Goal: Information Seeking & Learning: Learn about a topic

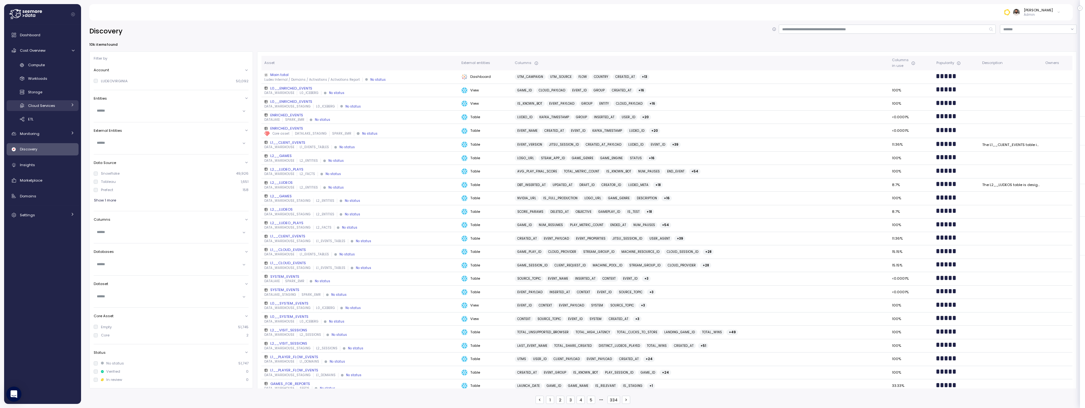
click at [52, 103] on span "Cloud Services" at bounding box center [41, 105] width 27 height 5
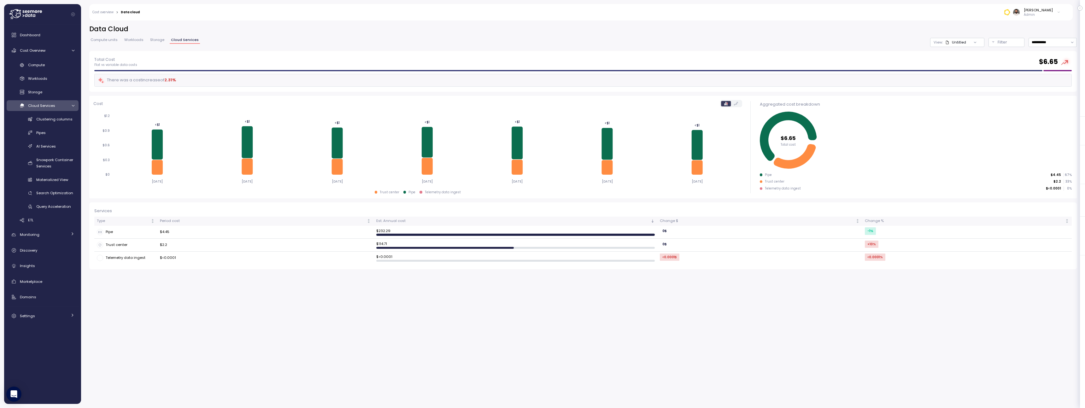
click at [149, 43] on link "Storage" at bounding box center [157, 40] width 17 height 5
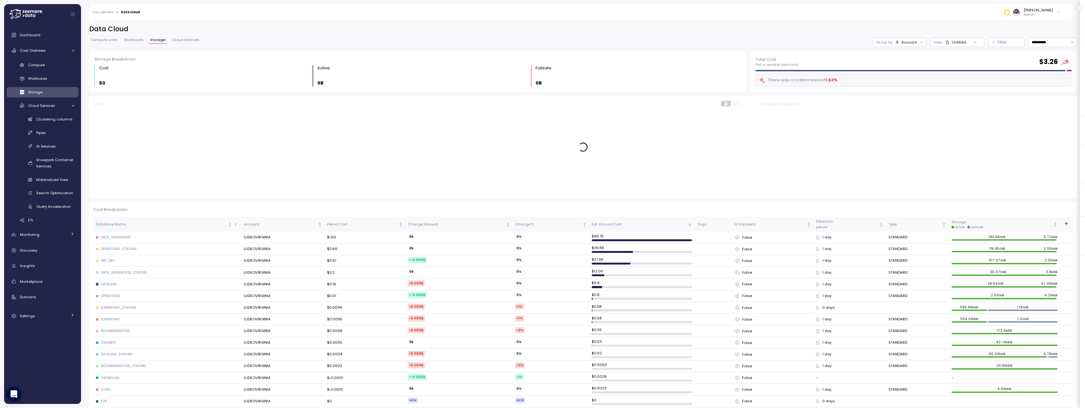
click at [137, 42] on link "Workloads" at bounding box center [134, 40] width 22 height 5
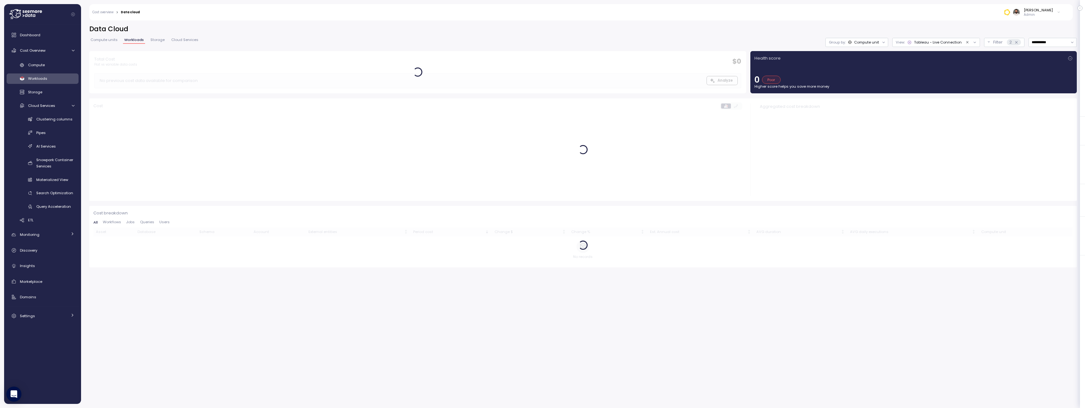
click at [115, 43] on link "Compute units" at bounding box center [104, 40] width 30 height 5
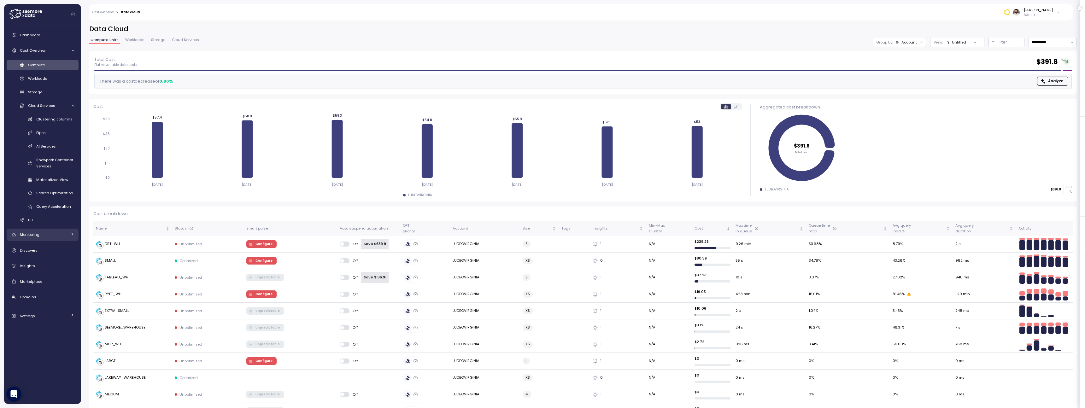
click at [53, 236] on div "Monitoring" at bounding box center [43, 235] width 47 height 6
click at [53, 249] on div "Budget" at bounding box center [51, 249] width 46 height 6
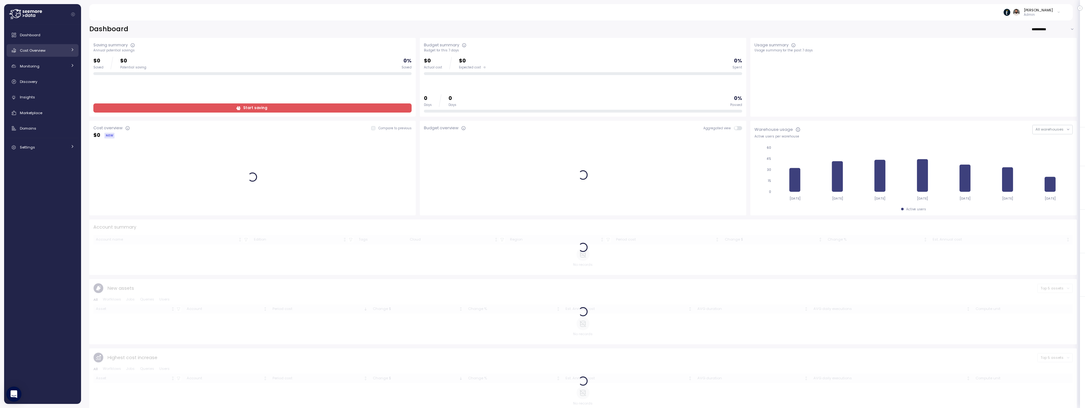
click at [65, 51] on div "Cost Overview" at bounding box center [43, 50] width 47 height 6
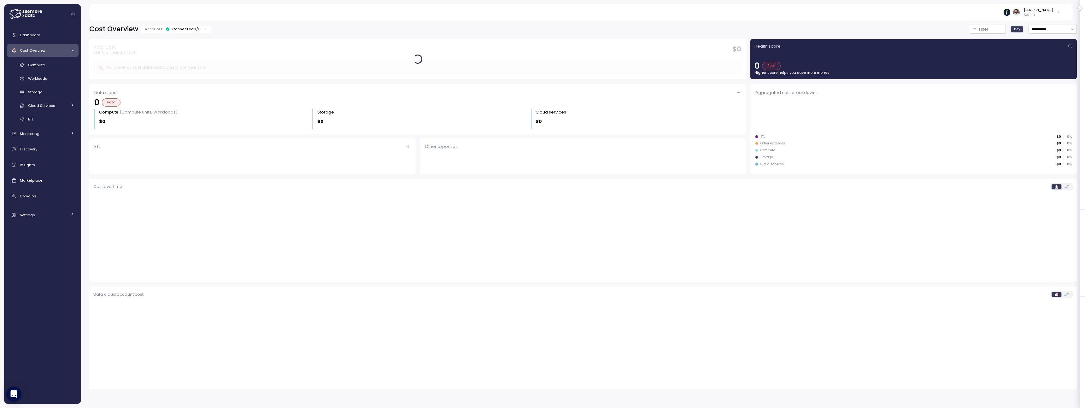
click at [60, 55] on link "Cost Overview" at bounding box center [43, 50] width 72 height 13
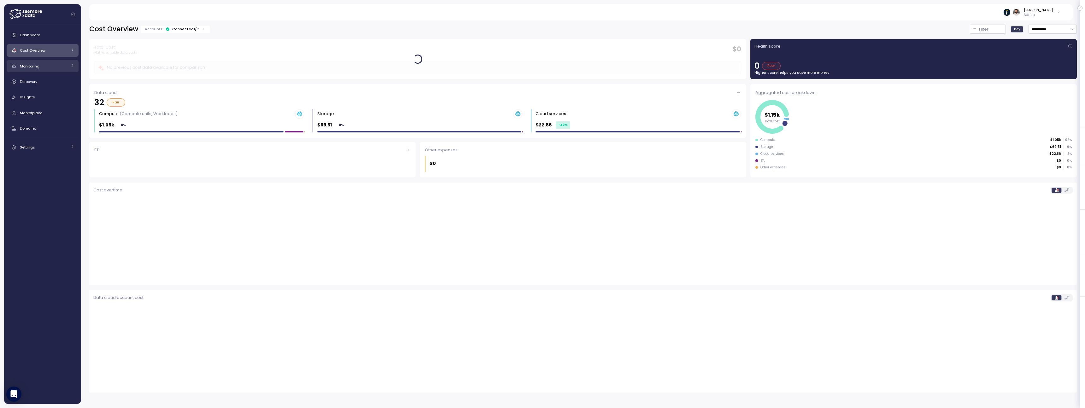
click at [53, 70] on link "Monitoring" at bounding box center [43, 66] width 72 height 13
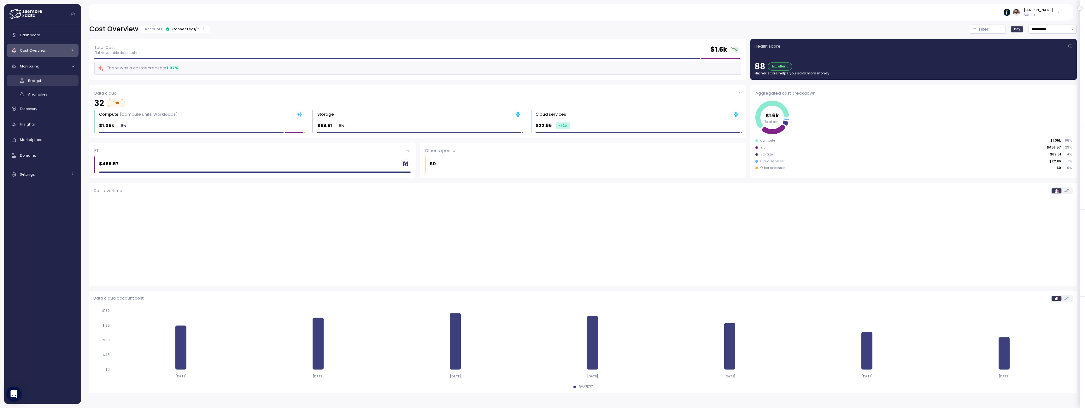
click at [49, 79] on div "Budget" at bounding box center [51, 81] width 46 height 6
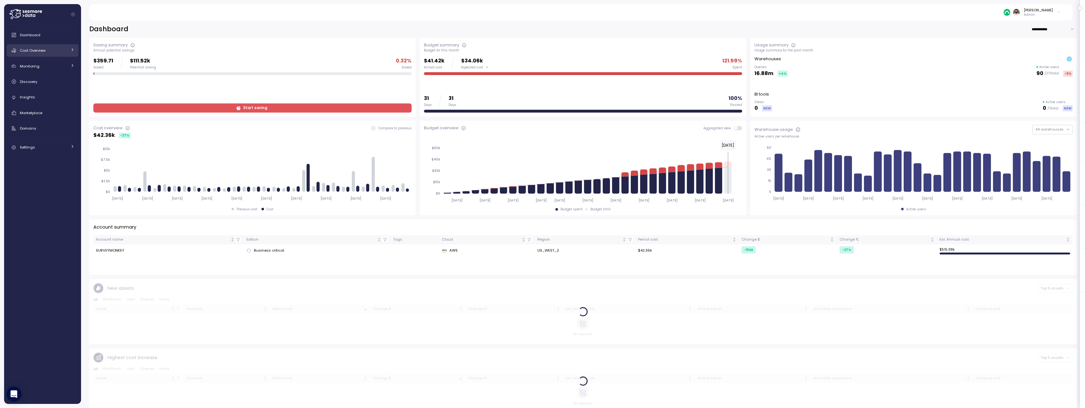
click at [62, 56] on link "Cost Overview" at bounding box center [43, 50] width 72 height 13
click at [57, 73] on div "Compute Workloads Storage Cloud Services Clustering columns Pipes AI Services S…" at bounding box center [43, 92] width 72 height 65
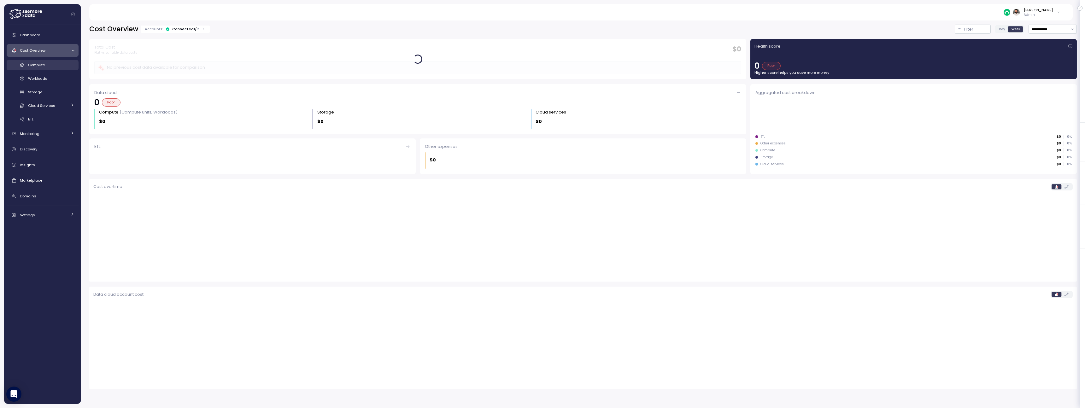
click at [57, 67] on div "Compute" at bounding box center [51, 65] width 46 height 6
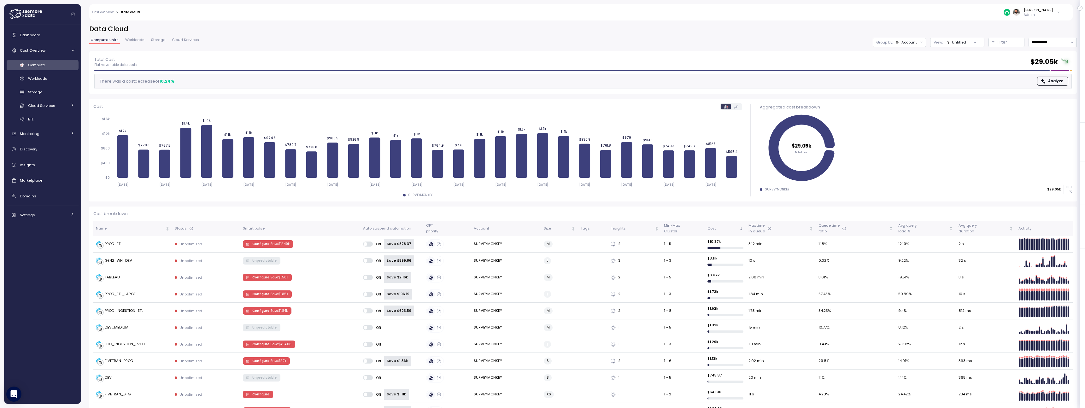
click at [174, 41] on span "Cloud Services" at bounding box center [185, 39] width 27 height 3
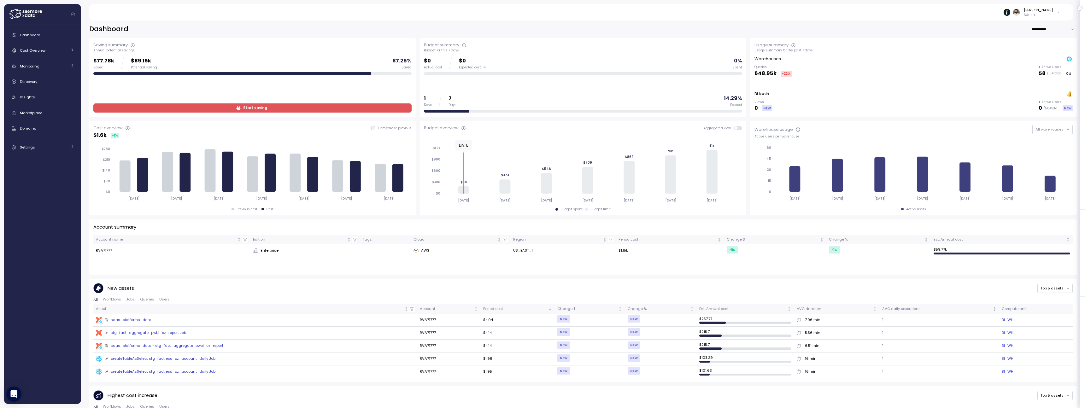
click at [145, 321] on div "saas_platforms_data" at bounding box center [128, 320] width 47 height 6
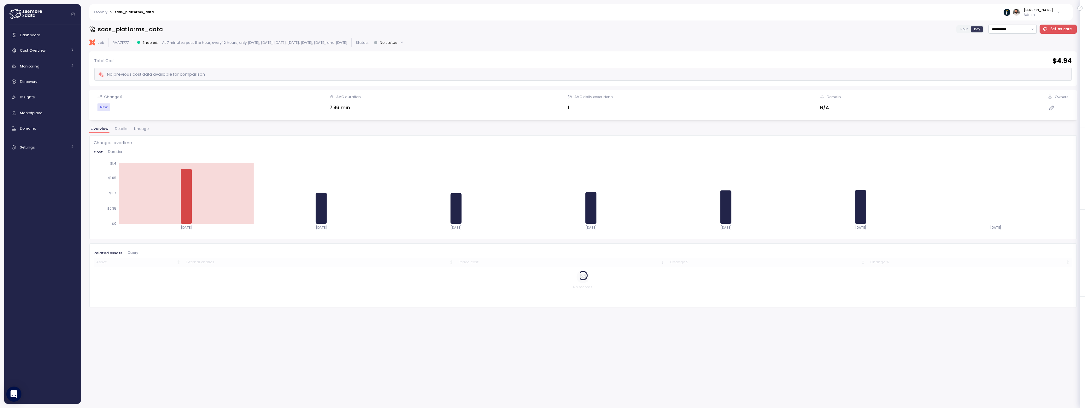
click at [150, 131] on div "Overview Details Lineage" at bounding box center [583, 131] width 988 height 8
click at [138, 131] on span "Lineage" at bounding box center [141, 128] width 15 height 3
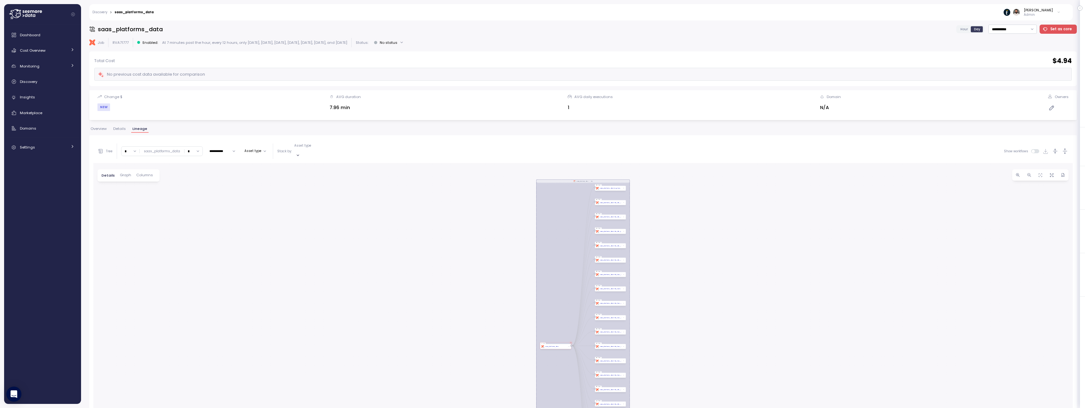
click at [189, 153] on input "*" at bounding box center [194, 151] width 18 height 9
click at [190, 185] on div "2" at bounding box center [191, 187] width 15 height 9
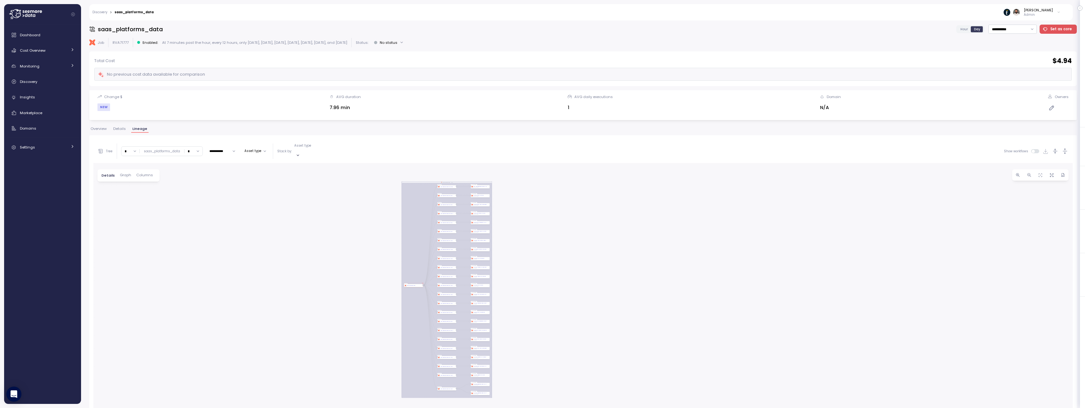
click at [189, 147] on input "*" at bounding box center [194, 151] width 18 height 9
click at [189, 194] on div "3" at bounding box center [191, 195] width 15 height 9
type input "*"
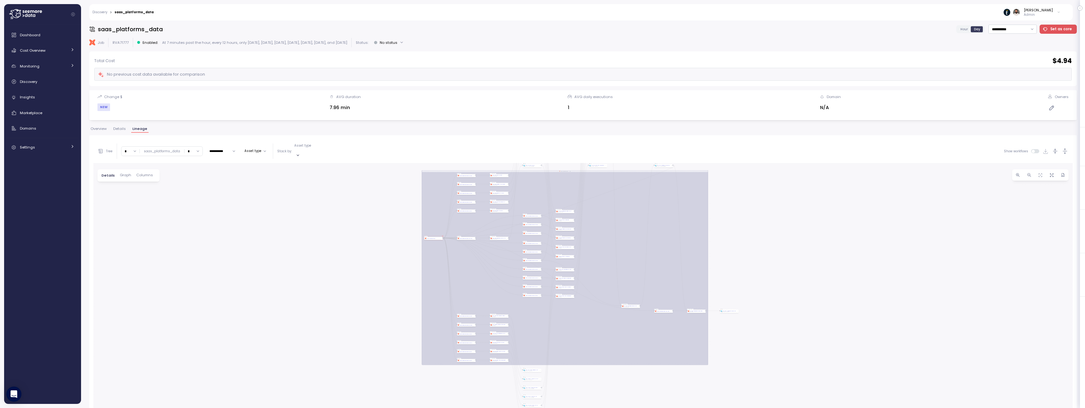
drag, startPoint x: 195, startPoint y: 302, endPoint x: 192, endPoint y: 206, distance: 95.9
click at [192, 206] on div "dbt saas_platforms_data Job Job dbt saas_platforms_data Model dbt saas_platform…" at bounding box center [583, 343] width 980 height 360
click at [1035, 149] on span at bounding box center [1037, 151] width 5 height 4
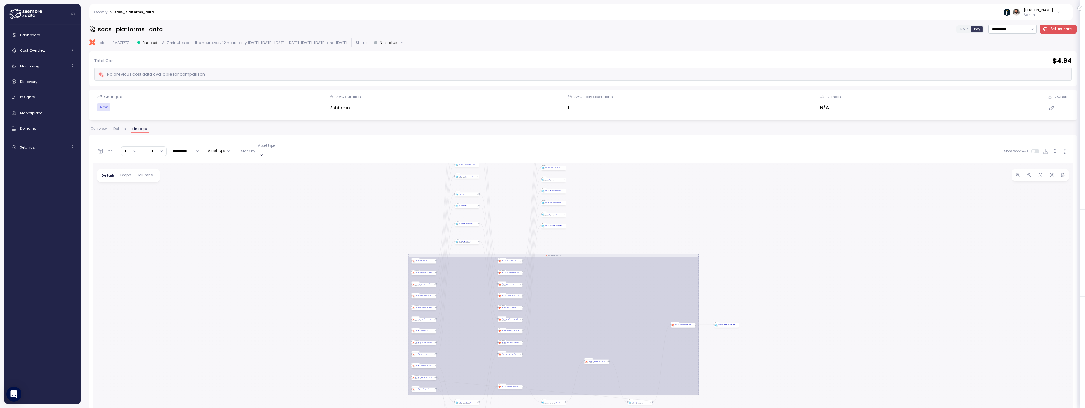
drag, startPoint x: 702, startPoint y: 274, endPoint x: 692, endPoint y: 208, distance: 66.3
click at [692, 208] on div "dbt saas_platforms_data Job Query pattern dbt stg_fact_aggregate_pwbi_cz_report…" at bounding box center [583, 343] width 980 height 360
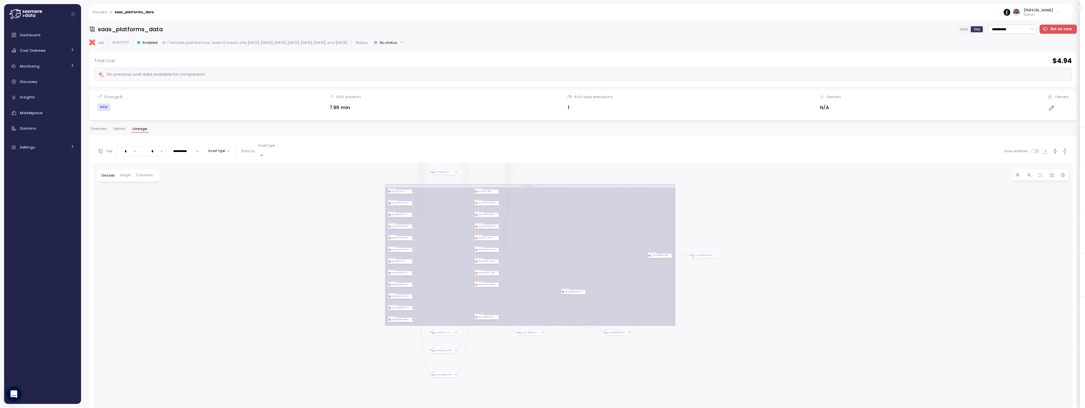
drag, startPoint x: 388, startPoint y: 240, endPoint x: 364, endPoint y: 171, distance: 73.2
click at [364, 171] on div "dbt saas_platforms_data Job Query pattern dbt stg_fact_aggregate_pwbi_cz_report…" at bounding box center [583, 343] width 980 height 360
click at [53, 56] on link "Cost Overview" at bounding box center [43, 50] width 72 height 13
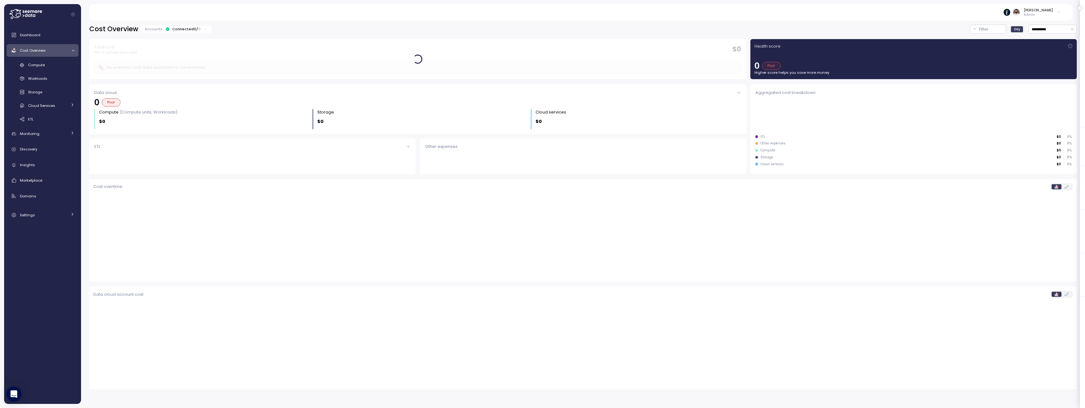
click at [50, 71] on div "Compute Workloads Storage Cloud Services Clustering columns Pipes AI Services S…" at bounding box center [43, 92] width 72 height 65
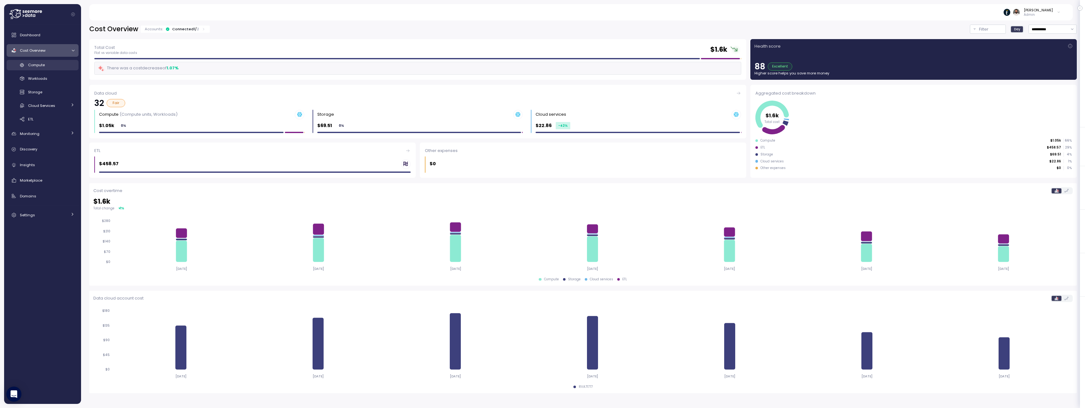
click at [50, 63] on div "Compute" at bounding box center [51, 65] width 46 height 6
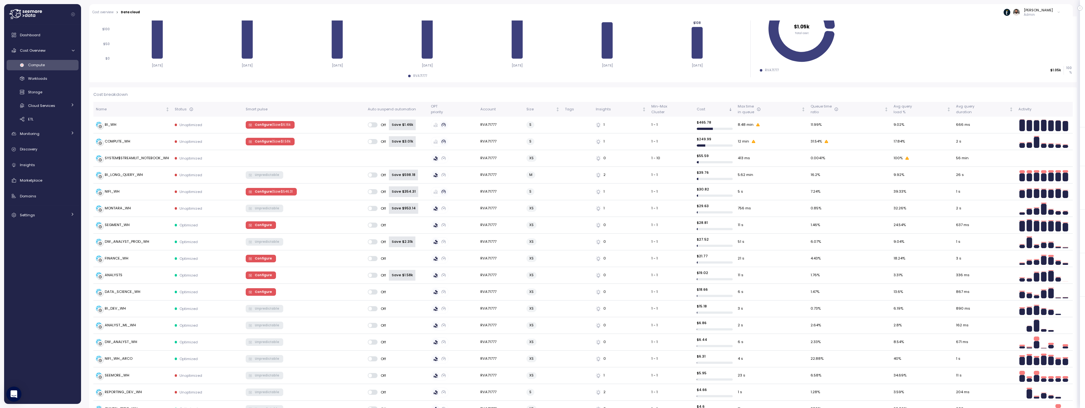
scroll to position [118, 0]
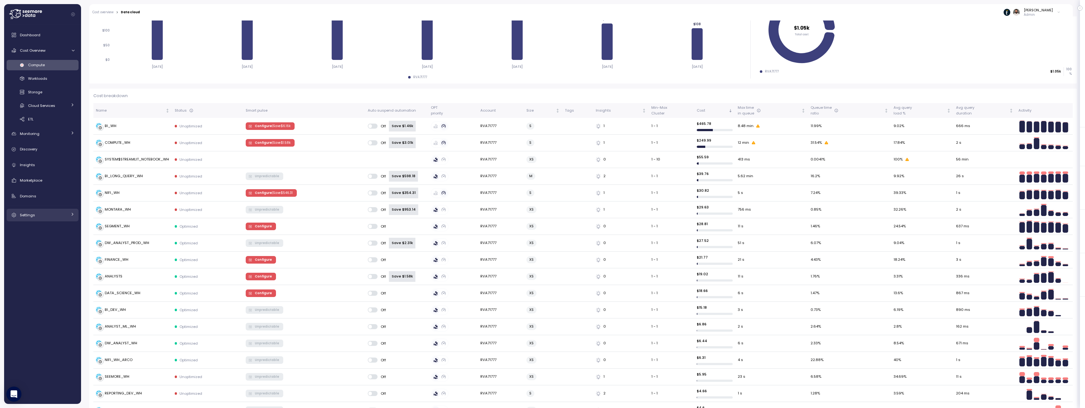
click at [66, 215] on div "Settings" at bounding box center [43, 215] width 47 height 6
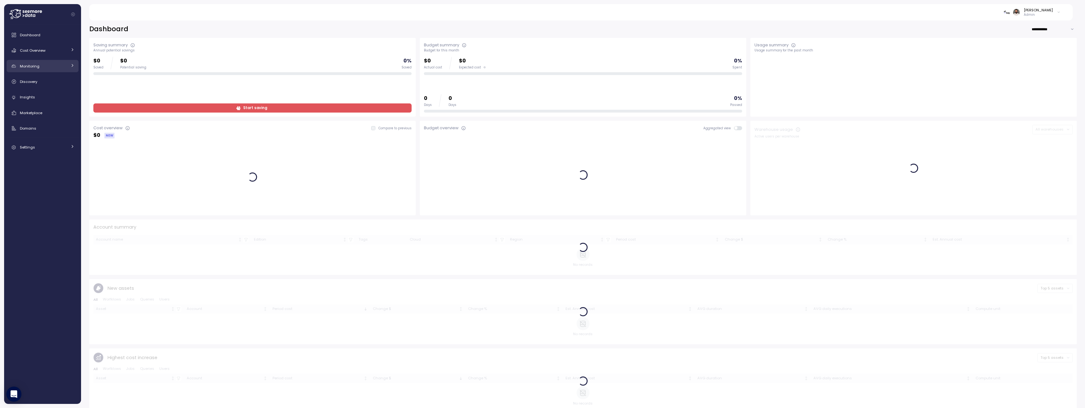
click at [67, 65] on div "Monitoring" at bounding box center [43, 66] width 47 height 6
click at [60, 83] on div "Budget" at bounding box center [51, 81] width 46 height 6
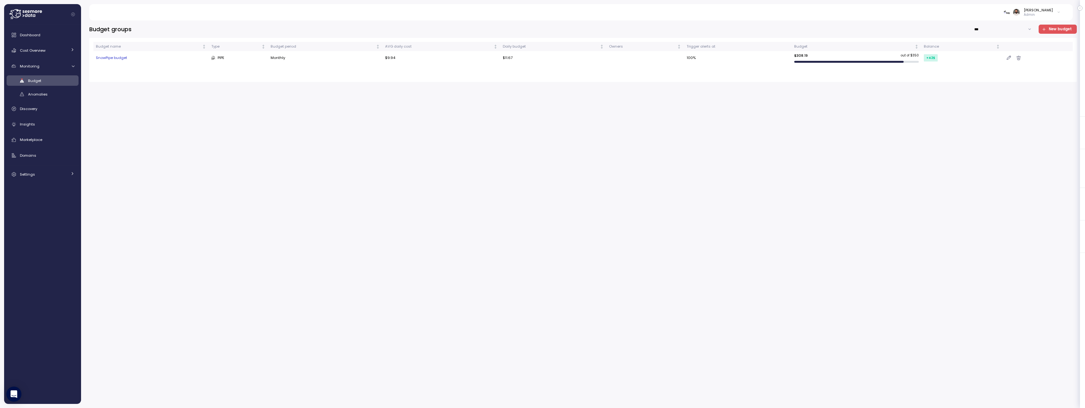
click at [122, 57] on div "SnowPipe budget" at bounding box center [151, 58] width 110 height 6
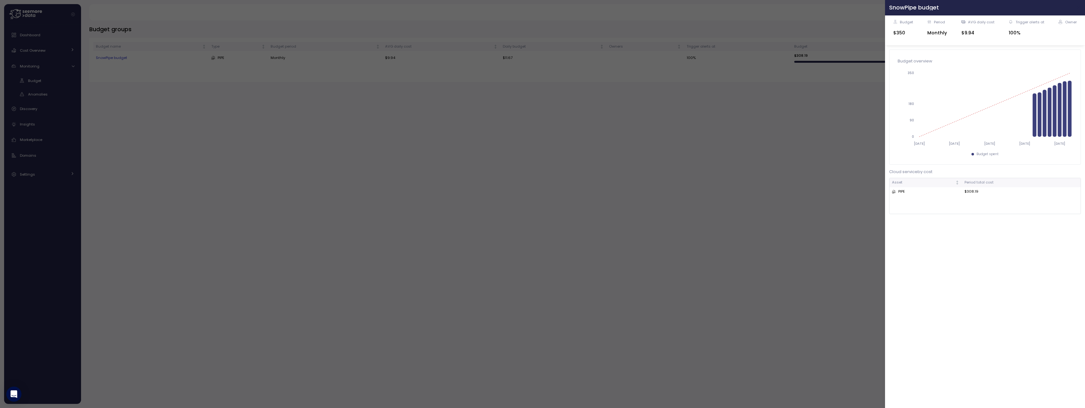
click at [1078, 9] on icon "button" at bounding box center [1078, 7] width 3 height 3
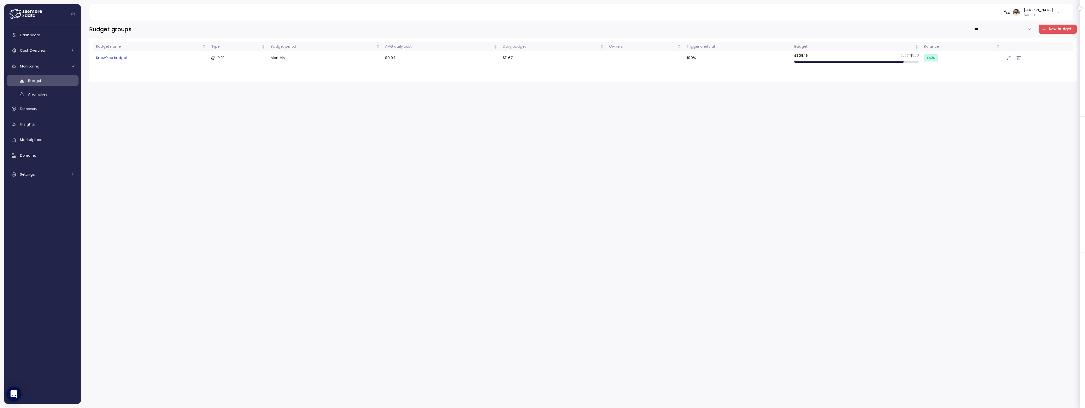
click at [1010, 57] on icon "button" at bounding box center [1009, 57] width 4 height 5
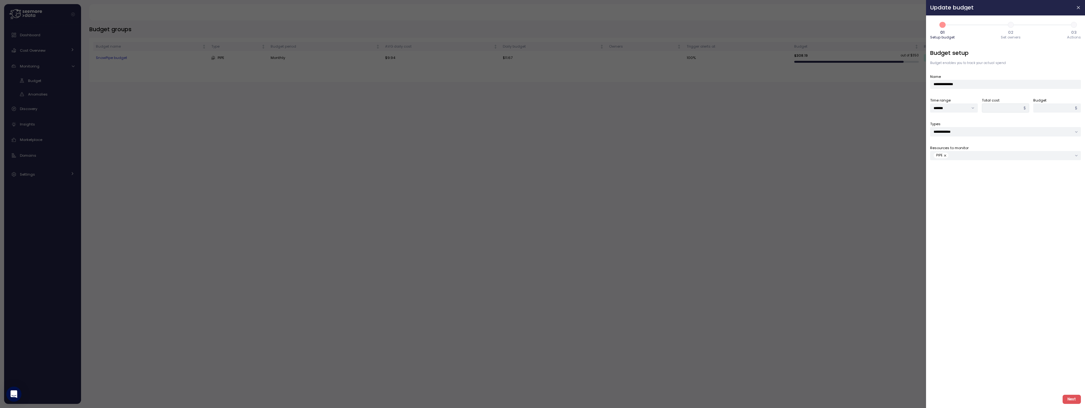
type input "******"
click at [1010, 28] on span "2" at bounding box center [1011, 25] width 11 height 11
click at [1071, 399] on span "Next" at bounding box center [1072, 399] width 9 height 9
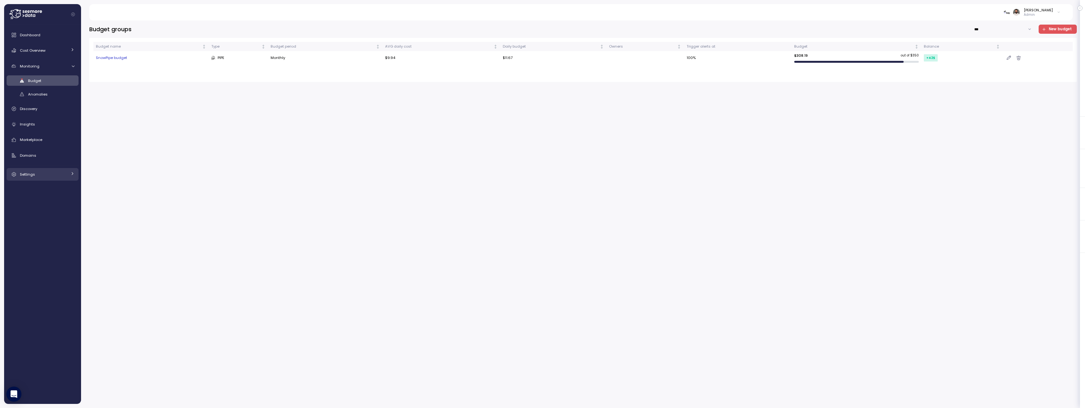
click at [60, 175] on div "Settings" at bounding box center [43, 174] width 47 height 6
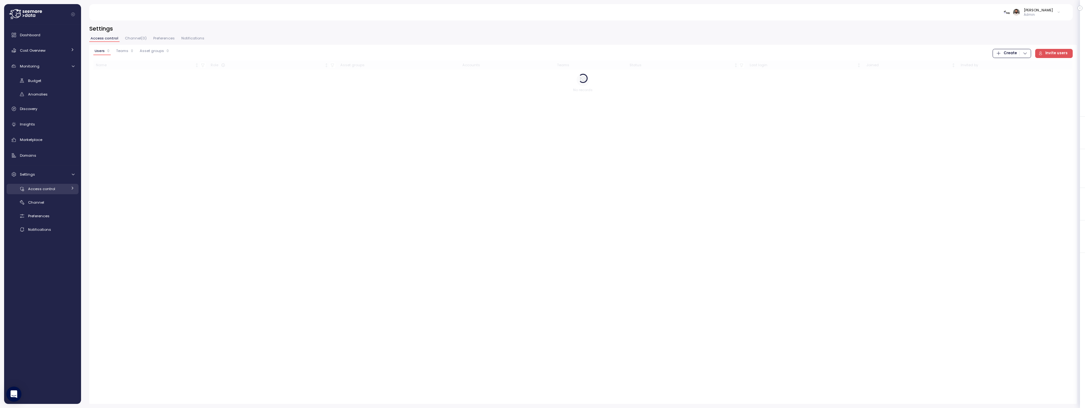
click at [58, 191] on div "Access control" at bounding box center [47, 189] width 39 height 6
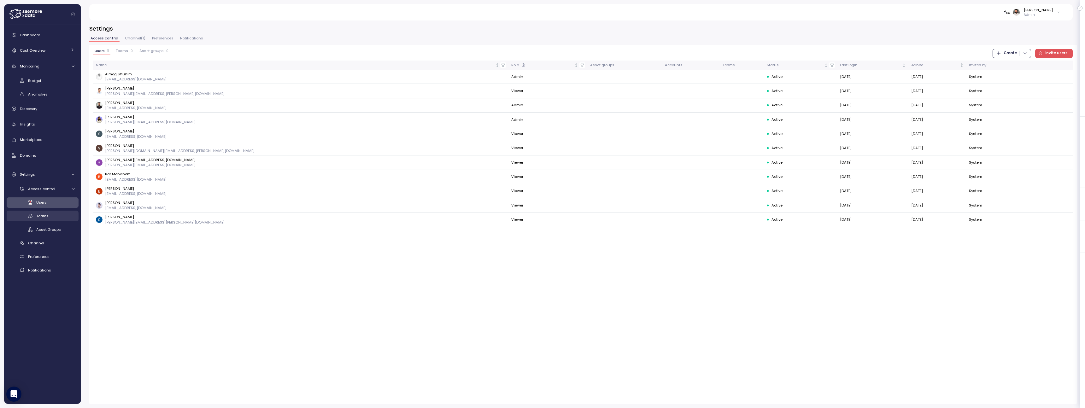
click at [57, 215] on div "Teams" at bounding box center [55, 216] width 38 height 6
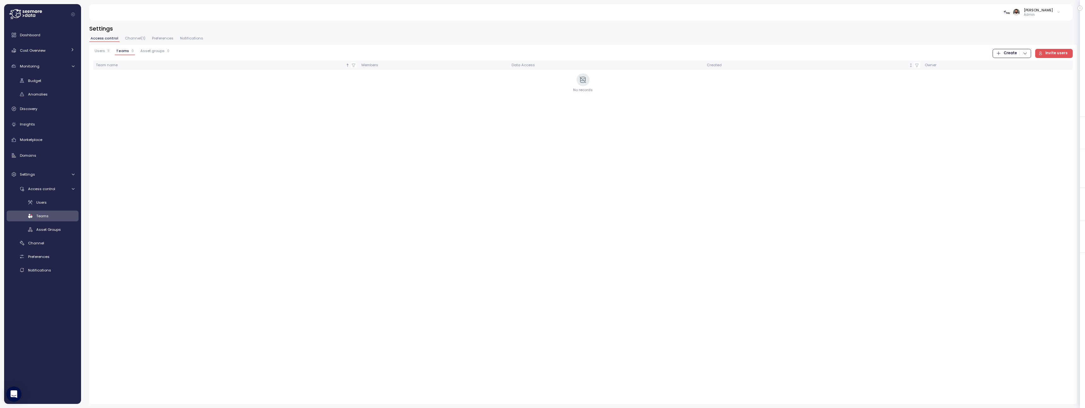
click at [56, 209] on div "Users Teams Asset Groups" at bounding box center [43, 216] width 72 height 38
click at [56, 204] on div "Users" at bounding box center [55, 202] width 38 height 6
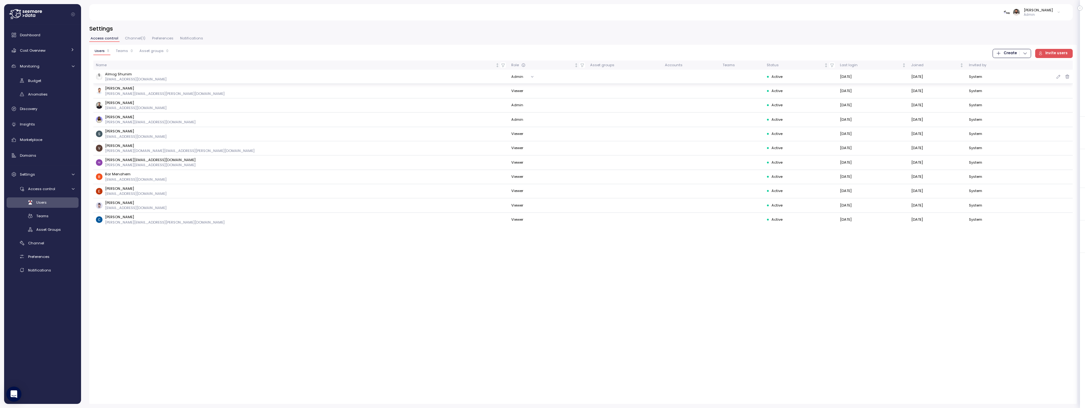
drag, startPoint x: 755, startPoint y: 79, endPoint x: 795, endPoint y: 79, distance: 40.4
click at [838, 79] on td "31 Aug 2025" at bounding box center [873, 77] width 71 height 14
click at [97, 77] on img at bounding box center [99, 77] width 7 height 7
drag, startPoint x: 107, startPoint y: 90, endPoint x: 138, endPoint y: 121, distance: 44.4
click at [138, 121] on tbody "Almog Shunim almog@at-bay.com Admin Active 31 Aug 2025 26 Dec 2024 System Micha…" at bounding box center [583, 148] width 980 height 157
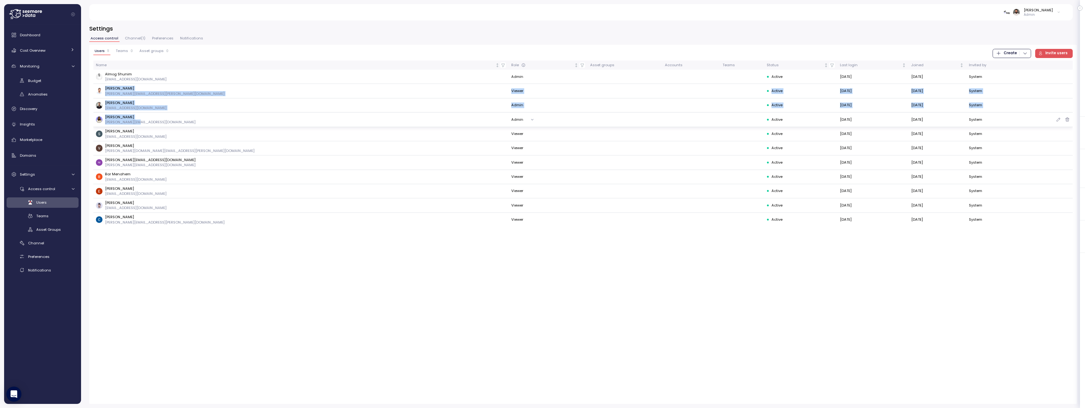
click at [138, 121] on p "michals@at-bay.com" at bounding box center [150, 122] width 91 height 5
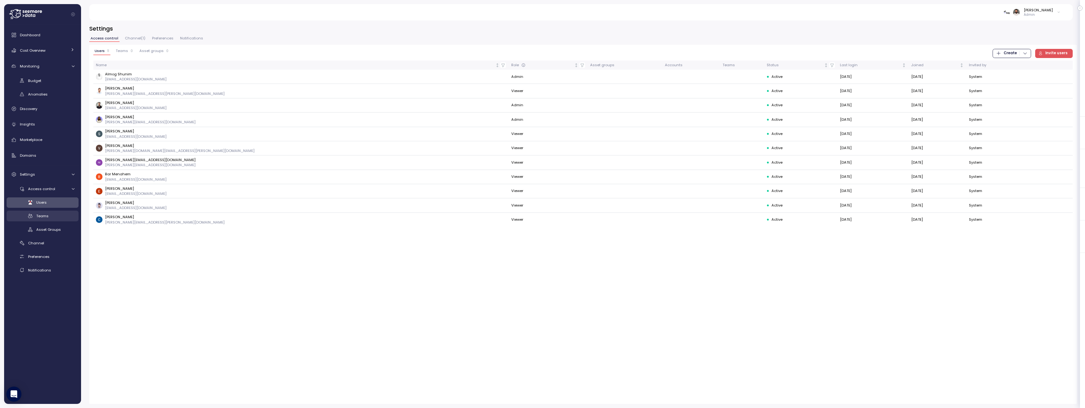
click at [50, 217] on div "Teams" at bounding box center [55, 216] width 38 height 6
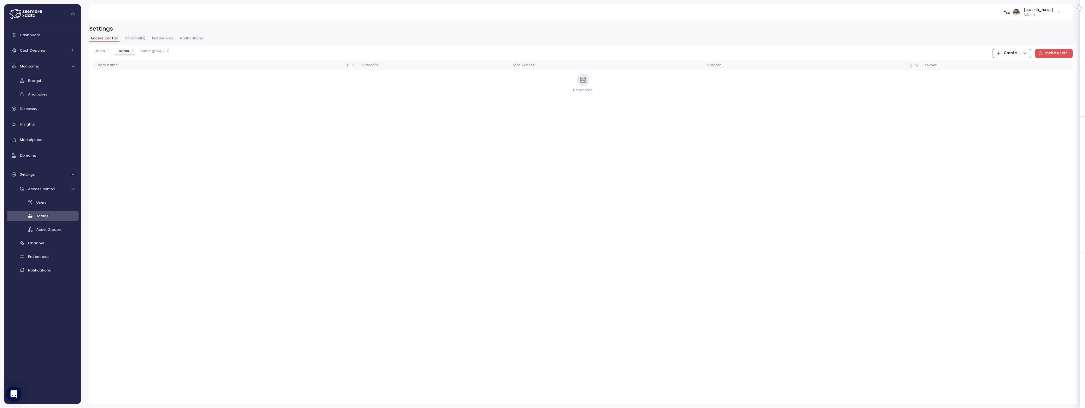
click at [1010, 54] on span "Create" at bounding box center [1010, 53] width 13 height 9
click at [1007, 70] on button "Team" at bounding box center [1015, 66] width 36 height 9
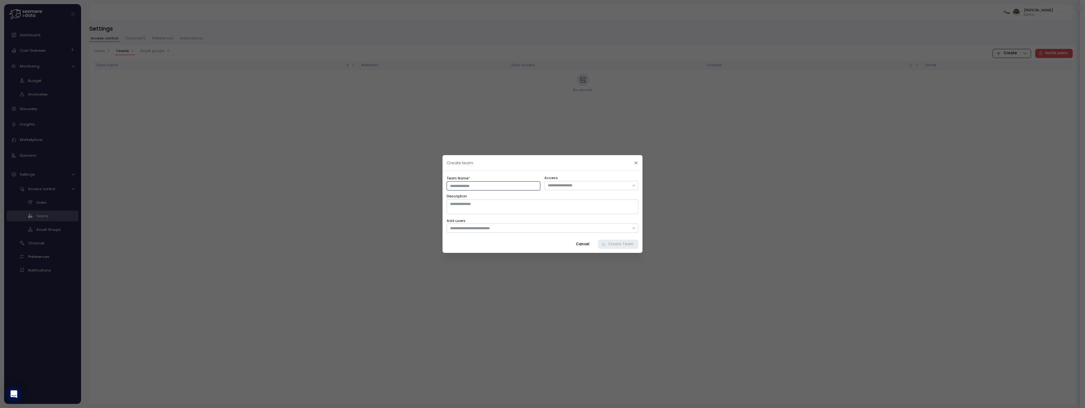
click at [517, 189] on input "Team Name *" at bounding box center [494, 185] width 94 height 9
click at [529, 209] on textarea "Description" at bounding box center [543, 206] width 192 height 15
click at [636, 161] on icon "button" at bounding box center [636, 163] width 4 height 4
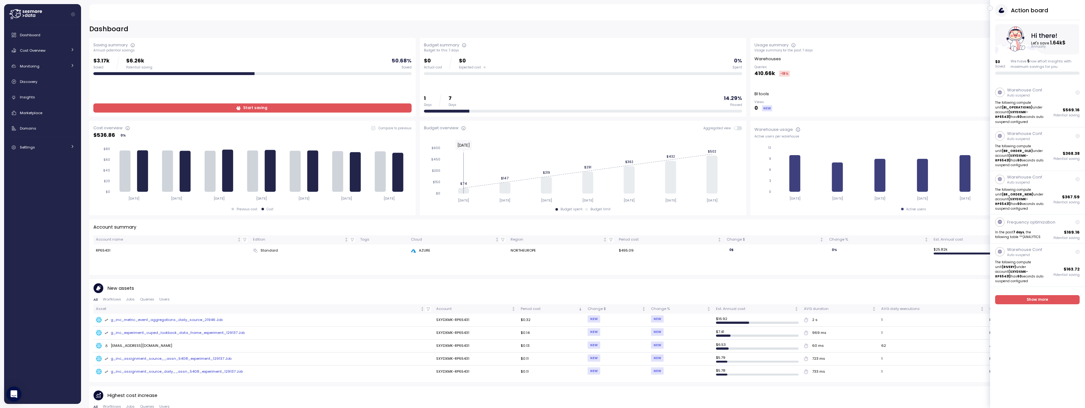
click at [991, 9] on icon "button" at bounding box center [990, 8] width 3 height 8
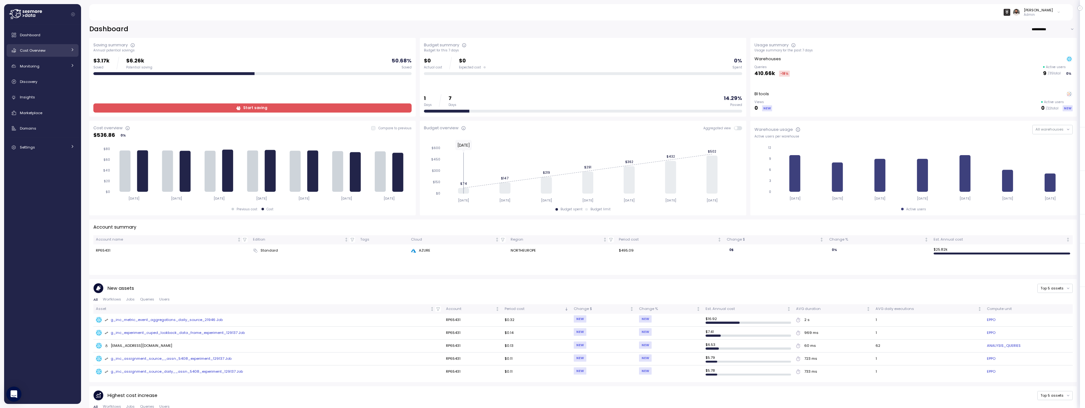
click at [59, 51] on div "Cost Overview" at bounding box center [43, 50] width 47 height 6
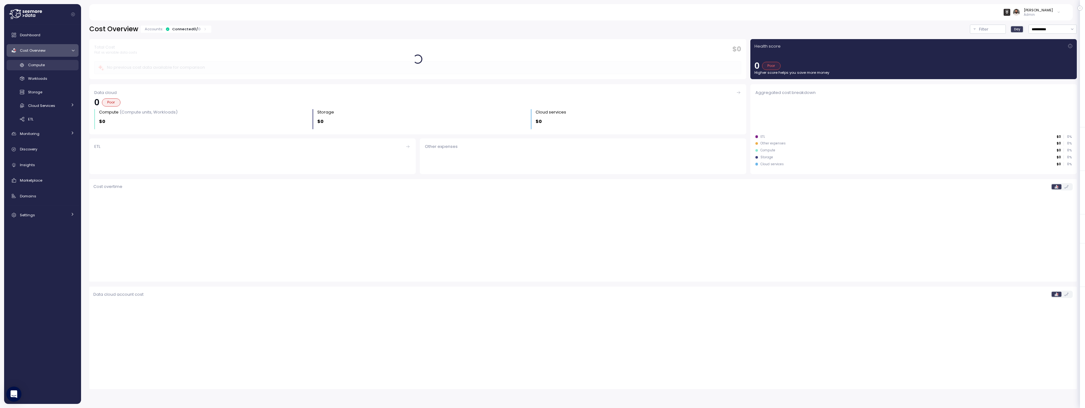
click at [52, 64] on div "Compute" at bounding box center [51, 65] width 46 height 6
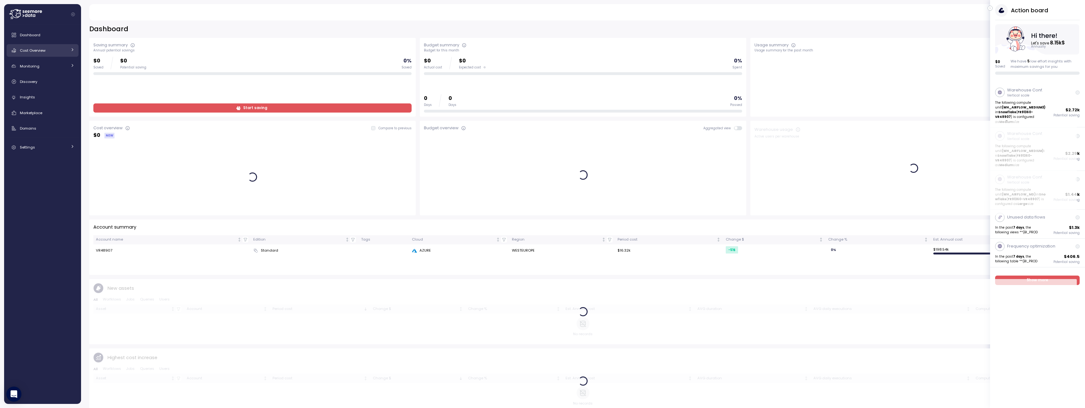
click at [71, 50] on icon at bounding box center [72, 50] width 4 height 4
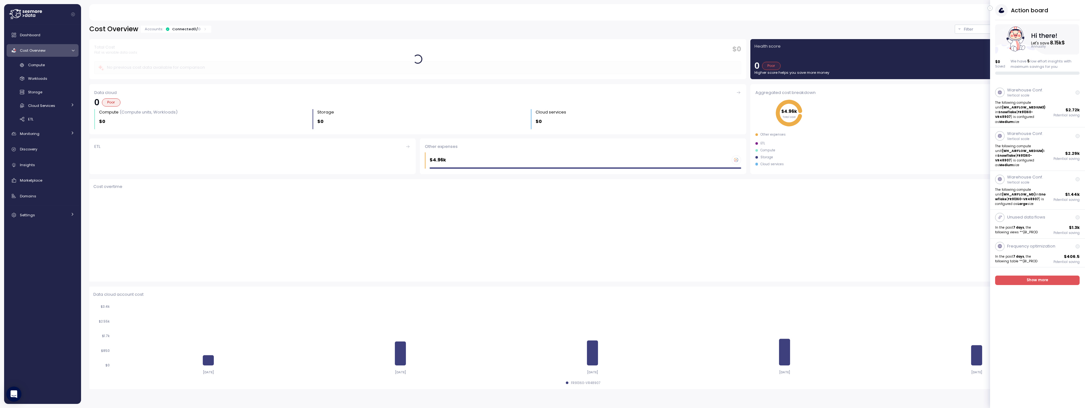
click at [992, 9] on button "button" at bounding box center [990, 8] width 5 height 5
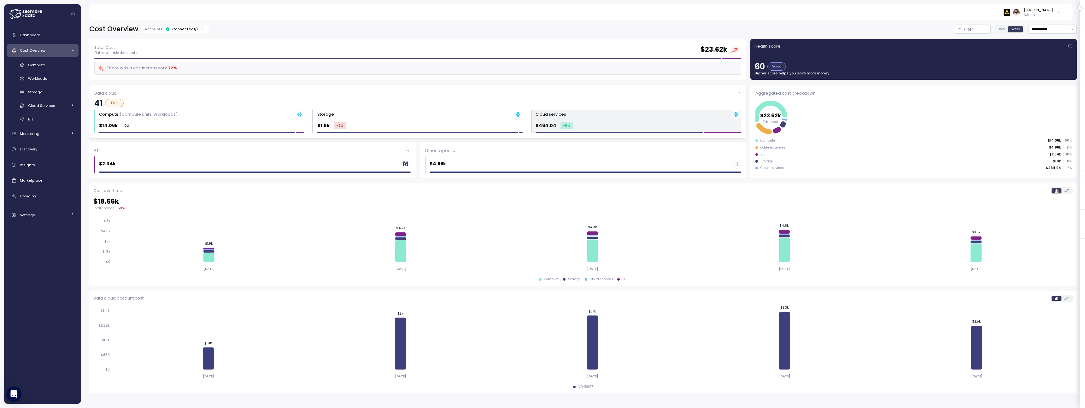
click at [558, 127] on div "$464.04 -8 %" at bounding box center [554, 125] width 37 height 7
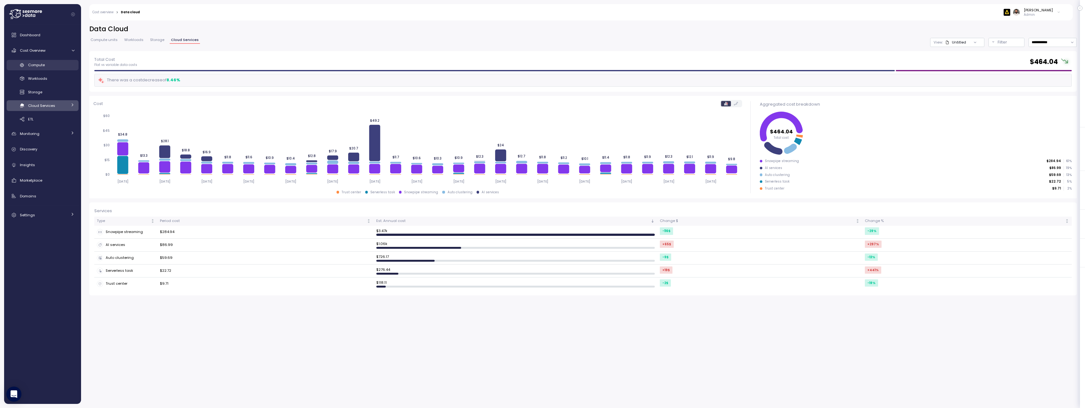
click at [46, 65] on div "Compute" at bounding box center [51, 65] width 46 height 6
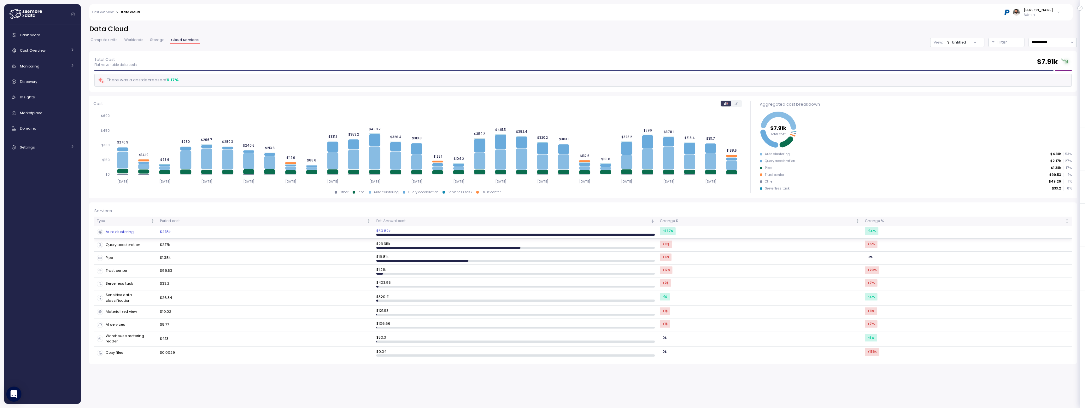
click at [110, 232] on div "Auto clustering" at bounding box center [126, 232] width 58 height 6
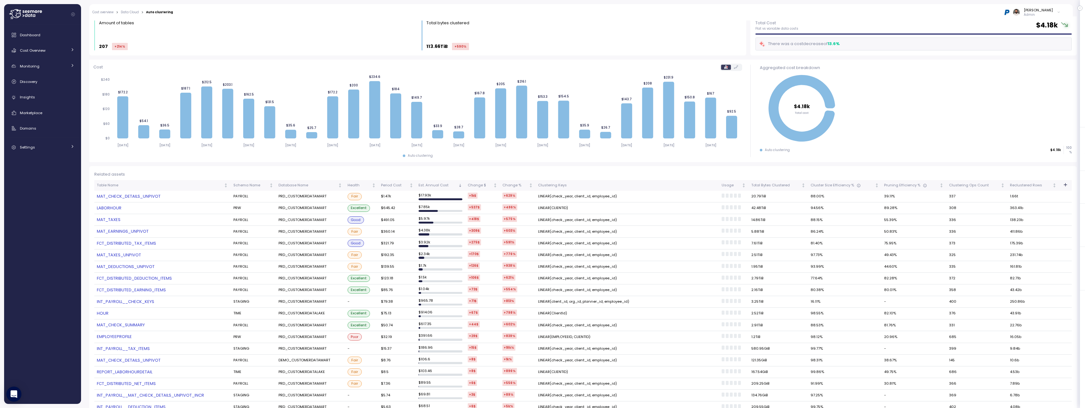
scroll to position [24, 0]
click at [608, 221] on td "LINEAR(check_year, client_id, employee_id)" at bounding box center [628, 220] width 184 height 12
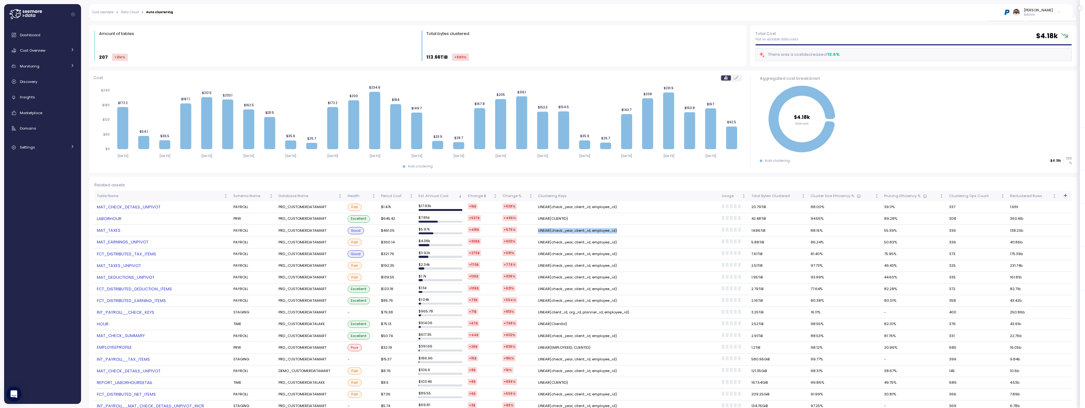
scroll to position [0, 0]
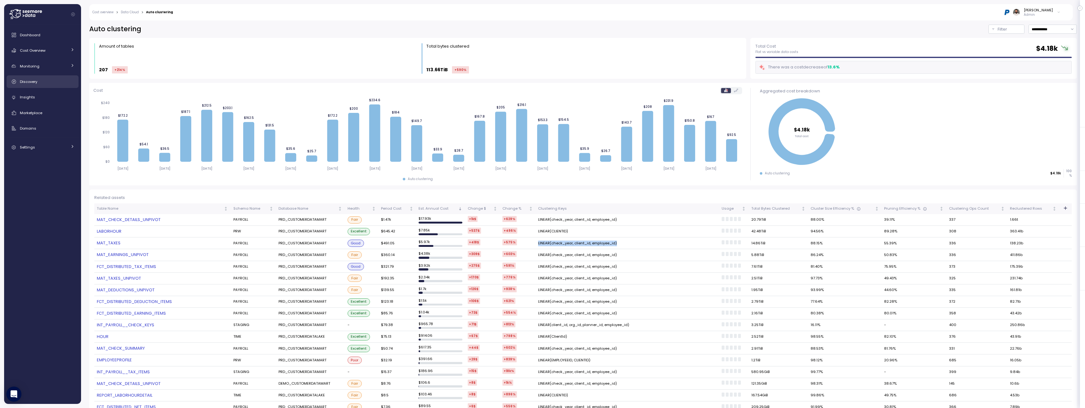
click at [57, 81] on div "Discovery" at bounding box center [47, 82] width 55 height 6
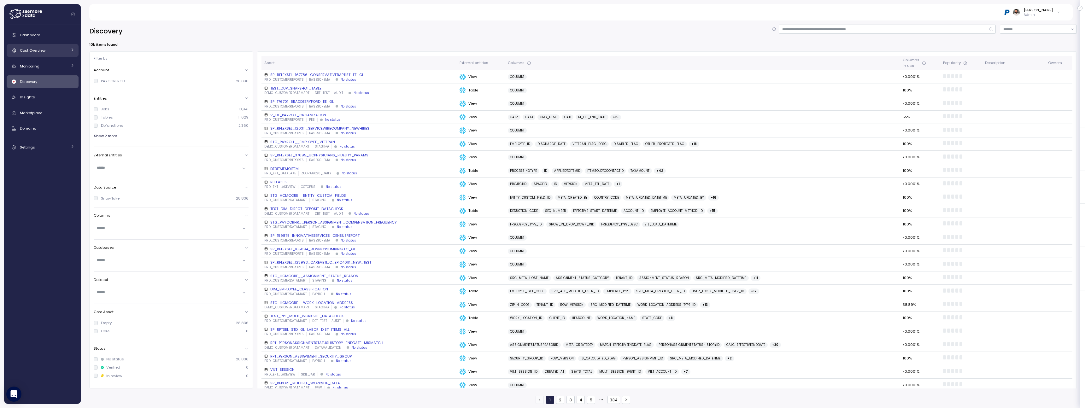
click at [53, 48] on div "Cost Overview" at bounding box center [43, 50] width 47 height 6
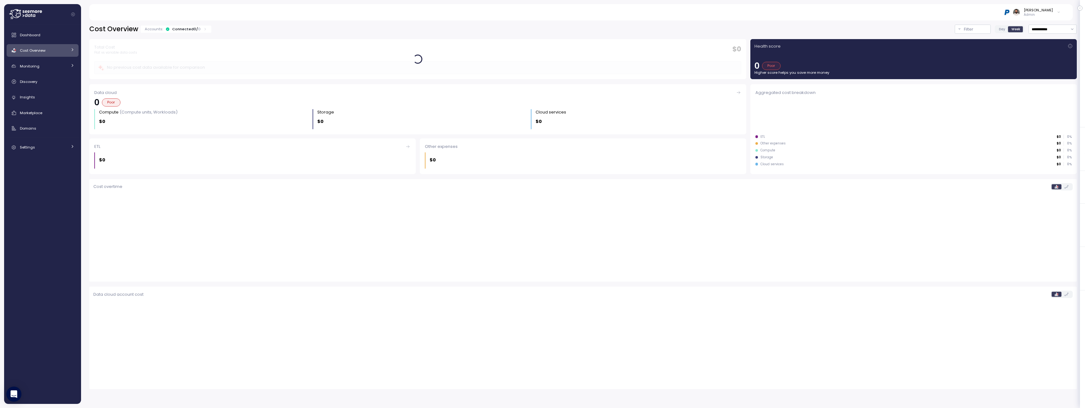
click at [191, 31] on div "Connected 0 / 0" at bounding box center [186, 28] width 28 height 5
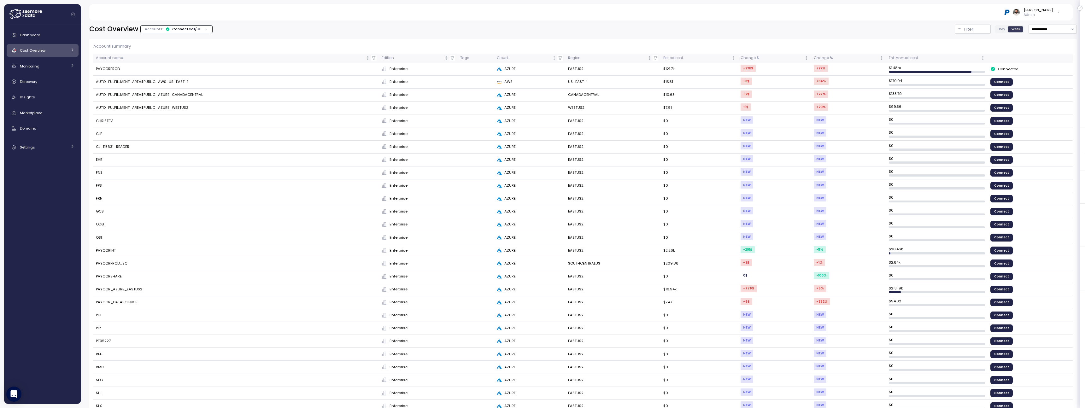
click at [190, 31] on div "Connected 1 / 30" at bounding box center [186, 28] width 29 height 5
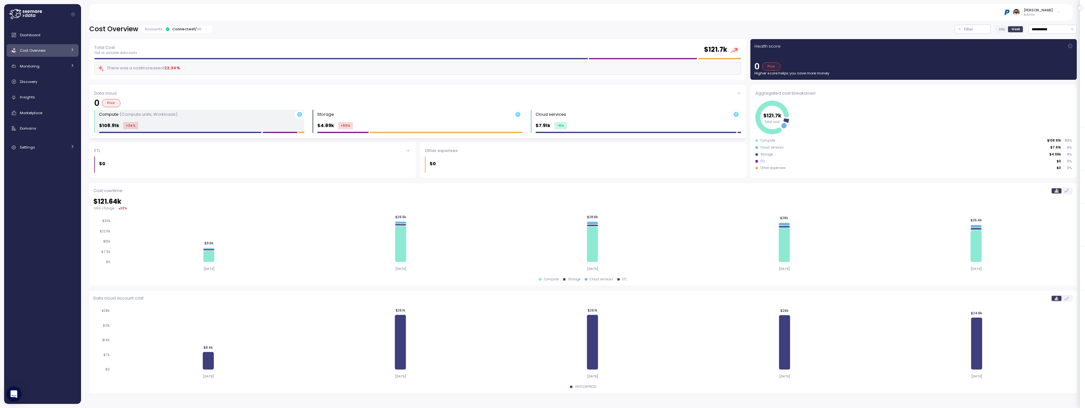
click at [247, 119] on div "Compute (Compute units, Workloads)" at bounding box center [201, 115] width 205 height 10
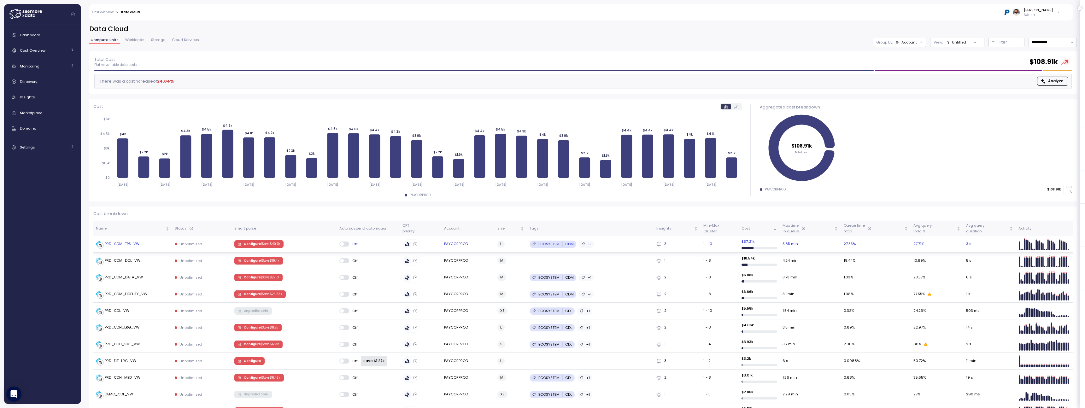
click at [318, 248] on td "Configure | Save $ 40.7k" at bounding box center [284, 244] width 105 height 17
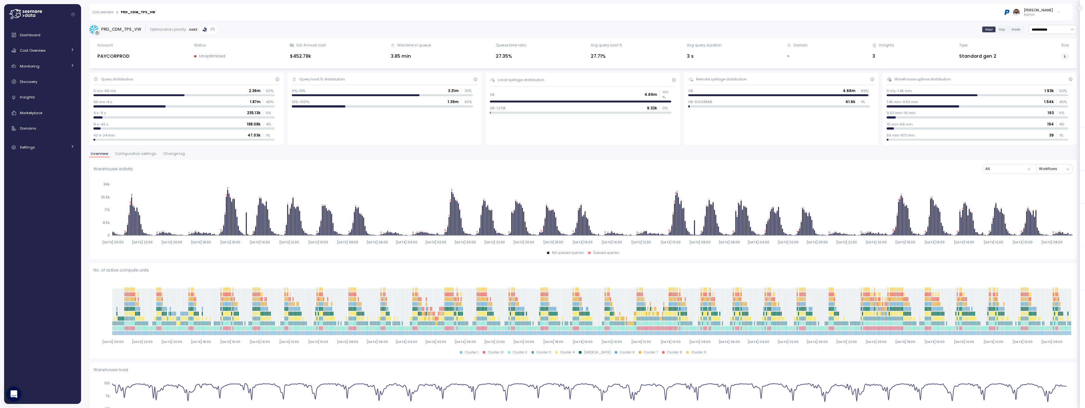
scroll to position [1311, 0]
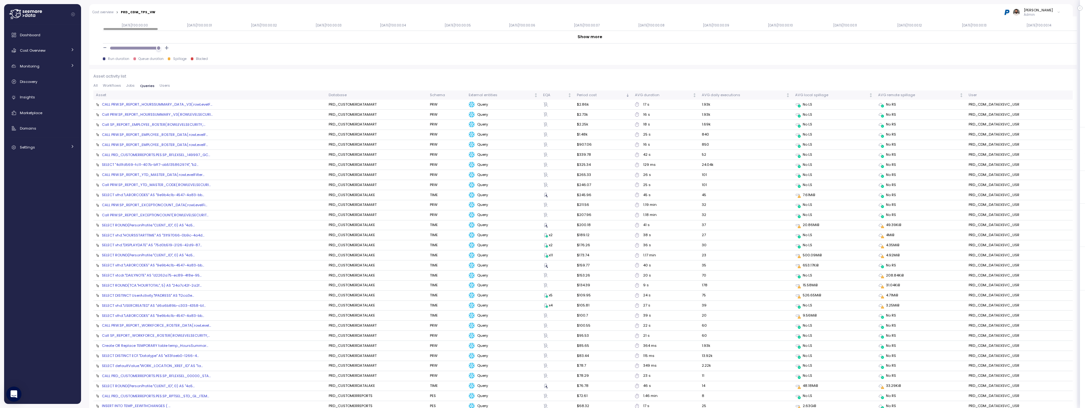
click at [189, 136] on div "CALL PRW.SP_REPORT_EMPLOYEE_ROSTER_DATA(:rowLevelF..." at bounding box center [155, 134] width 106 height 5
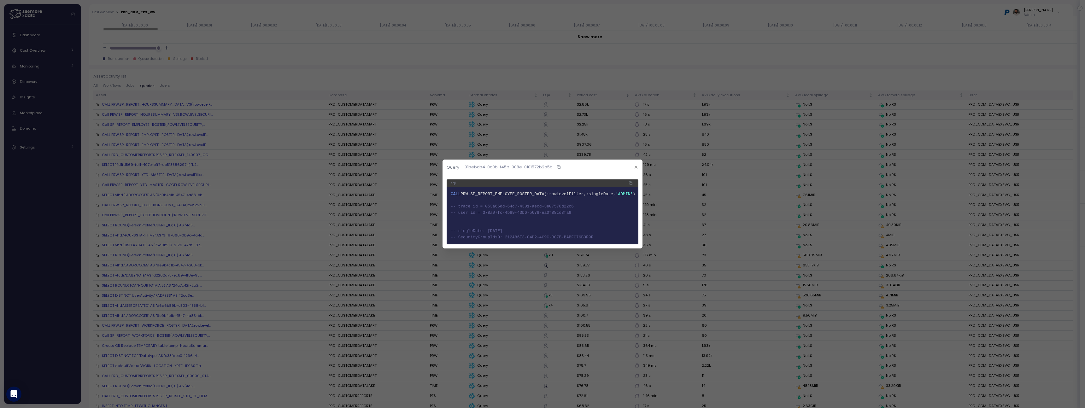
click at [541, 196] on span "PRW.SP_REPORT_EMPLOYEE_ROSTER_DATA(:rowLevelFilter,:singleDate," at bounding box center [538, 194] width 155 height 5
click at [632, 169] on header "Query 01bebcb4-0c0b-f45b-008e-0101572b2a5b" at bounding box center [543, 168] width 200 height 16
click at [636, 166] on icon "button" at bounding box center [636, 167] width 4 height 4
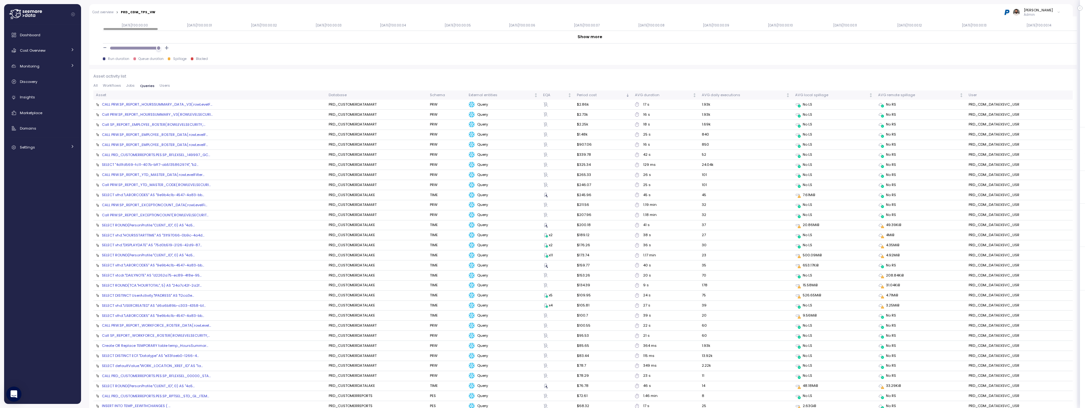
click at [128, 87] on span "Jobs" at bounding box center [130, 85] width 9 height 3
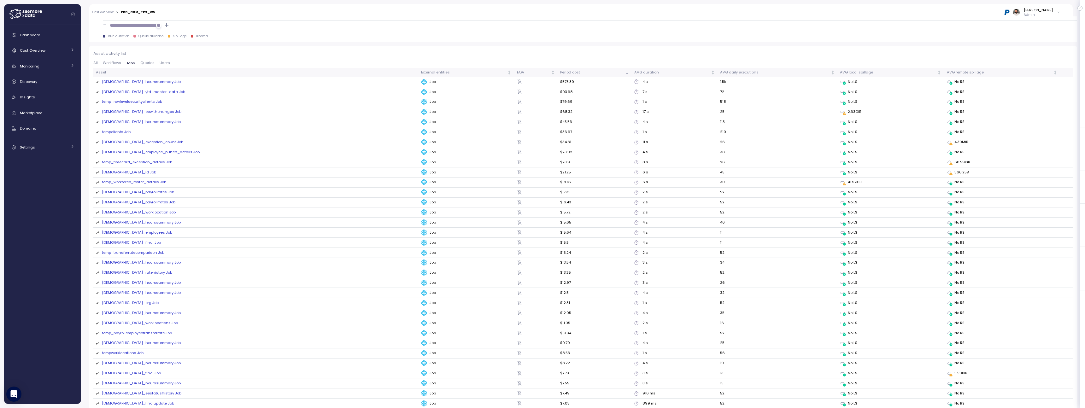
scroll to position [671, 0]
click at [117, 67] on span "Workflows" at bounding box center [112, 64] width 18 height 3
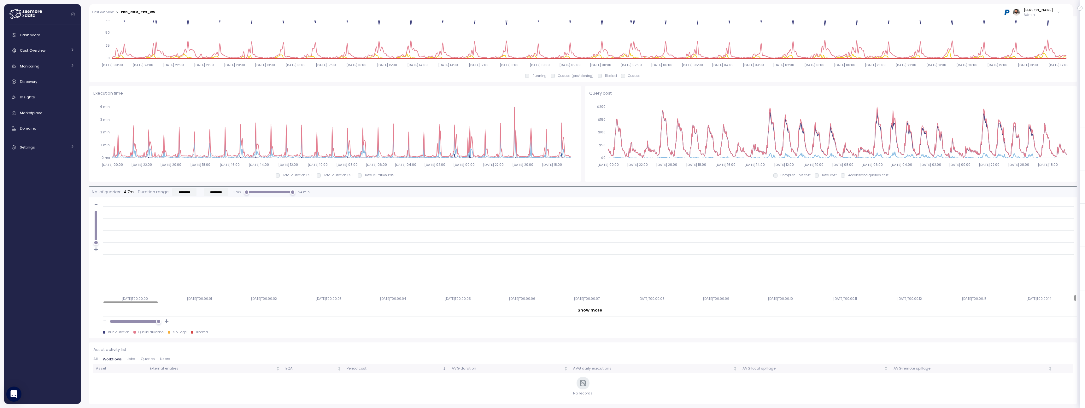
click at [130, 363] on div "All Workflows Jobs Queries Users" at bounding box center [583, 360] width 980 height 7
click at [130, 360] on span "Jobs" at bounding box center [131, 358] width 9 height 3
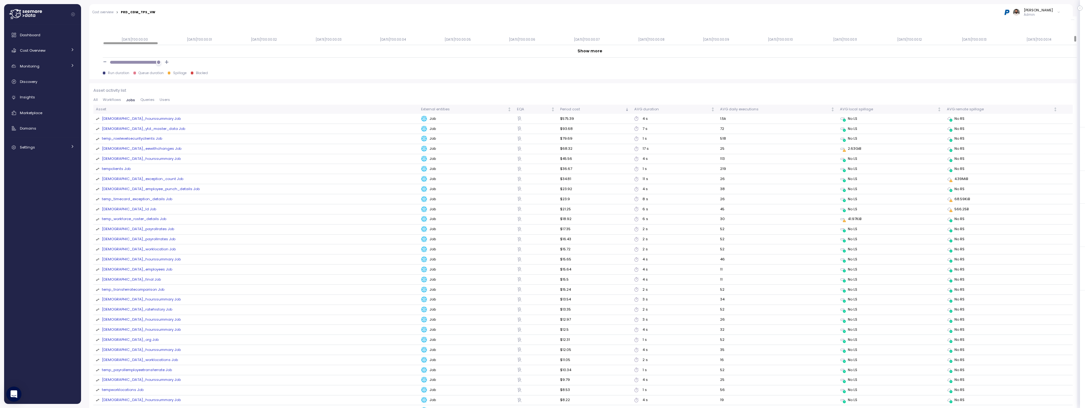
scroll to position [635, 0]
click at [136, 119] on div "[DEMOGRAPHIC_DATA]_hourssummary Job" at bounding box center [141, 120] width 79 height 6
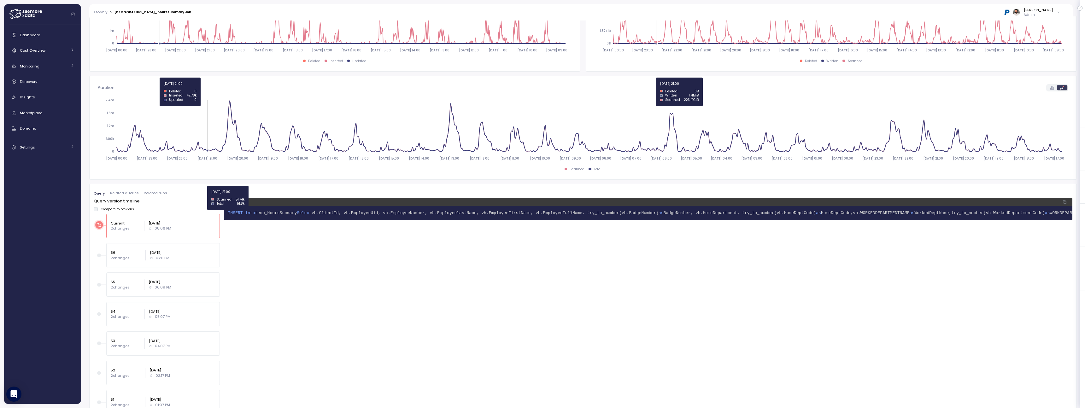
scroll to position [278, 0]
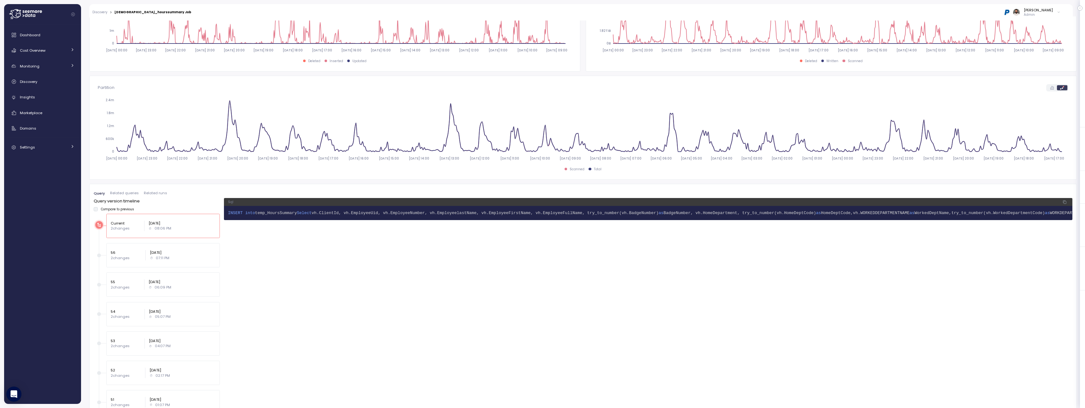
click at [1067, 203] on icon "button" at bounding box center [1065, 202] width 4 height 8
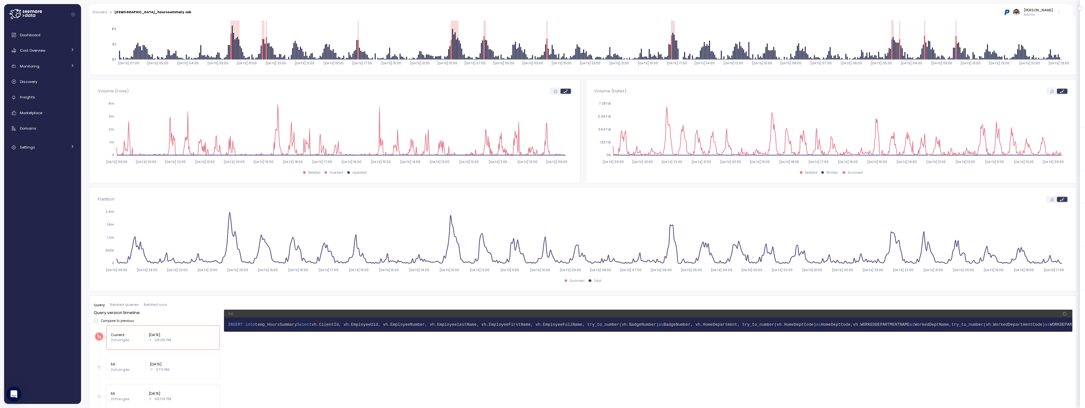
scroll to position [144, 0]
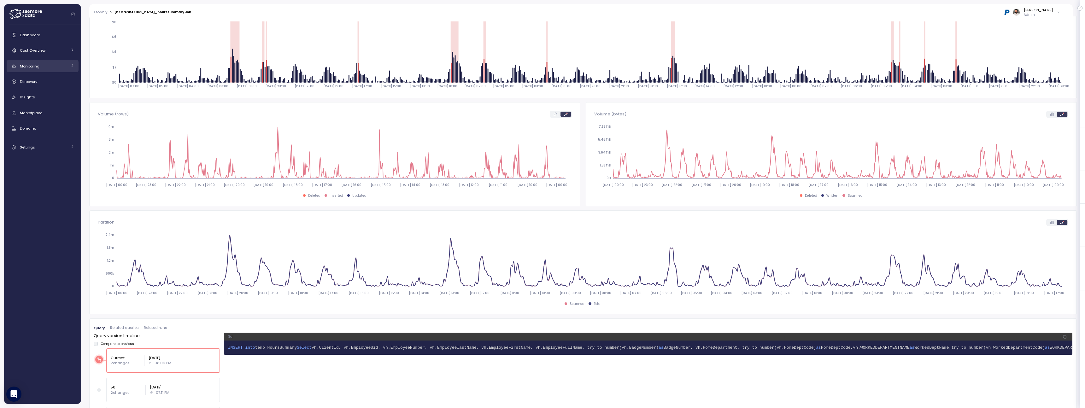
click at [53, 68] on div "Monitoring" at bounding box center [43, 66] width 47 height 6
click at [45, 108] on div "Discovery" at bounding box center [47, 109] width 55 height 6
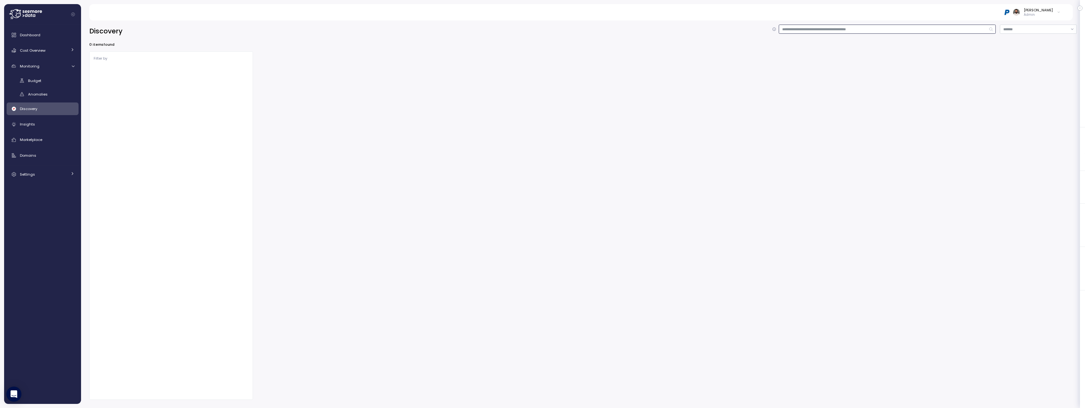
click at [808, 26] on input at bounding box center [887, 29] width 217 height 9
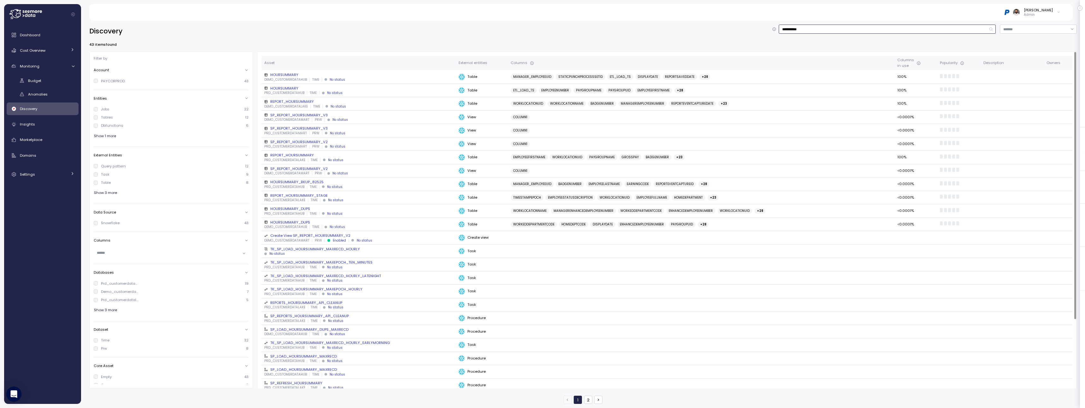
type input "**********"
click at [319, 76] on div "HOURSUMMARY" at bounding box center [359, 74] width 190 height 5
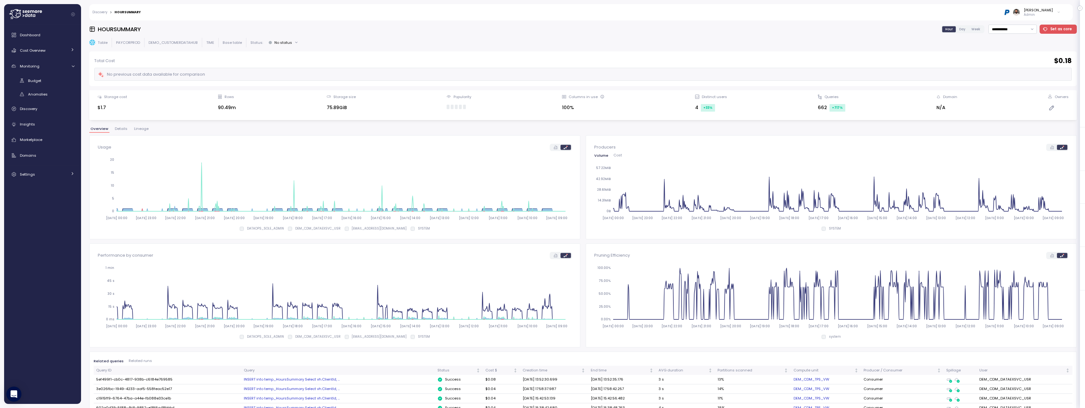
click at [128, 32] on h3 "HOURSUMMARY" at bounding box center [119, 29] width 43 height 8
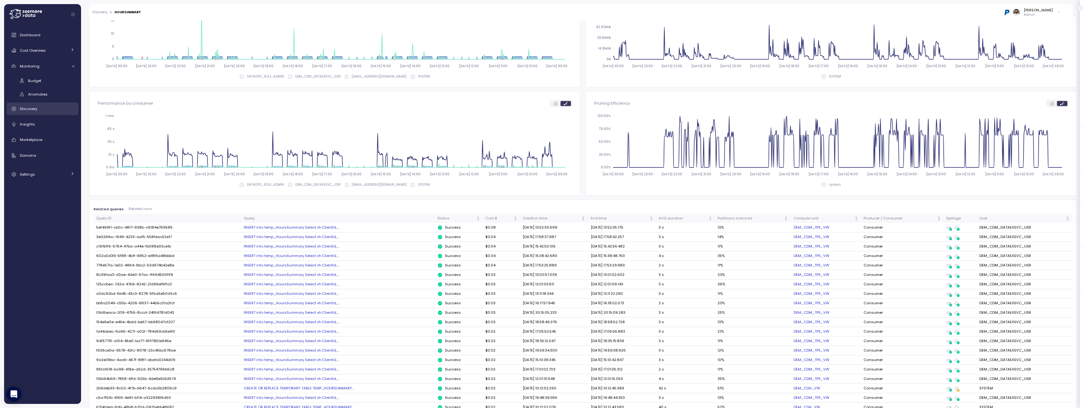
click at [45, 112] on link "Discovery" at bounding box center [43, 109] width 72 height 13
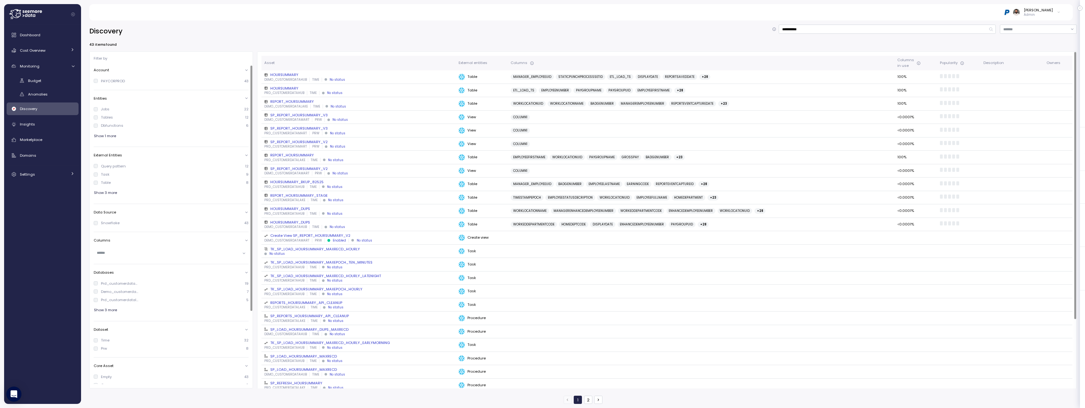
click at [104, 174] on div "Task" at bounding box center [105, 174] width 9 height 5
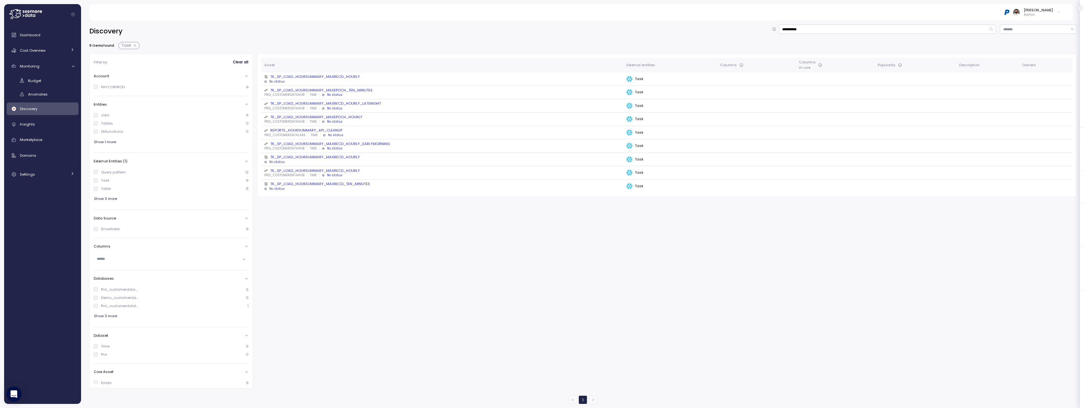
click at [324, 80] on div "No status" at bounding box center [442, 81] width 357 height 4
click at [351, 92] on div "TK_SP_LOAD_HOURSUMMARY_MAXEPOCH_TEN_MINUTES" at bounding box center [442, 90] width 357 height 5
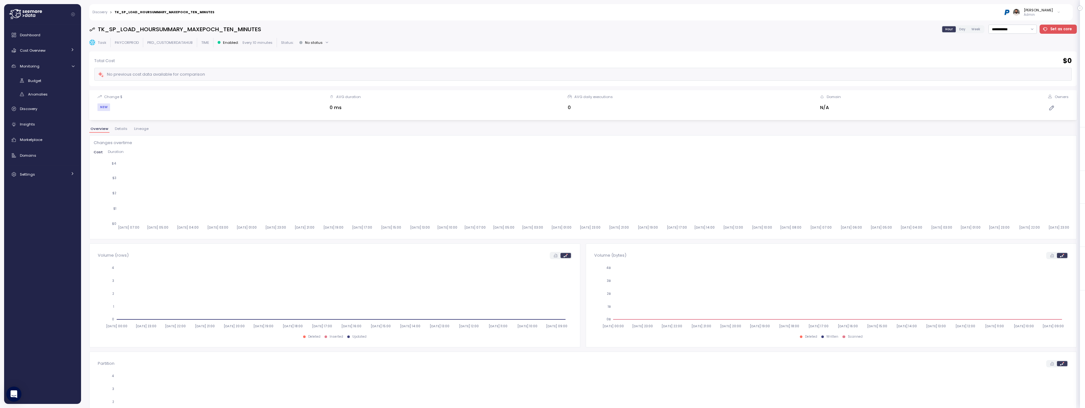
click at [107, 14] on div "Discovery > TK_SP_LOAD_HOURSUMMARY_MAXEPOCH_TEN_MINUTES Guy Biecher Admin" at bounding box center [576, 12] width 975 height 16
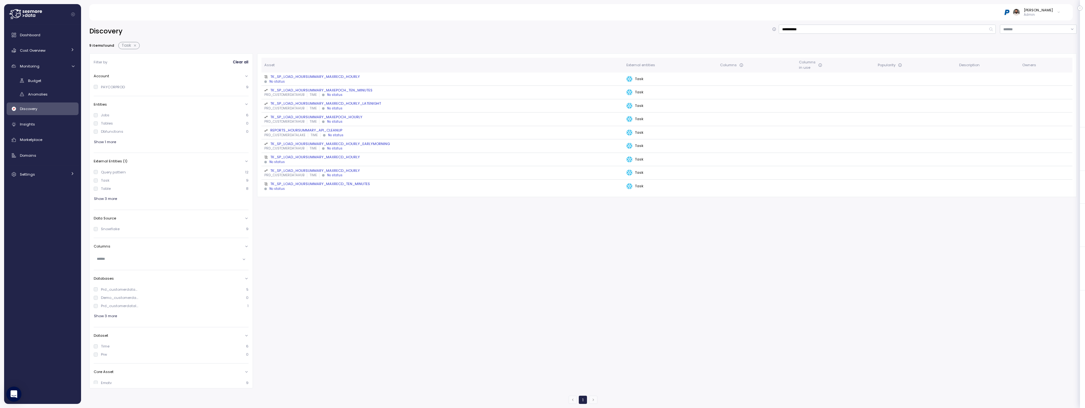
click at [347, 161] on div "No status" at bounding box center [442, 162] width 357 height 4
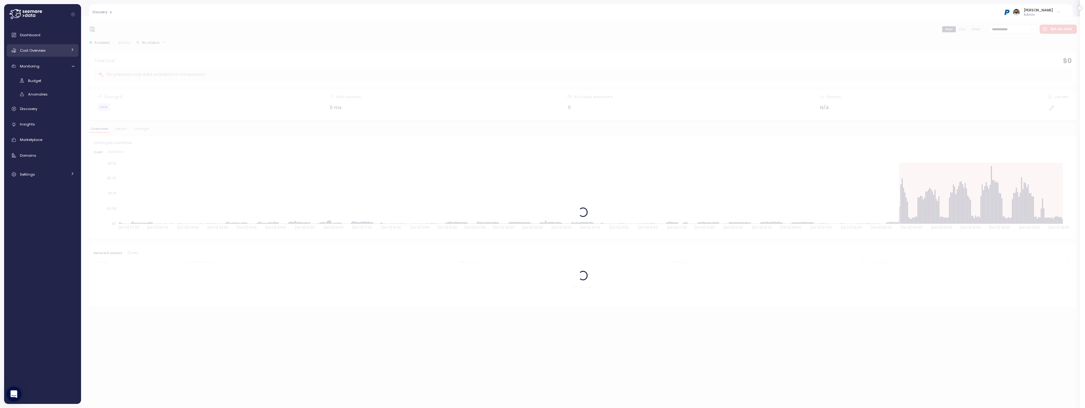
click at [53, 53] on div "Cost Overview" at bounding box center [43, 50] width 47 height 6
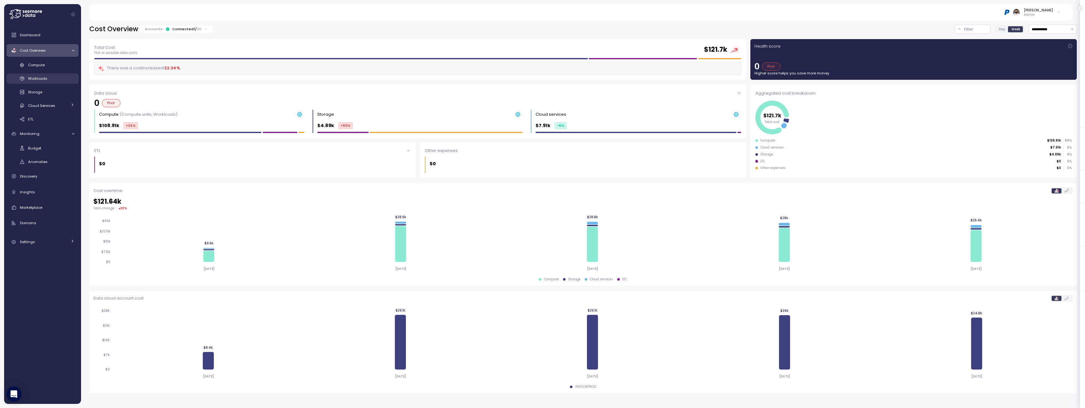
click at [51, 78] on div "Workloads" at bounding box center [51, 78] width 46 height 6
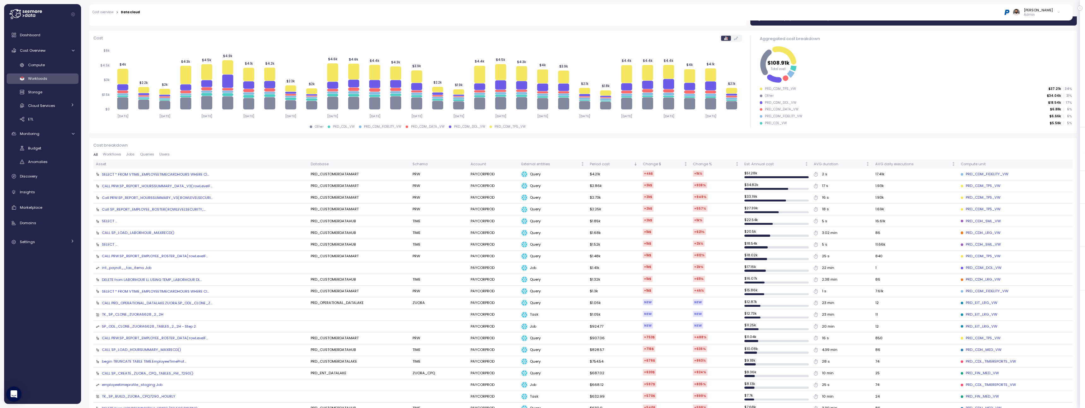
scroll to position [69, 0]
click at [192, 174] on div "SELECT * FROM VTIME_EMPLOYEETIMECARDHOURS WHERE Cl..." at bounding box center [155, 174] width 107 height 5
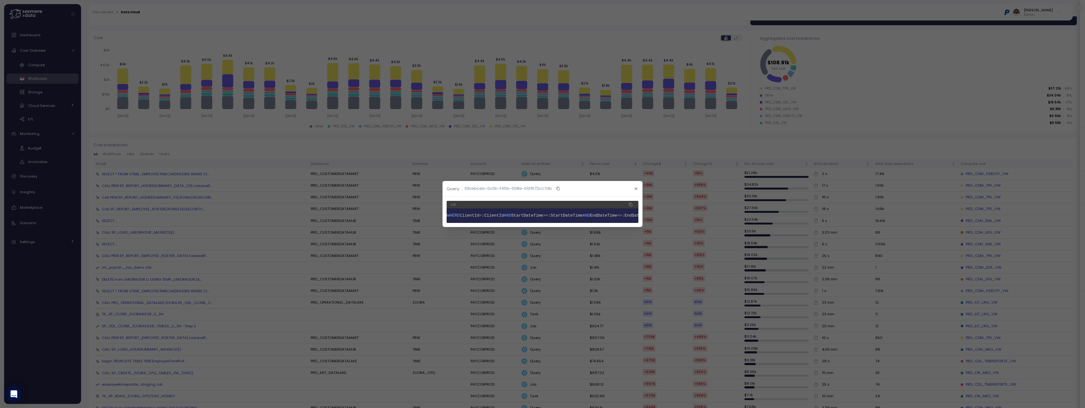
scroll to position [0, 0]
click at [687, 154] on div at bounding box center [542, 204] width 1085 height 408
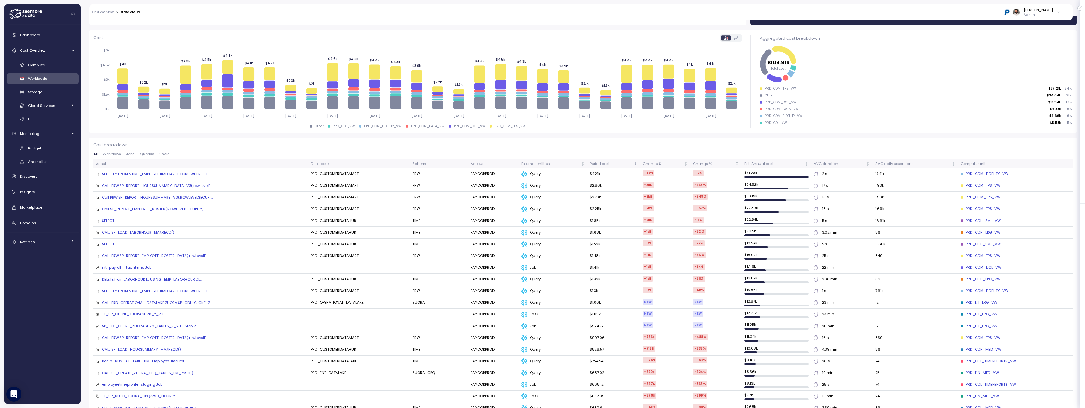
click at [185, 170] on td "SELECT * FROM VTIME_EMPLOYEETIMECARDHOURS WHERE Cl..." at bounding box center [200, 174] width 215 height 12
click at [183, 172] on div "SELECT * FROM VTIME_EMPLOYEETIMECARDHOURS WHERE Cl..." at bounding box center [155, 174] width 107 height 5
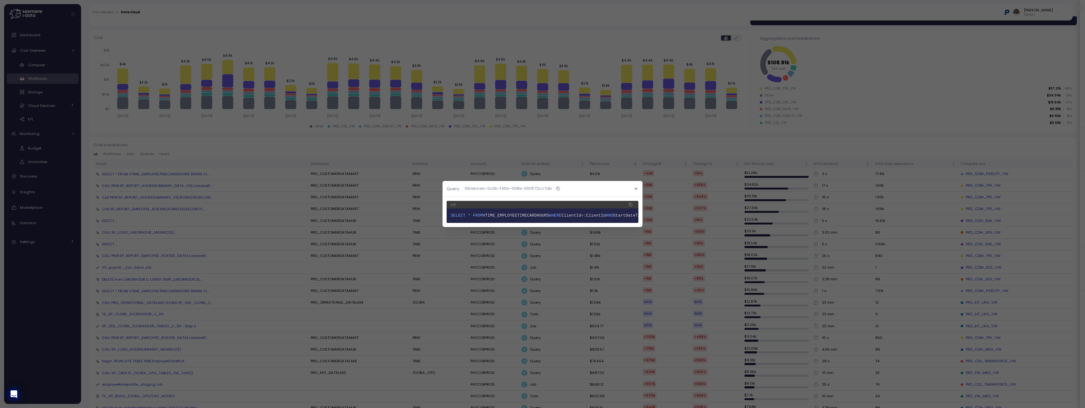
click at [543, 217] on span "VTIME_EMPLOYEETIMECARDHOURS" at bounding box center [516, 215] width 67 height 5
copy span "VTIME_EMPLOYEETIMECARDHOURS"
click at [972, 172] on div at bounding box center [542, 204] width 1085 height 408
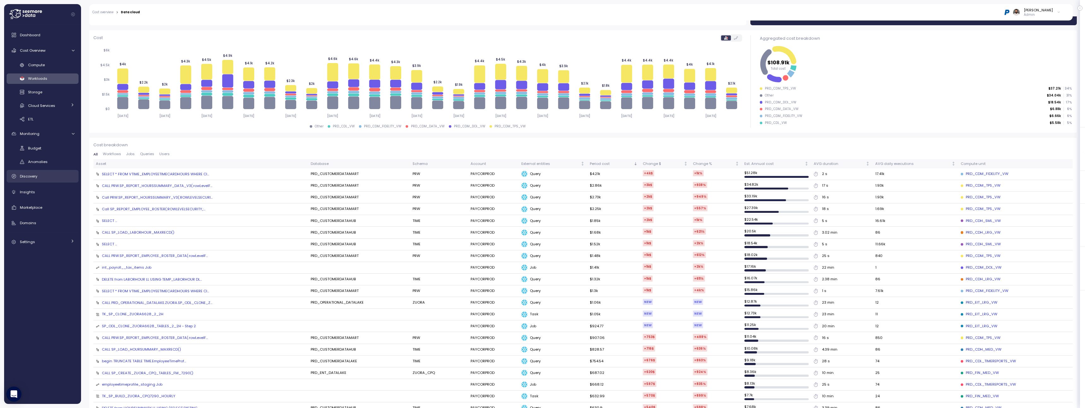
click at [52, 174] on div "Discovery" at bounding box center [47, 176] width 55 height 6
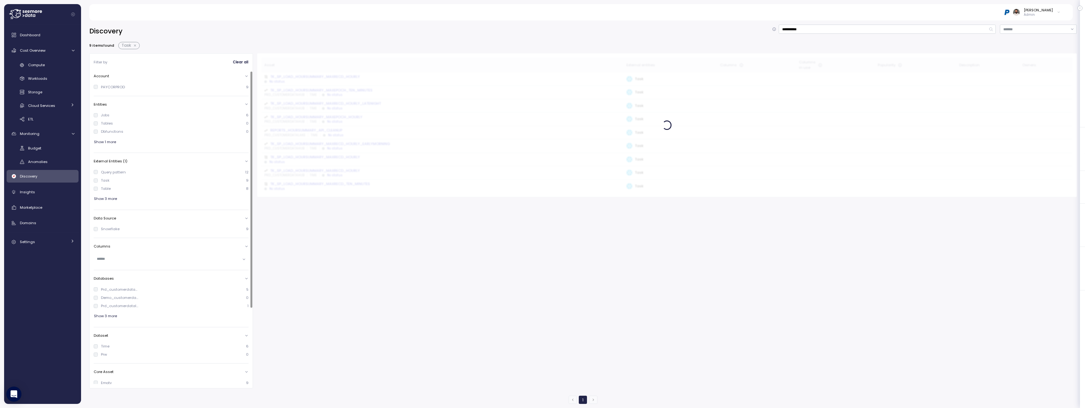
click at [801, 24] on div "**********" at bounding box center [583, 212] width 1004 height 392
click at [801, 31] on input "**********" at bounding box center [887, 29] width 217 height 9
click at [135, 47] on button "button" at bounding box center [135, 45] width 8 height 5
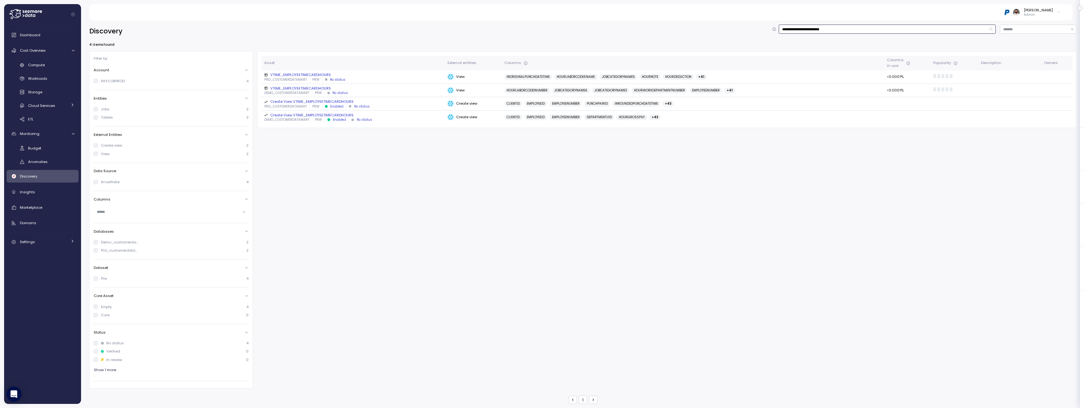
type input "**********"
click at [315, 75] on div "VTIME_EMPLOYEETIMECARDHOURS" at bounding box center [353, 74] width 178 height 5
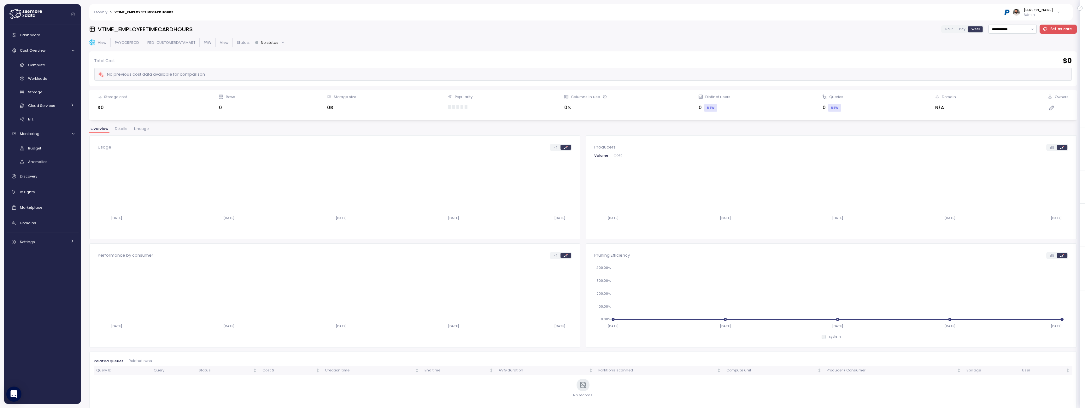
click at [143, 130] on span "Lineage" at bounding box center [141, 128] width 15 height 3
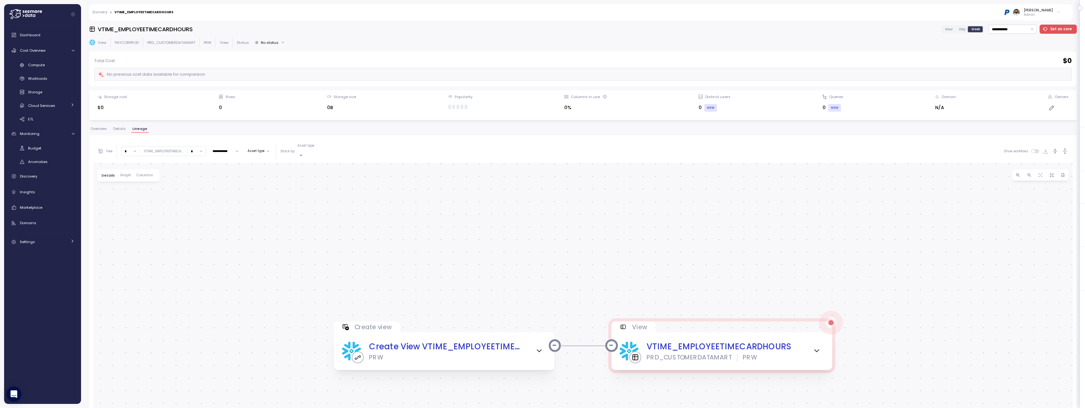
click at [129, 147] on input "*" at bounding box center [130, 151] width 18 height 9
click at [132, 183] on div "2" at bounding box center [130, 187] width 15 height 9
type input "*"
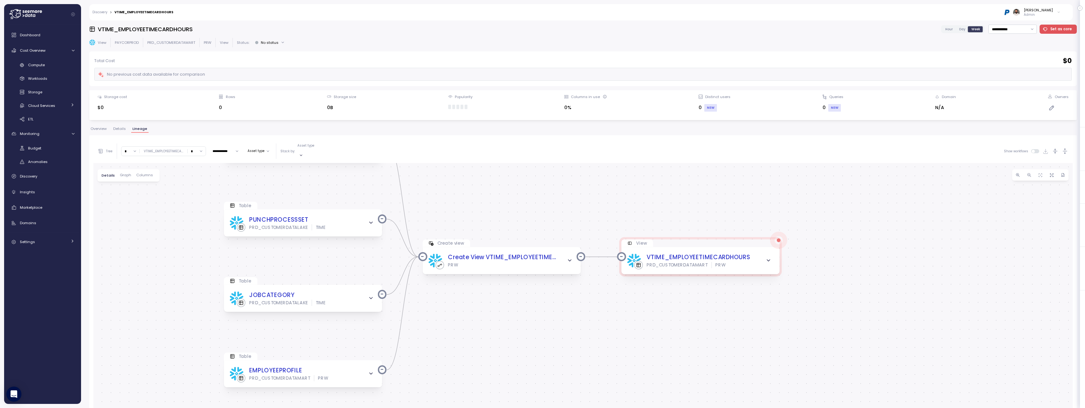
drag, startPoint x: 156, startPoint y: 299, endPoint x: 167, endPoint y: 219, distance: 81.2
click at [167, 219] on div "Create view Create View VTIME_EMPLOYEETIMECARDHOURS PRW View VTIME_EMPLOYEETIME…" at bounding box center [583, 343] width 980 height 360
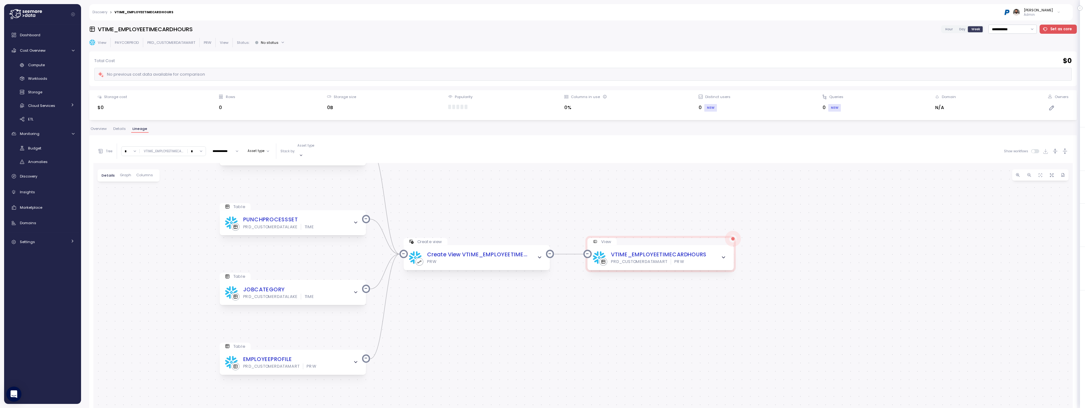
click at [1064, 149] on icon "button" at bounding box center [1065, 151] width 7 height 7
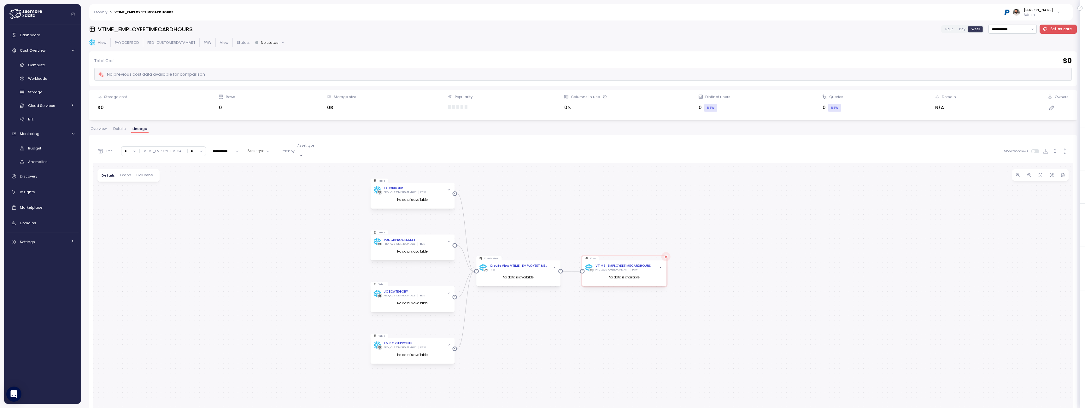
drag, startPoint x: 550, startPoint y: 230, endPoint x: 655, endPoint y: 230, distance: 105.4
click at [655, 230] on div "Create view Create View VTIME_EMPLOYEETIMECARDHOURS PRW No data is available Vi…" at bounding box center [583, 343] width 980 height 360
click at [500, 186] on div "LABORHOUR" at bounding box center [497, 188] width 19 height 5
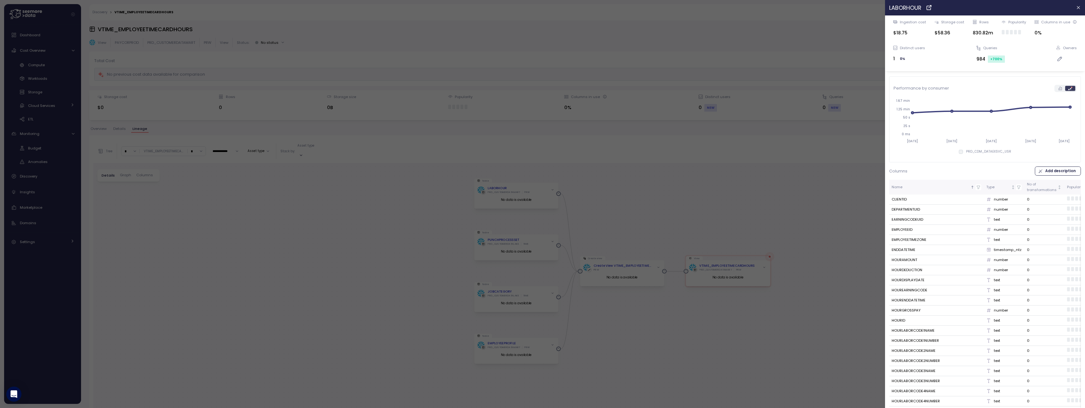
click at [517, 220] on div at bounding box center [542, 204] width 1085 height 408
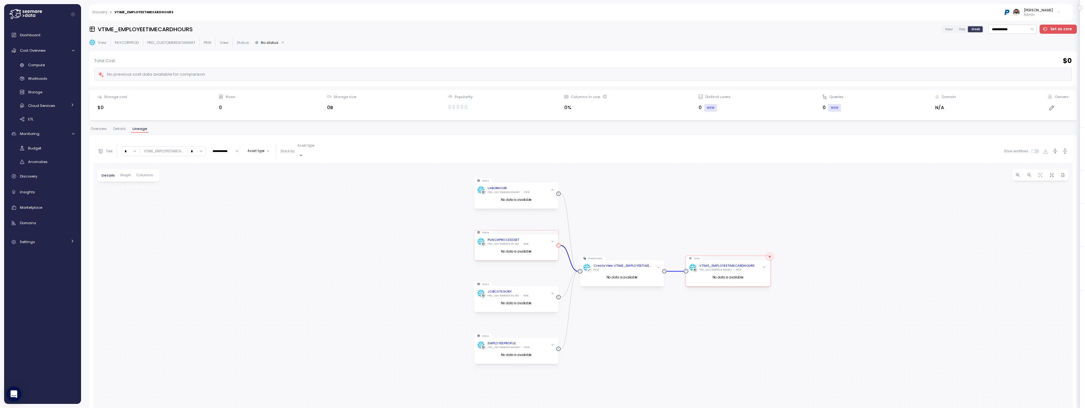
click at [510, 238] on div "PUNCHPROCESSSET" at bounding box center [504, 240] width 32 height 5
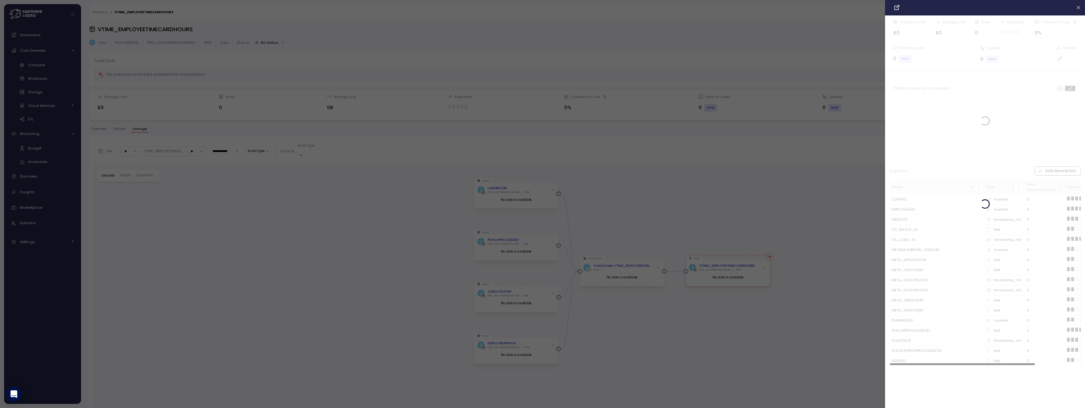
click at [571, 220] on div at bounding box center [542, 204] width 1085 height 408
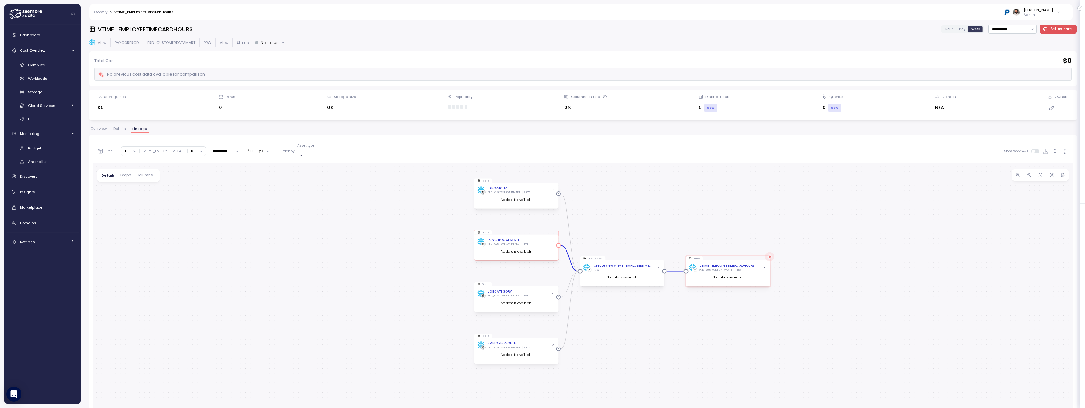
click at [546, 238] on div "PUNCHPROCESSSET PRD_CUSTOMERDATALAKE TIME" at bounding box center [516, 242] width 78 height 8
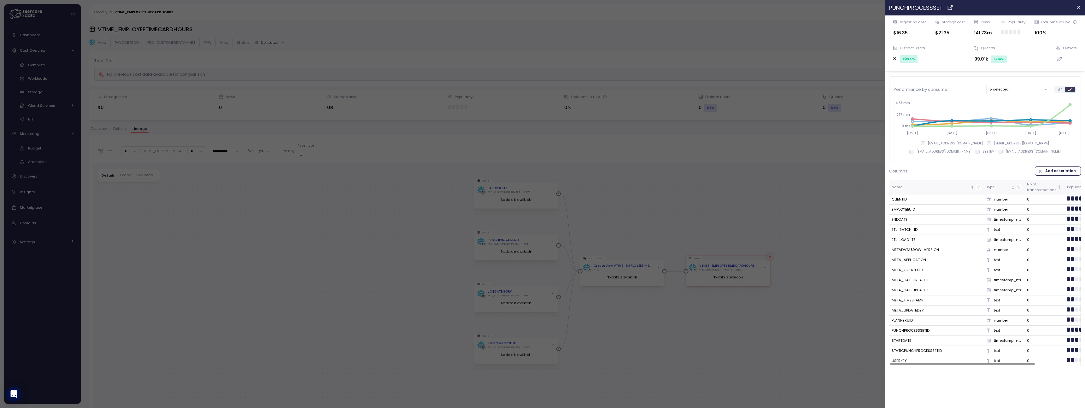
click at [526, 282] on div at bounding box center [542, 204] width 1085 height 408
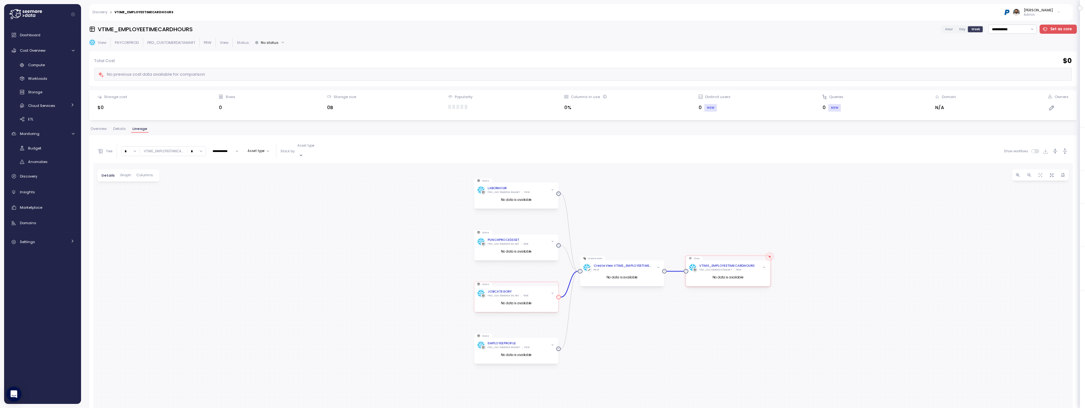
click at [532, 290] on div "JOBCATEGORY PRD_CUSTOMERDATALAKE TIME" at bounding box center [516, 294] width 78 height 8
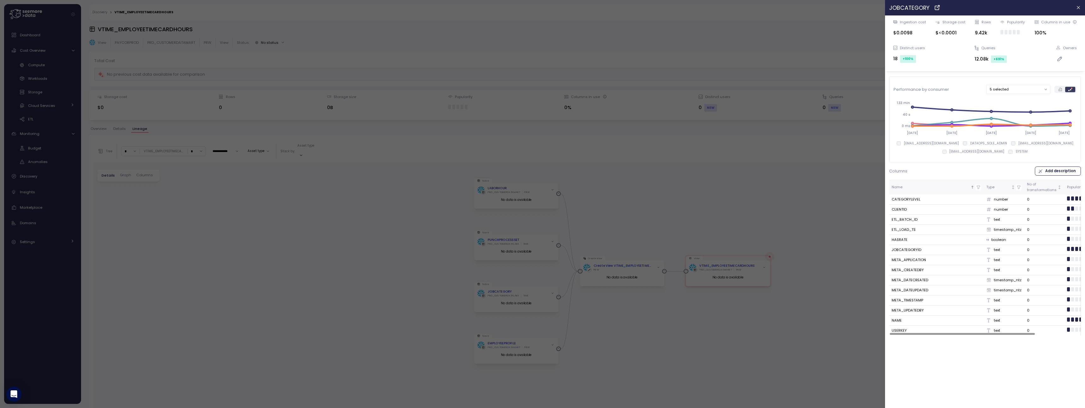
click at [529, 333] on div at bounding box center [542, 204] width 1085 height 408
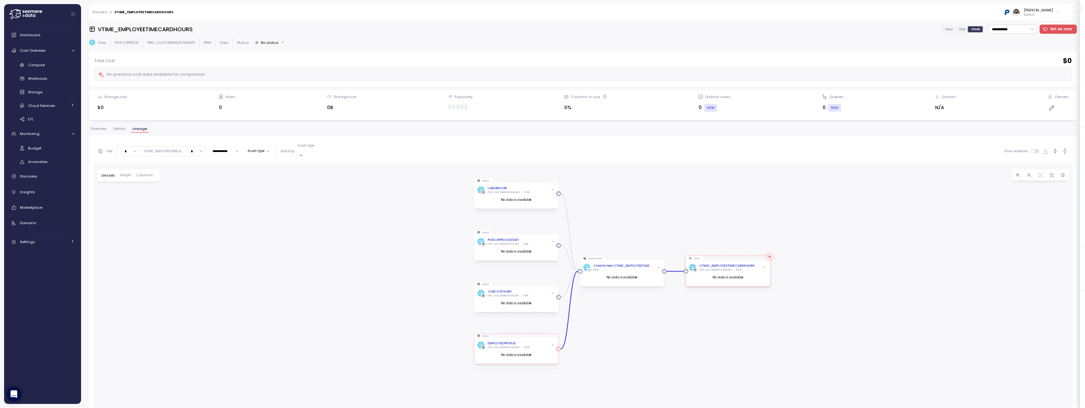
click at [530, 343] on div "EMPLOYEEPROFILE PRD_CUSTOMERDATAMART PRW" at bounding box center [516, 345] width 78 height 8
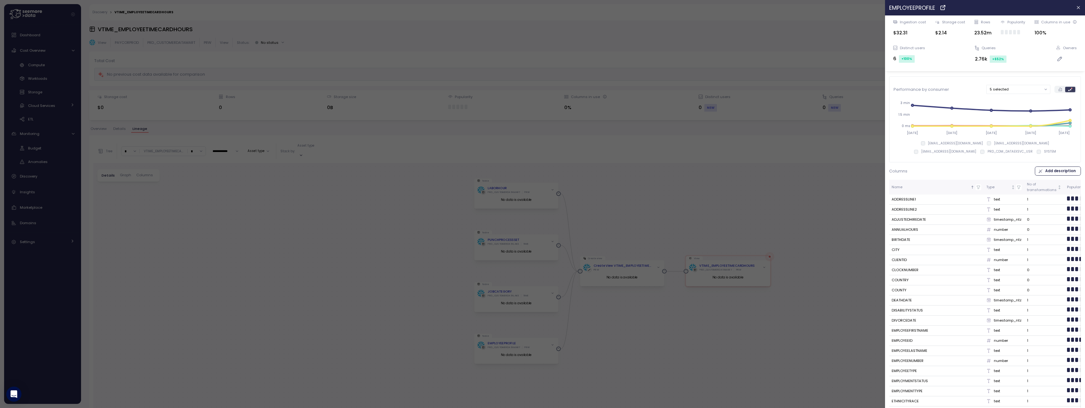
click at [537, 225] on div at bounding box center [542, 204] width 1085 height 408
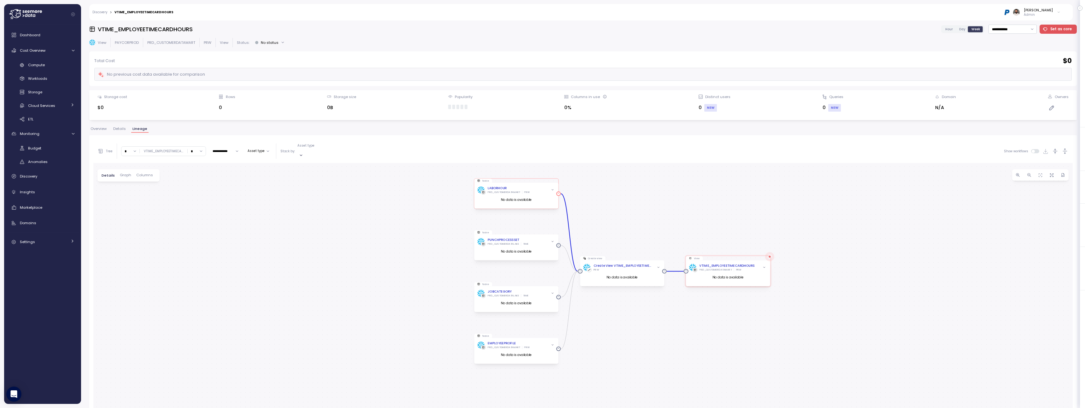
click at [496, 186] on div "LABORHOUR" at bounding box center [497, 188] width 19 height 5
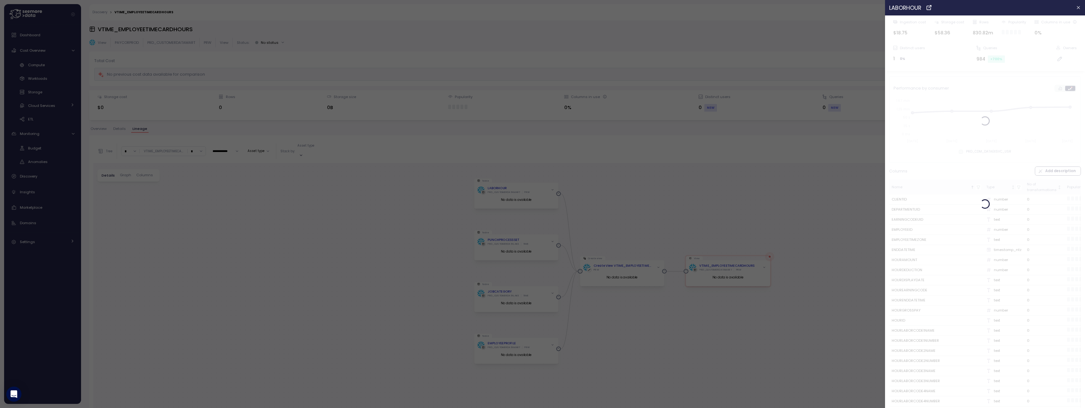
click at [703, 161] on div at bounding box center [542, 204] width 1085 height 408
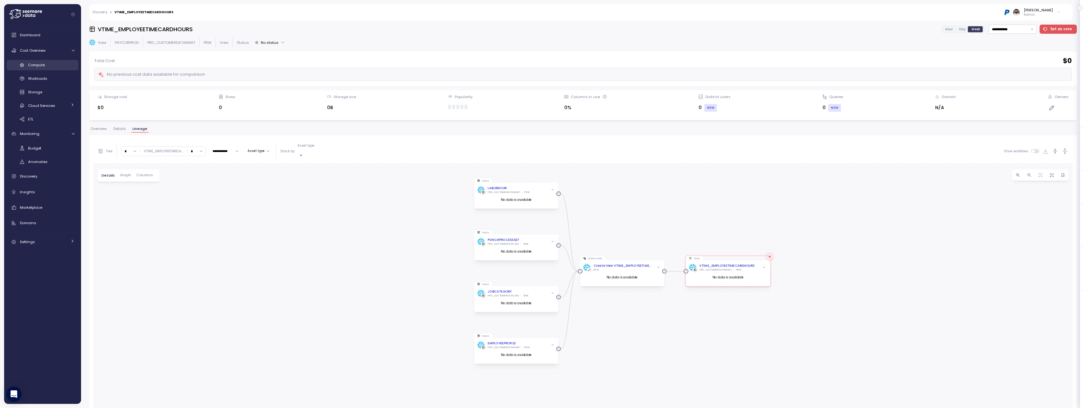
click at [58, 66] on div "Compute" at bounding box center [51, 65] width 46 height 6
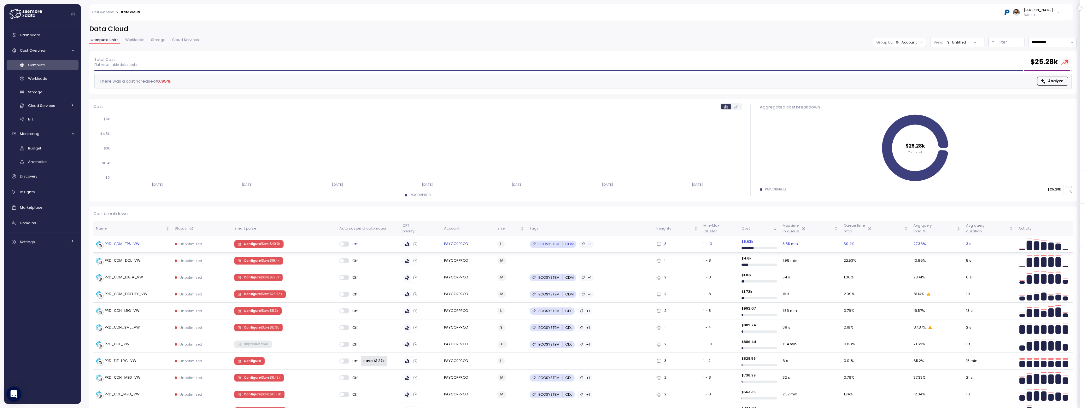
click at [151, 245] on div "PRD_CDM_TPS_VW" at bounding box center [133, 244] width 74 height 6
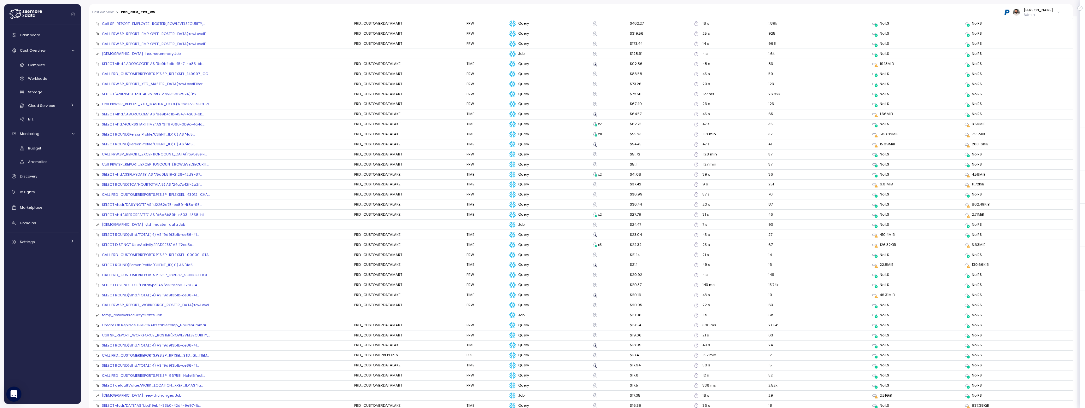
scroll to position [642, 0]
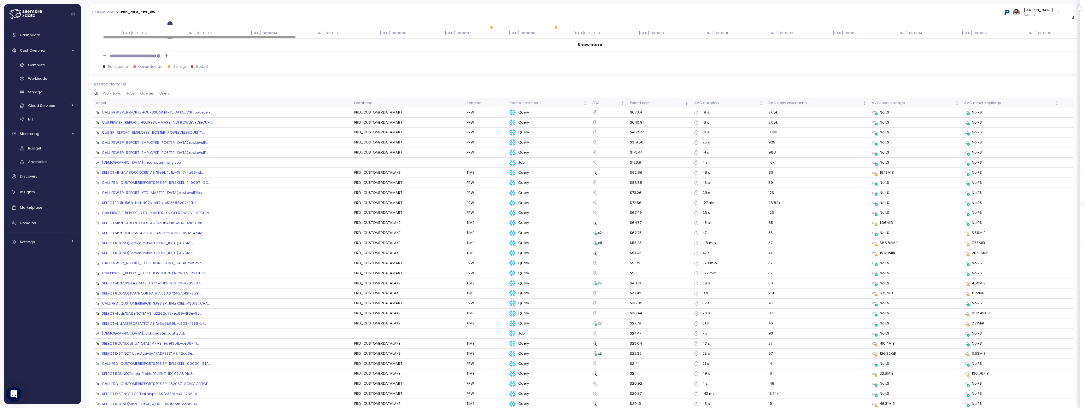
click at [133, 163] on div "temp_hourssummary Job" at bounding box center [141, 163] width 79 height 6
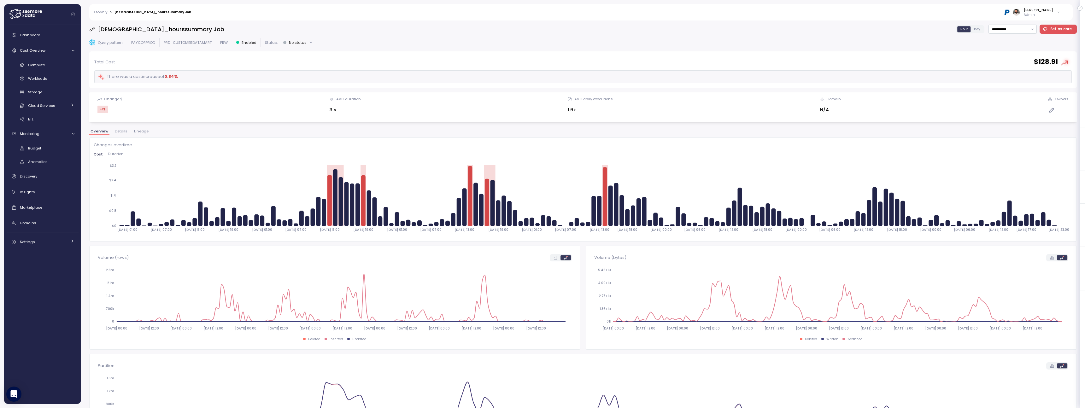
click at [138, 136] on div "Overview Details Lineage" at bounding box center [583, 134] width 988 height 8
click at [138, 134] on button "Lineage" at bounding box center [141, 132] width 17 height 5
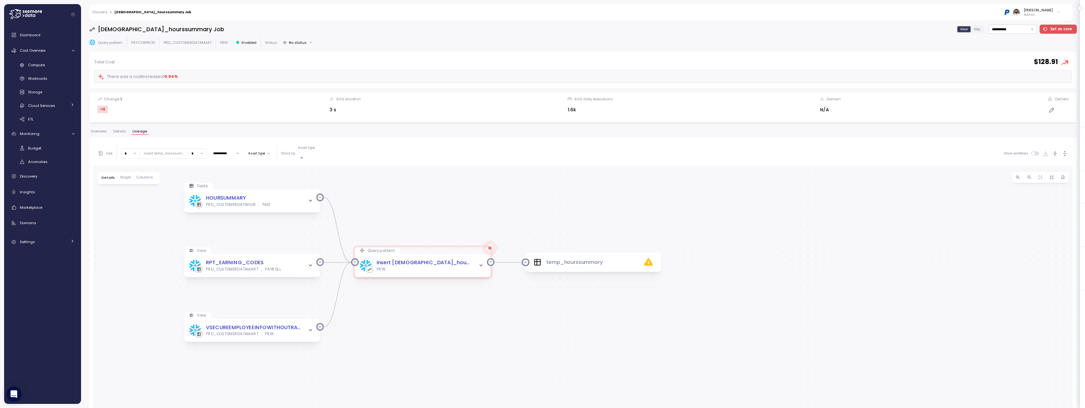
drag, startPoint x: 147, startPoint y: 257, endPoint x: 151, endPoint y: 222, distance: 35.5
click at [151, 222] on div "Table HOURSUMMARY PRD_CUSTOMERDATAHUB TIME Query pattern insert temp_hourssumma…" at bounding box center [583, 346] width 980 height 360
click at [312, 198] on icon "button" at bounding box center [310, 200] width 5 height 5
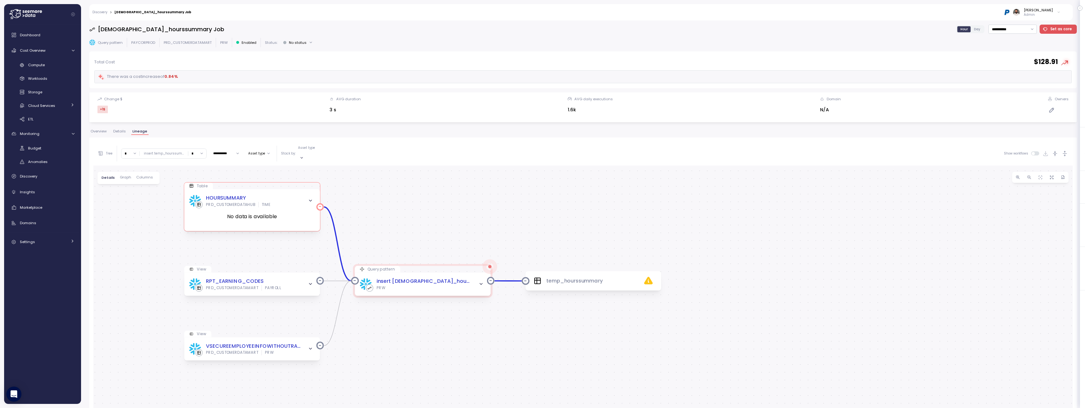
click at [311, 198] on icon "button" at bounding box center [310, 200] width 5 height 5
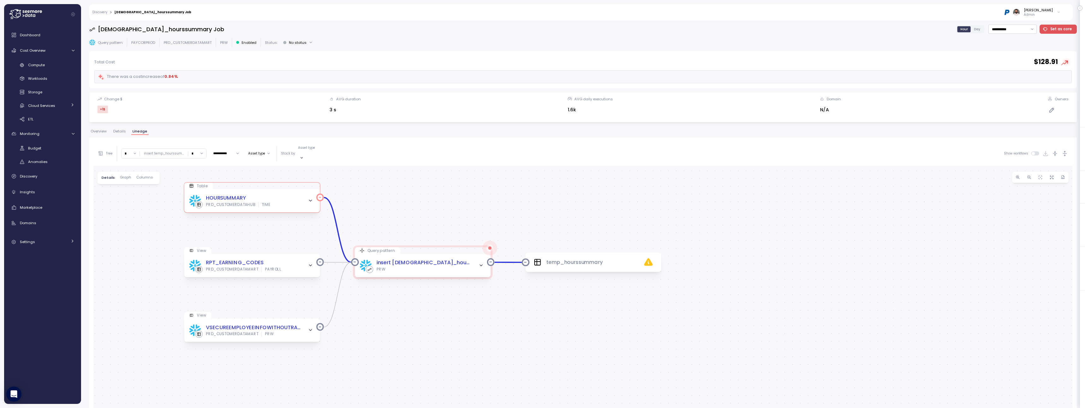
click at [287, 197] on div "HOURSUMMARY PRD_CUSTOMERDATAHUB TIME" at bounding box center [252, 200] width 126 height 13
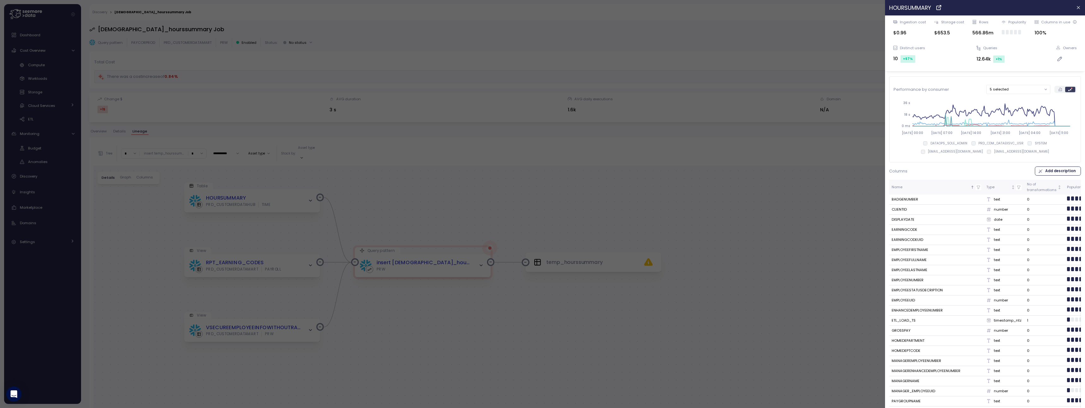
click at [450, 232] on div at bounding box center [542, 204] width 1085 height 408
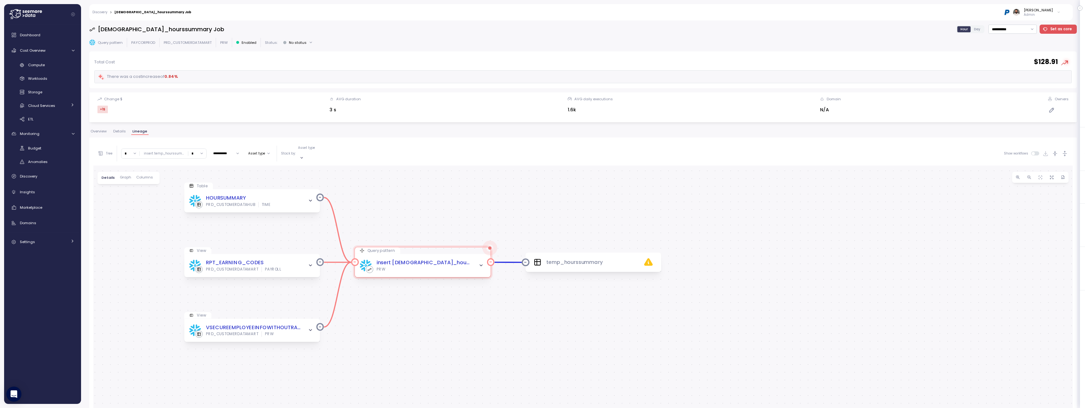
click at [480, 263] on icon "button" at bounding box center [481, 265] width 5 height 5
click at [312, 263] on icon "button" at bounding box center [310, 265] width 5 height 5
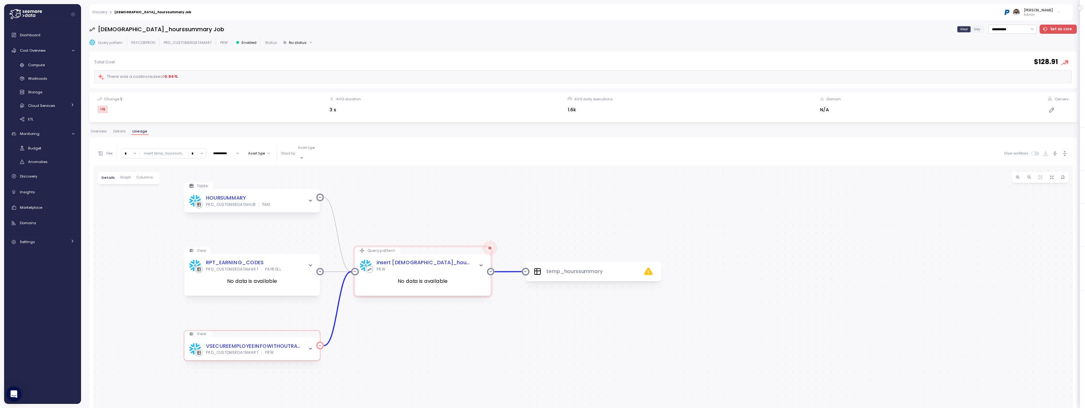
click at [307, 345] on span "button" at bounding box center [311, 349] width 8 height 8
click at [291, 356] on div "No data is available" at bounding box center [252, 365] width 126 height 19
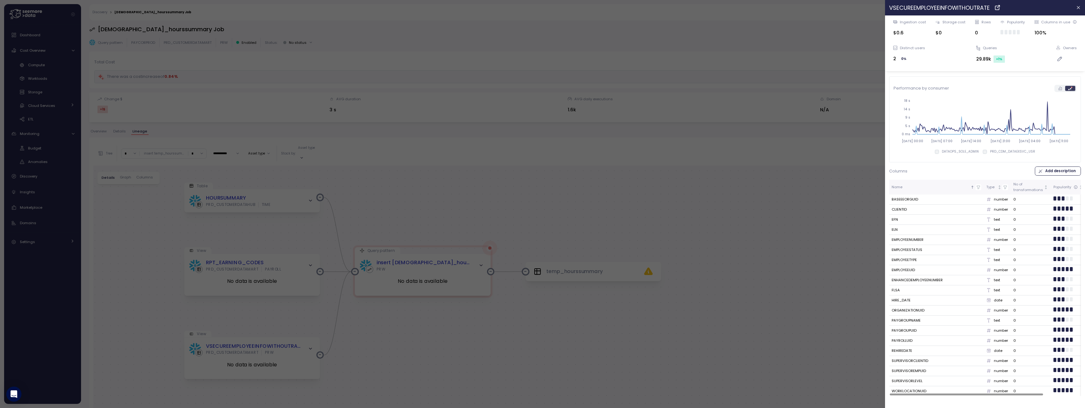
click at [164, 202] on div at bounding box center [542, 204] width 1085 height 408
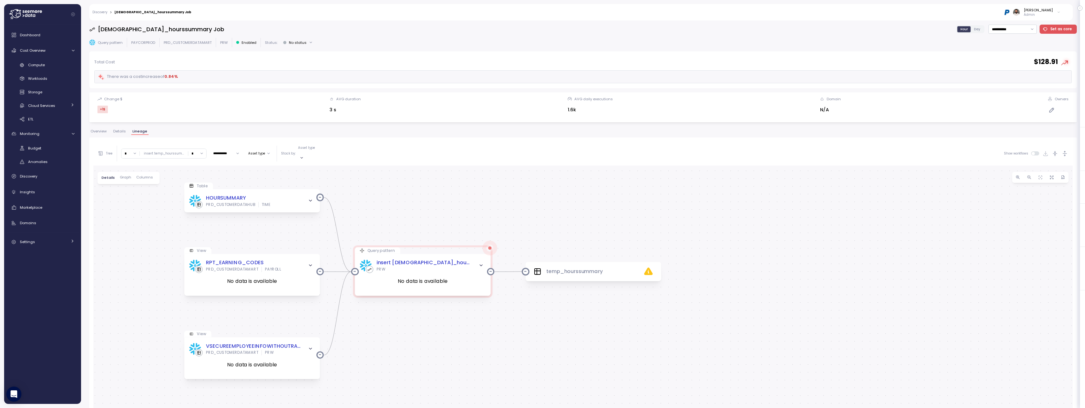
click at [132, 151] on input "*" at bounding box center [130, 153] width 18 height 9
click at [132, 209] on div "4" at bounding box center [130, 207] width 15 height 9
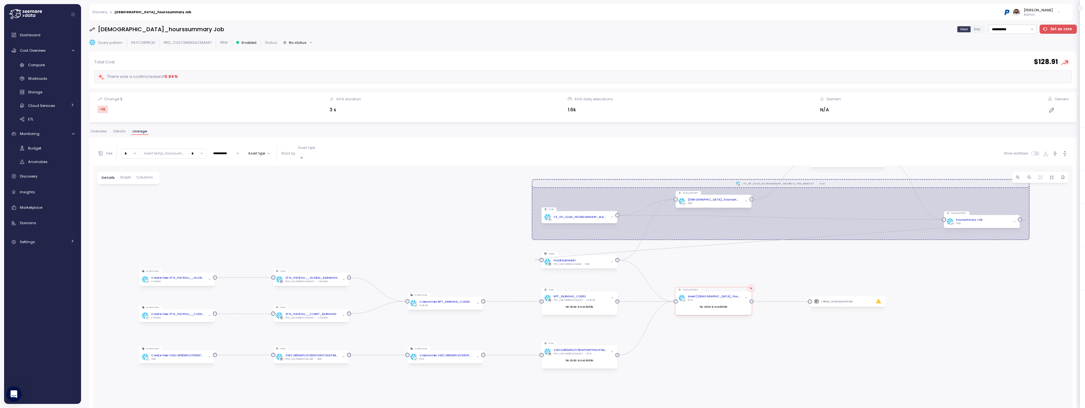
drag, startPoint x: 164, startPoint y: 269, endPoint x: 165, endPoint y: 183, distance: 85.8
click at [165, 183] on div "TK_SP_LOAD_HOURSUMMARY_MAXRECD_TEN_MINUTES Task Table HOURSUMMARY PRD_CUSTOMERD…" at bounding box center [583, 346] width 980 height 360
click at [132, 150] on input "*" at bounding box center [130, 153] width 18 height 9
click at [131, 220] on div "TK_SP_LOAD_HOURSUMMARY_MAXRECD_TEN_MINUTES Task Table HOURSUMMARY PRD_CUSTOMERD…" at bounding box center [583, 346] width 980 height 360
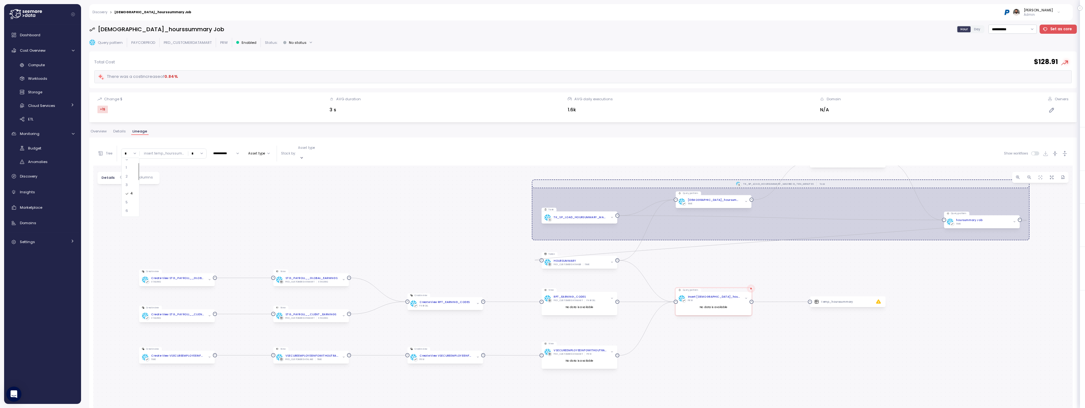
click at [131, 213] on div "6" at bounding box center [130, 211] width 15 height 9
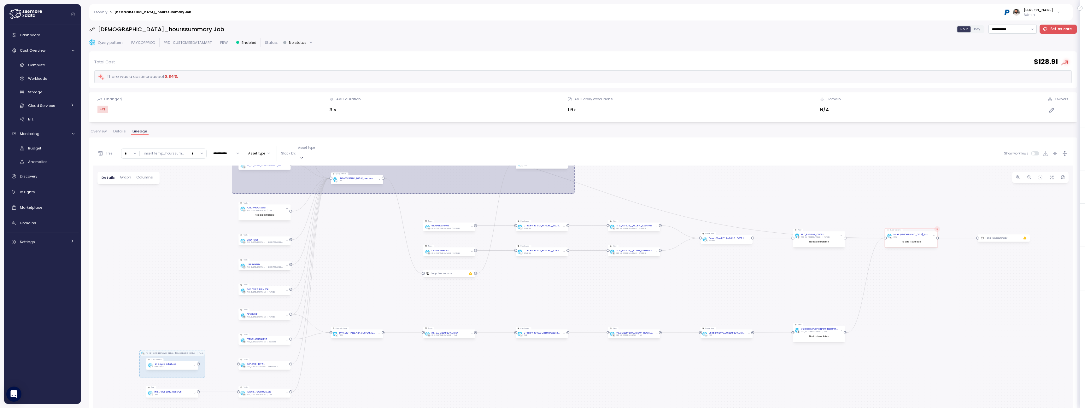
drag, startPoint x: 133, startPoint y: 302, endPoint x: 135, endPoint y: 217, distance: 84.9
click at [135, 217] on div "TK_SP_LOAD_HOURSUMMARY_MAXRECD_TEN_MINUTES Task TK_SP_LOAD_EMPLOYEE_DETAIL_HOUR…" at bounding box center [583, 346] width 980 height 360
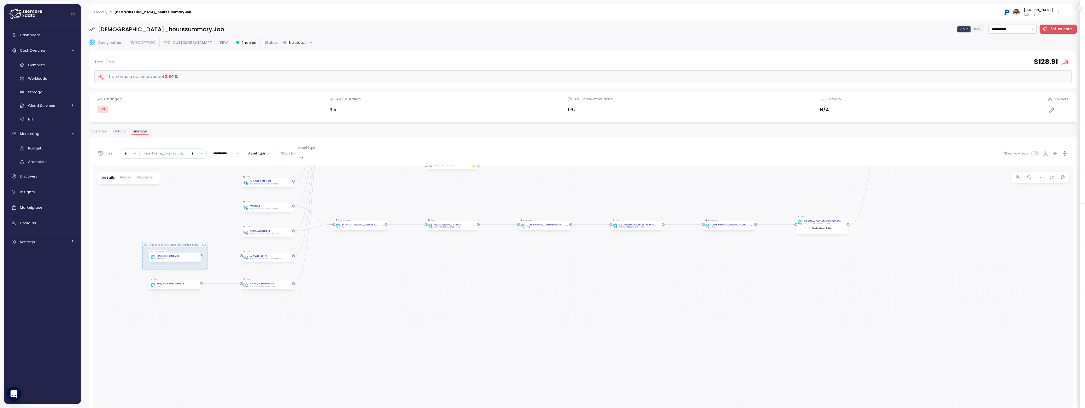
drag, startPoint x: 132, startPoint y: 281, endPoint x: 135, endPoint y: 173, distance: 108.6
click at [135, 173] on div "TK_SP_LOAD_HOURSUMMARY_MAXRECD_TEN_MINUTES Task TK_SP_LOAD_EMPLOYEE_DETAIL_HOUR…" at bounding box center [583, 346] width 980 height 360
click at [134, 151] on input "*" at bounding box center [130, 153] width 18 height 9
click at [131, 185] on div "10" at bounding box center [130, 187] width 15 height 9
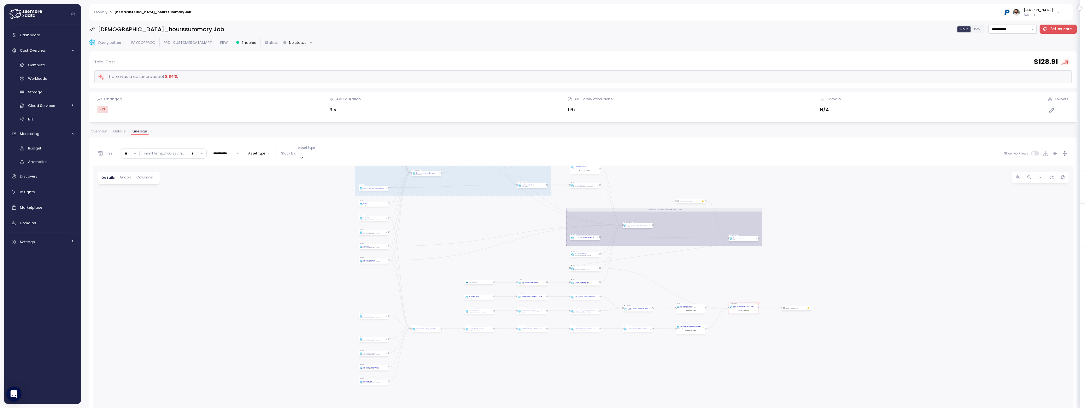
drag, startPoint x: 151, startPoint y: 319, endPoint x: 151, endPoint y: 189, distance: 130.3
click at [151, 189] on div "TK_SP_LOAD_HOURSUMMARY_MAXRECD_TEN_MINUTES Task TK_SP_LOAD_EMPLOYEE_DETAIL_HOUR…" at bounding box center [583, 346] width 980 height 360
click at [131, 153] on input "**" at bounding box center [130, 153] width 18 height 9
click at [129, 202] on div "18" at bounding box center [130, 203] width 15 height 9
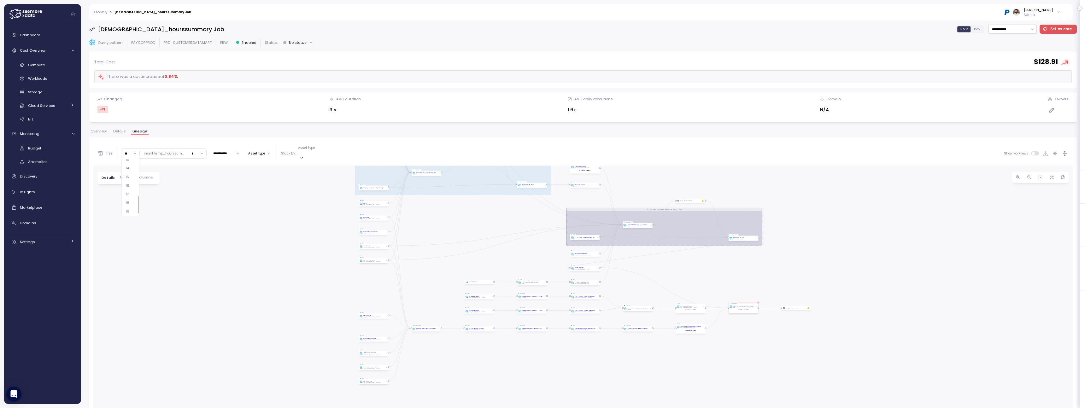
type input "**"
drag, startPoint x: 151, startPoint y: 328, endPoint x: 156, endPoint y: 191, distance: 137.0
click at [156, 191] on div "TK_SP_LOAD_HOURSUMMARY_MAXRECD_TEN_MINUTES Task TK_SP_LOAD_EMPLOYEE_DETAIL_HOUR…" at bounding box center [583, 346] width 980 height 360
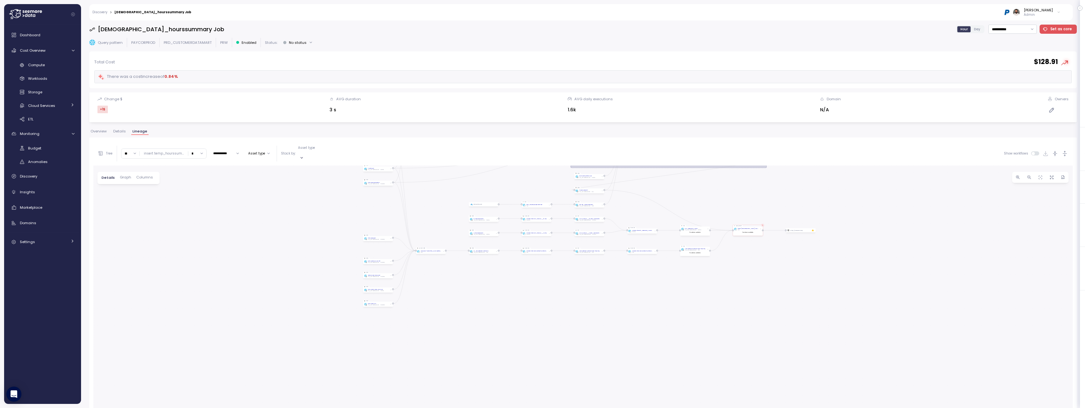
drag, startPoint x: 164, startPoint y: 235, endPoint x: 164, endPoint y: 193, distance: 42.0
click at [164, 193] on div "TK_SP_LOAD_HOURSUMMARY_MAXRECD_TEN_MINUTES Task TK_SP_LOAD_EMPLOYEE_DETAIL_HOUR…" at bounding box center [583, 346] width 980 height 360
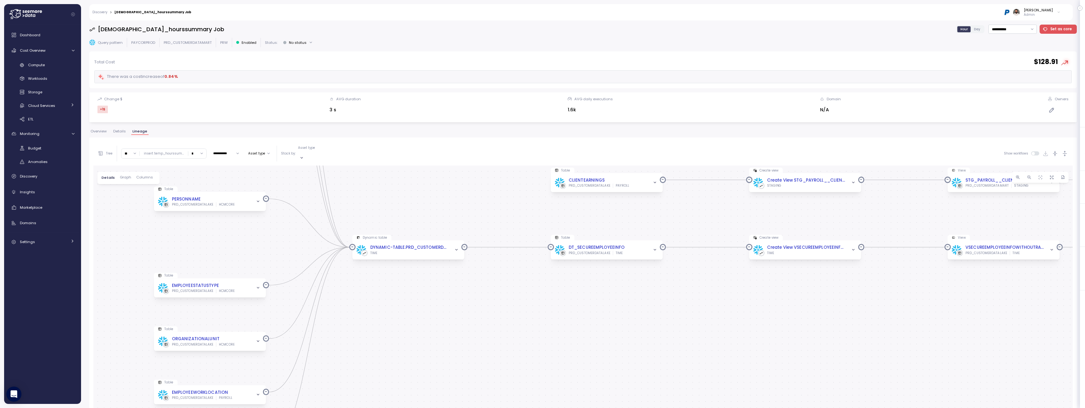
drag, startPoint x: 613, startPoint y: 247, endPoint x: 401, endPoint y: 279, distance: 214.7
click at [401, 279] on div "TK_SP_LOAD_HOURSUMMARY_MAXRECD_TEN_MINUTES Task TK_SP_LOAD_EMPLOYEE_DETAIL_HOUR…" at bounding box center [583, 346] width 980 height 360
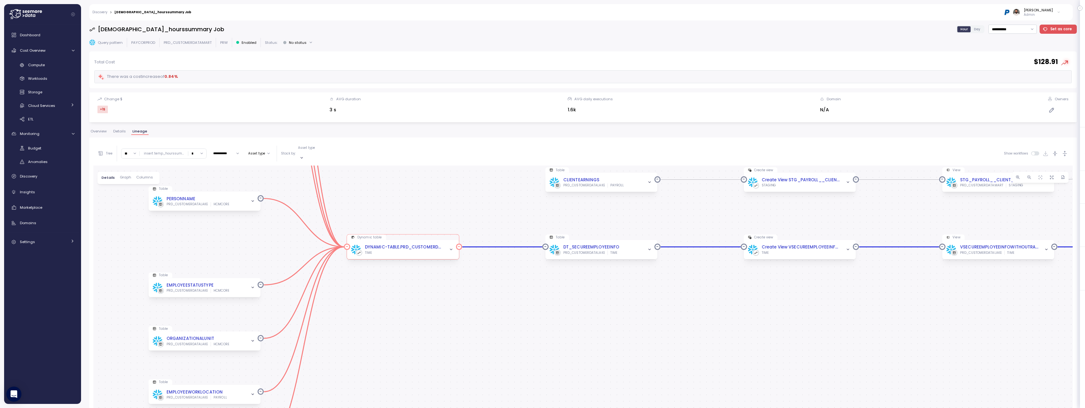
click at [451, 247] on icon "button" at bounding box center [451, 249] width 4 height 4
click at [450, 238] on span "button" at bounding box center [451, 241] width 7 height 7
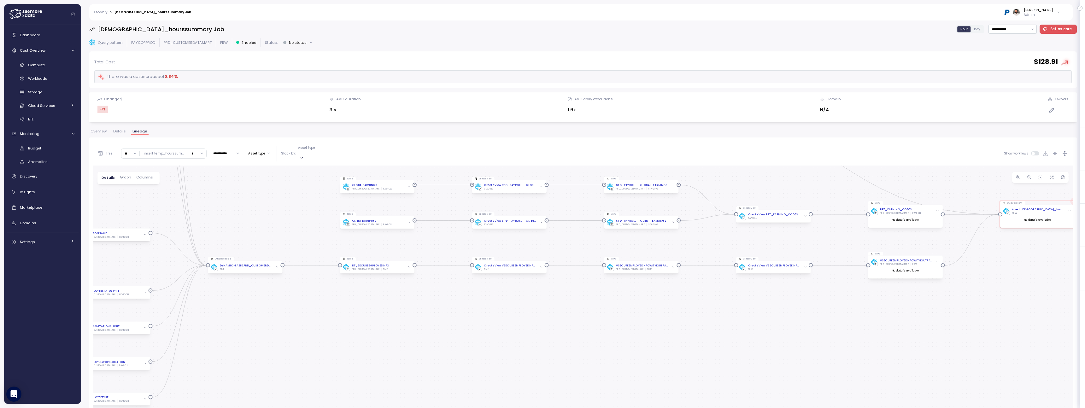
drag, startPoint x: 446, startPoint y: 290, endPoint x: 316, endPoint y: 295, distance: 129.4
click at [316, 295] on div "TK_SP_LOAD_HOURSUMMARY_MAXRECD_TEN_MINUTES Task TK_SP_LOAD_EMPLOYEE_DETAIL_HOUR…" at bounding box center [583, 346] width 980 height 360
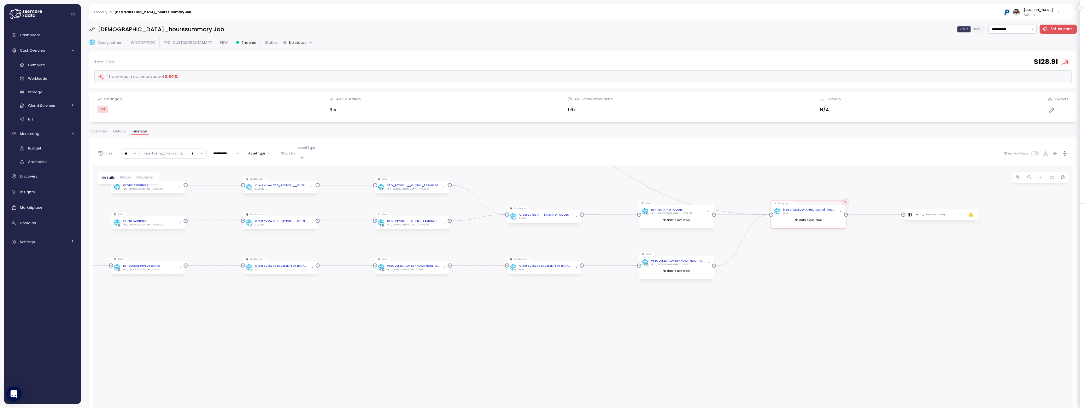
drag, startPoint x: 591, startPoint y: 300, endPoint x: 291, endPoint y: 306, distance: 299.4
click at [291, 306] on div "TK_SP_LOAD_HOURSUMMARY_MAXRECD_TEN_MINUTES Task TK_SP_LOAD_EMPLOYEE_DETAIL_HOUR…" at bounding box center [583, 346] width 980 height 360
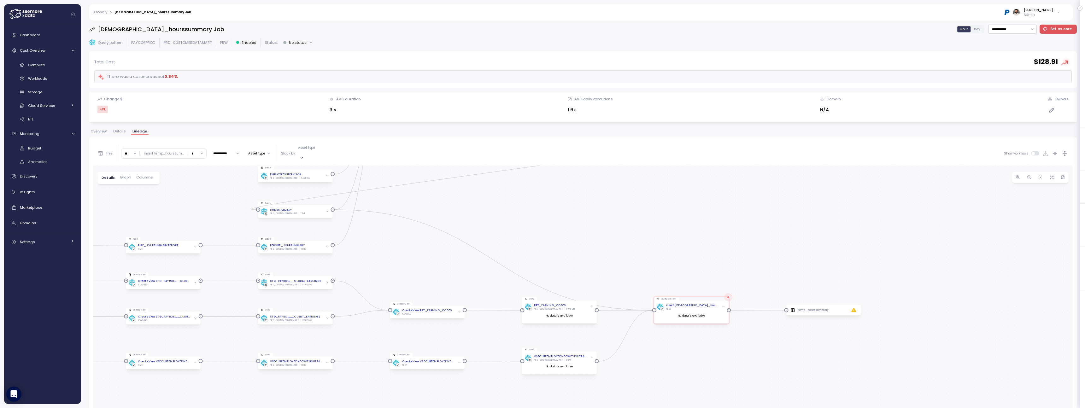
drag, startPoint x: 693, startPoint y: 279, endPoint x: 646, endPoint y: 368, distance: 101.3
click at [646, 369] on div "TK_SP_LOAD_HOURSUMMARY_MAXRECD_TEN_MINUTES Task TK_SP_LOAD_EMPLOYEE_DETAIL_HOUR…" at bounding box center [583, 346] width 980 height 360
click at [782, 303] on div "TK_SP_LOAD_HOURSUMMARY_MAXRECD_TEN_MINUTES Task TK_SP_LOAD_EMPLOYEE_DETAIL_HOUR…" at bounding box center [583, 346] width 980 height 360
click at [50, 65] on div "Compute" at bounding box center [51, 65] width 46 height 6
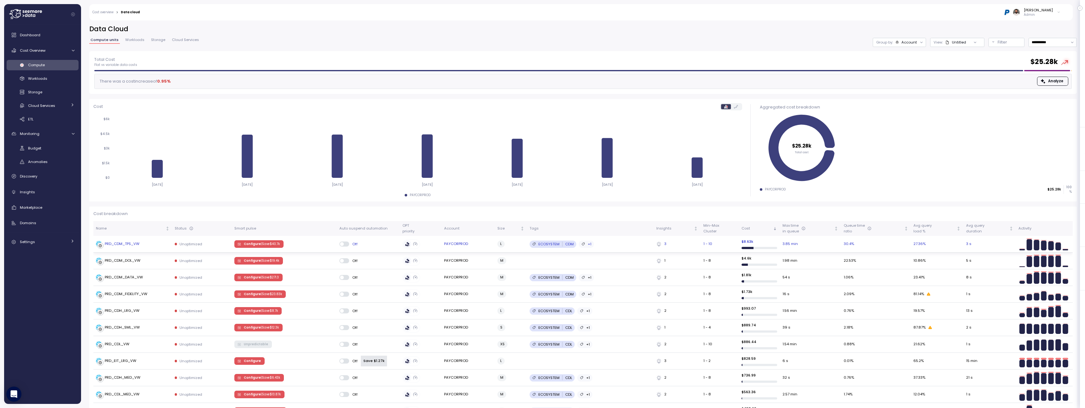
click at [145, 246] on div "PRD_CDM_TPS_VW" at bounding box center [133, 244] width 74 height 6
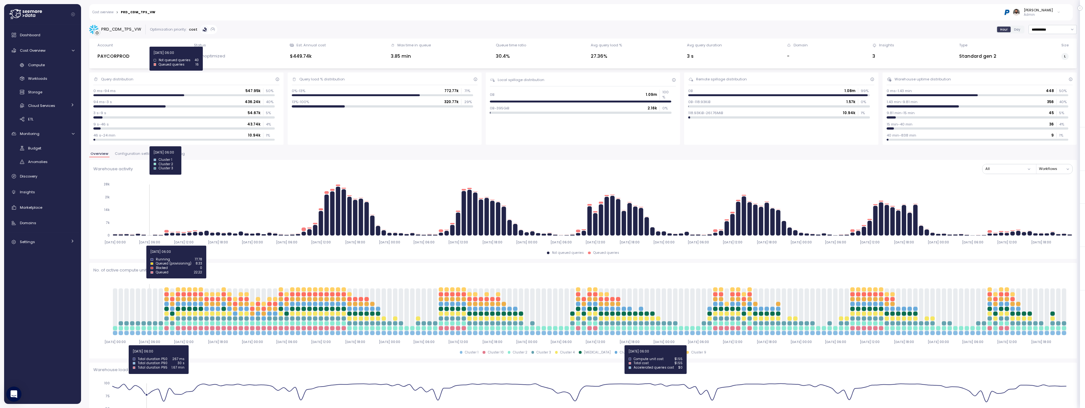
scroll to position [551, 0]
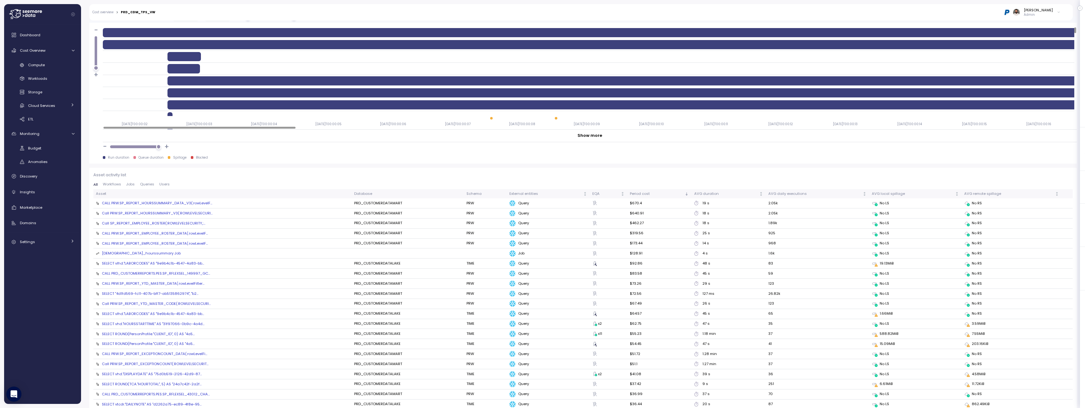
click at [162, 225] on div "Call SP_REPORT_EMPLOYEE_ROSTER(:ROWLEVELSECURITY,:..." at bounding box center [153, 223] width 103 height 5
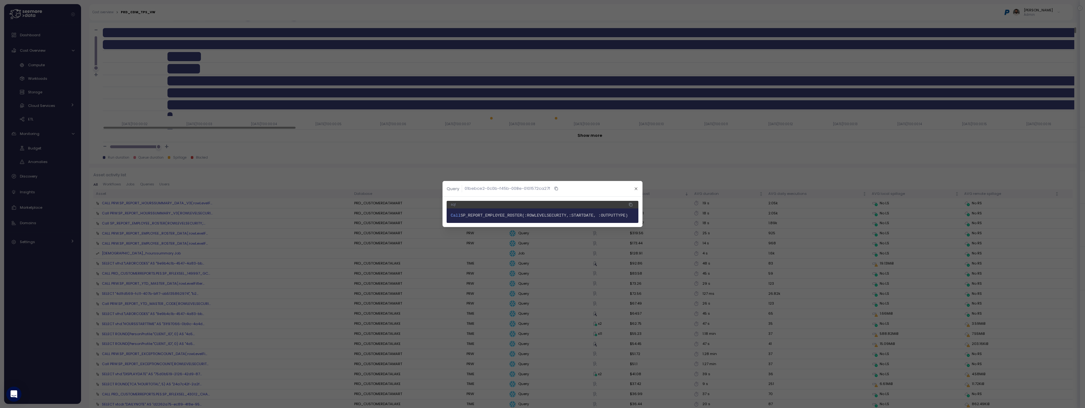
click at [514, 218] on span "1 Call SP_REPORT_EMPLOYEE_ROSTER(:ROWLEVELSECURITY,:STARTDATE, :OUTPUTTYPE)" at bounding box center [543, 216] width 184 height 6
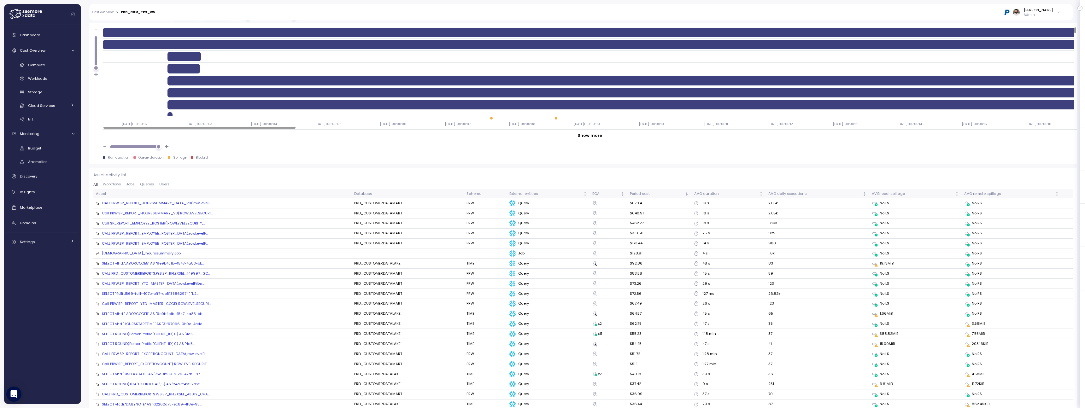
click at [193, 294] on div "SELECT "4d1fd569-fc11-407b-bff7-ab5135862974", "b2..." at bounding box center [150, 293] width 97 height 5
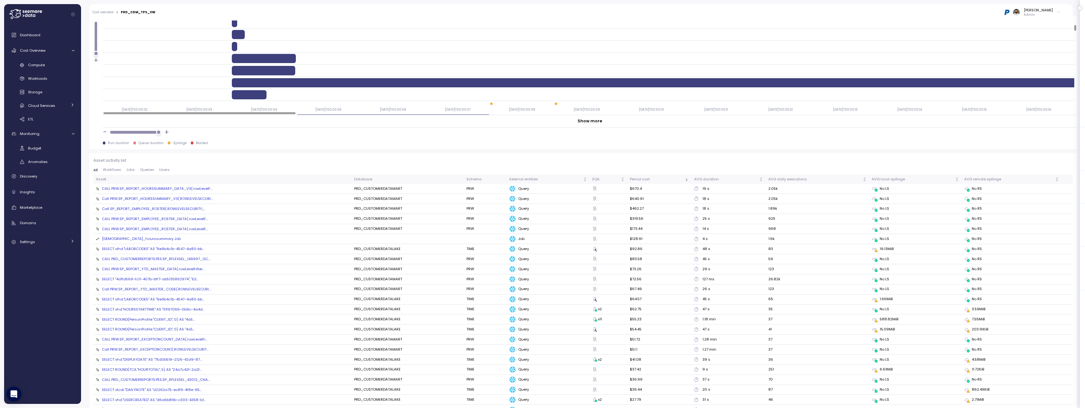
scroll to position [638, 0]
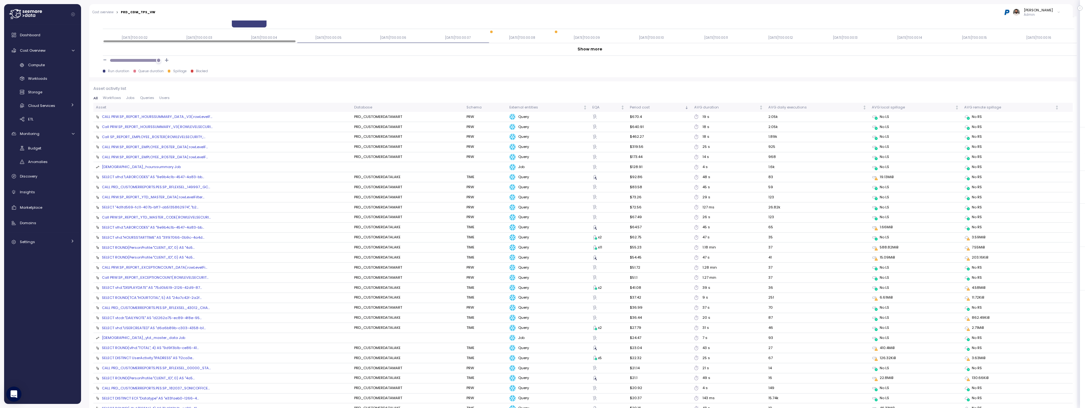
click at [145, 166] on div "[DEMOGRAPHIC_DATA]_hourssummary Job" at bounding box center [141, 167] width 79 height 6
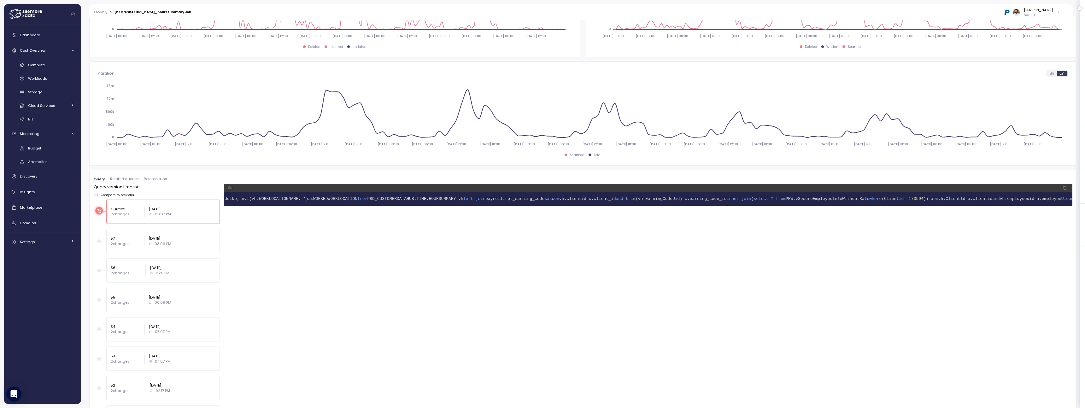
scroll to position [0, 2385]
click at [499, 200] on span "(vh.EarningCodeUid)" at bounding box center [522, 199] width 47 height 5
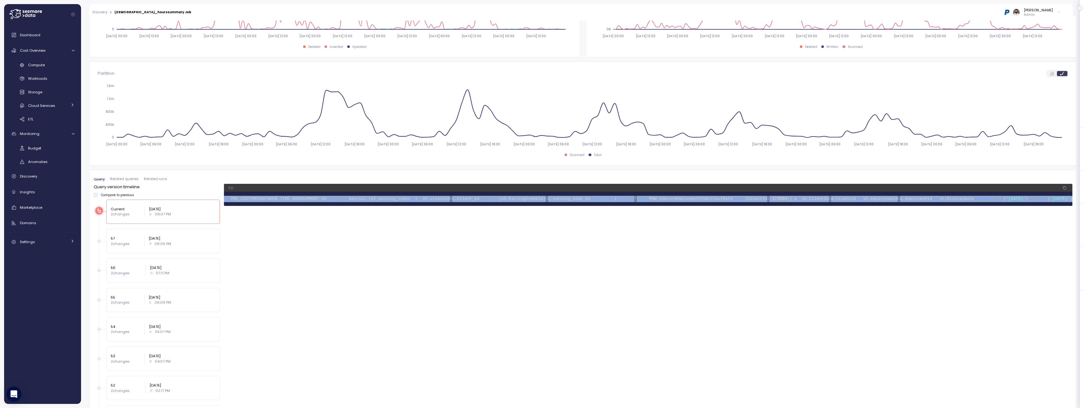
click at [499, 200] on span "(vh.EarningCodeUid)" at bounding box center [522, 199] width 47 height 5
copy body "INSERT into temp_HoursSummary Select vh.ClientId, vh.EmployeeUid, vh.EmployeeNu…"
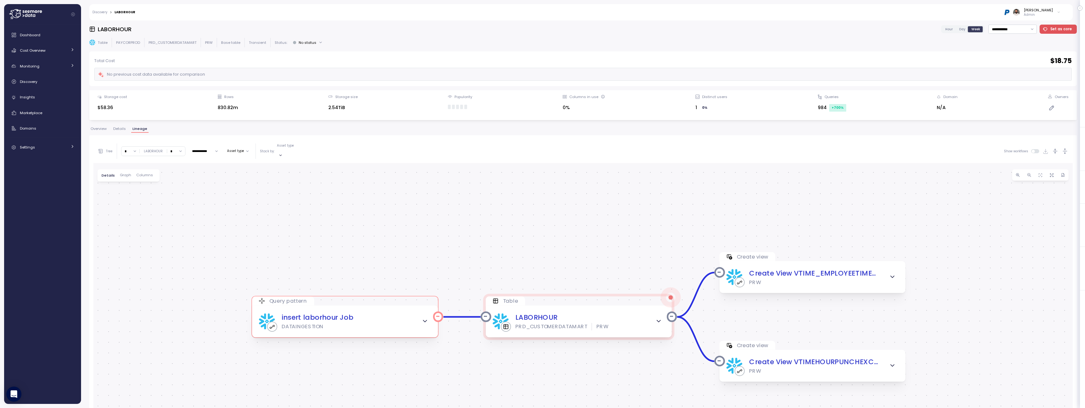
click at [427, 318] on icon "button" at bounding box center [424, 321] width 7 height 7
click at [426, 318] on icon "button" at bounding box center [424, 321] width 7 height 7
click at [404, 313] on div "insert laborhour Job DATAINGESTION" at bounding box center [345, 322] width 172 height 18
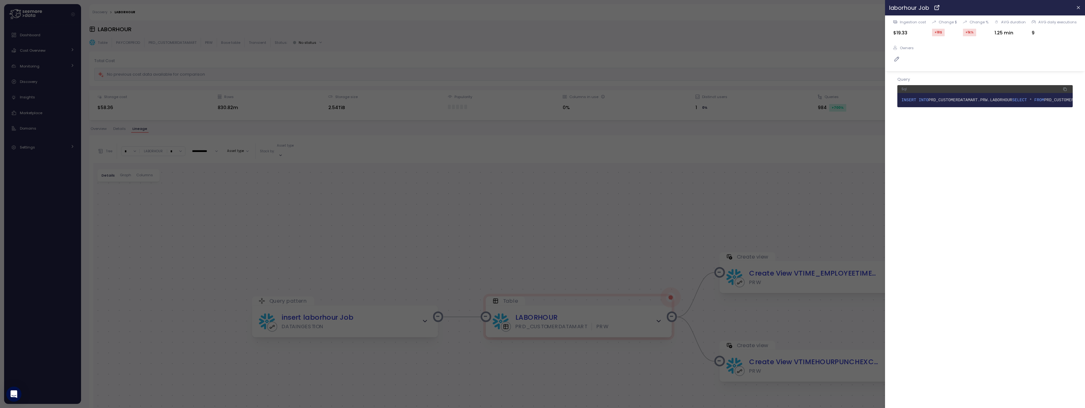
click at [685, 231] on div at bounding box center [542, 204] width 1085 height 408
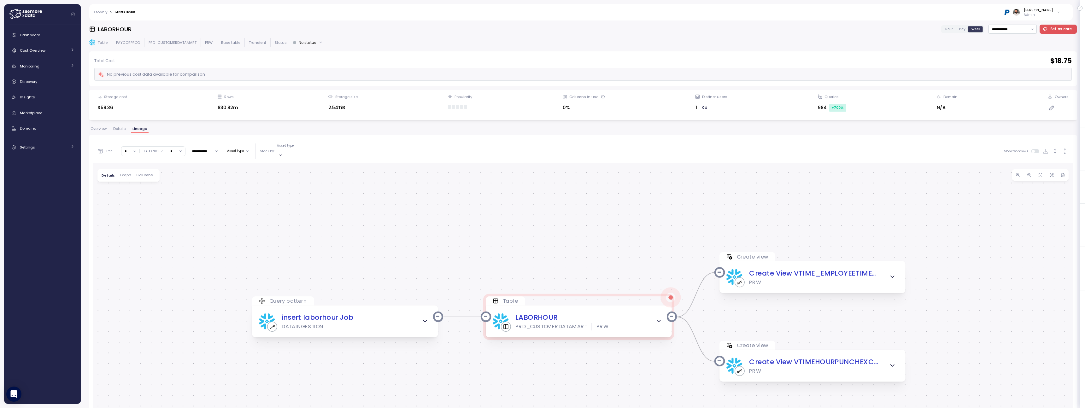
click at [135, 153] on input "*" at bounding box center [130, 151] width 18 height 9
click at [127, 206] on span "4" at bounding box center [127, 205] width 2 height 6
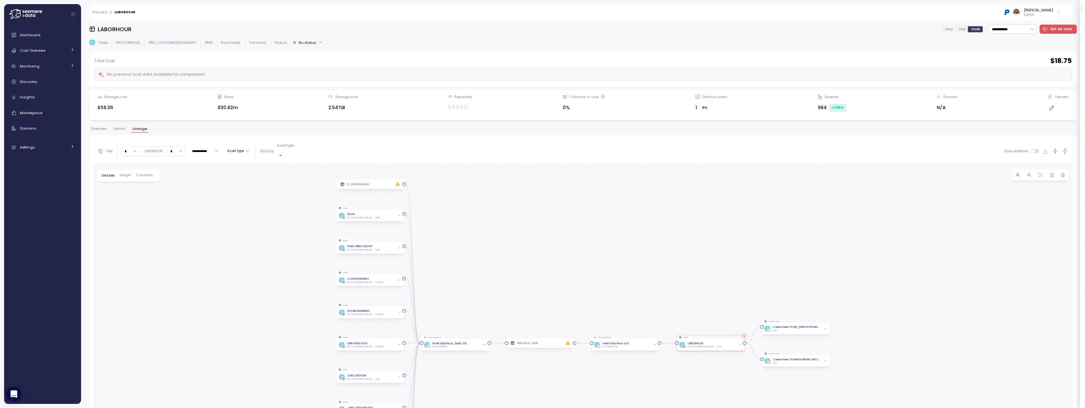
click at [133, 153] on input "*" at bounding box center [130, 151] width 18 height 9
click at [133, 203] on div "6" at bounding box center [130, 201] width 15 height 9
drag, startPoint x: 374, startPoint y: 292, endPoint x: 376, endPoint y: 139, distance: 152.7
click at [376, 139] on div "**********" at bounding box center [583, 331] width 980 height 384
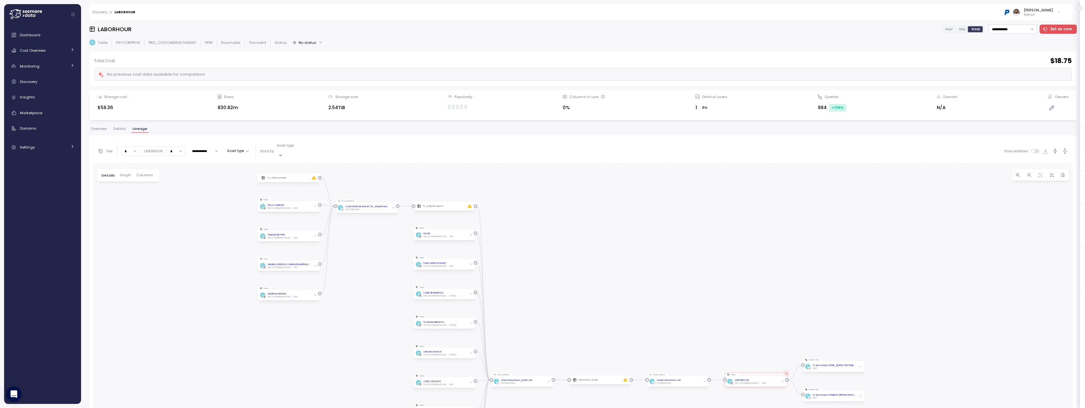
drag, startPoint x: 383, startPoint y: 205, endPoint x: 360, endPoint y: 317, distance: 114.7
click at [360, 317] on div "Query pattern insert laborhour Job DATAINGESTION Table LABORHOUR PRD_CUSTOMERDA…" at bounding box center [583, 343] width 980 height 360
click at [134, 149] on input "*" at bounding box center [130, 151] width 18 height 9
click at [129, 206] on div "9" at bounding box center [130, 204] width 15 height 9
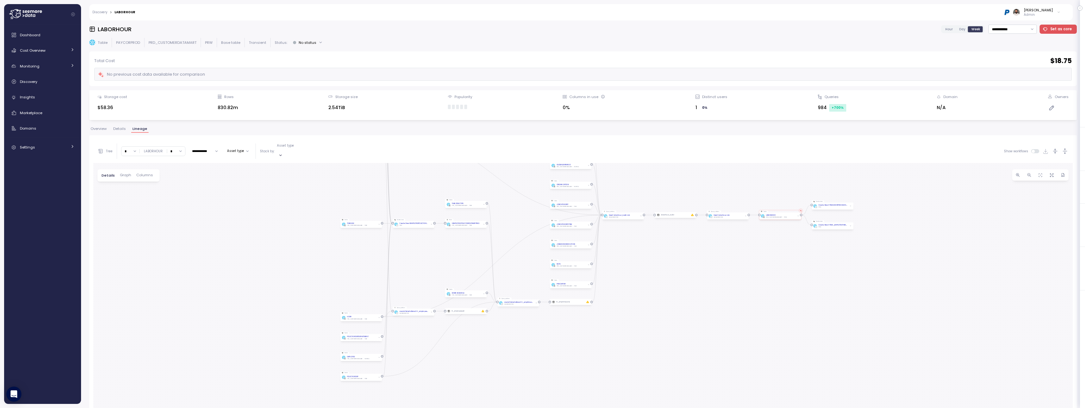
drag, startPoint x: 198, startPoint y: 312, endPoint x: 211, endPoint y: 181, distance: 131.3
click at [212, 181] on div "Query pattern insert laborhour Job DATAINGESTION Table LABORHOUR PRD_CUSTOMERDA…" at bounding box center [583, 343] width 980 height 360
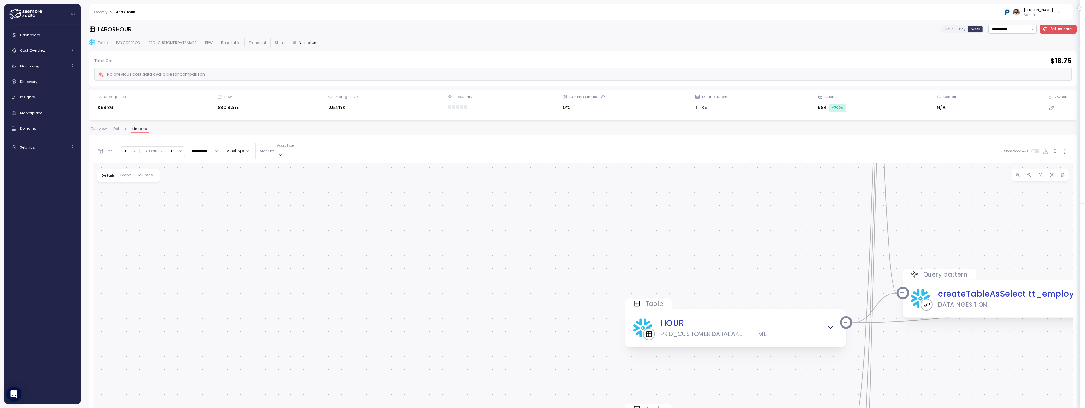
click at [130, 151] on input "*" at bounding box center [130, 151] width 18 height 9
click at [129, 187] on div "17" at bounding box center [130, 183] width 15 height 9
type input "**"
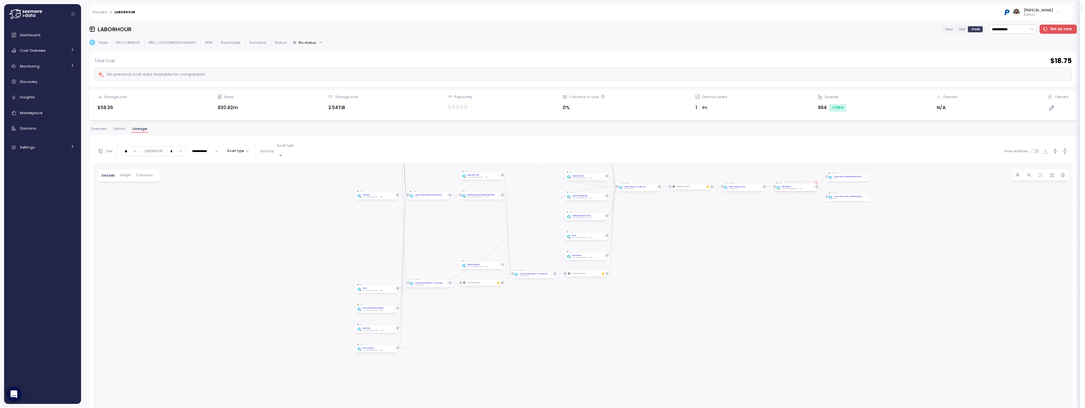
drag, startPoint x: 163, startPoint y: 350, endPoint x: 191, endPoint y: 192, distance: 160.6
click at [192, 192] on div "Query pattern insert laborhour Job DATAINGESTION Table LABORHOUR PRD_CUSTOMERDA…" at bounding box center [583, 343] width 980 height 360
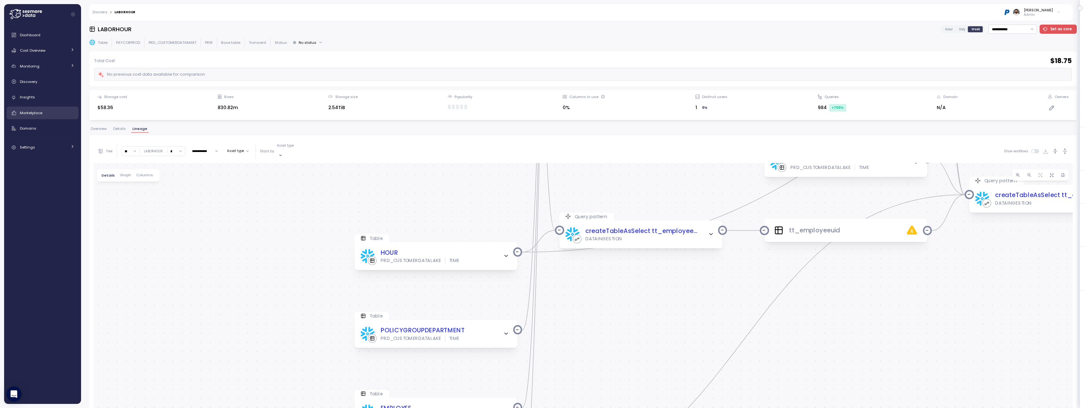
click at [42, 115] on div "Marketplace" at bounding box center [47, 113] width 55 height 6
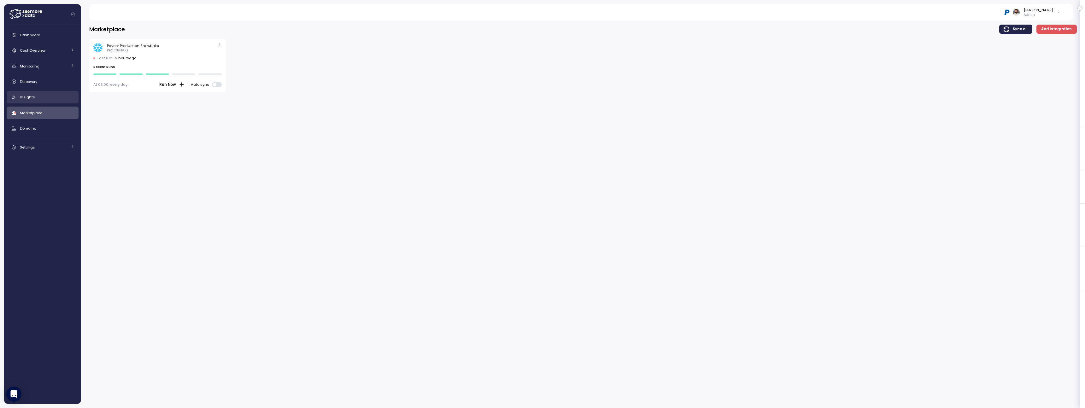
click at [42, 97] on div "Insights" at bounding box center [47, 97] width 55 height 6
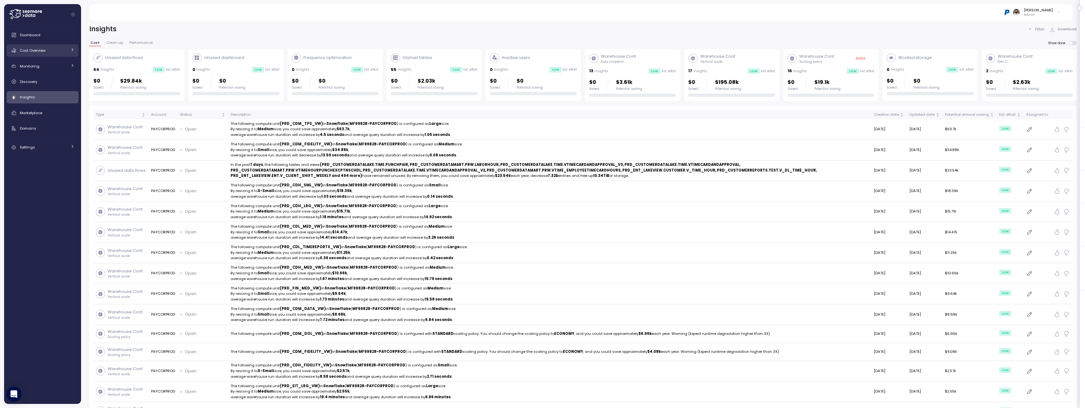
click at [47, 54] on link "Cost Overview" at bounding box center [43, 50] width 72 height 13
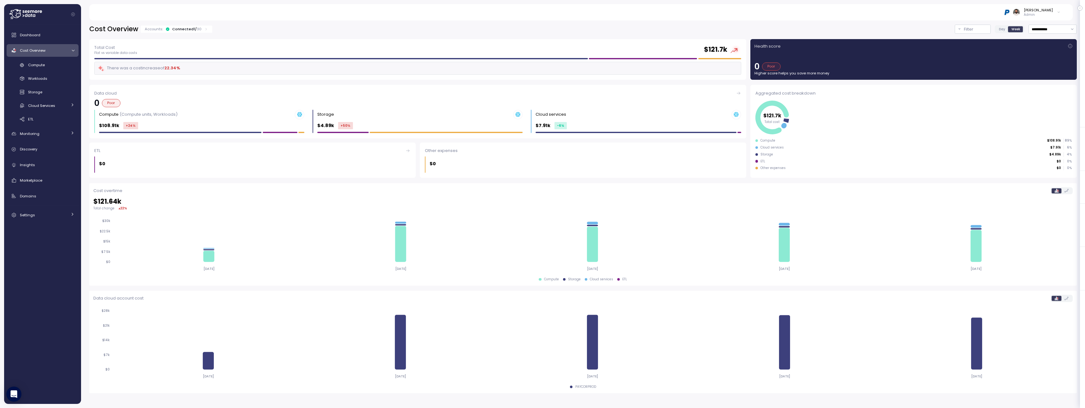
click at [206, 25] on div "Cost Overview Accounts: Connected 1 / 30" at bounding box center [150, 29] width 123 height 9
click at [204, 30] on icon at bounding box center [206, 29] width 4 height 4
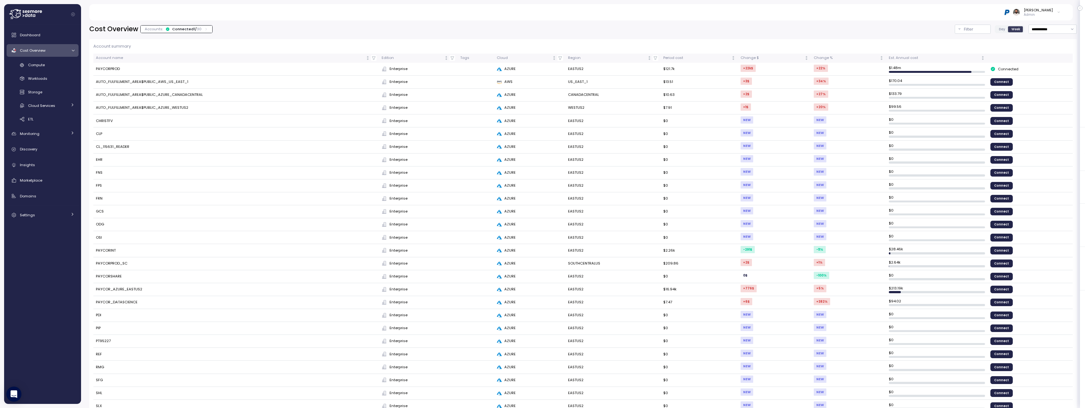
click at [204, 30] on icon at bounding box center [206, 29] width 4 height 4
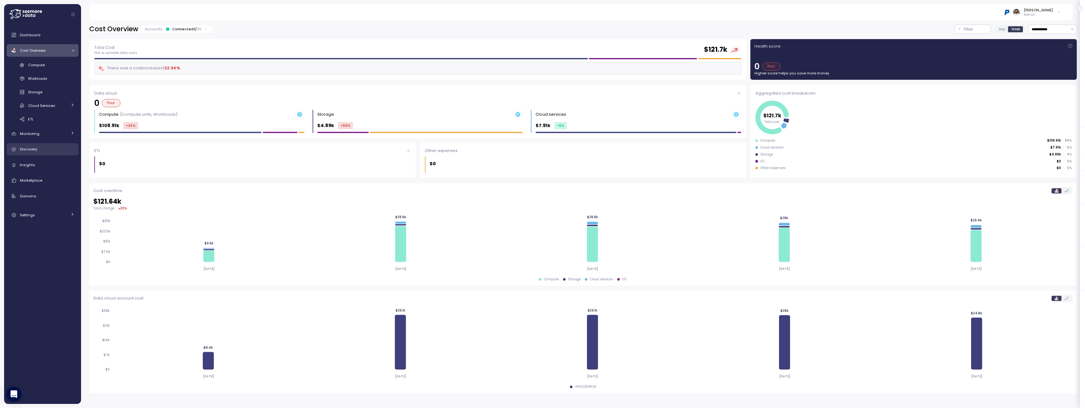
click at [50, 149] on div "Discovery" at bounding box center [47, 149] width 55 height 6
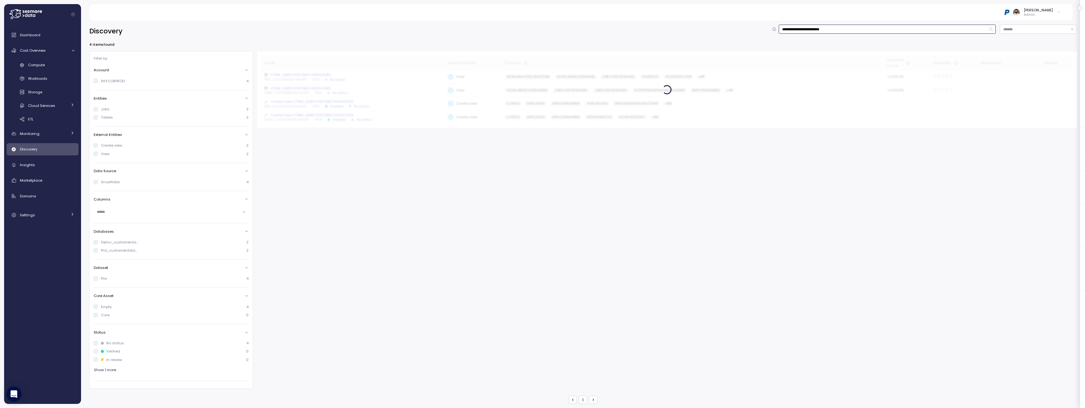
click at [804, 30] on input "**********" at bounding box center [887, 29] width 217 height 9
type input "**********"
click at [312, 79] on p "PRW" at bounding box center [315, 80] width 7 height 4
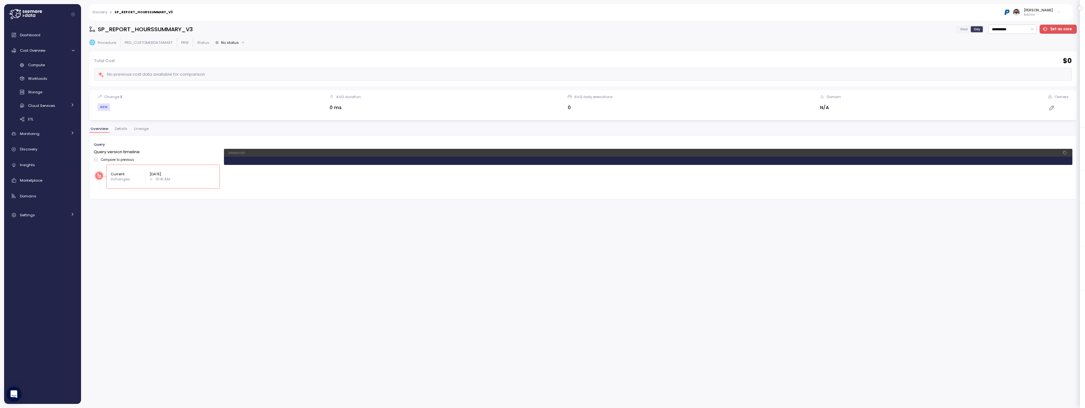
click at [105, 12] on link "Discovery" at bounding box center [99, 12] width 15 height 3
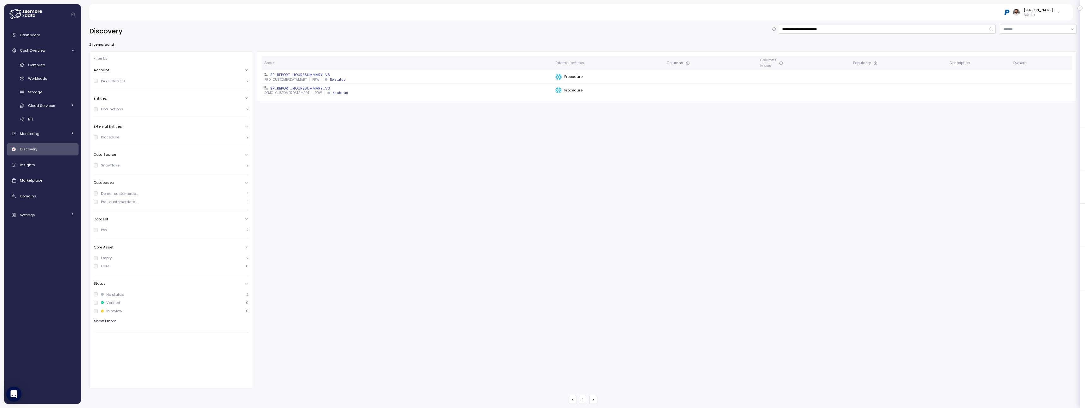
click at [311, 91] on div "DEMO_CUSTOMERDATAMART PRW No status" at bounding box center [407, 93] width 286 height 4
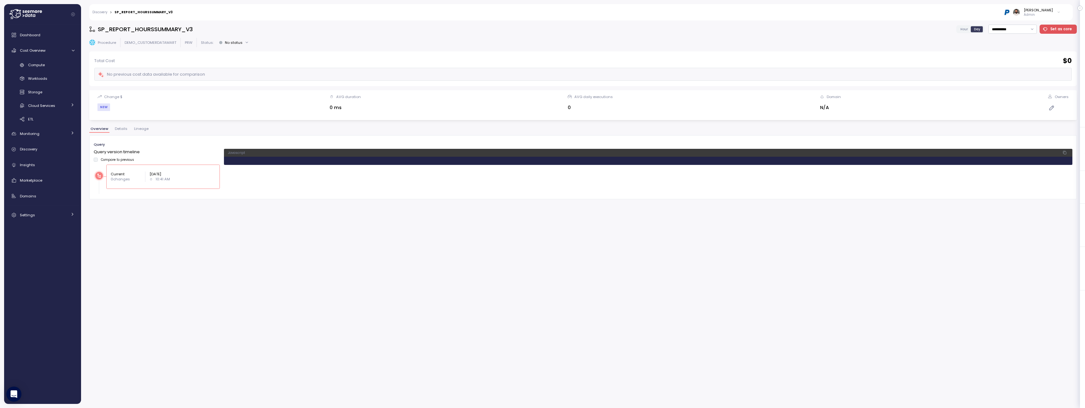
click at [108, 12] on div "Discovery > SP_REPORT_HOURSSUMMARY_V3" at bounding box center [132, 12] width 80 height 4
click at [103, 14] on link "Discovery" at bounding box center [99, 12] width 15 height 3
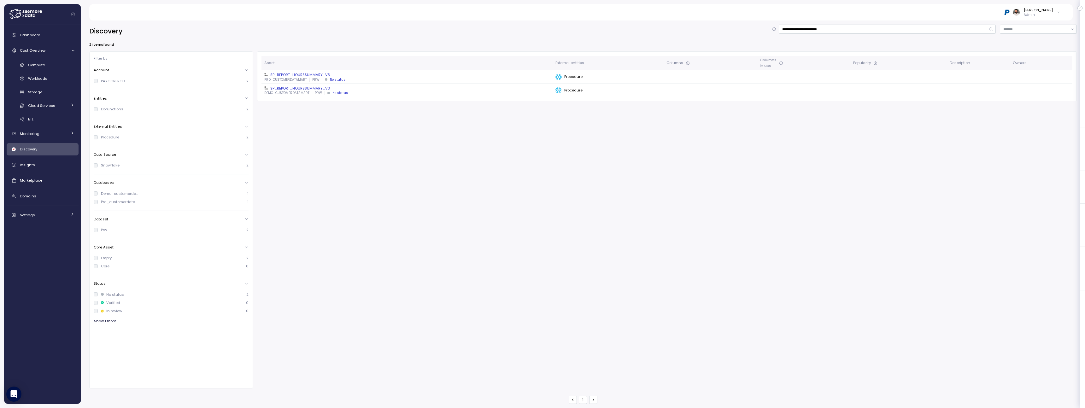
click at [56, 146] on div "Discovery" at bounding box center [47, 149] width 55 height 6
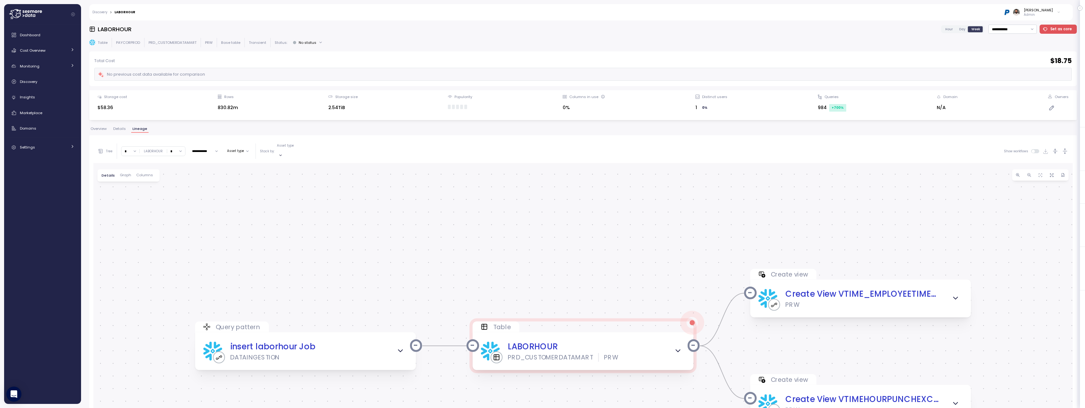
click at [124, 30] on h3 "LABORHOUR" at bounding box center [115, 29] width 34 height 8
copy h3 "LABORHOUR"
click at [48, 52] on div "Cost Overview" at bounding box center [43, 50] width 47 height 6
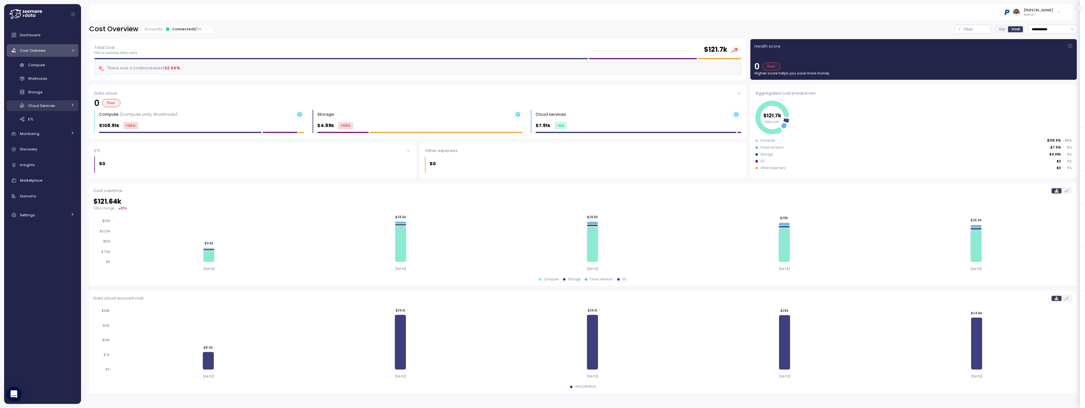
click at [54, 102] on link "Cloud Services" at bounding box center [43, 105] width 72 height 10
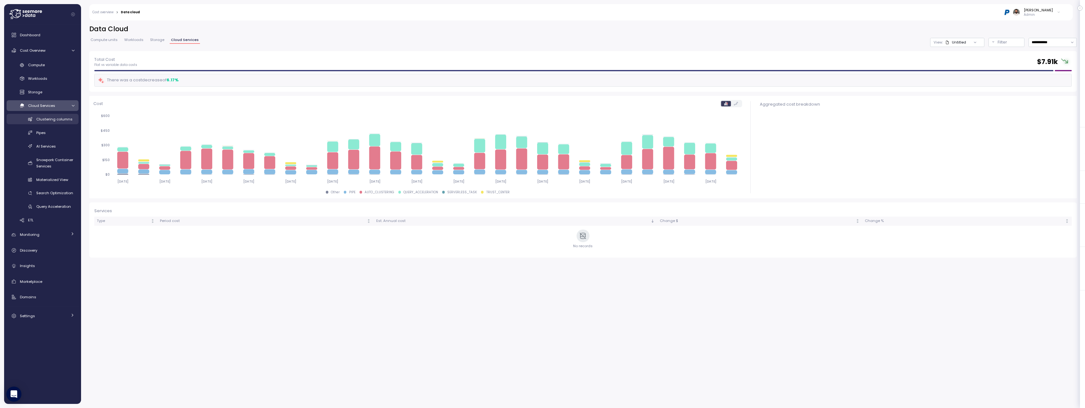
click at [59, 117] on span "Clustering columns" at bounding box center [54, 119] width 36 height 5
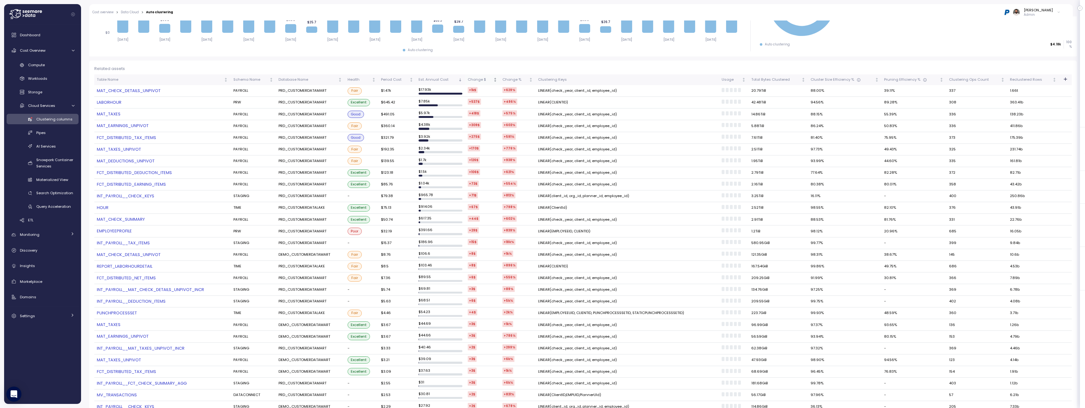
scroll to position [129, 0]
click at [148, 90] on link "MAT_CHECK_DETAILS_UNPIVOT" at bounding box center [162, 90] width 131 height 6
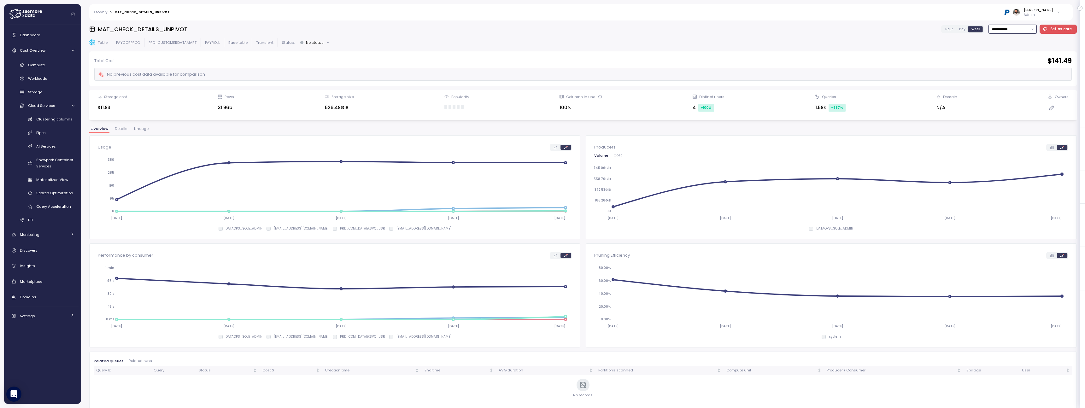
click at [1020, 30] on input "**********" at bounding box center [1013, 29] width 48 height 9
click at [1016, 55] on div "Last 7 days" at bounding box center [1014, 59] width 46 height 9
type input "**********"
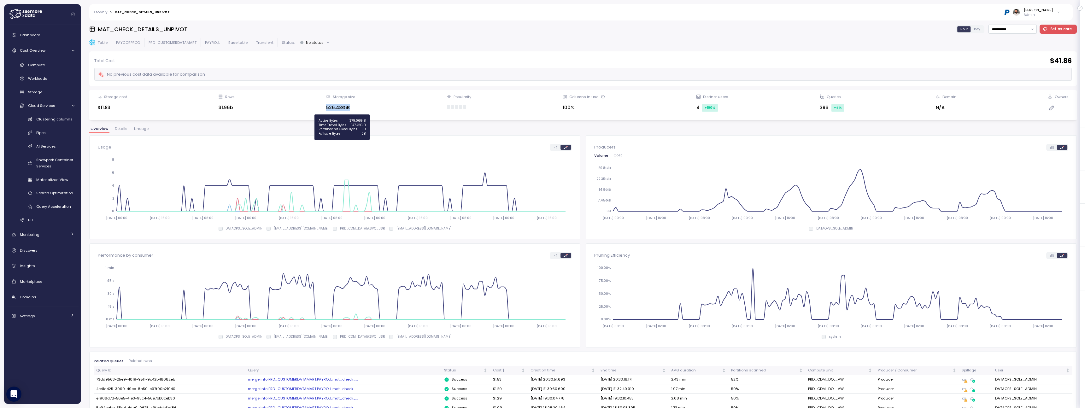
drag, startPoint x: 326, startPoint y: 108, endPoint x: 357, endPoint y: 108, distance: 31.2
click at [357, 108] on div "Storage cost $11.83 Rows 31.96b Storage size 526.48GiB Popularity Columns in us…" at bounding box center [583, 105] width 980 height 22
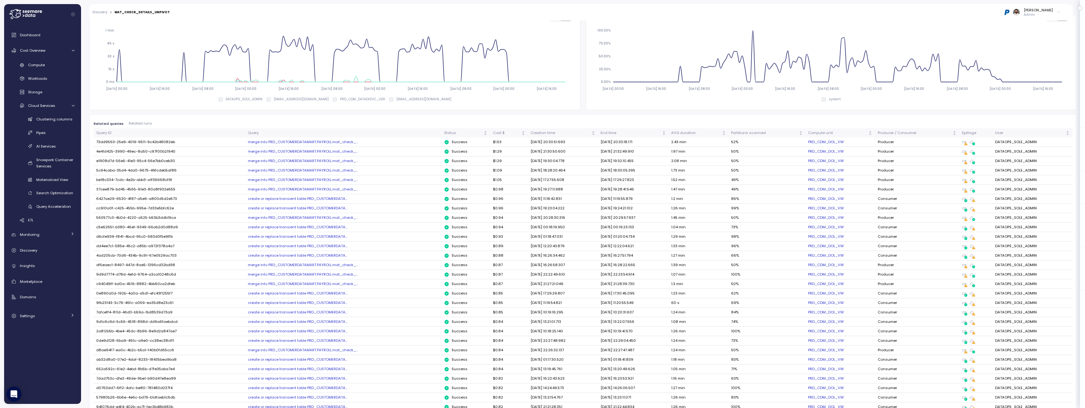
scroll to position [238, 0]
click at [290, 146] on td "merge into PRD_CUSTOMERDATAMART.PAYROLL.mat_check_..." at bounding box center [343, 141] width 196 height 9
click at [290, 141] on div "merge into PRD_CUSTOMERDATAMART.PAYROLL.mat_check_..." at bounding box center [343, 141] width 191 height 5
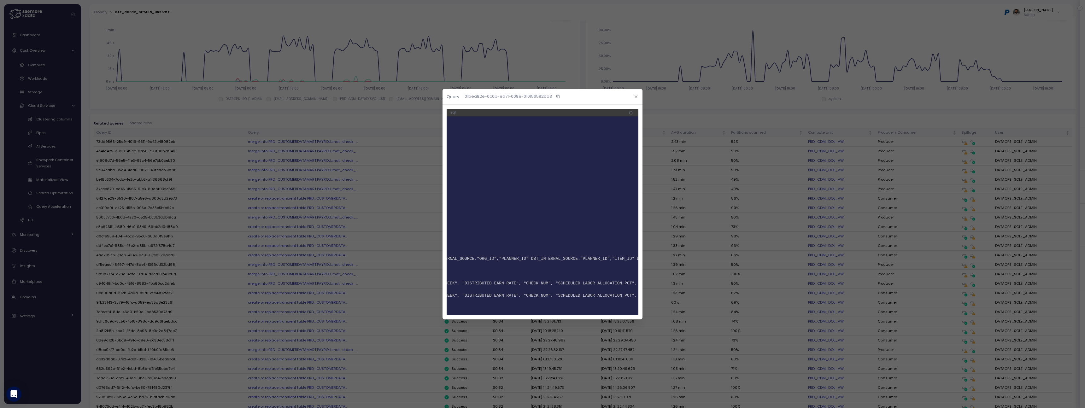
scroll to position [0, 0]
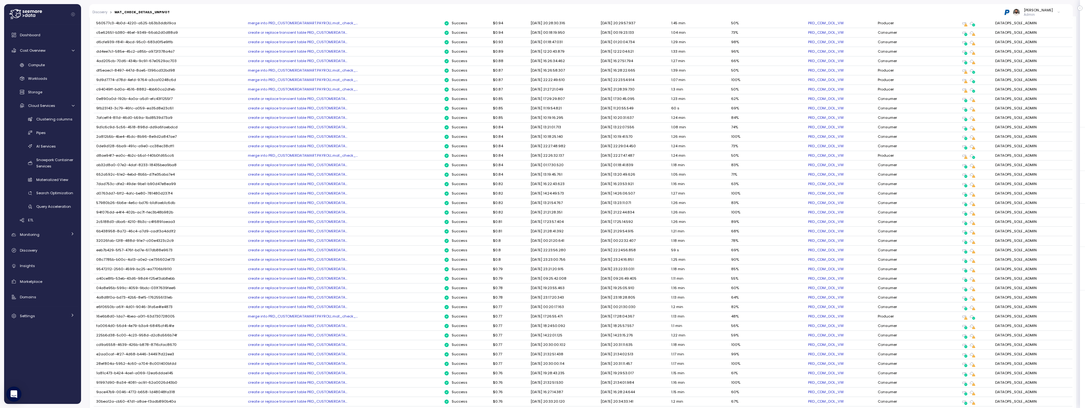
click at [311, 164] on div "create or replace transient table PRD_CUSTOMERDATA..." at bounding box center [343, 164] width 191 height 5
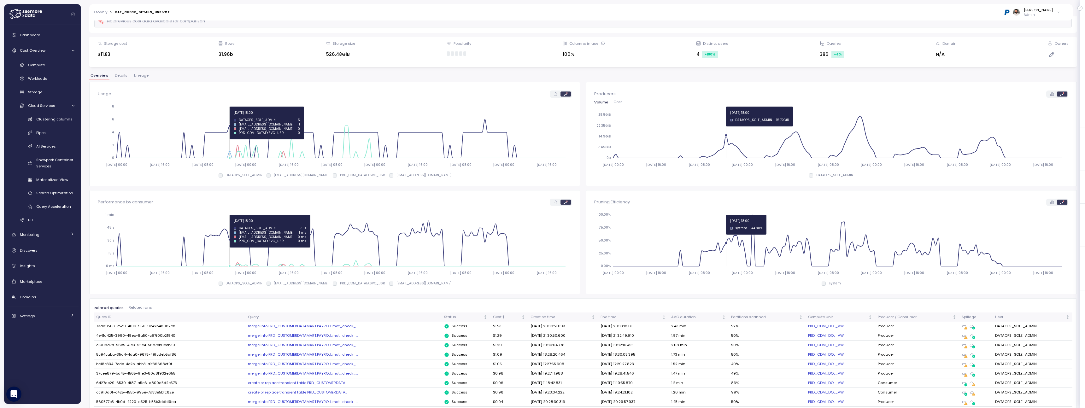
scroll to position [52, 0]
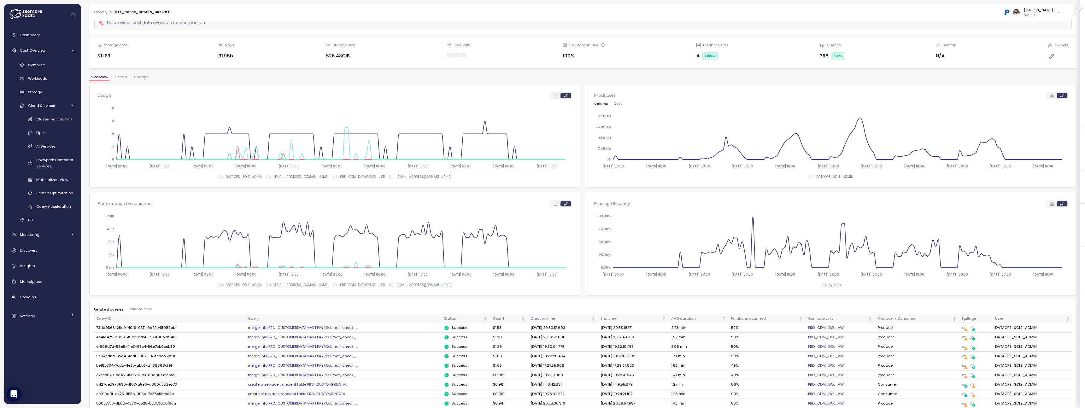
click at [615, 103] on span "Cost" at bounding box center [618, 103] width 9 height 3
click at [601, 103] on span "Volume" at bounding box center [601, 103] width 14 height 3
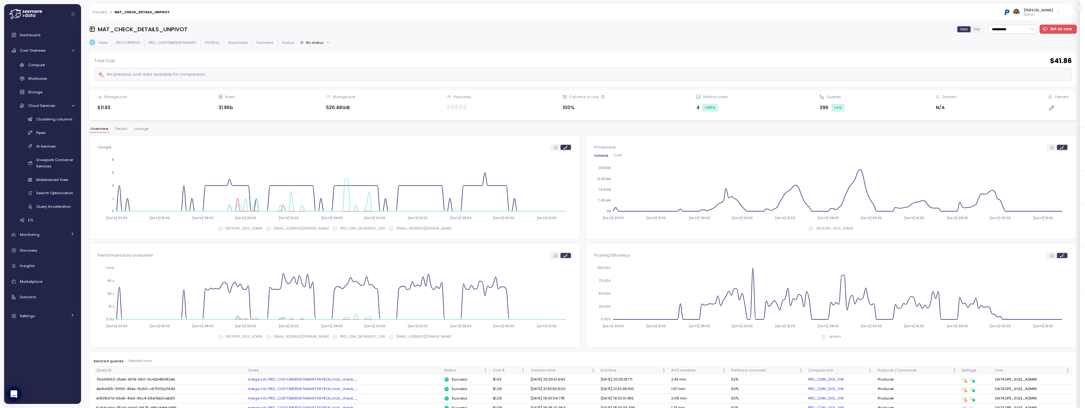
click at [139, 134] on div "Overview Details Lineage" at bounding box center [583, 131] width 988 height 8
click at [139, 131] on span "Lineage" at bounding box center [141, 128] width 15 height 3
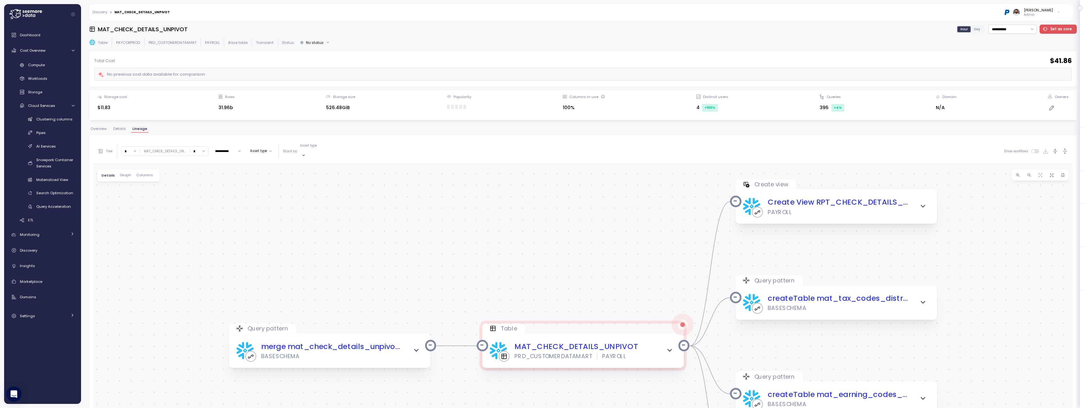
click at [128, 147] on input "*" at bounding box center [130, 151] width 18 height 9
click at [130, 209] on div "5" at bounding box center [130, 213] width 15 height 9
type input "*"
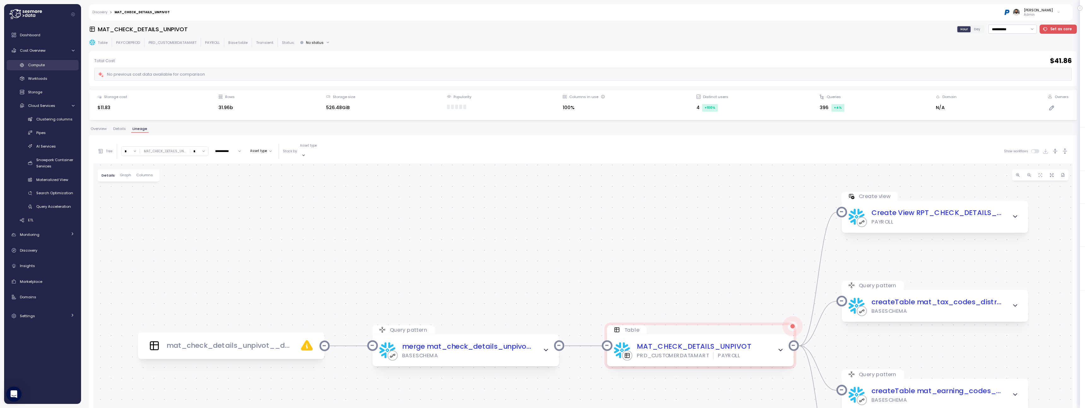
click at [41, 67] on span "Compute" at bounding box center [36, 64] width 17 height 5
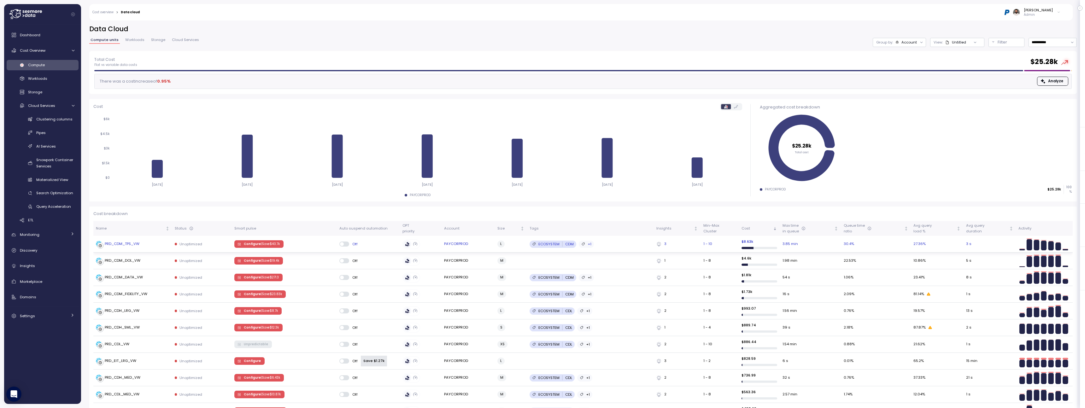
click at [144, 245] on div "PRD_CDM_TPS_VW" at bounding box center [133, 244] width 74 height 6
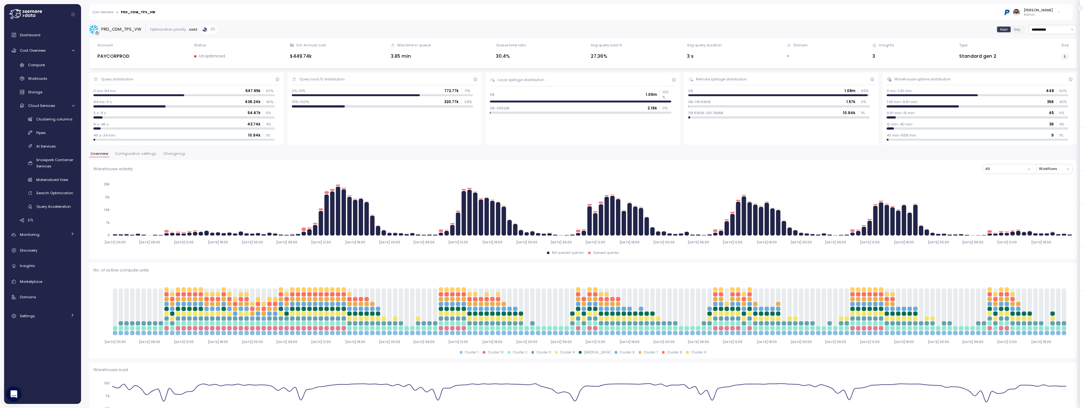
scroll to position [130, 0]
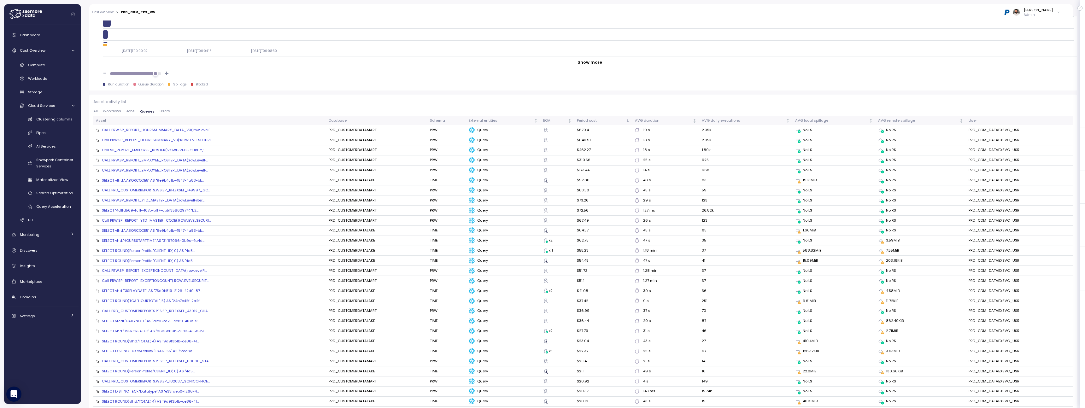
click at [188, 142] on div "Call PRW.SP_REPORT_HOURSSUMMARY_V3(:ROWLEVELSECURI..." at bounding box center [157, 140] width 111 height 5
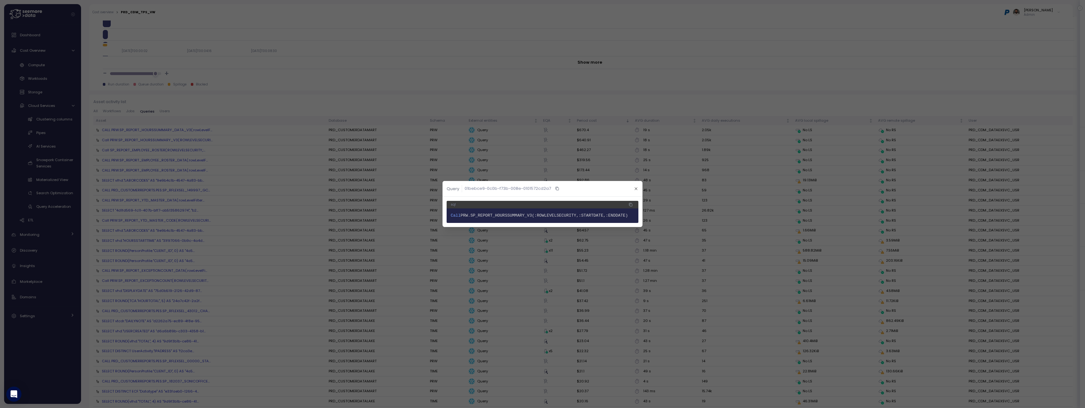
click at [519, 216] on span "PRW.SP_REPORT_HOURSSUMMARY_V3(:ROWLEVELSECURITY,:STARTDATE,:ENDDATE)" at bounding box center [545, 215] width 168 height 5
copy span "SP_REPORT_HOURSSUMMARY_V3"
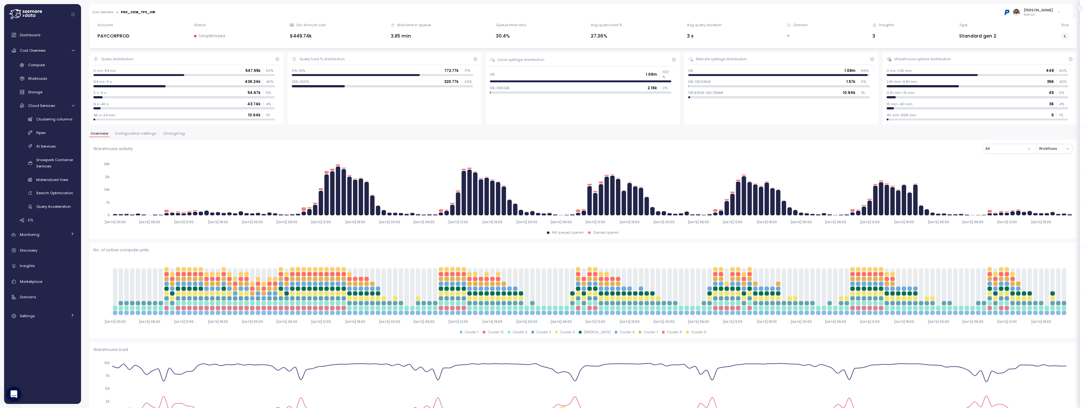
scroll to position [0, 0]
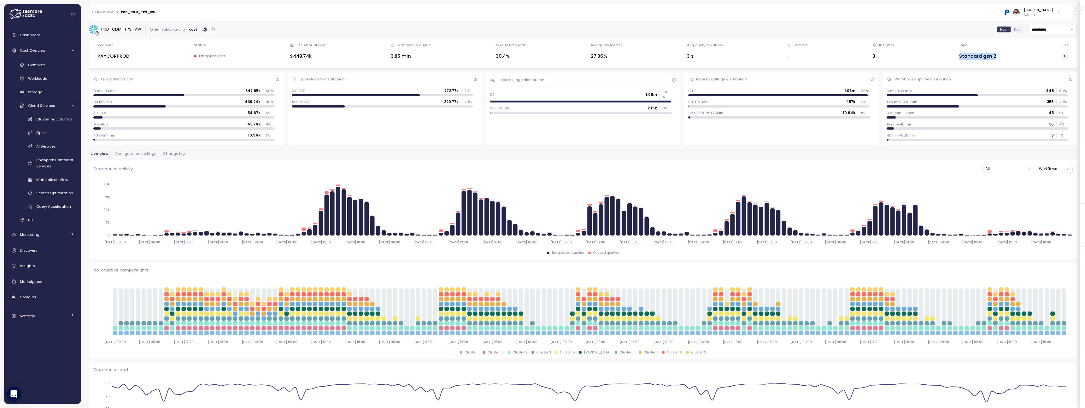
drag, startPoint x: 961, startPoint y: 57, endPoint x: 1011, endPoint y: 58, distance: 50.5
click at [1011, 57] on div "Account PAYCORPROD Status Unoptimized Est. Annual cost $449.74k Max time in que…" at bounding box center [583, 54] width 980 height 22
click at [1011, 58] on div "Account PAYCORPROD Status Unoptimized Est. Annual cost $449.74k Max time in que…" at bounding box center [583, 54] width 980 height 22
click at [140, 156] on span "Configuration settings" at bounding box center [136, 153] width 42 height 3
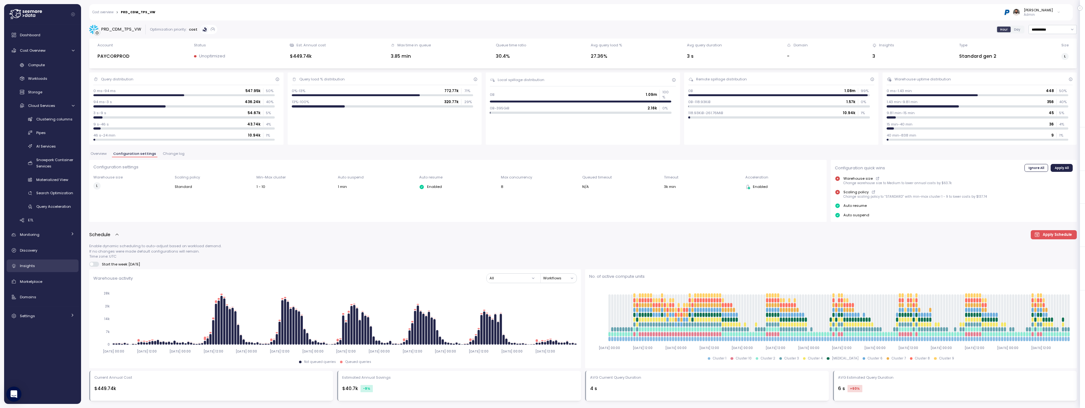
click at [42, 262] on link "Insights" at bounding box center [43, 266] width 72 height 13
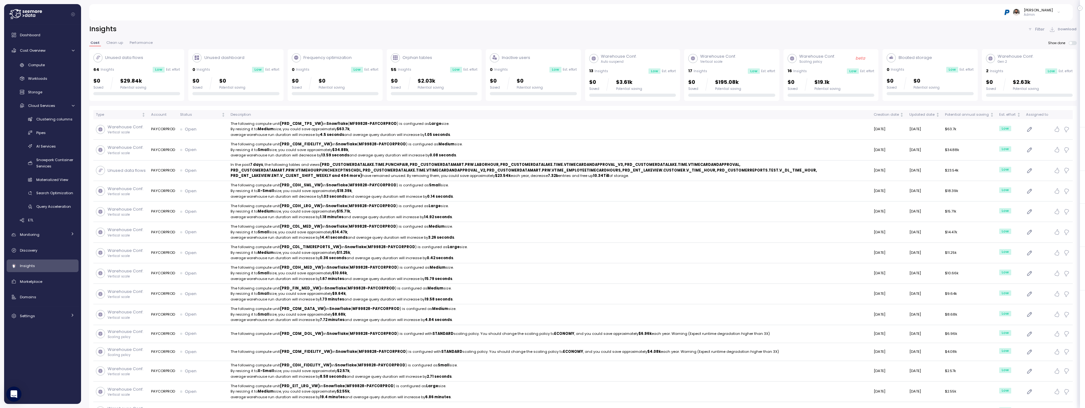
click at [993, 70] on p "Insights" at bounding box center [997, 71] width 14 height 4
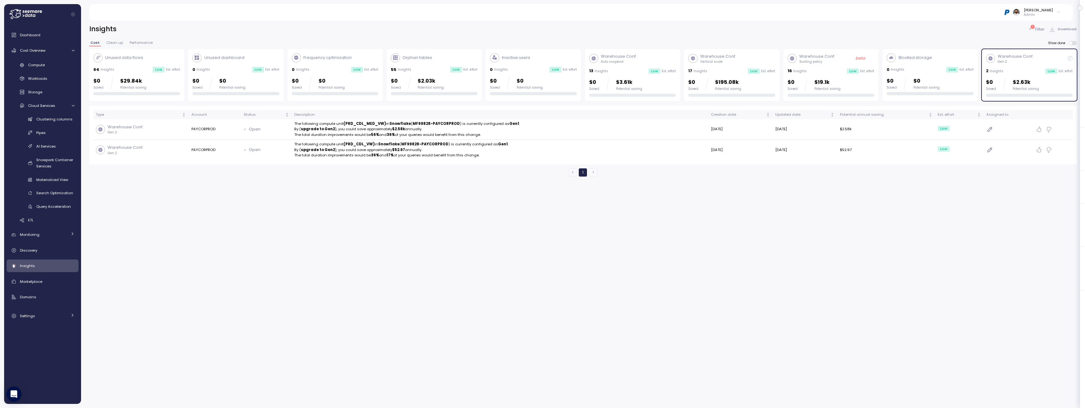
click at [1012, 69] on div "2 Insights Low Est. effort" at bounding box center [1029, 71] width 87 height 6
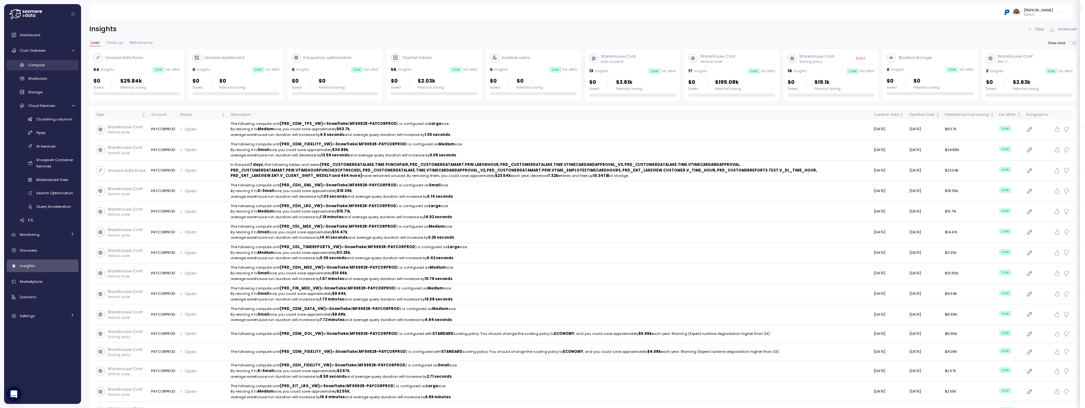
click at [43, 66] on span "Compute" at bounding box center [36, 64] width 17 height 5
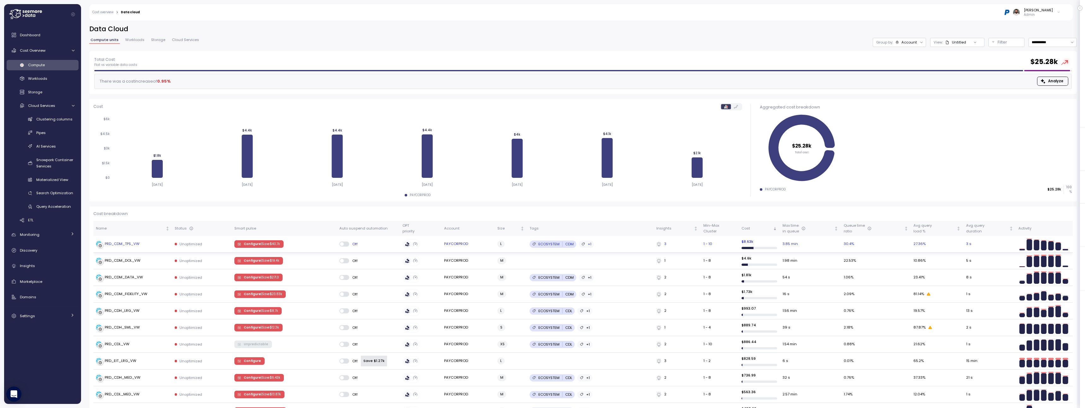
click at [327, 249] on td "Configure | Save $ 40.7k" at bounding box center [284, 244] width 105 height 17
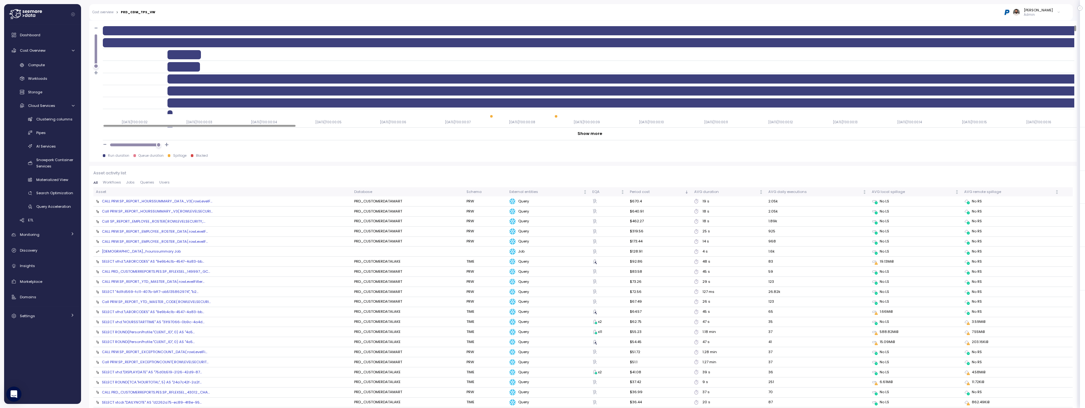
scroll to position [552, 0]
click at [148, 185] on span "Queries" at bounding box center [147, 182] width 14 height 3
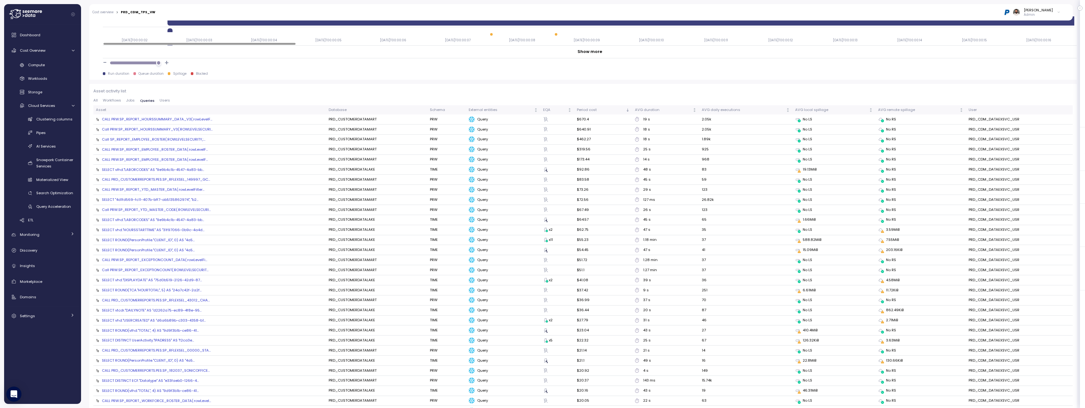
scroll to position [573, 0]
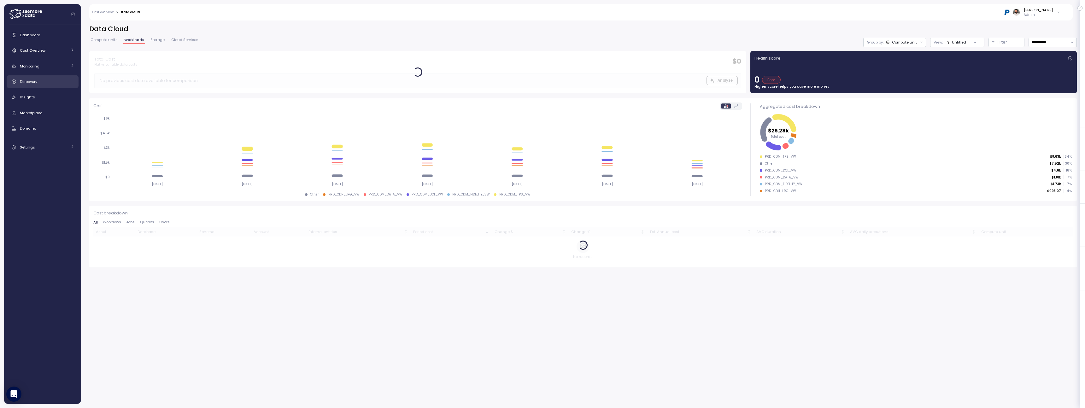
click at [67, 80] on div "Discovery" at bounding box center [47, 82] width 55 height 6
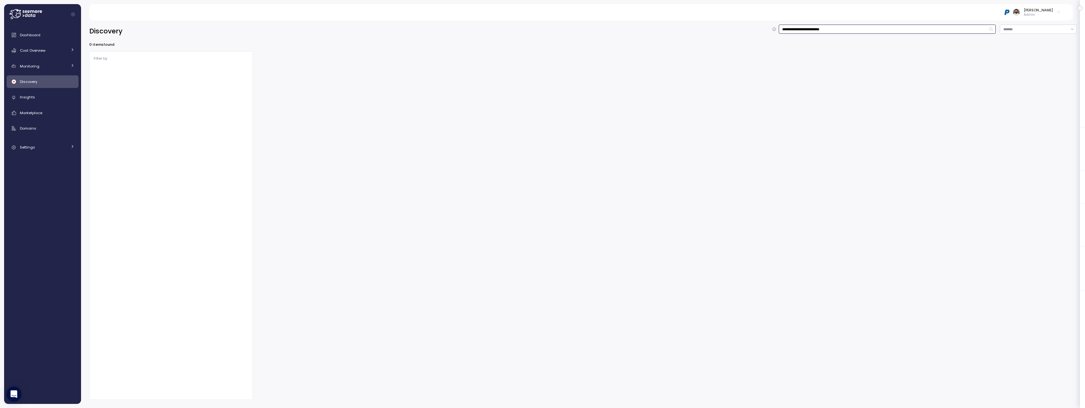
click at [830, 29] on input "**********" at bounding box center [887, 29] width 217 height 9
type input "**********"
click at [326, 92] on div "No status" at bounding box center [335, 93] width 21 height 4
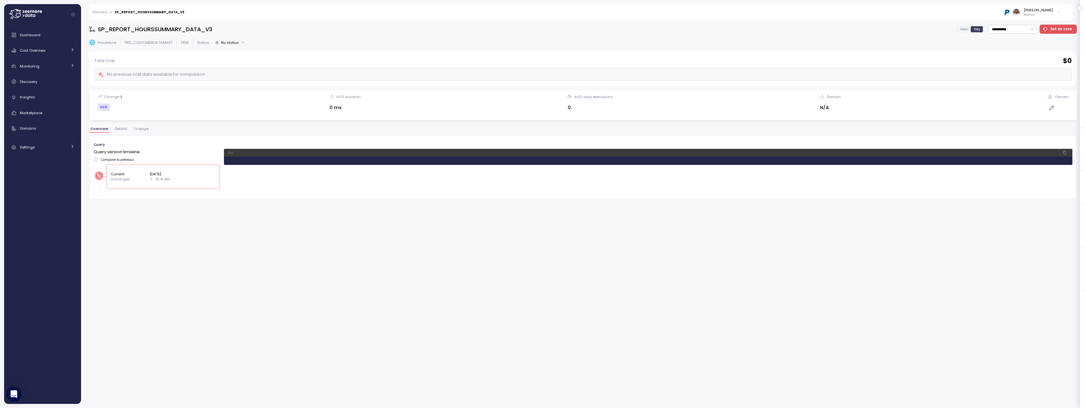
click at [120, 128] on span "Details" at bounding box center [121, 128] width 13 height 3
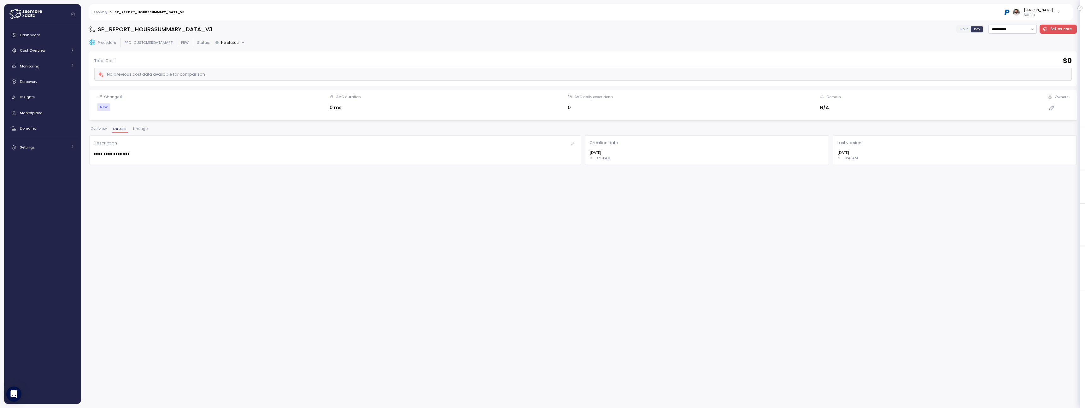
click at [137, 130] on span "Lineage" at bounding box center [140, 128] width 15 height 3
click at [104, 131] on span "Overview" at bounding box center [99, 128] width 16 height 3
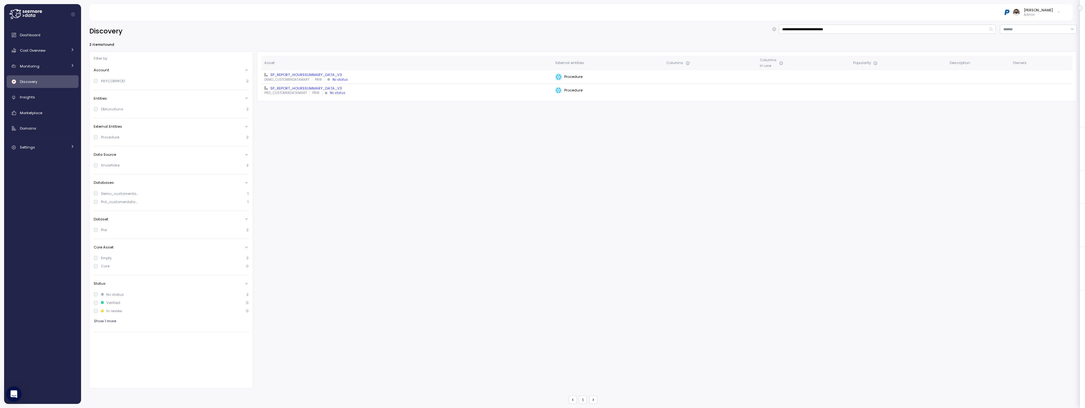
click at [300, 75] on div "SP_REPORT_HOURSSUMMARY_DATA_V3" at bounding box center [407, 74] width 286 height 5
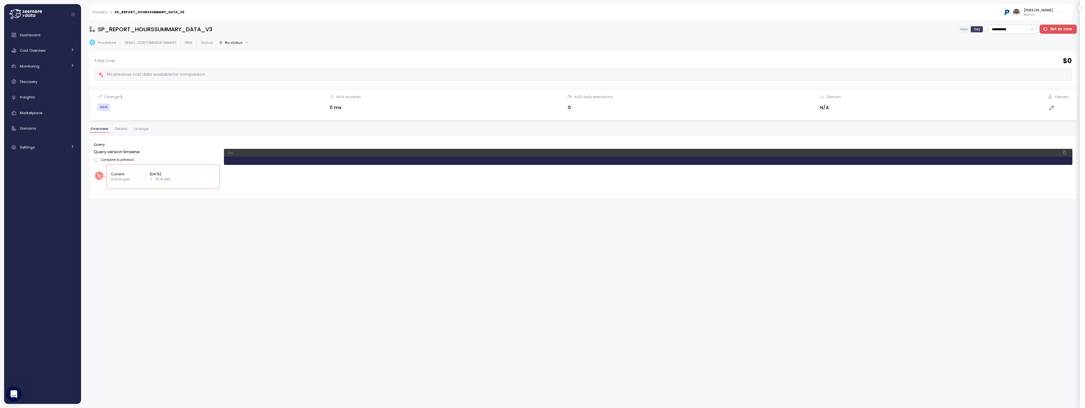
click at [124, 127] on span "Details" at bounding box center [121, 128] width 13 height 3
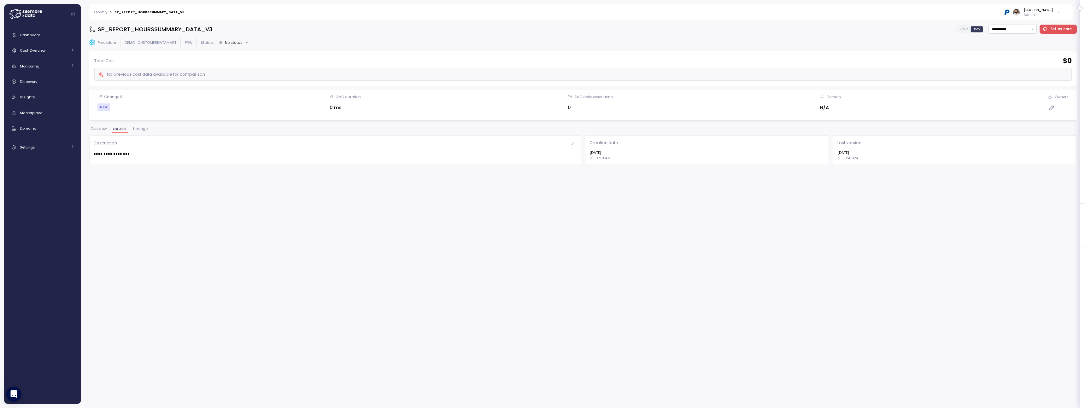
click at [133, 127] on span "Lineage" at bounding box center [140, 128] width 15 height 3
click at [98, 129] on span "Overview" at bounding box center [99, 128] width 16 height 3
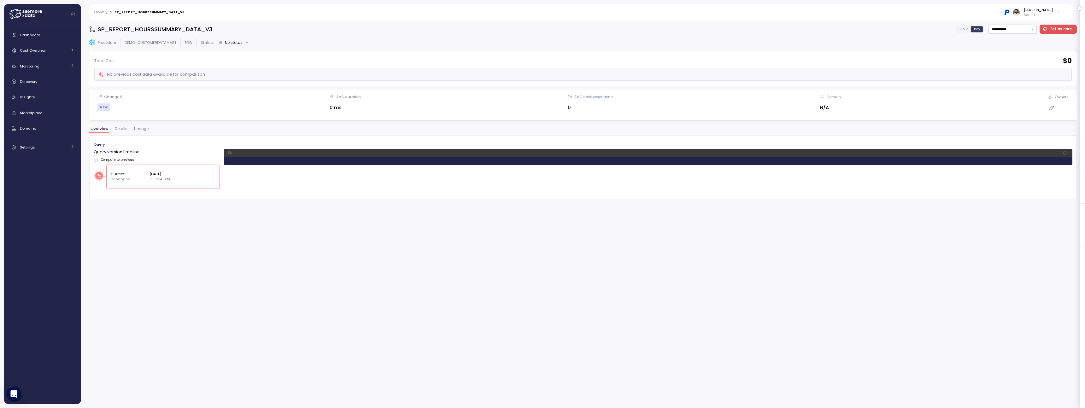
click at [1036, 12] on div "[PERSON_NAME]" at bounding box center [1038, 10] width 29 height 5
click at [1028, 73] on div "Copy account id" at bounding box center [1034, 72] width 44 height 6
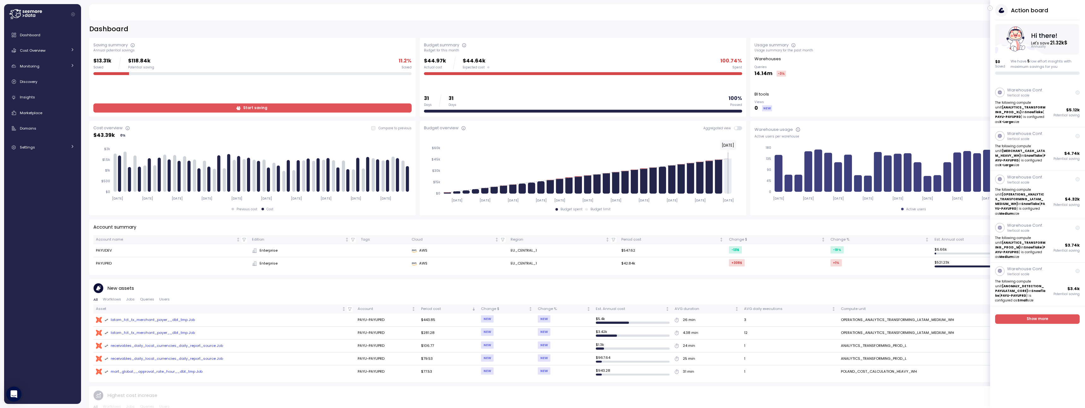
click at [992, 12] on div "Action board Let's save 21.32k $ Annually $ 0 Saved We have 5 low effort insigh…" at bounding box center [1037, 39] width 95 height 71
click at [992, 11] on div "Action board Let's save 21.32k $ Annually $ 0 Saved We have 5 low effort insigh…" at bounding box center [1037, 39] width 95 height 71
click at [991, 8] on icon "button" at bounding box center [990, 8] width 3 height 8
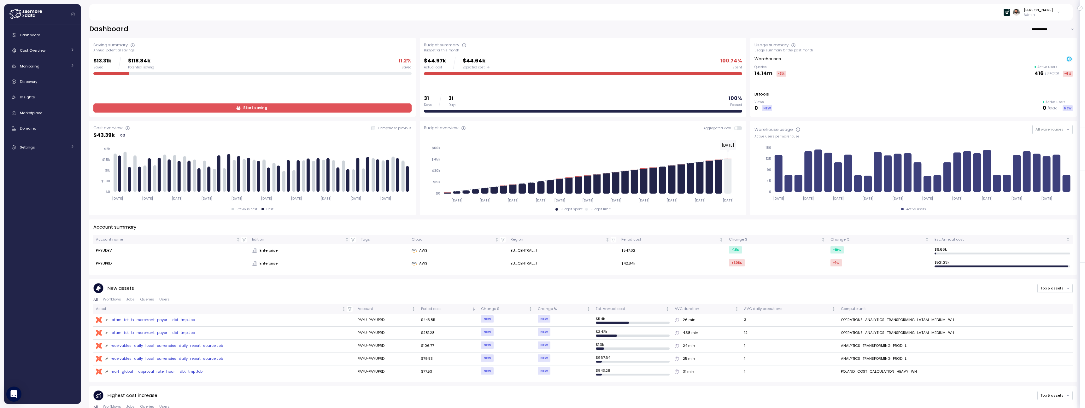
click at [1036, 27] on input "**********" at bounding box center [1054, 29] width 45 height 9
click at [1038, 44] on span "Last 7 days" at bounding box center [1045, 42] width 21 height 6
type input "**********"
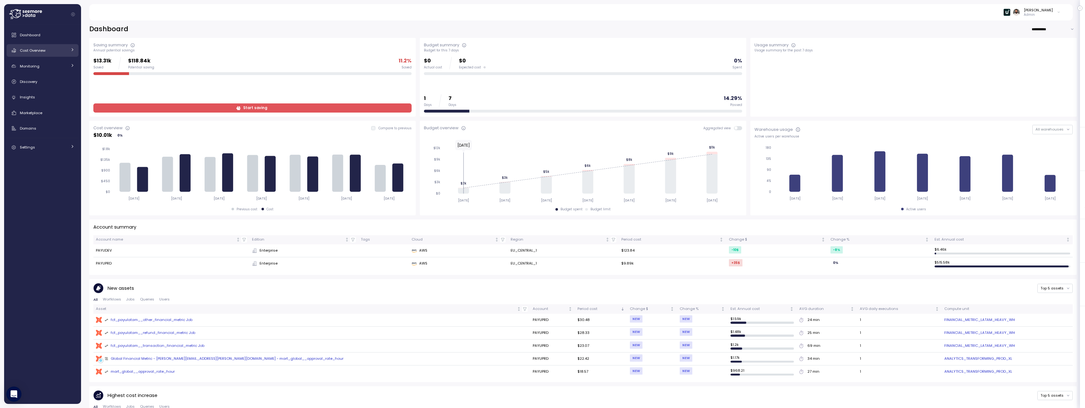
click at [57, 56] on link "Cost Overview" at bounding box center [43, 50] width 72 height 13
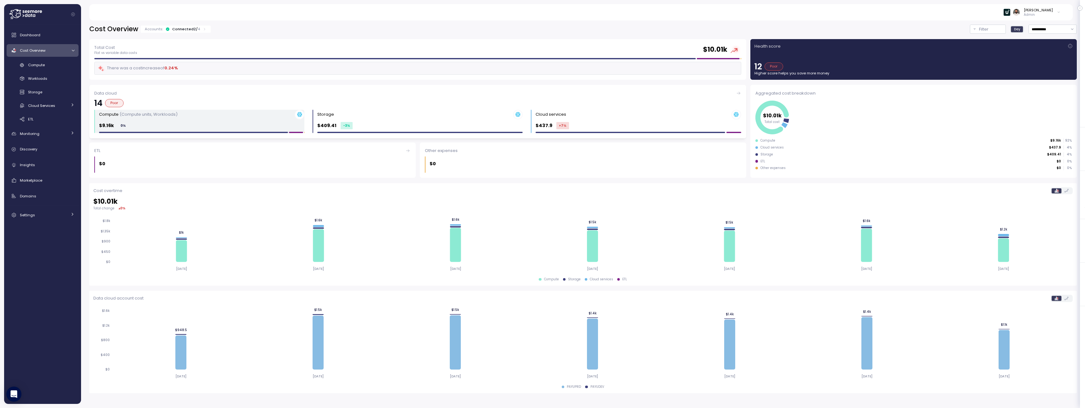
click at [146, 114] on p "(Compute units, Workloads)" at bounding box center [149, 114] width 58 height 6
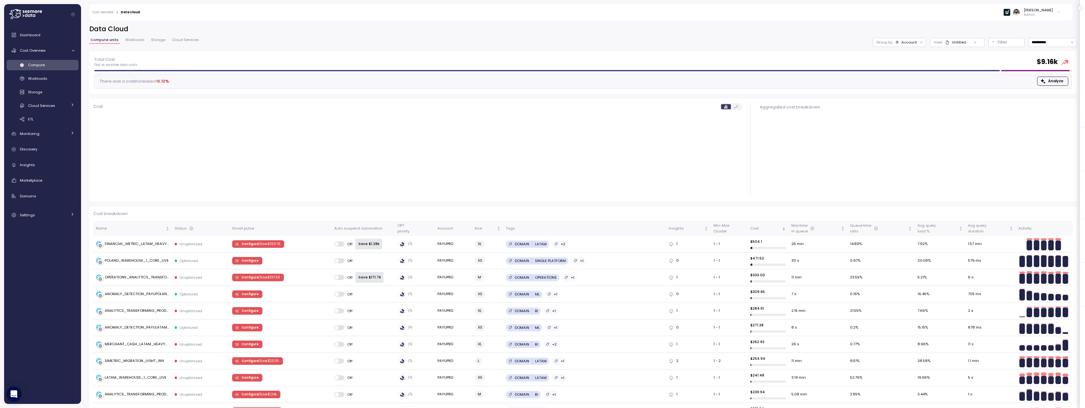
click at [964, 44] on div "Untitled" at bounding box center [955, 42] width 21 height 5
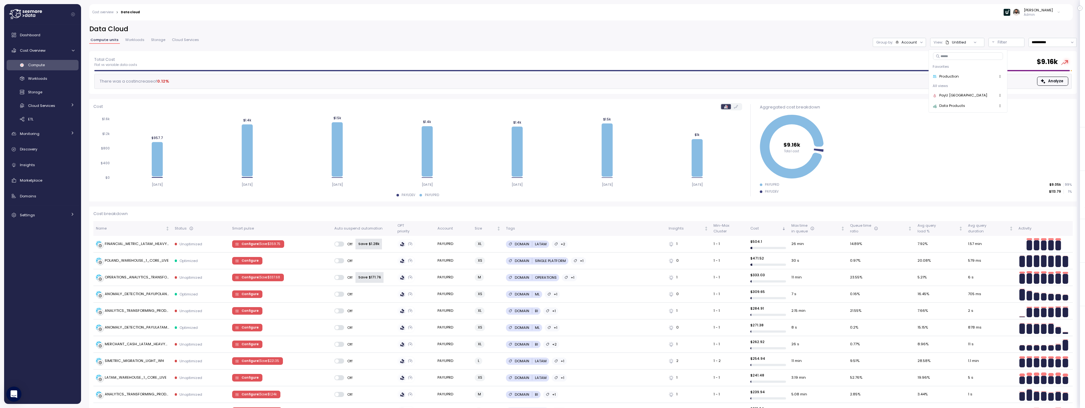
click at [915, 41] on div "Account" at bounding box center [909, 42] width 15 height 5
click at [1010, 43] on div "Filter" at bounding box center [1009, 42] width 23 height 6
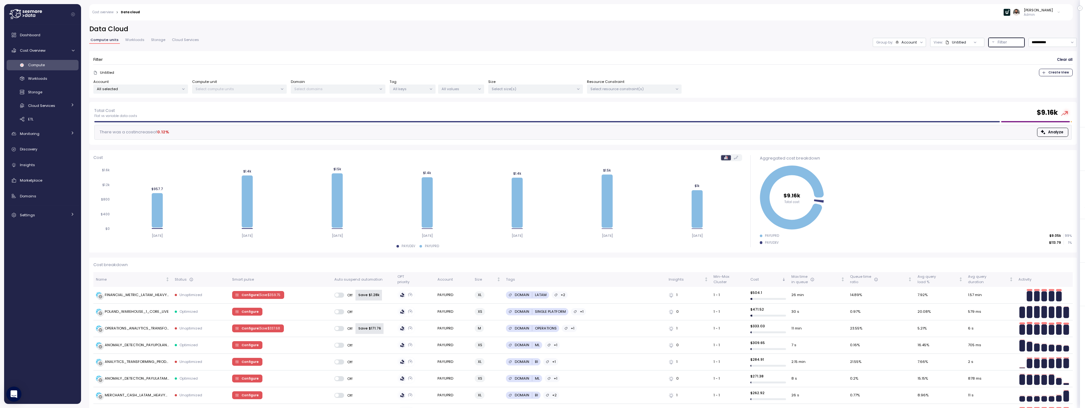
click at [612, 86] on p "Select resource constraint(s)" at bounding box center [632, 88] width 82 height 5
click at [624, 104] on input at bounding box center [633, 103] width 53 height 8
type input "***"
click at [638, 134] on p "Standard gen 2" at bounding box center [629, 134] width 29 height 5
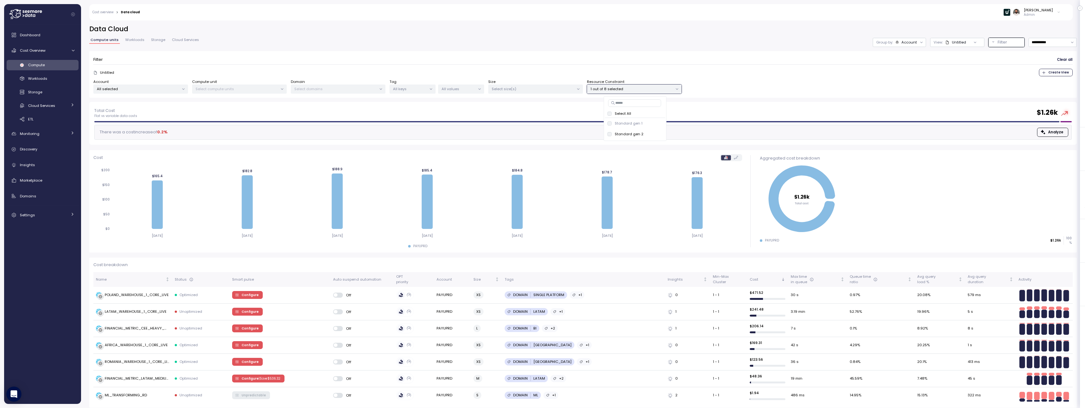
click at [730, 54] on div "Filter Clear all Untitled Create View Account All selected Compute unit Select …" at bounding box center [583, 74] width 988 height 47
click at [151, 327] on div "FINANCIAL_METRIC_CEE_HEAVY_WH" at bounding box center [137, 329] width 65 height 6
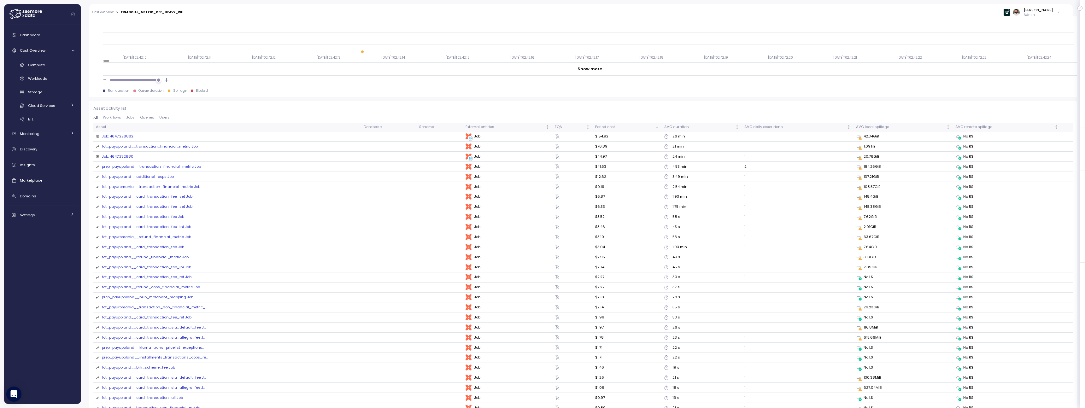
click at [146, 116] on span "Queries" at bounding box center [147, 117] width 14 height 3
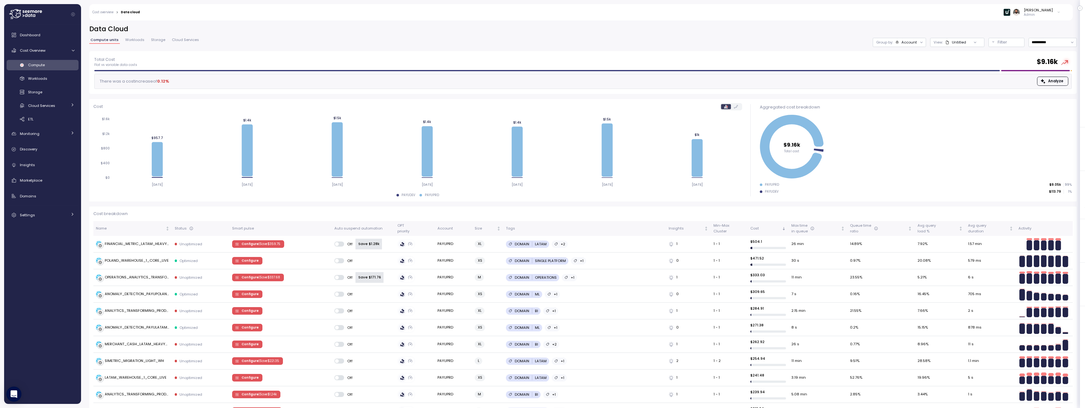
click at [966, 46] on div "View: Untitled" at bounding box center [957, 42] width 54 height 9
click at [965, 42] on div "Untitled" at bounding box center [955, 42] width 21 height 5
click at [950, 28] on h2 "Data Cloud" at bounding box center [583, 29] width 988 height 9
click at [994, 44] on button "Filter" at bounding box center [1007, 42] width 36 height 9
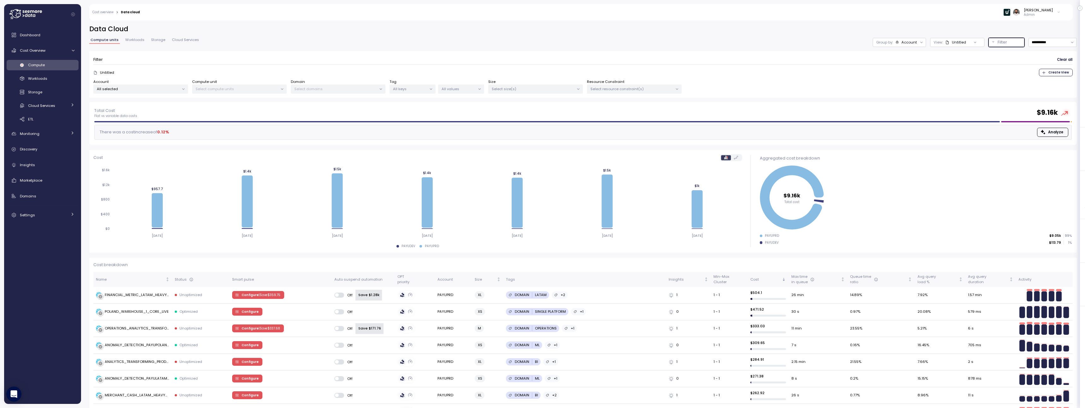
click at [663, 86] on div "Select resource constraint(s)" at bounding box center [634, 89] width 95 height 9
click at [651, 103] on input at bounding box center [633, 103] width 53 height 8
paste input "**********"
type input "***"
click at [657, 135] on span "only" at bounding box center [654, 134] width 7 height 7
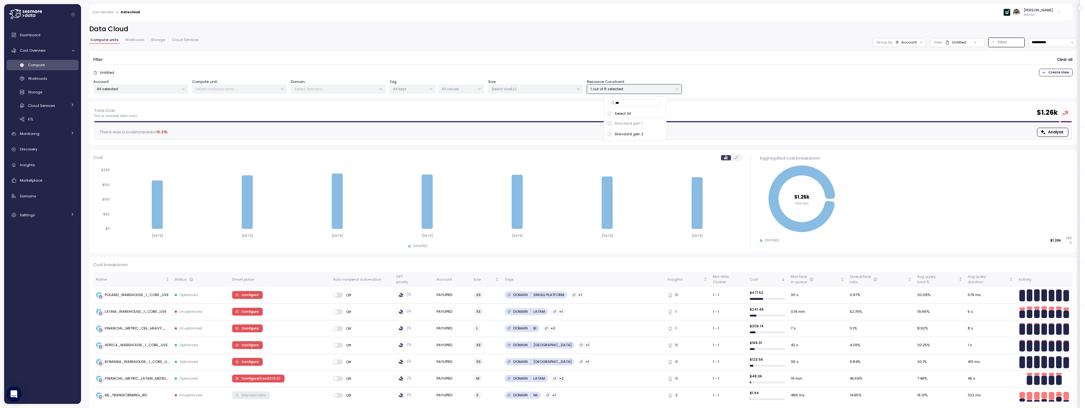
scroll to position [4, 0]
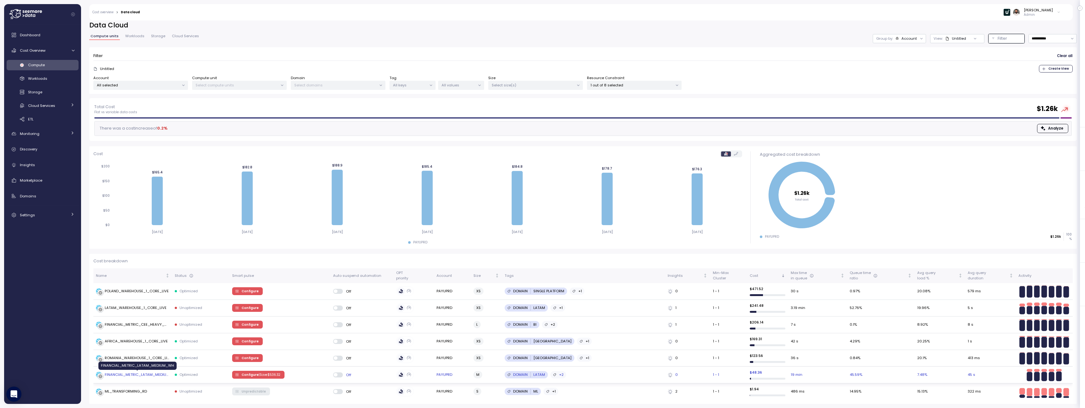
click at [147, 374] on div "FINANCIAL_METRIC_LATAM_MEDIUM_WH" at bounding box center [137, 375] width 65 height 6
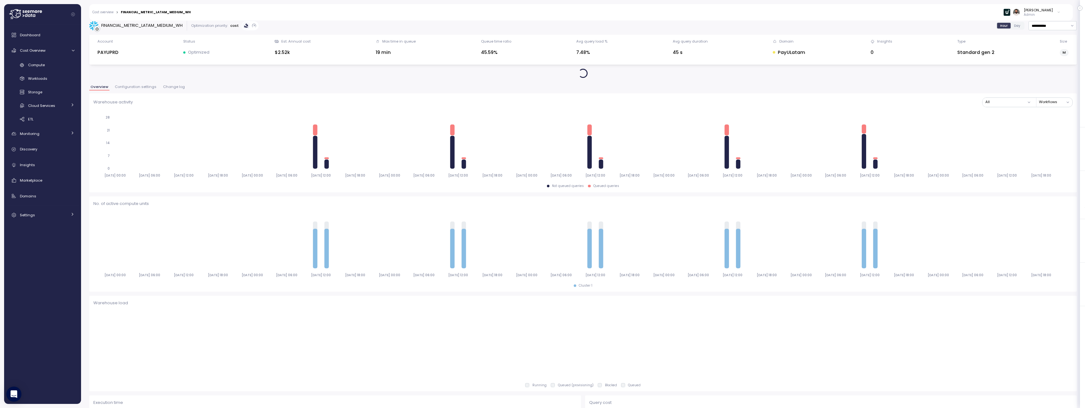
click at [169, 84] on div "**********" at bounding box center [583, 367] width 988 height 693
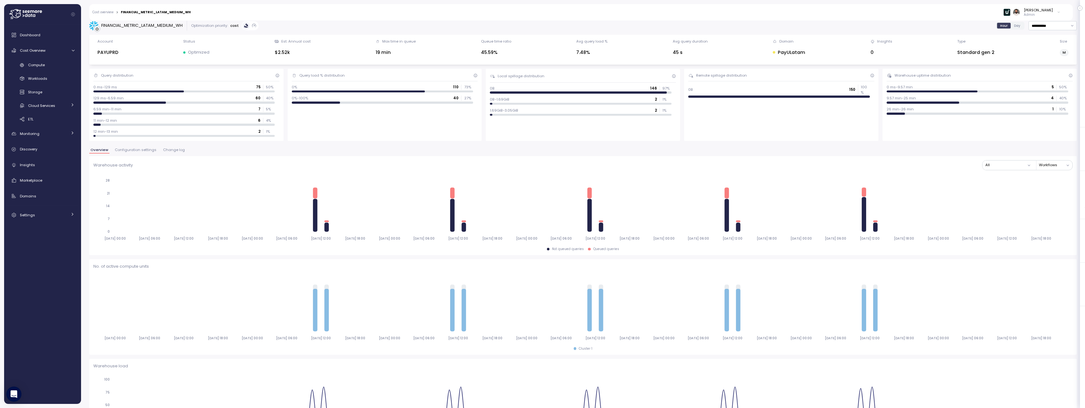
click at [173, 146] on div "**********" at bounding box center [583, 399] width 988 height 756
click at [173, 150] on span "Change log" at bounding box center [174, 149] width 22 height 3
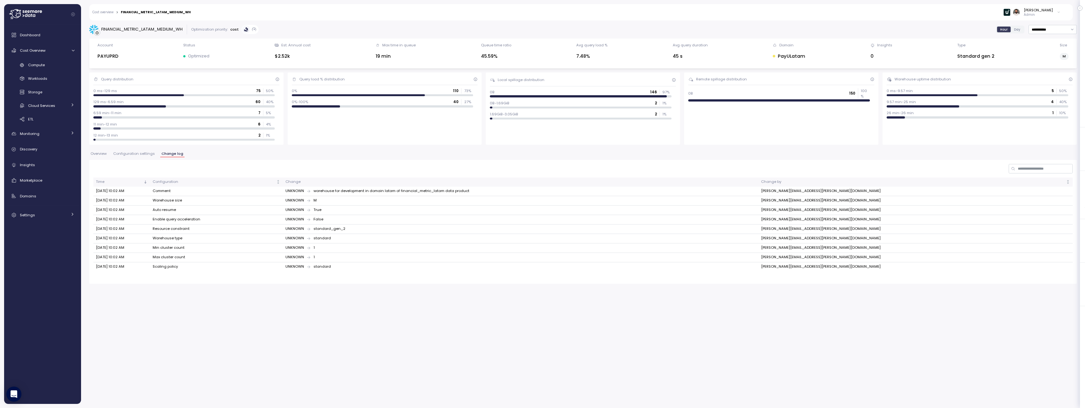
drag, startPoint x: 341, startPoint y: 194, endPoint x: 522, endPoint y: 194, distance: 180.8
click at [522, 194] on td "UNKNOWN warehouse for development in domain latam of financial_metric_latam dat…" at bounding box center [521, 191] width 476 height 9
click at [349, 231] on div "UNKNOWN standard_gen_2" at bounding box center [521, 229] width 471 height 6
click at [105, 154] on span "Overview" at bounding box center [99, 153] width 16 height 3
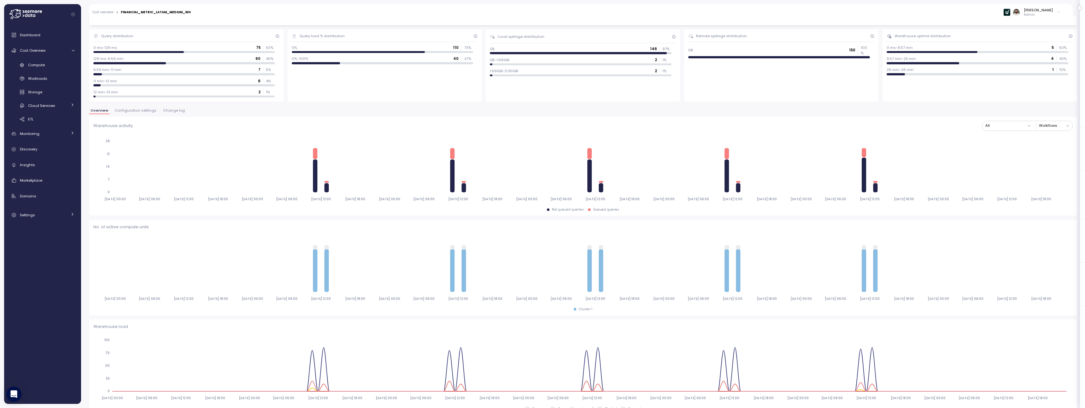
scroll to position [35, 0]
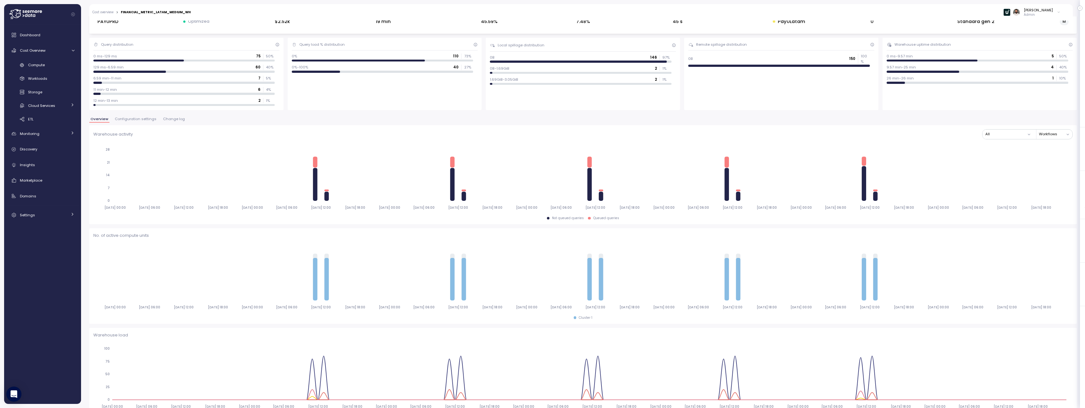
click at [168, 121] on button "Change log" at bounding box center [174, 119] width 24 height 5
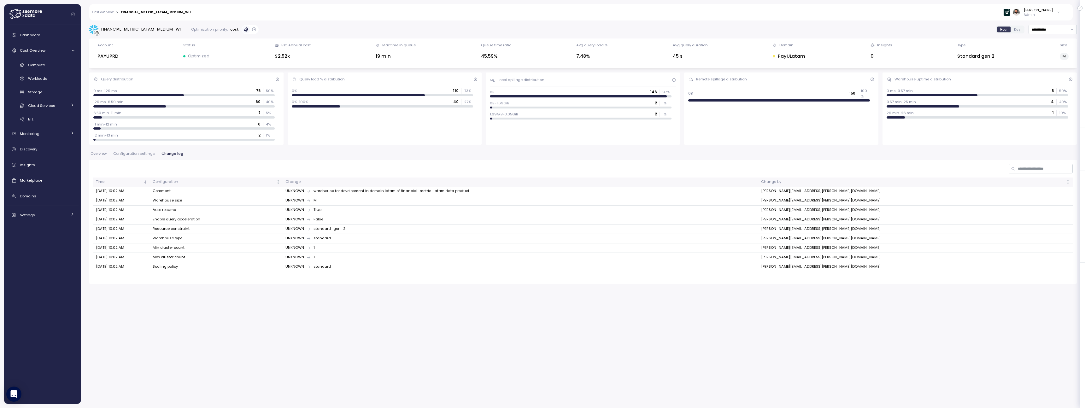
click at [166, 29] on div "FINANCIAL_METRIC_LATAM_MEDIUM_WH" at bounding box center [141, 29] width 81 height 6
copy div "FINANCIAL_METRIC_LATAM_MEDIUM_WH"
click at [46, 63] on div "Compute" at bounding box center [51, 65] width 46 height 6
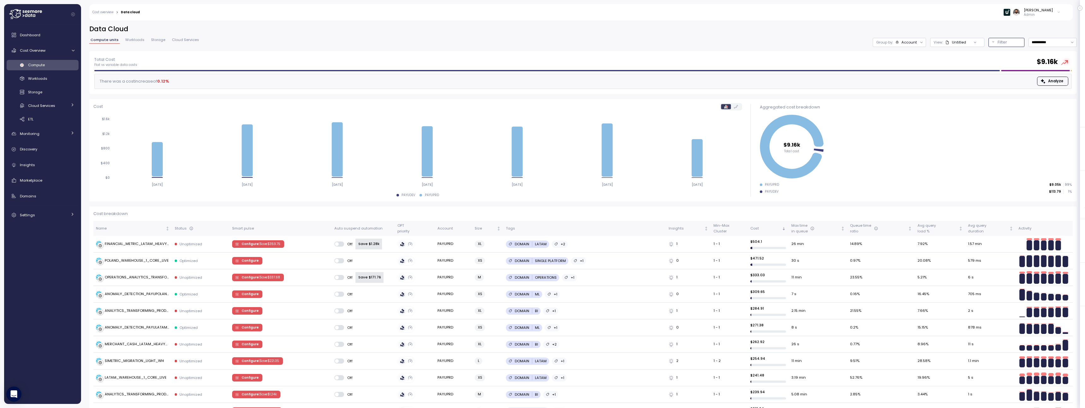
click at [1003, 43] on p "Filter" at bounding box center [1002, 42] width 9 height 6
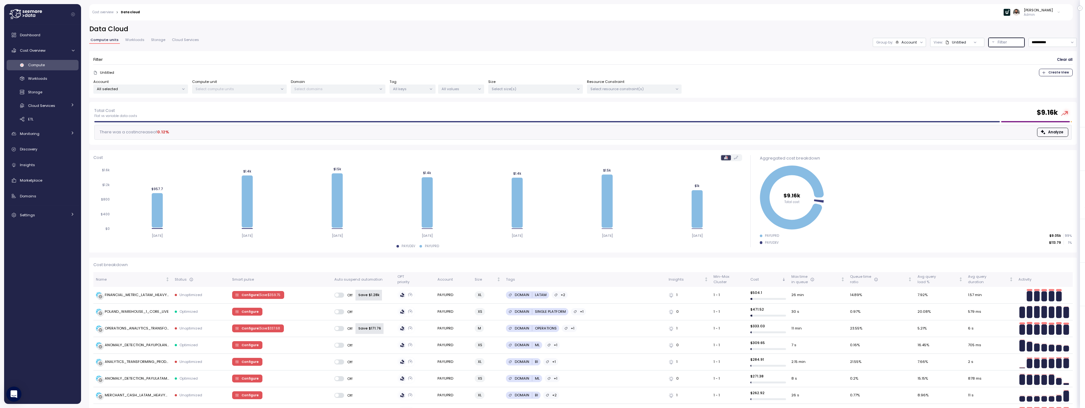
click at [250, 86] on p "Select compute units" at bounding box center [237, 88] width 82 height 5
click at [178, 86] on p "All selected" at bounding box center [138, 88] width 82 height 5
click at [157, 133] on span "only" at bounding box center [153, 134] width 7 height 7
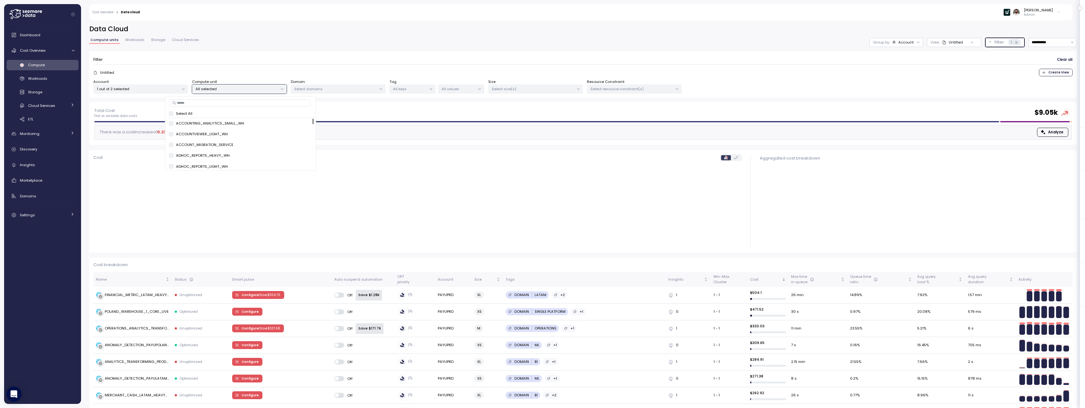
click at [233, 90] on p "All selected" at bounding box center [237, 88] width 82 height 5
click at [233, 89] on p "All selected" at bounding box center [237, 88] width 82 height 5
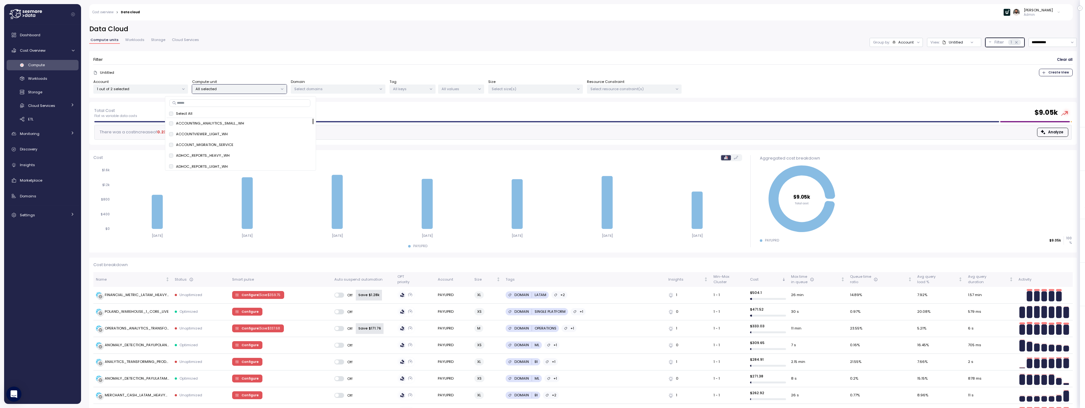
click at [231, 109] on div "Select All" at bounding box center [241, 113] width 148 height 8
click at [231, 104] on input at bounding box center [239, 103] width 141 height 8
paste input "**********"
type input "**********"
click at [281, 124] on span "only" at bounding box center [282, 123] width 7 height 7
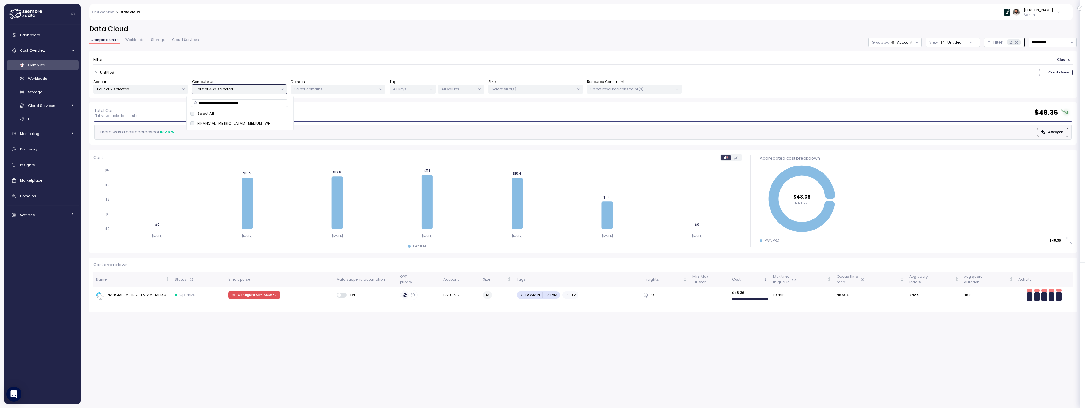
click at [387, 54] on div "Filter Clear all Untitled Create View Account 1 out of 2 selected Compute unit …" at bounding box center [583, 74] width 988 height 47
click at [1061, 42] on input "**********" at bounding box center [1053, 42] width 48 height 9
click at [1056, 79] on div "Last 14 days" at bounding box center [1052, 81] width 46 height 9
type input "**********"
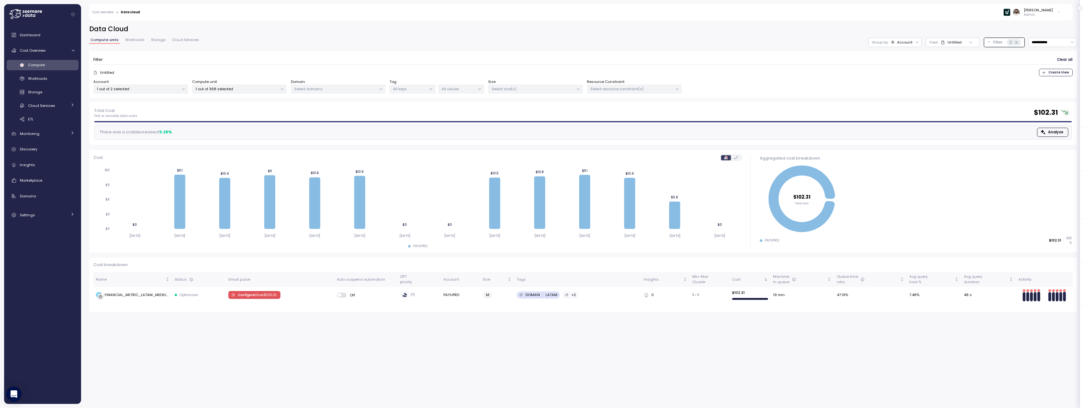
click at [58, 69] on link "Compute" at bounding box center [43, 65] width 72 height 10
click at [50, 75] on link "Workloads" at bounding box center [43, 79] width 72 height 10
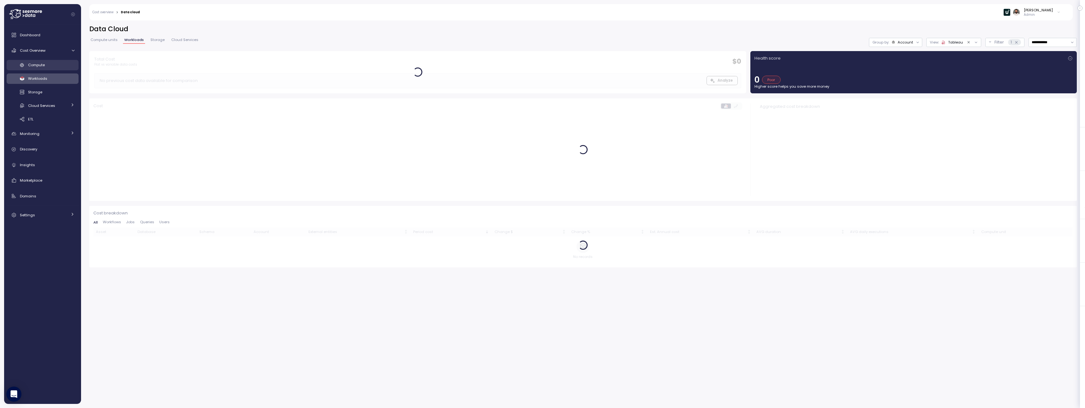
click at [53, 67] on div "Compute" at bounding box center [51, 65] width 46 height 6
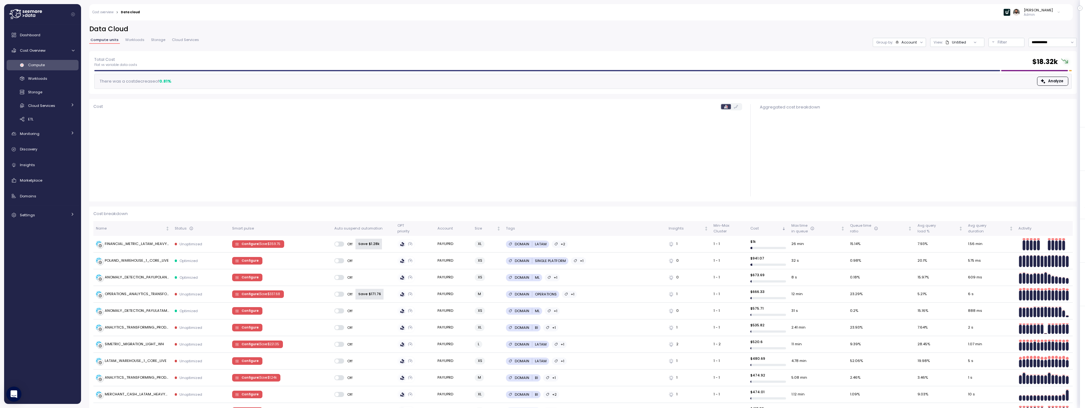
click at [946, 45] on div "View: Untitled" at bounding box center [957, 42] width 54 height 9
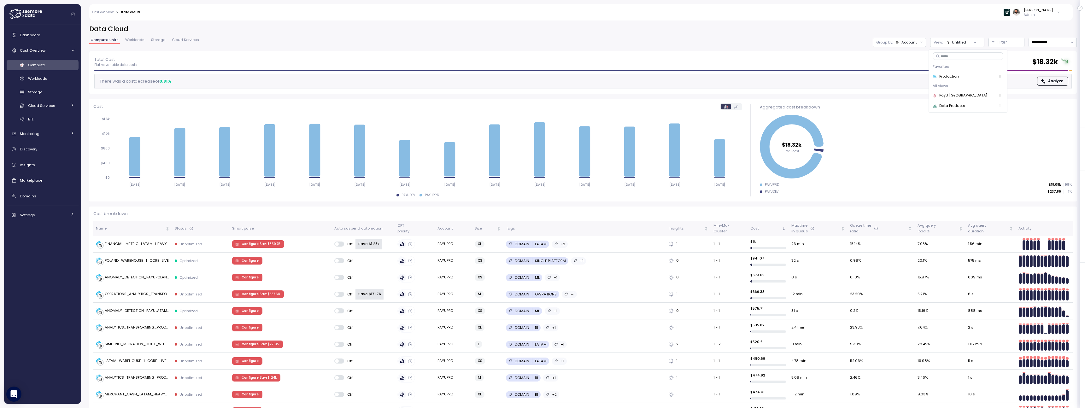
click at [952, 52] on div "Favorites Production All views PayU Poland Data Products" at bounding box center [968, 81] width 79 height 63
click at [1004, 43] on p "Filter" at bounding box center [1002, 42] width 9 height 6
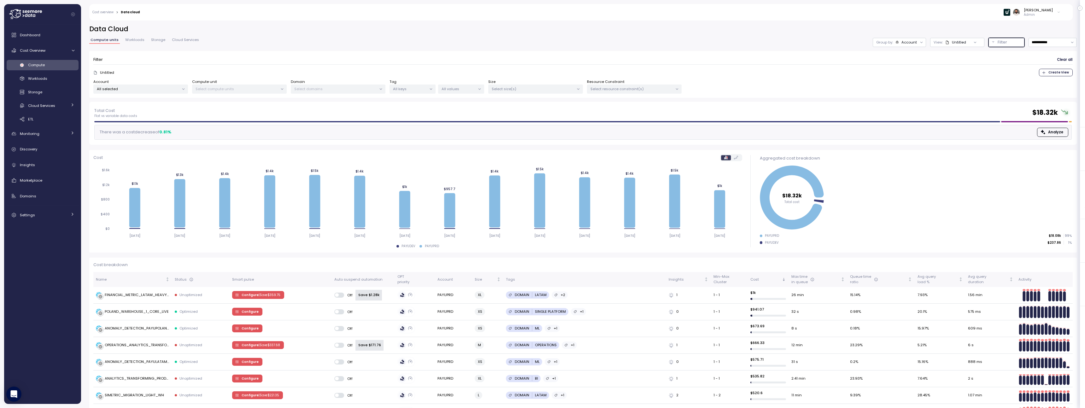
click at [636, 85] on div "Select resource constraint(s)" at bounding box center [634, 89] width 95 height 9
click at [632, 99] on input at bounding box center [633, 103] width 53 height 8
paste input "**********"
type input "**********"
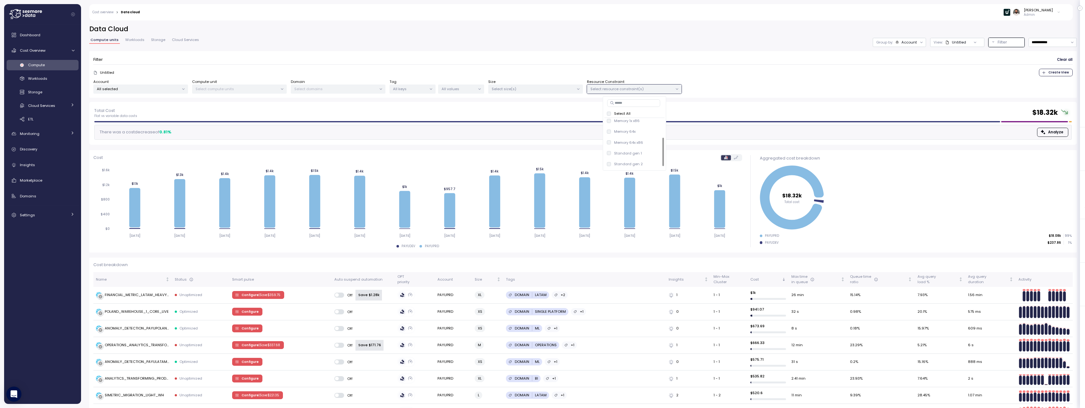
click at [651, 166] on div at bounding box center [632, 167] width 57 height 3
click at [651, 165] on span "only" at bounding box center [654, 164] width 7 height 7
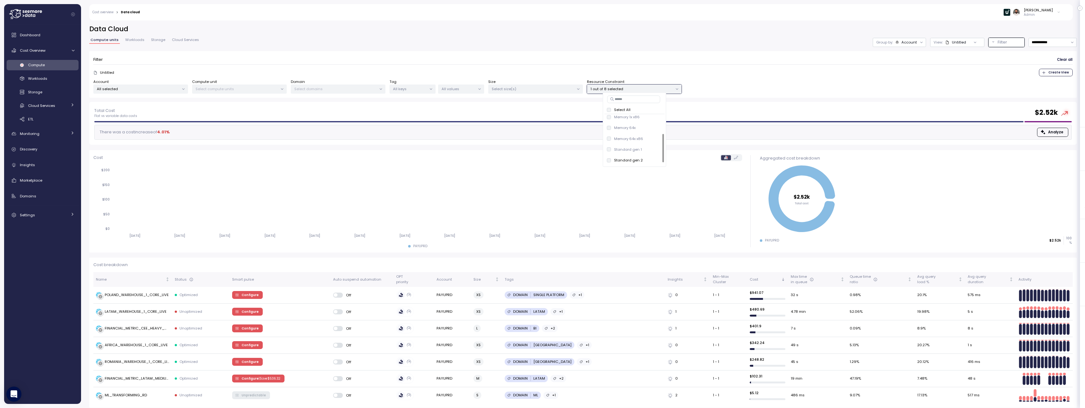
scroll to position [4, 0]
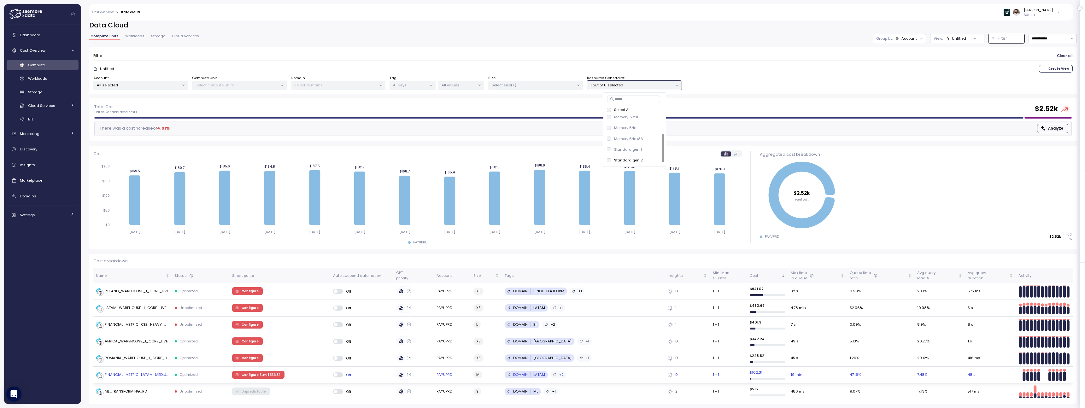
click at [311, 378] on td "Configure | Save $ 536.32" at bounding box center [280, 375] width 101 height 17
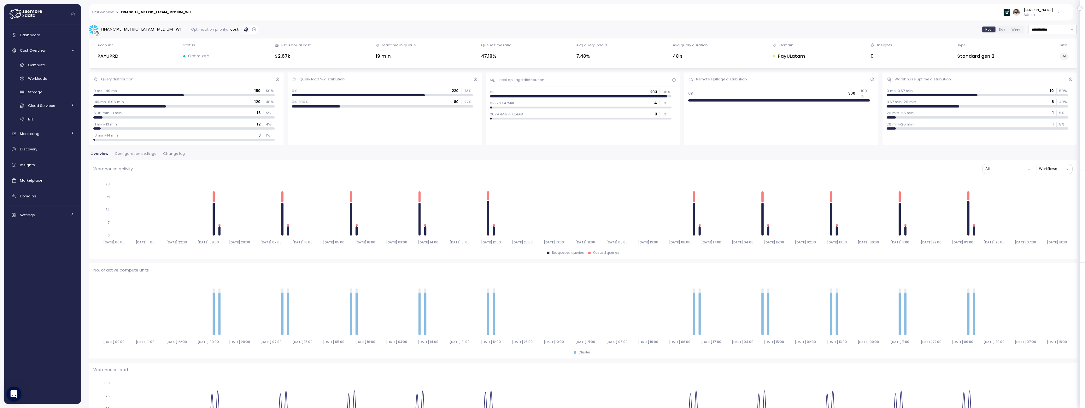
click at [167, 156] on span "Change log" at bounding box center [174, 153] width 22 height 3
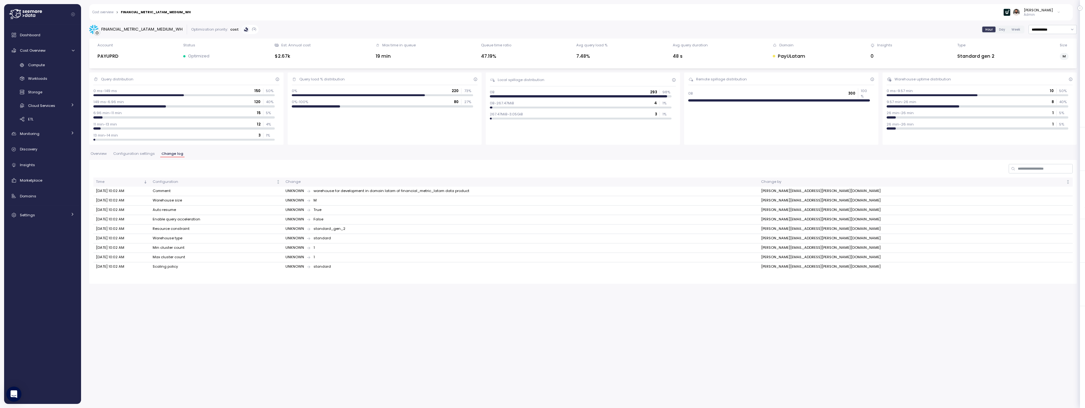
click at [148, 154] on span "Configuration settings" at bounding box center [134, 153] width 42 height 3
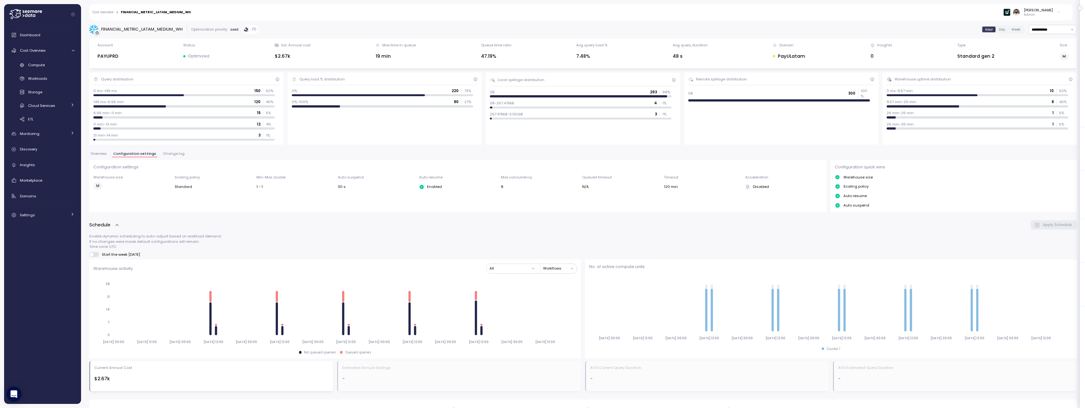
click at [102, 154] on span "Overview" at bounding box center [99, 153] width 16 height 3
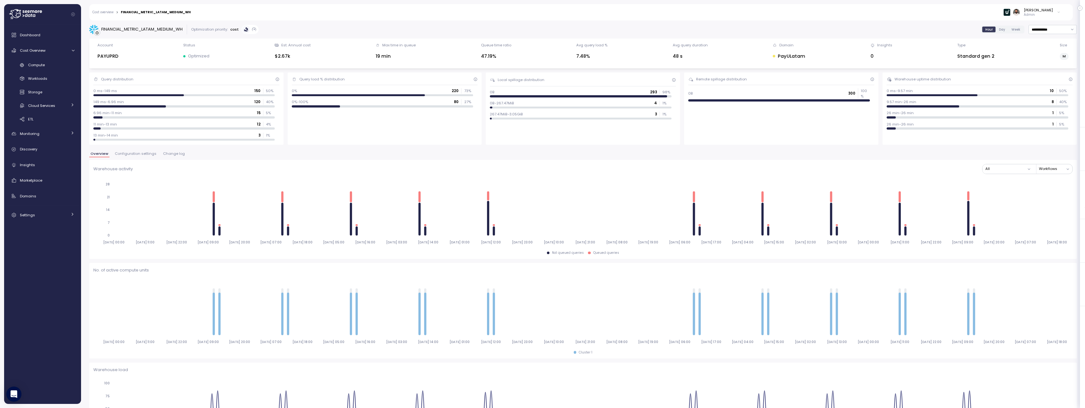
click at [143, 153] on span "Configuration settings" at bounding box center [136, 153] width 42 height 3
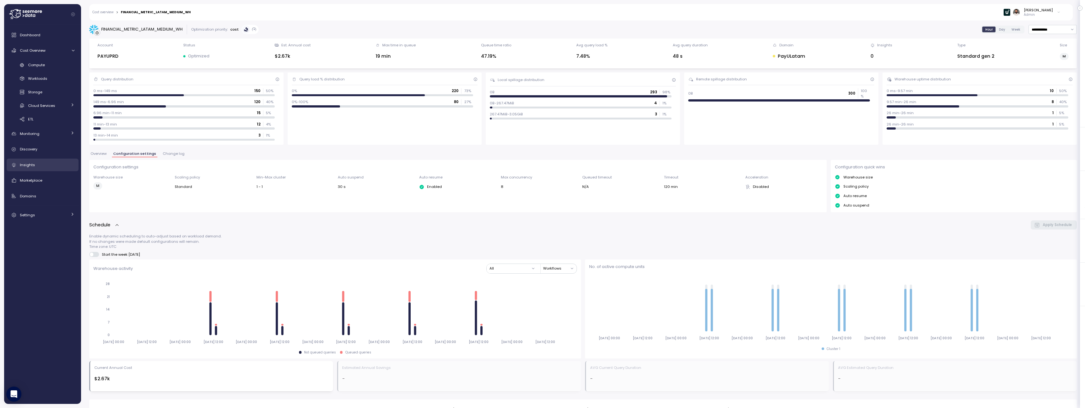
click at [58, 167] on div "Insights" at bounding box center [47, 165] width 55 height 6
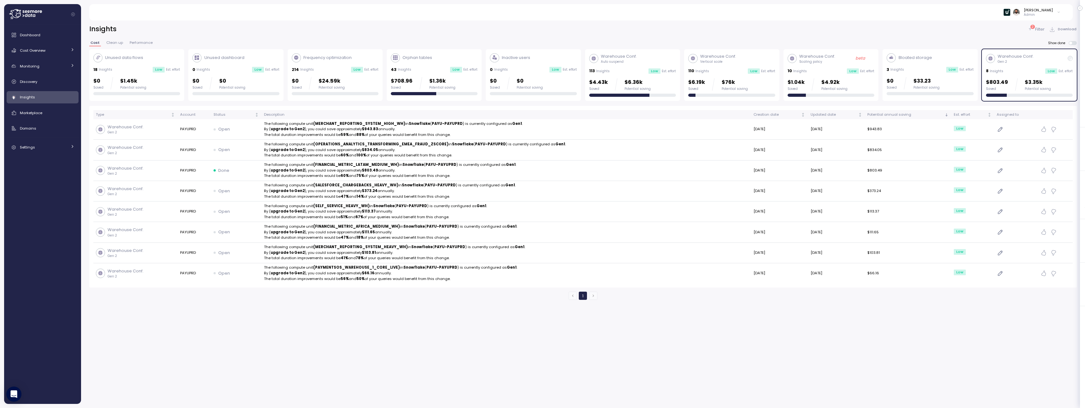
click at [1069, 30] on span "Download" at bounding box center [1067, 29] width 19 height 9
click at [1035, 29] on div "2 Filter" at bounding box center [1036, 29] width 17 height 6
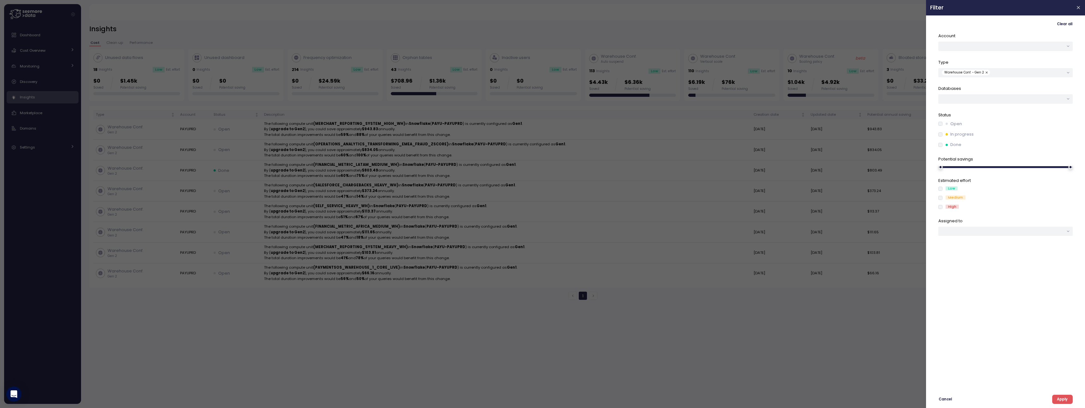
click at [984, 72] on button "button" at bounding box center [987, 73] width 6 height 6
click at [1002, 100] on div at bounding box center [1006, 98] width 134 height 9
click at [1001, 46] on button "button" at bounding box center [1006, 46] width 134 height 9
click at [1058, 68] on div "PAYUPRD" at bounding box center [1006, 67] width 132 height 9
click at [942, 126] on div at bounding box center [941, 124] width 4 height 4
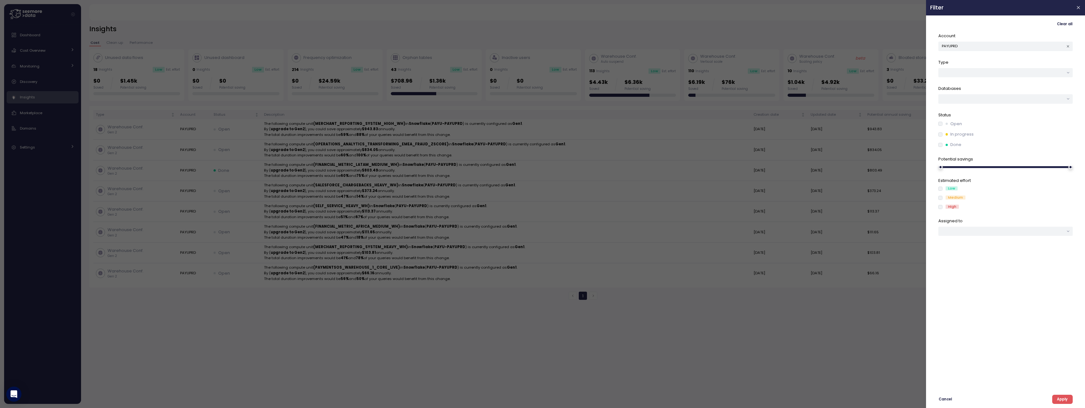
click at [1066, 397] on span "Apply" at bounding box center [1062, 399] width 11 height 9
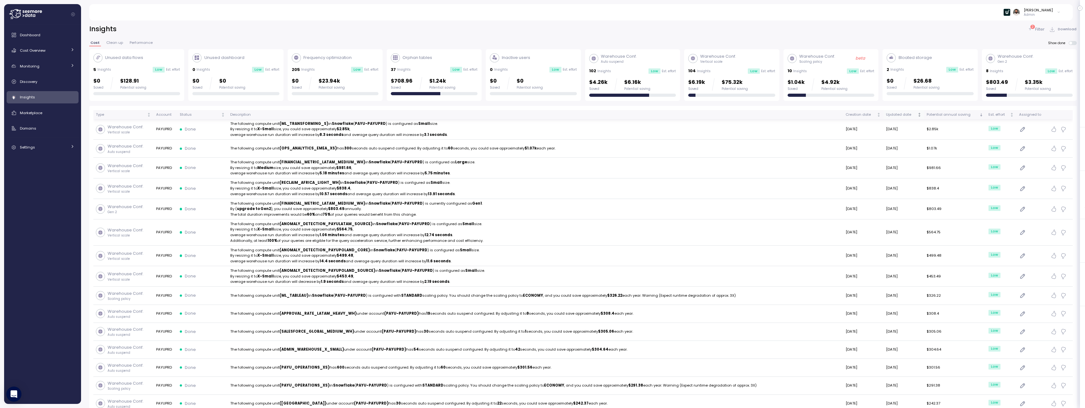
click at [905, 116] on div "Updated date" at bounding box center [901, 115] width 30 height 6
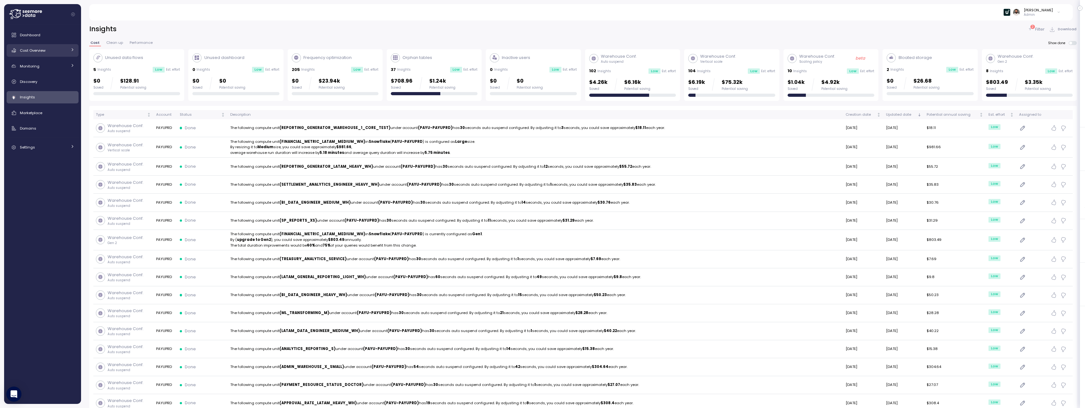
click at [38, 56] on link "Cost Overview" at bounding box center [43, 50] width 72 height 13
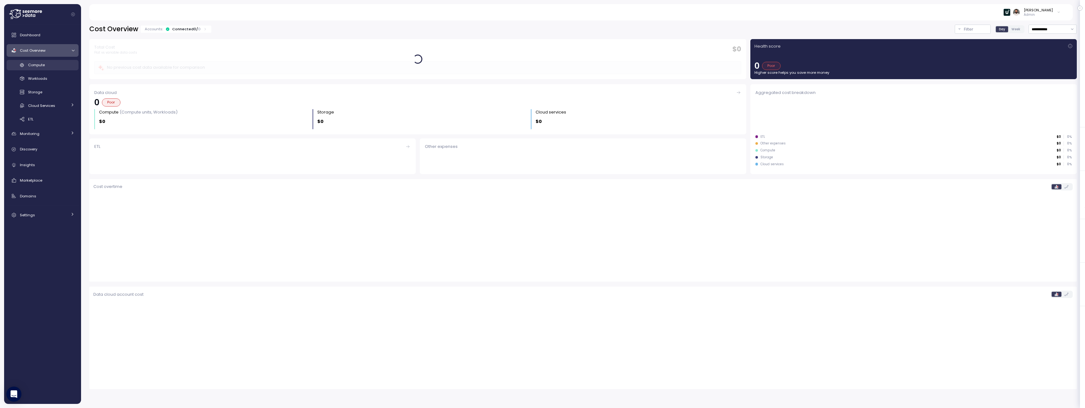
click at [42, 65] on span "Compute" at bounding box center [36, 64] width 17 height 5
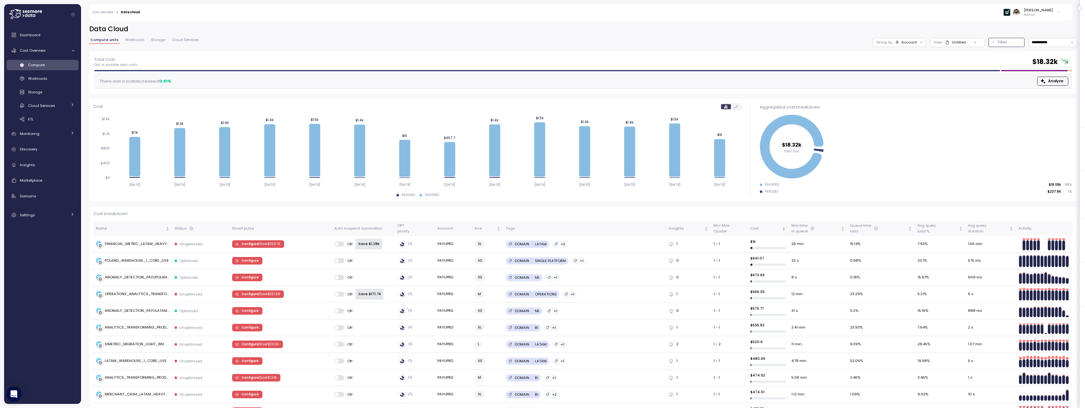
click at [1012, 42] on div "Filter" at bounding box center [1009, 42] width 23 height 6
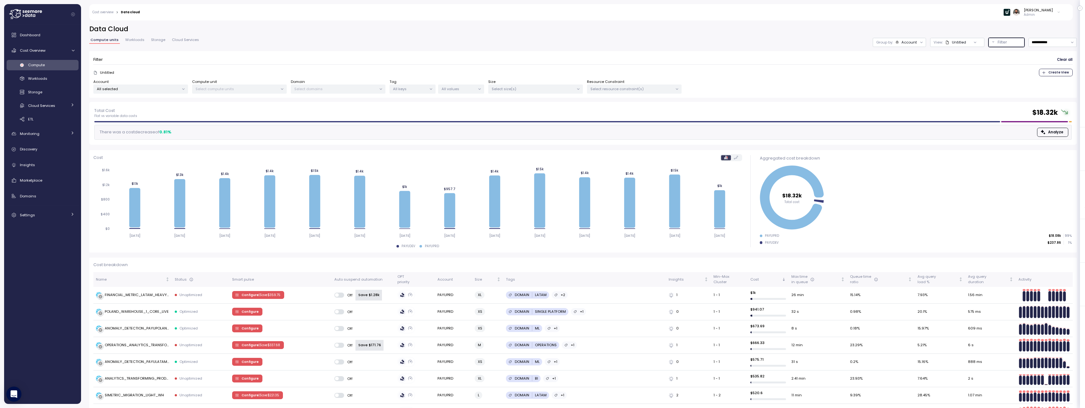
click at [607, 89] on p "Select resource constraint(s)" at bounding box center [632, 88] width 82 height 5
click at [629, 104] on input at bounding box center [633, 103] width 53 height 8
type input "***"
click at [655, 136] on span "only" at bounding box center [654, 134] width 7 height 7
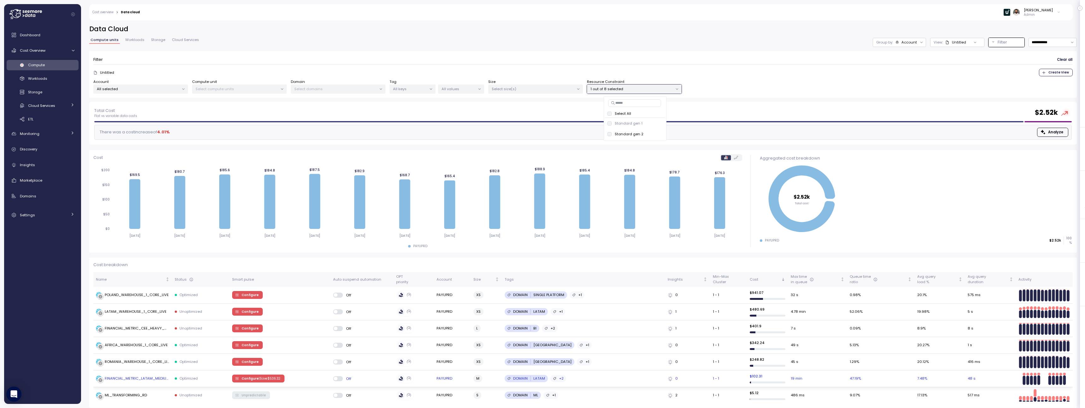
click at [301, 380] on td "Configure | Save $ 536.32" at bounding box center [280, 379] width 101 height 17
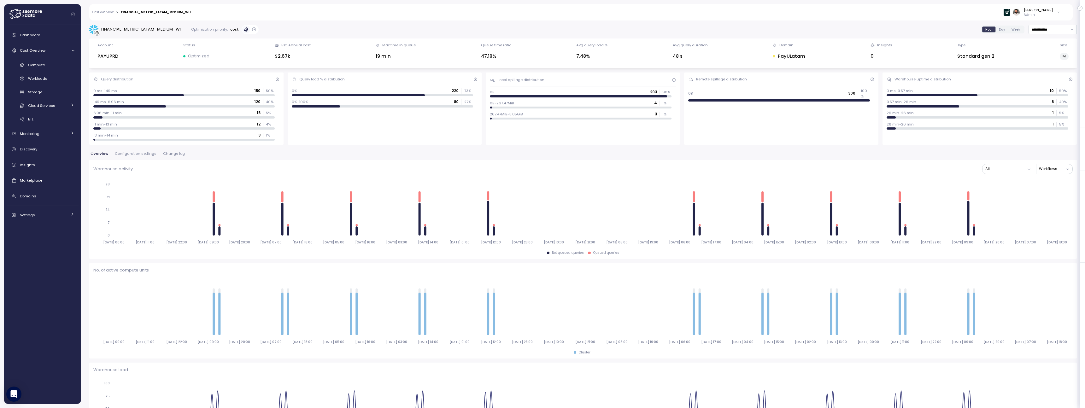
click at [141, 152] on span "Configuration settings" at bounding box center [136, 153] width 42 height 3
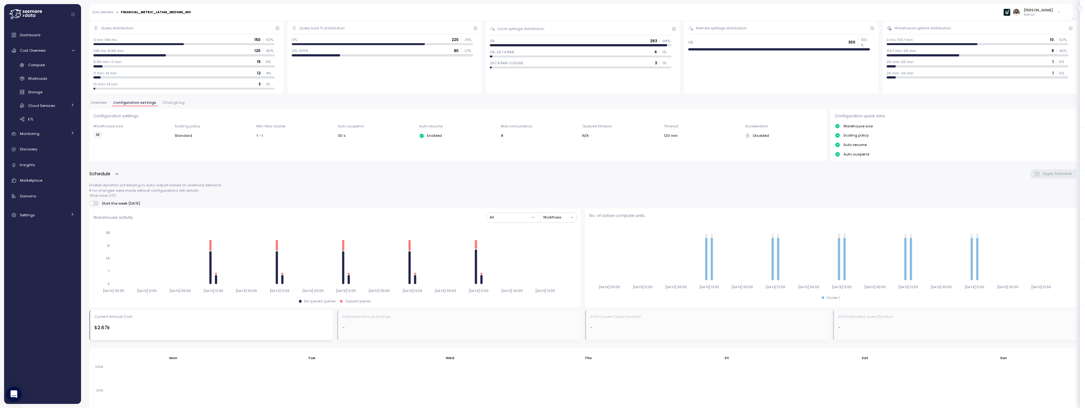
scroll to position [51, 0]
click at [167, 107] on div "Overview Configuration settings Change log" at bounding box center [583, 105] width 988 height 8
click at [166, 104] on span "Change log" at bounding box center [174, 102] width 22 height 3
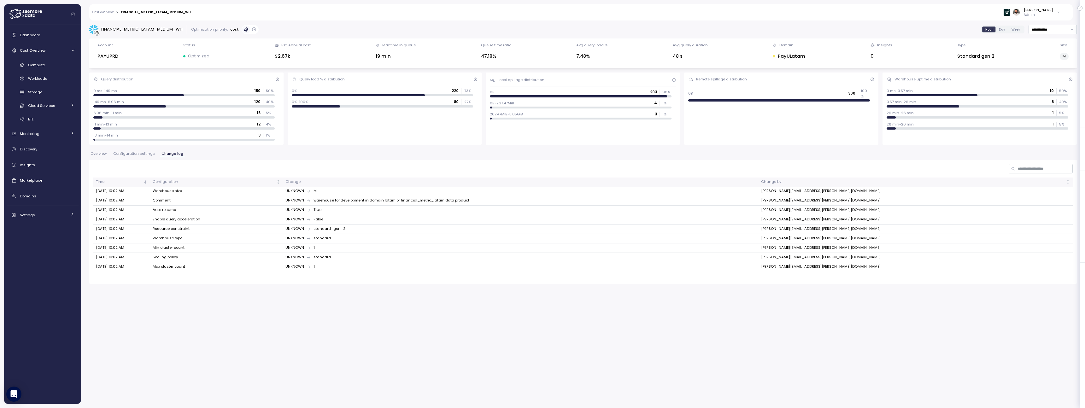
click at [134, 153] on span "Configuration settings" at bounding box center [134, 153] width 42 height 3
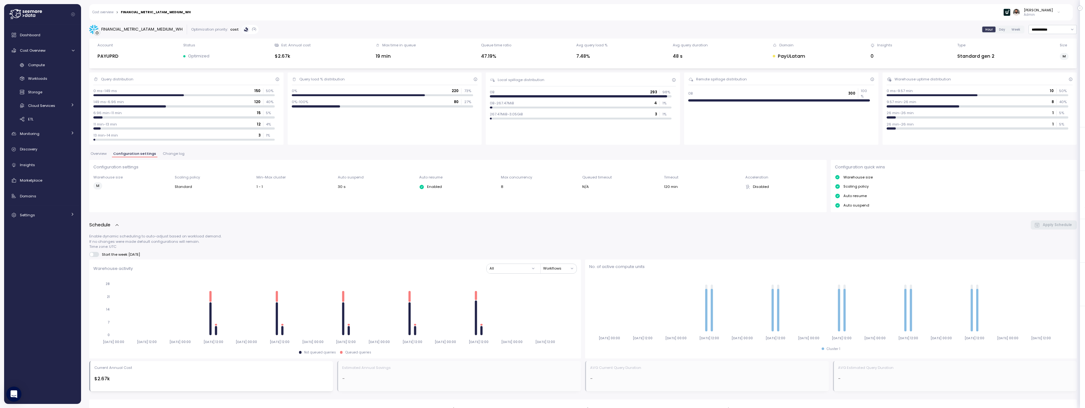
click at [103, 154] on span "Overview" at bounding box center [99, 153] width 16 height 3
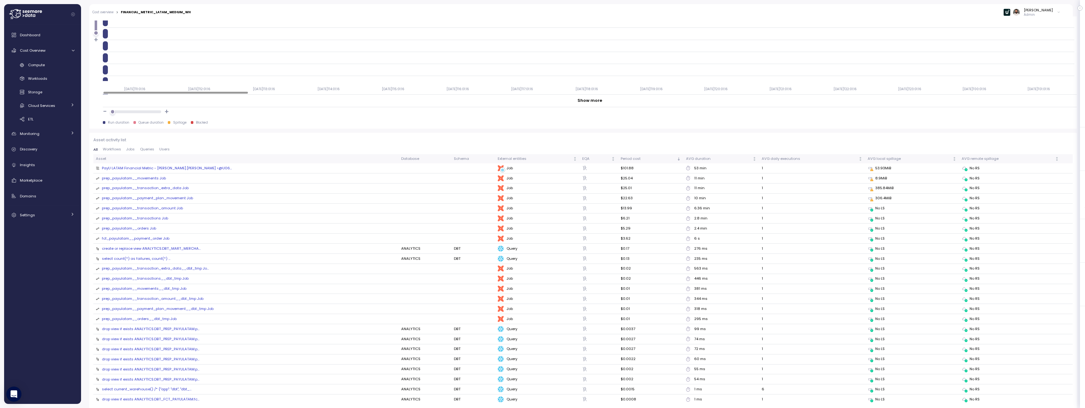
click at [143, 149] on span "Queries" at bounding box center [147, 149] width 14 height 3
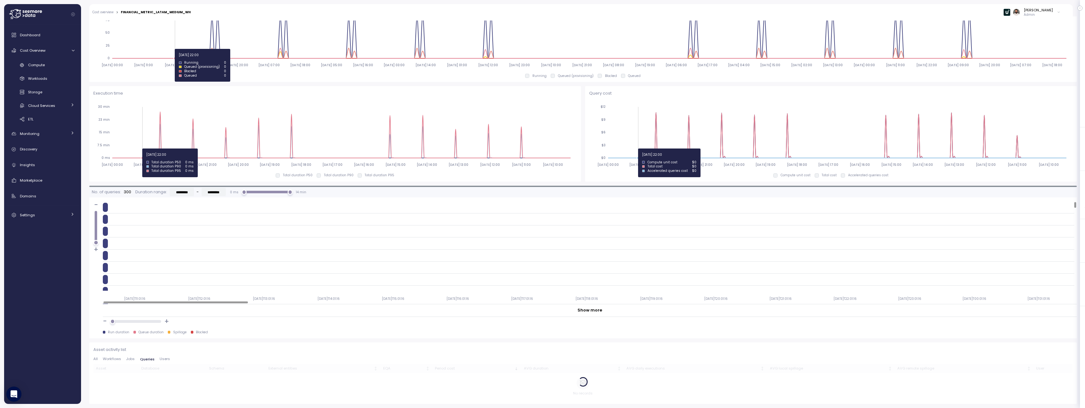
scroll to position [376, 0]
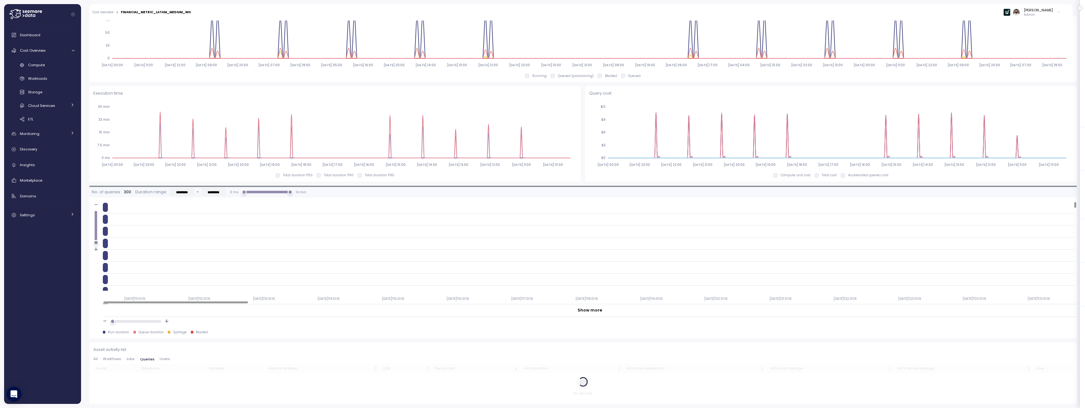
click at [131, 360] on span "Jobs" at bounding box center [130, 358] width 9 height 3
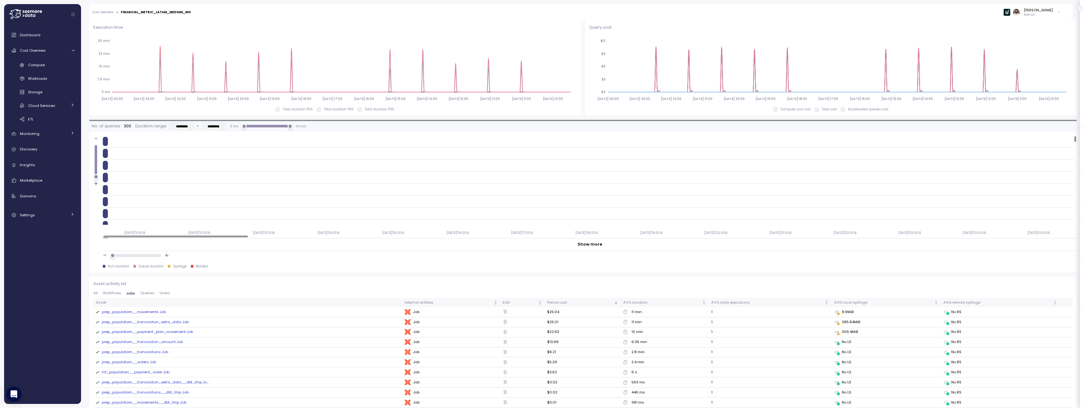
scroll to position [480, 0]
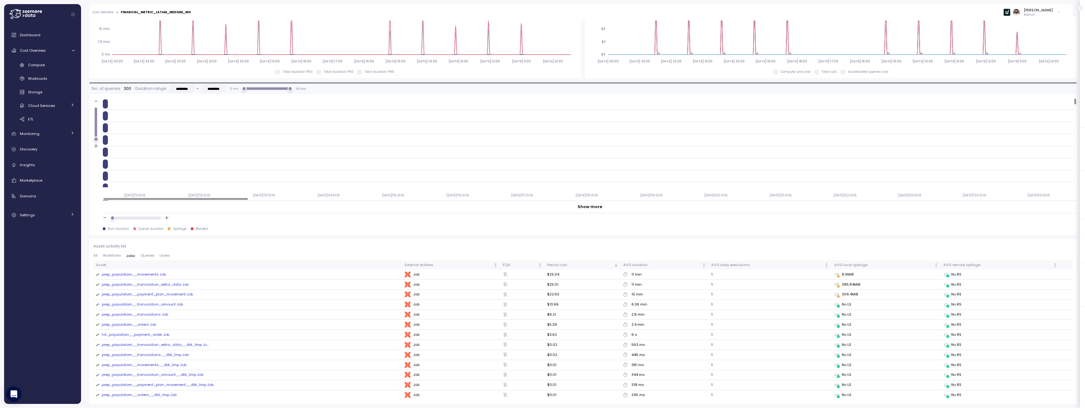
click at [155, 275] on div "prep_payulatam__movements Job" at bounding box center [134, 275] width 64 height 6
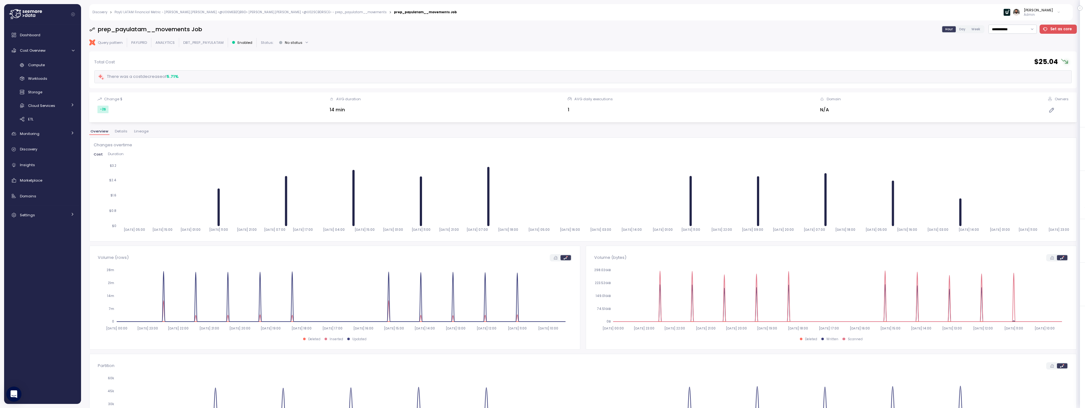
click at [114, 158] on div "Cost Duration" at bounding box center [583, 155] width 979 height 7
click at [114, 156] on span "Duration" at bounding box center [116, 153] width 16 height 3
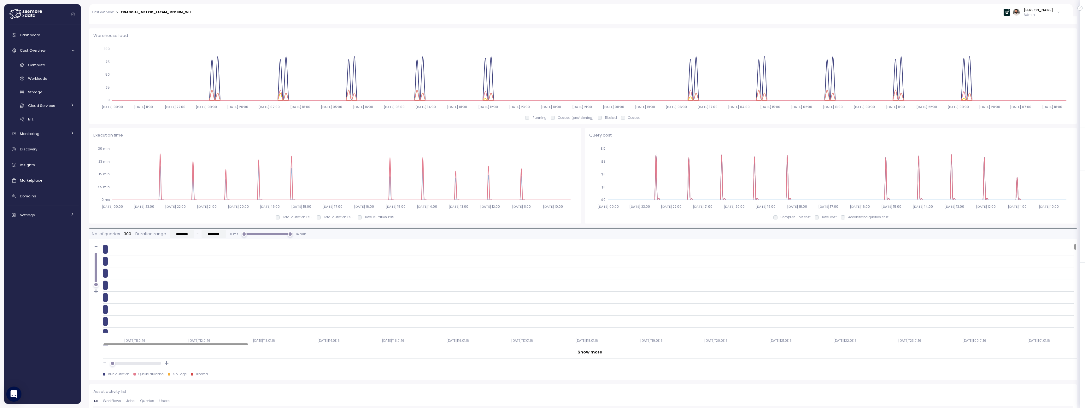
scroll to position [111, 0]
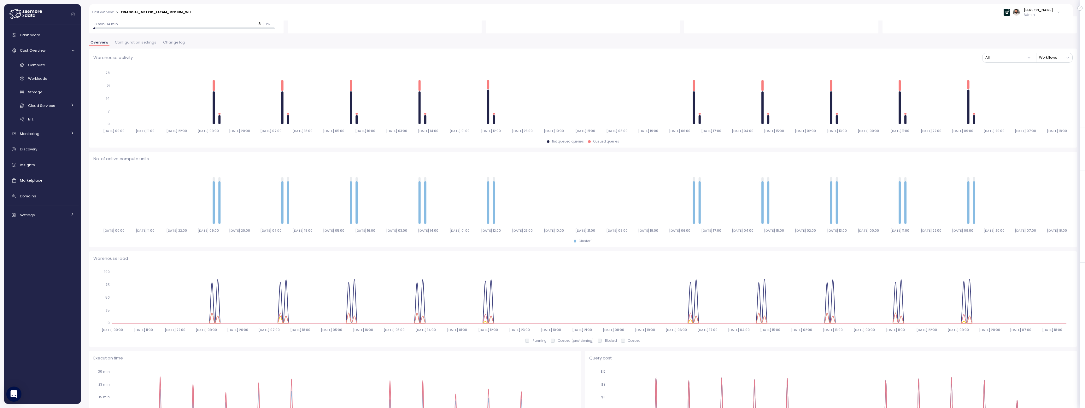
click at [169, 43] on span "Change log" at bounding box center [174, 42] width 22 height 3
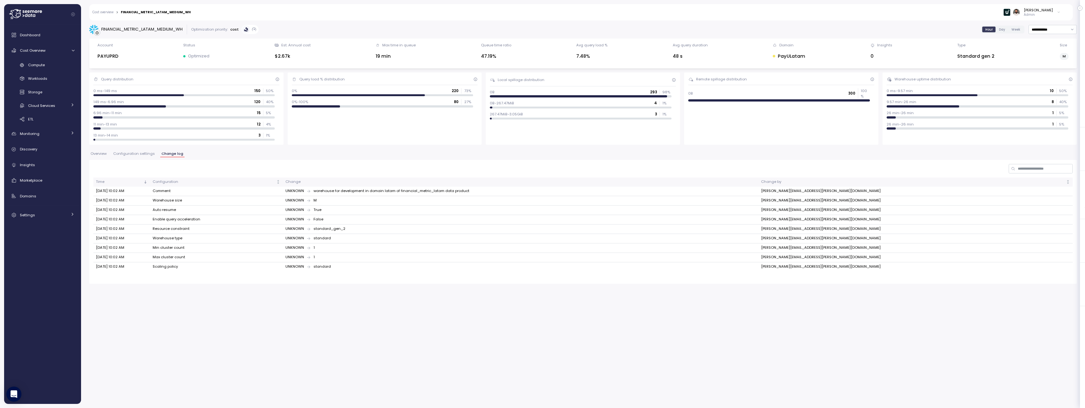
click at [636, 296] on div "**********" at bounding box center [583, 212] width 1004 height 392
click at [97, 155] on span "Overview" at bounding box center [99, 153] width 16 height 3
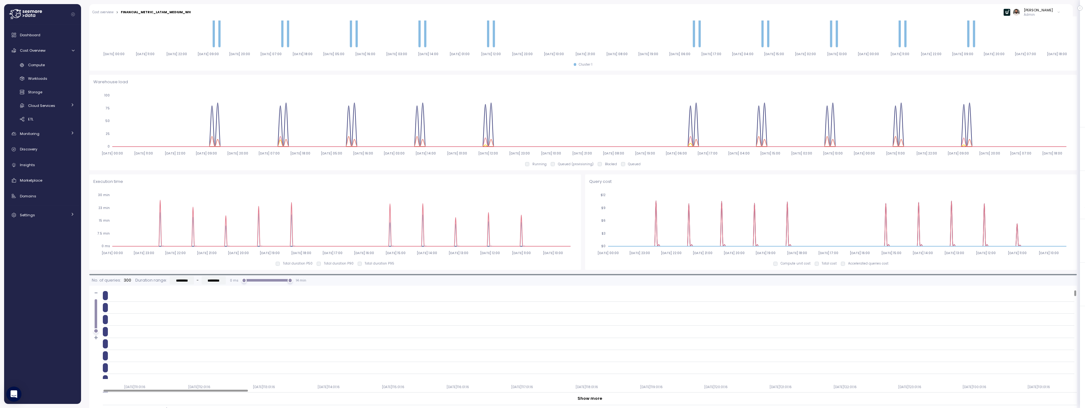
scroll to position [295, 0]
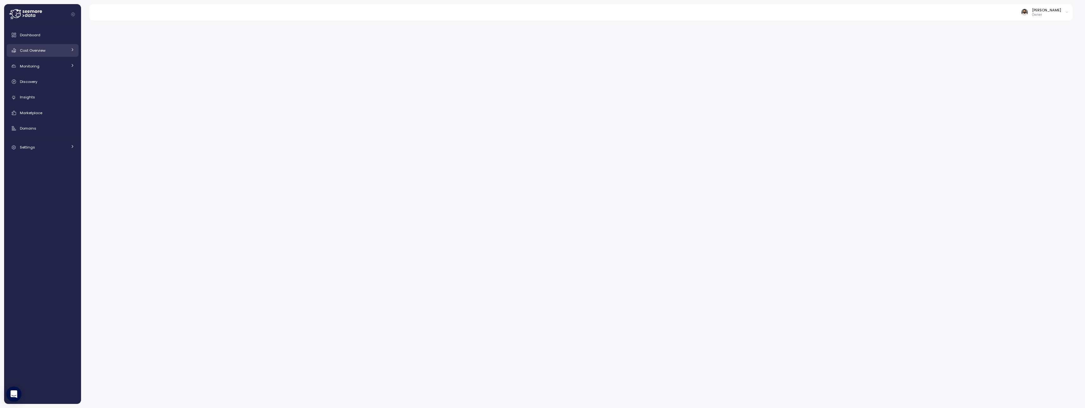
click at [48, 51] on div "Cost Overview" at bounding box center [43, 50] width 47 height 6
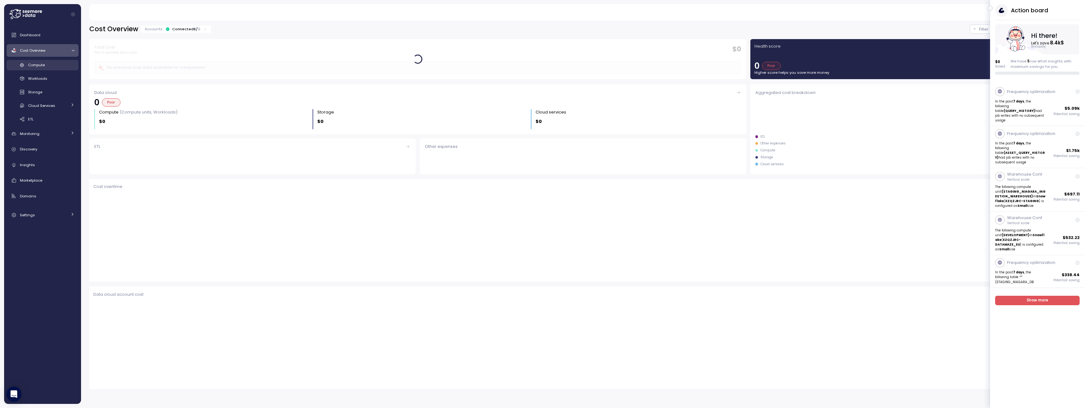
click at [53, 62] on div "Compute" at bounding box center [51, 65] width 46 height 6
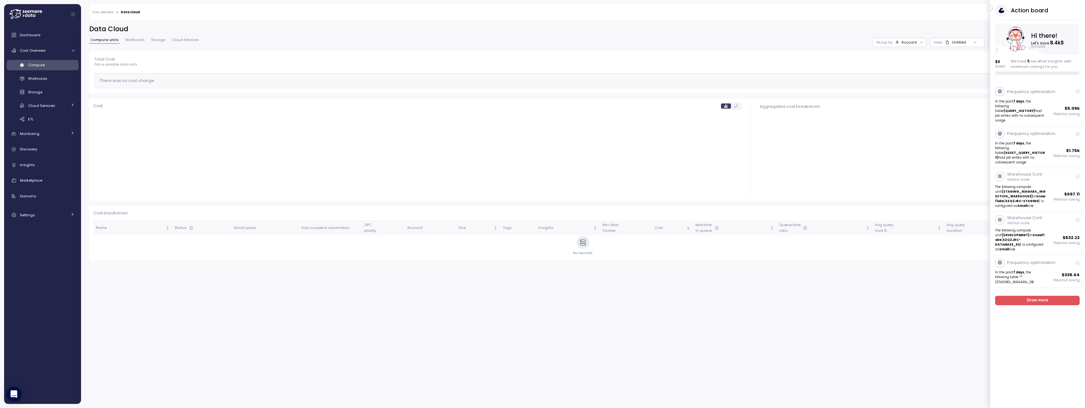
click at [989, 14] on div "[PERSON_NAME] Owner" at bounding box center [604, 12] width 921 height 16
click at [991, 9] on icon "button" at bounding box center [990, 8] width 3 height 8
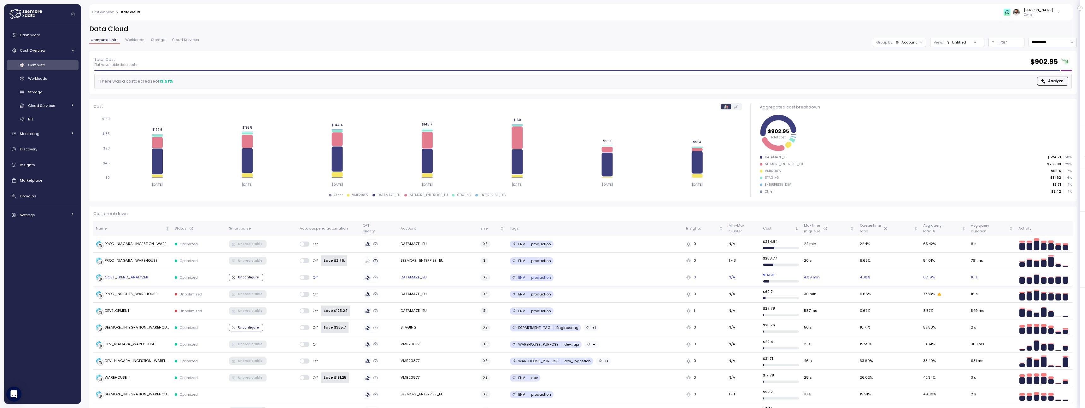
click at [336, 281] on td "Off" at bounding box center [328, 277] width 63 height 17
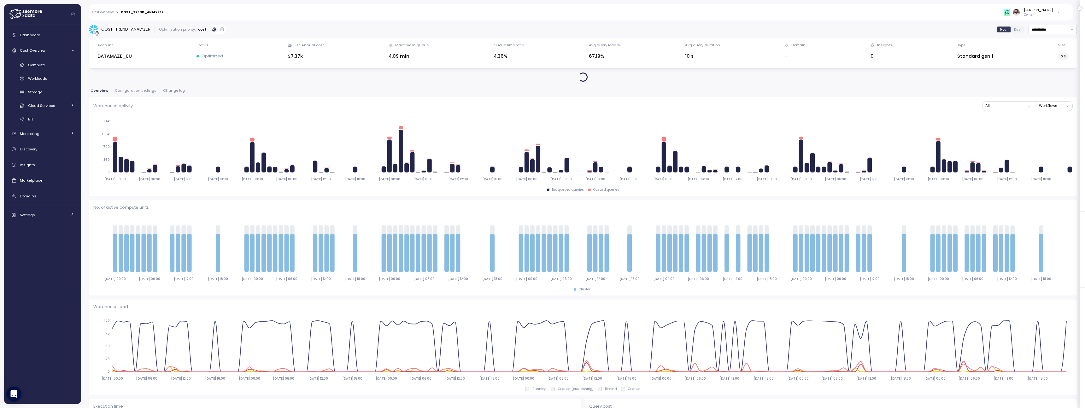
click at [169, 91] on span "Change log" at bounding box center [174, 90] width 22 height 3
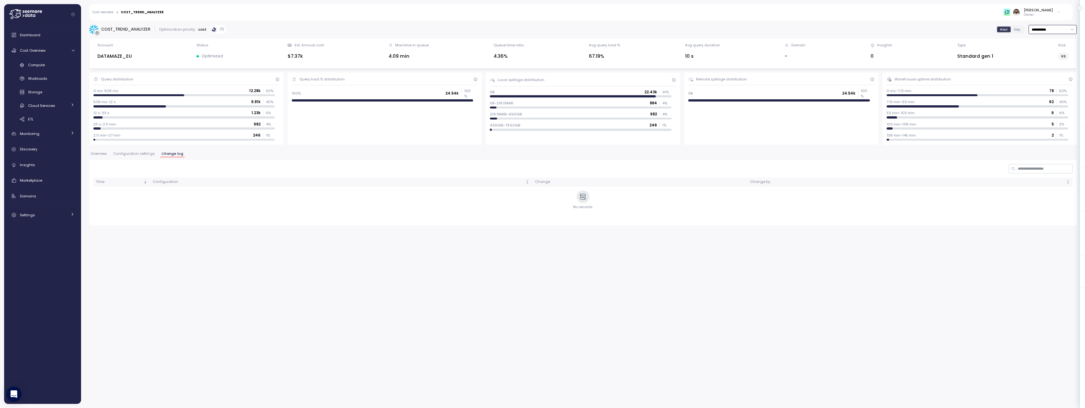
click at [1032, 31] on input "**********" at bounding box center [1053, 29] width 48 height 9
click at [1039, 72] on div "Last 14 days" at bounding box center [1052, 68] width 46 height 9
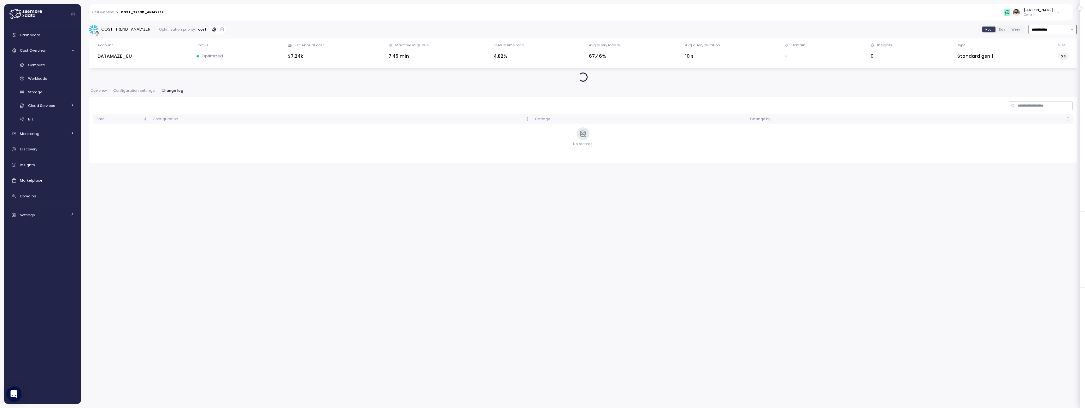
click at [1048, 32] on input "**********" at bounding box center [1053, 29] width 48 height 9
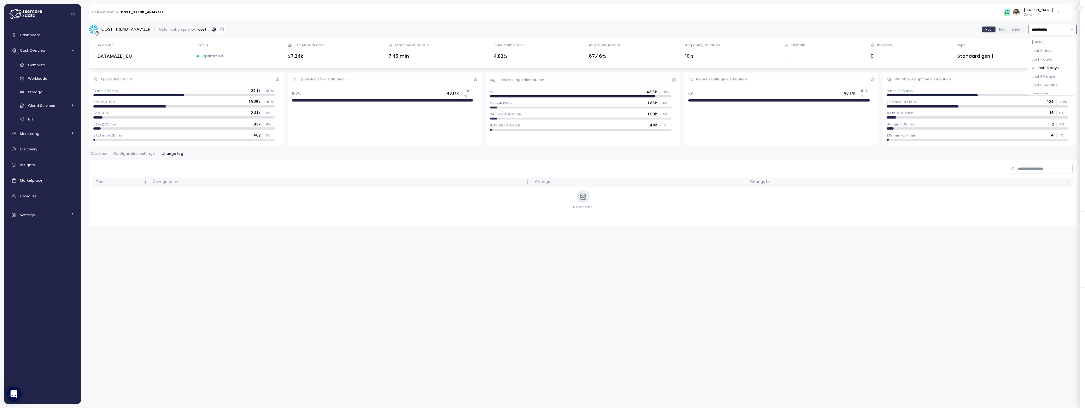
click at [1044, 75] on span "Last 30 days" at bounding box center [1043, 77] width 23 height 6
type input "**********"
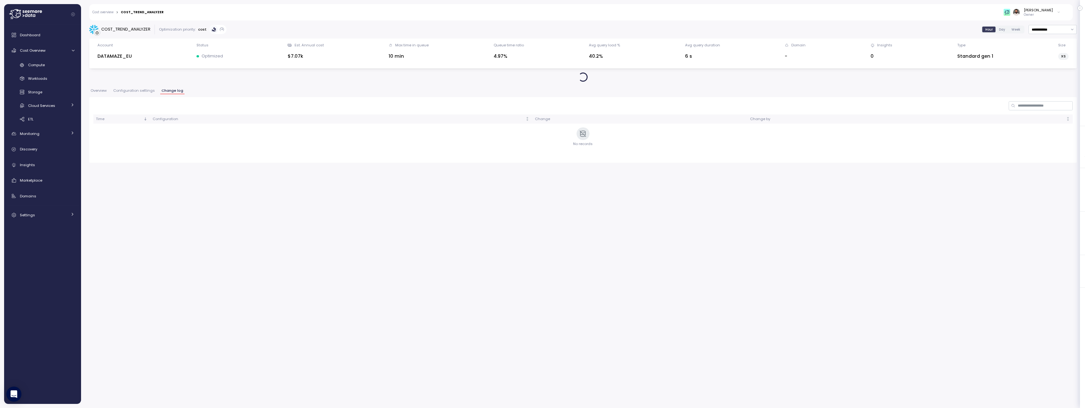
click at [50, 71] on div "Compute Workloads Storage Cloud Services Clustering columns Pipes AI Services S…" at bounding box center [43, 92] width 72 height 65
click at [50, 64] on div "Compute" at bounding box center [51, 65] width 46 height 6
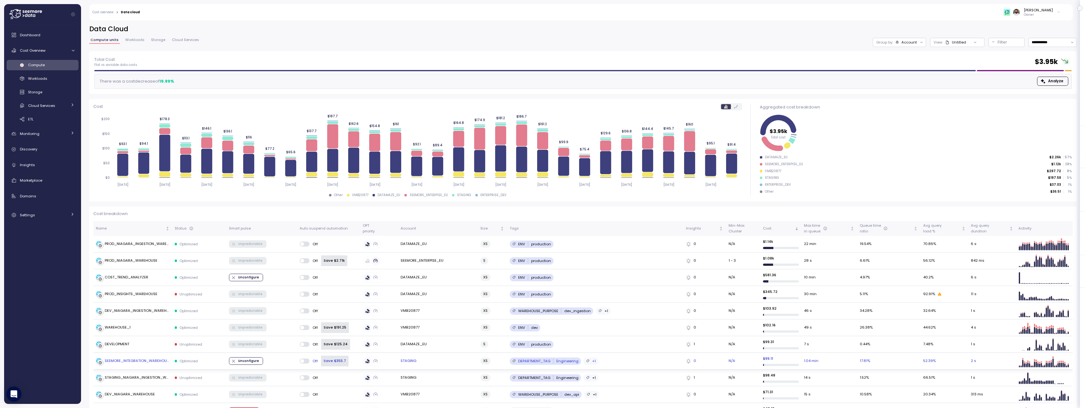
click at [211, 360] on div "Optimized" at bounding box center [199, 361] width 49 height 5
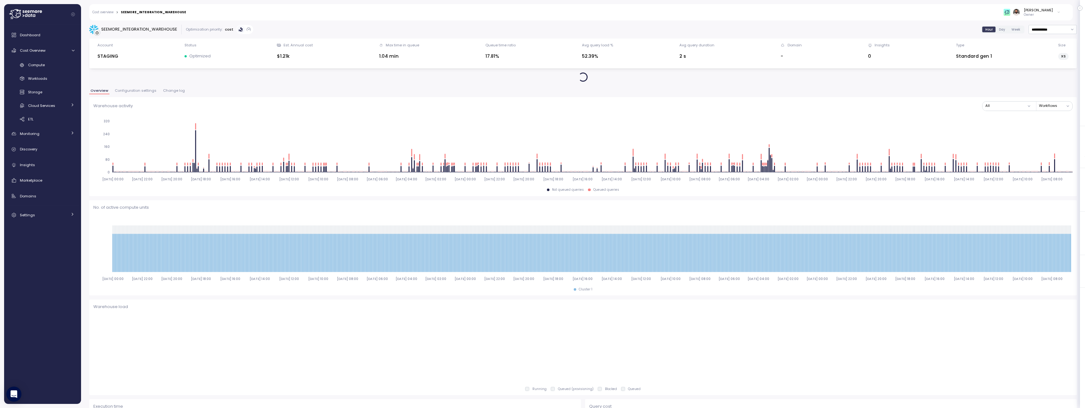
click at [173, 91] on span "Change log" at bounding box center [174, 90] width 22 height 3
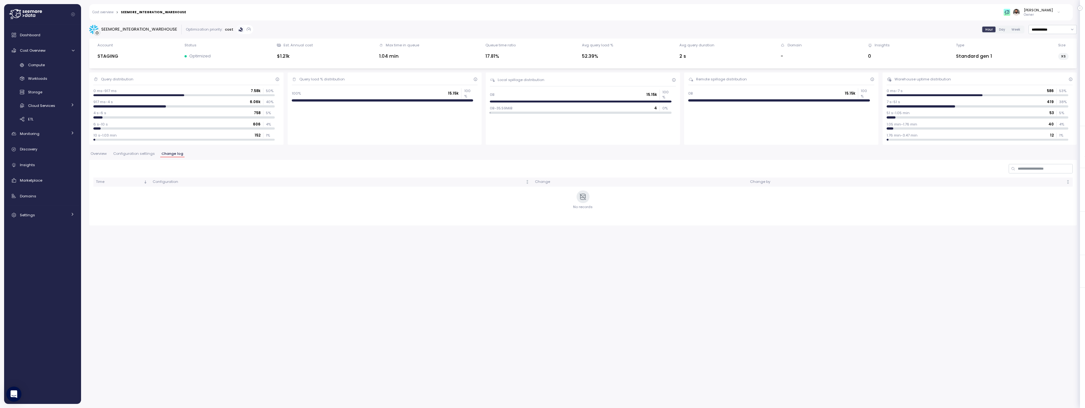
click at [54, 59] on div "Dashboard Cost Overview Compute Workloads Storage Cloud Services Clustering col…" at bounding box center [43, 125] width 72 height 193
click at [51, 64] on div "Compute" at bounding box center [51, 65] width 46 height 6
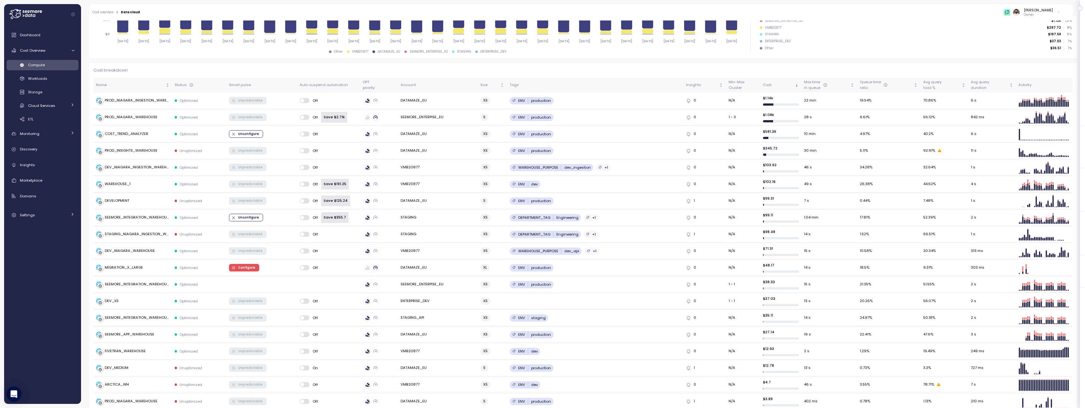
scroll to position [144, 0]
click at [54, 79] on div "Workloads" at bounding box center [51, 78] width 46 height 6
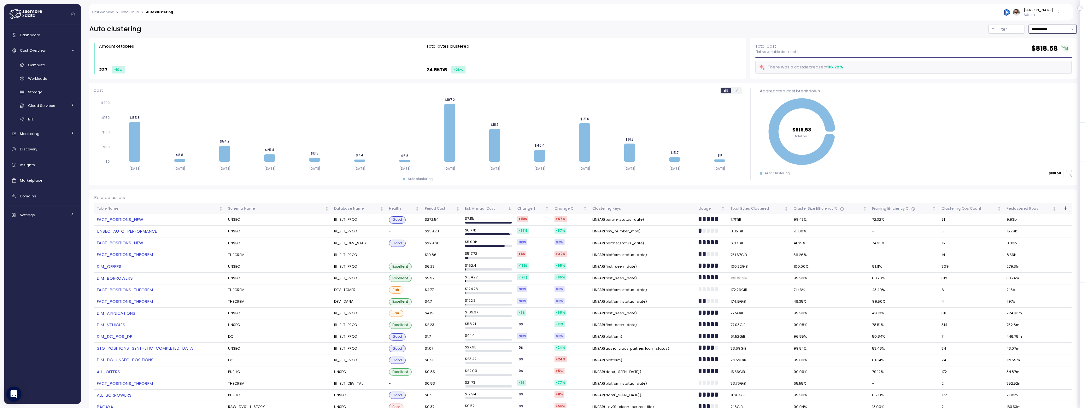
click at [1053, 28] on input "**********" at bounding box center [1053, 29] width 48 height 9
click at [1045, 81] on div "Last 6 months" at bounding box center [1052, 85] width 46 height 9
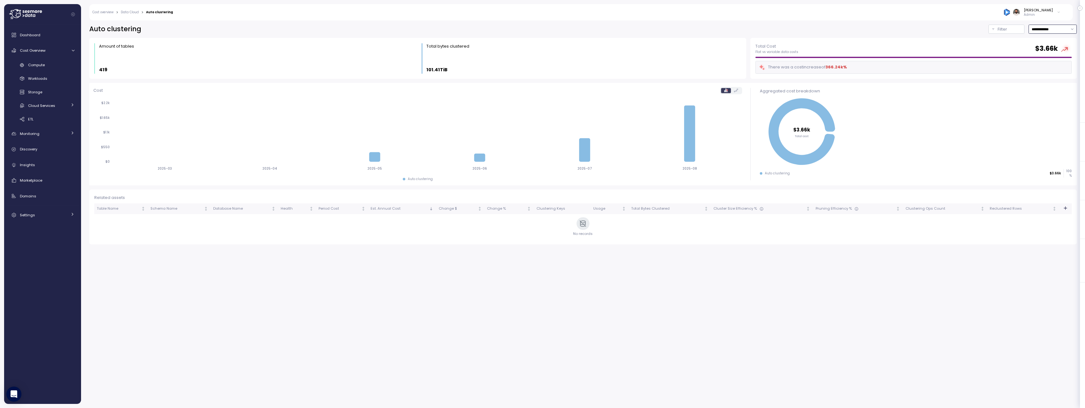
click at [1046, 26] on input "**********" at bounding box center [1053, 29] width 48 height 9
click at [1052, 73] on div "Last 30 days" at bounding box center [1052, 76] width 46 height 9
type input "**********"
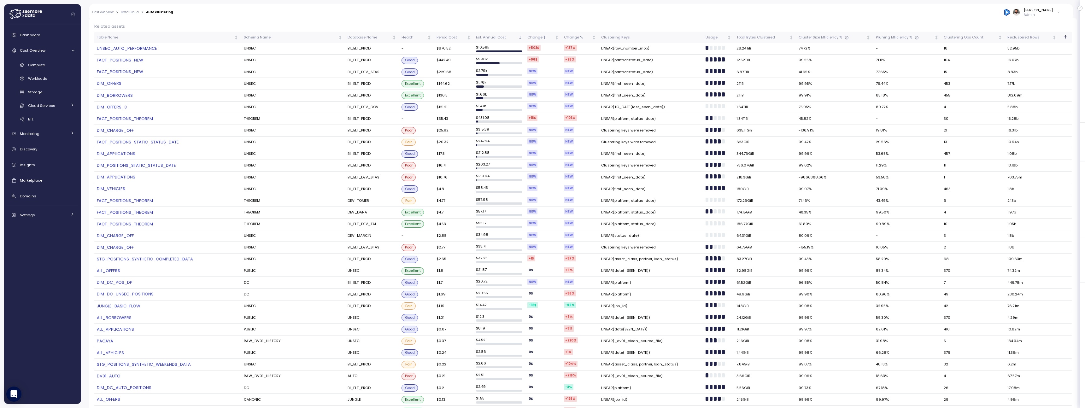
scroll to position [175, 0]
drag, startPoint x: 630, startPoint y: 123, endPoint x: 660, endPoint y: 132, distance: 31.2
click at [660, 132] on td "Clustering keys were removed" at bounding box center [651, 127] width 104 height 12
click at [56, 57] on div "Dashboard Cost Overview Compute Workloads Storage Cloud Services Clustering col…" at bounding box center [43, 125] width 72 height 193
click at [55, 68] on link "Compute" at bounding box center [43, 65] width 72 height 10
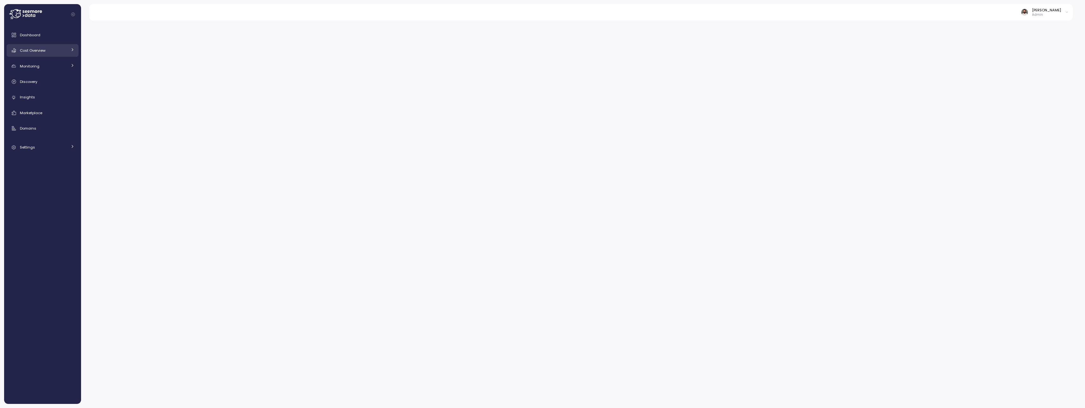
click at [62, 52] on div "Cost Overview" at bounding box center [43, 50] width 47 height 6
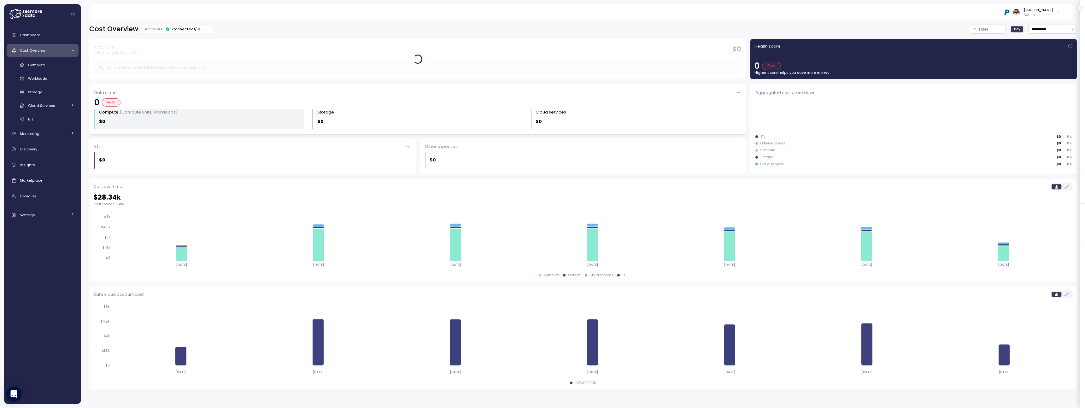
click at [143, 116] on div "Compute (Compute units, Workloads) $0" at bounding box center [201, 119] width 205 height 20
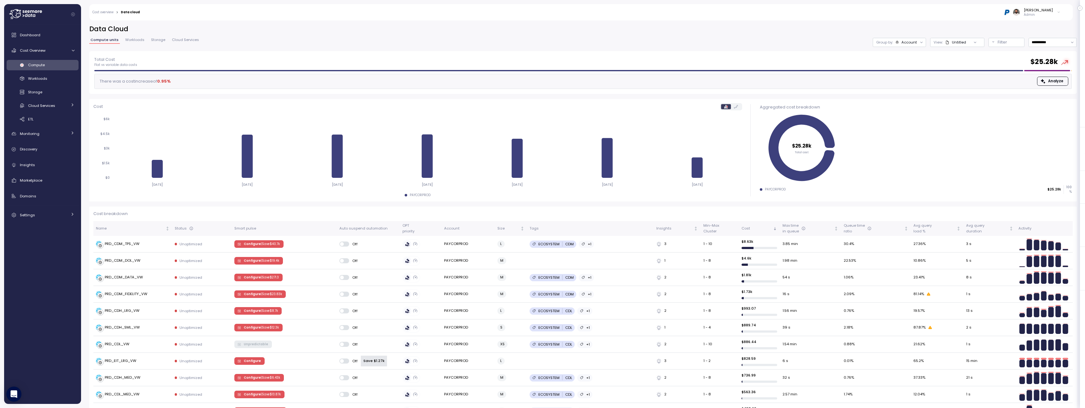
click at [901, 47] on div "**********" at bounding box center [583, 38] width 988 height 26
click at [901, 43] on div "Account" at bounding box center [907, 42] width 22 height 5
click at [910, 86] on div "Tags" at bounding box center [899, 88] width 38 height 8
click at [952, 103] on p "ECOSYSTEM" at bounding box center [955, 101] width 21 height 5
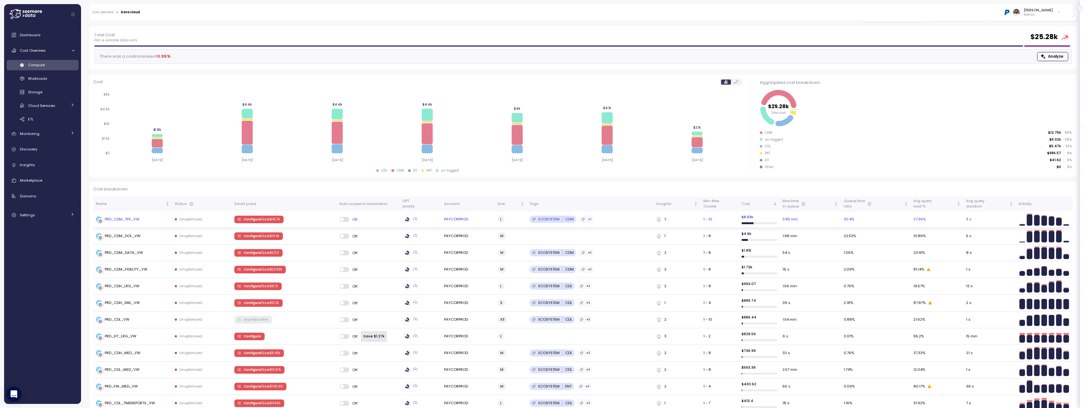
scroll to position [15, 0]
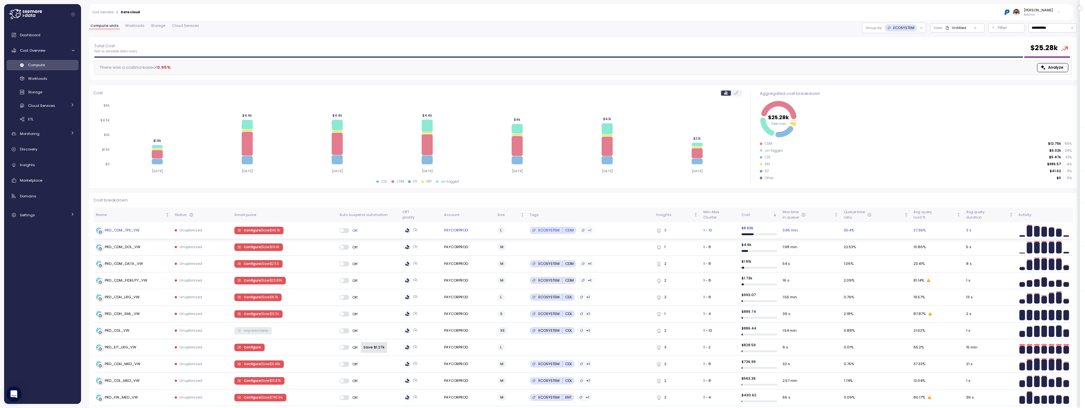
click at [308, 231] on td "Configure | Save $ 40.7k" at bounding box center [284, 230] width 105 height 17
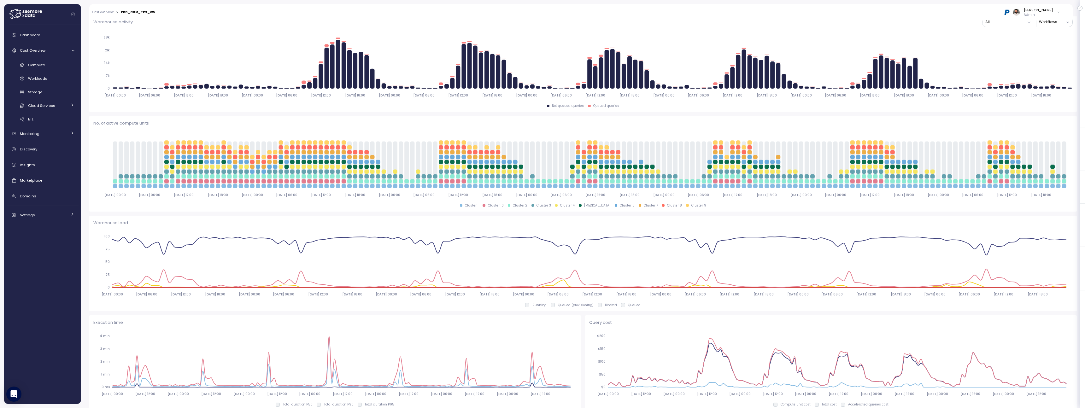
scroll to position [147, 0]
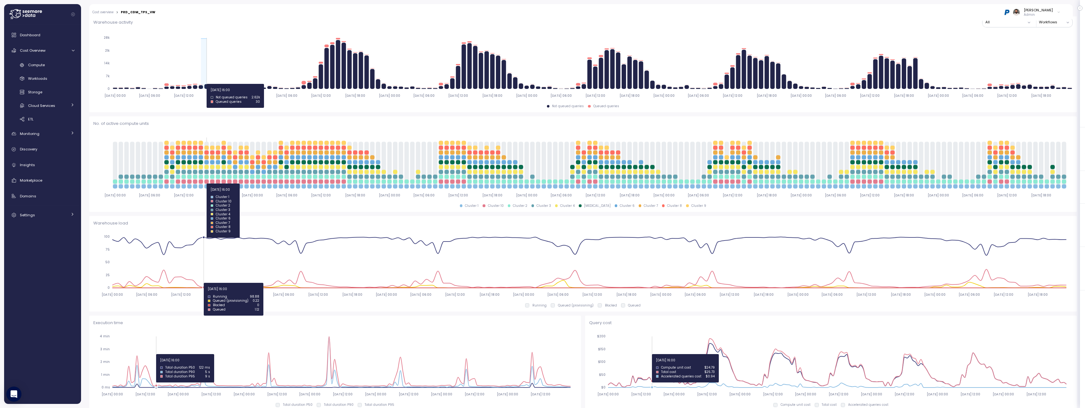
drag, startPoint x: 202, startPoint y: 84, endPoint x: 214, endPoint y: 84, distance: 12.0
click at [215, 84] on icon "2025-08-24 00:00 2025-08-24 06:00 2025-08-24 12:00 2025-08-24 18:00 2025-08-25 …" at bounding box center [583, 67] width 980 height 70
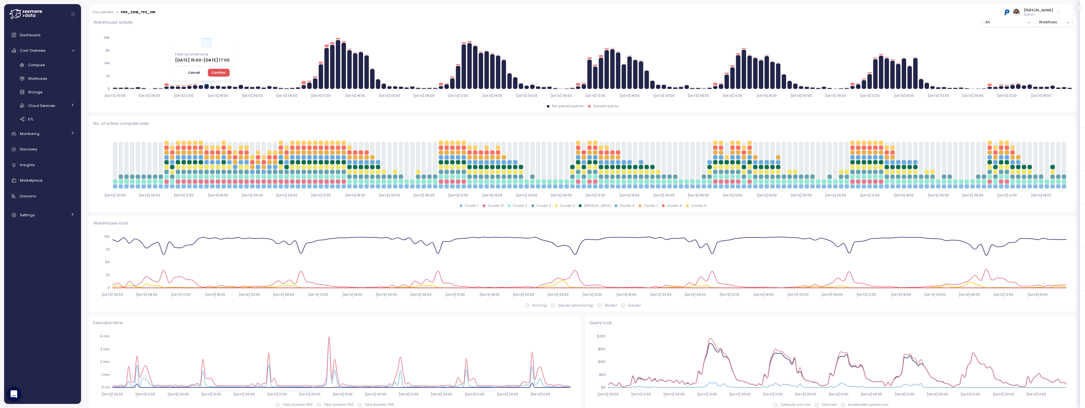
click at [226, 72] on span "Confirm" at bounding box center [219, 72] width 14 height 7
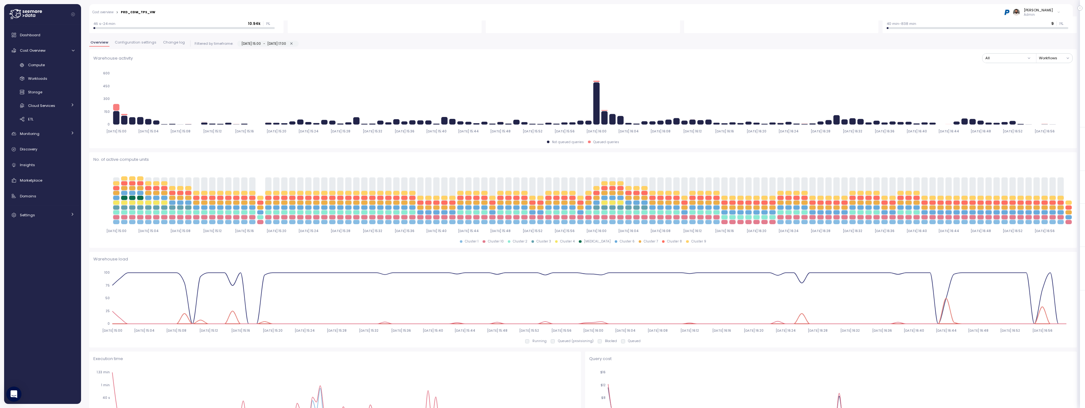
scroll to position [55, 0]
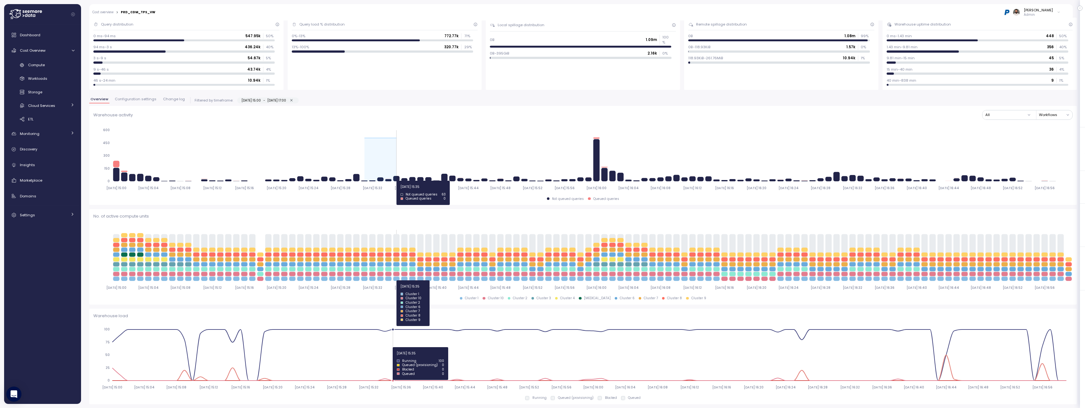
drag, startPoint x: 363, startPoint y: 181, endPoint x: 402, endPoint y: 180, distance: 38.8
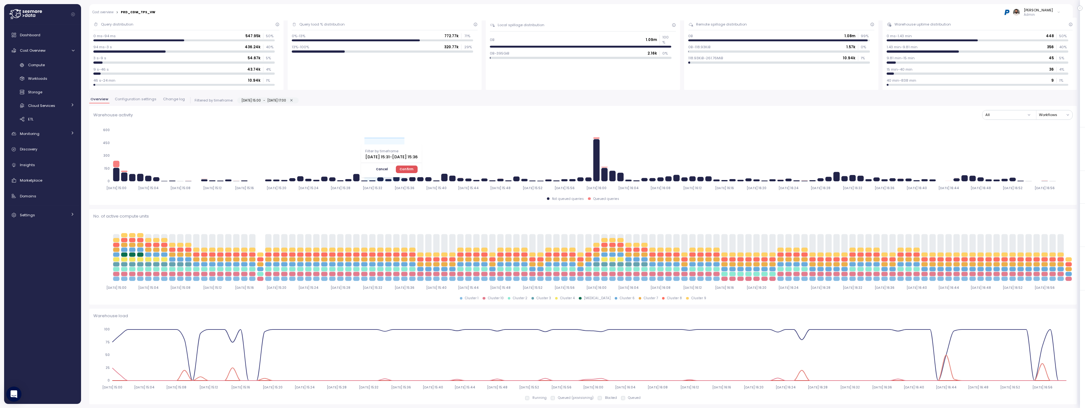
click at [414, 166] on span "Confirm" at bounding box center [407, 169] width 14 height 7
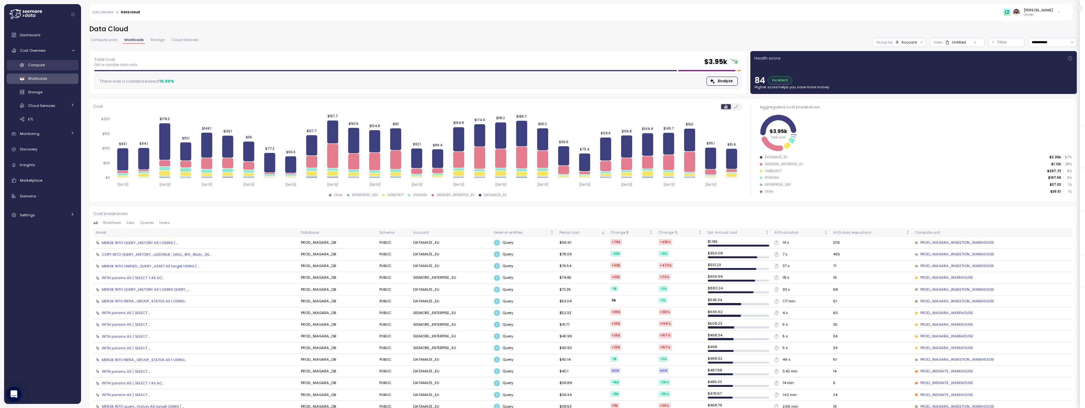
click at [26, 64] on link "Compute" at bounding box center [43, 65] width 72 height 10
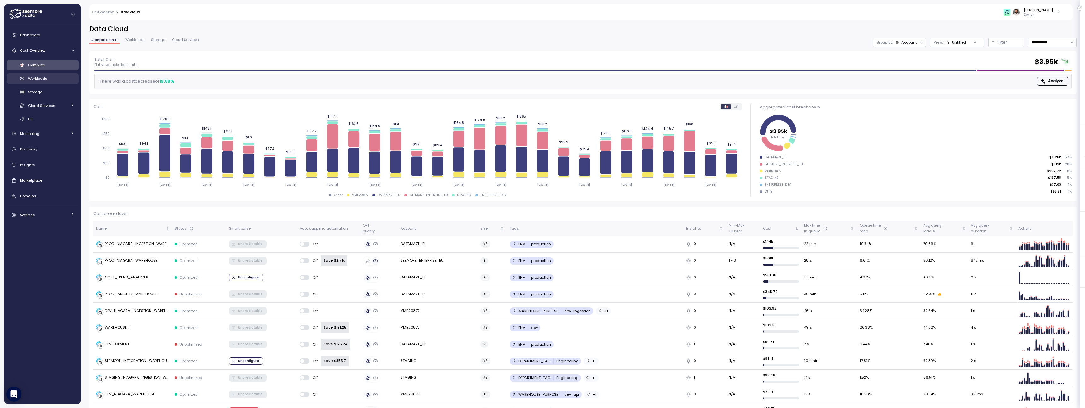
click at [44, 77] on span "Workloads" at bounding box center [37, 78] width 19 height 5
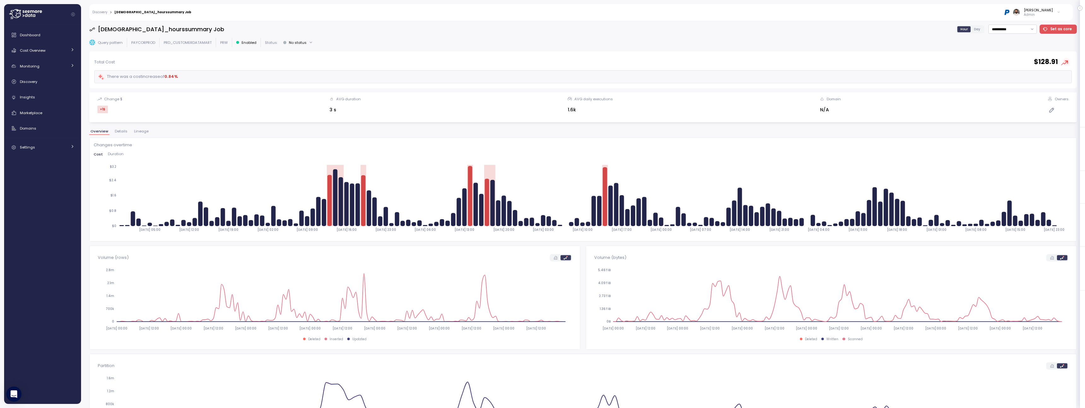
click at [146, 15] on div "Discovery > [DEMOGRAPHIC_DATA]_hourssummary Job [PERSON_NAME] Admin" at bounding box center [576, 12] width 975 height 16
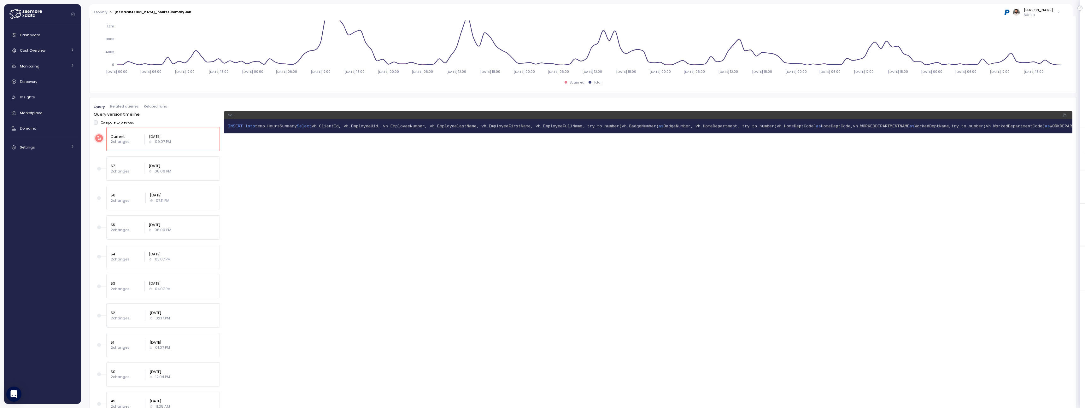
click at [286, 126] on span "temp_HoursSummary" at bounding box center [276, 126] width 42 height 5
copy span "temp_HoursSummary"
click at [40, 85] on div "Discovery" at bounding box center [47, 82] width 55 height 6
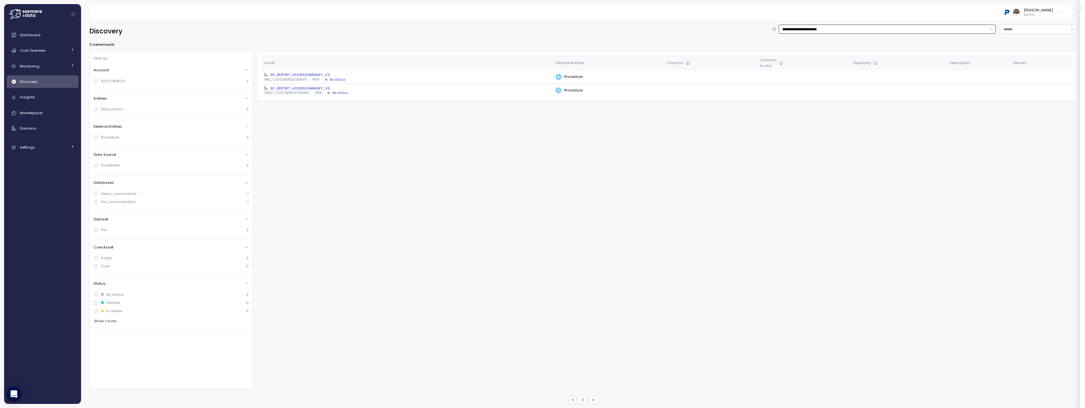
click at [839, 31] on input "**********" at bounding box center [887, 29] width 217 height 9
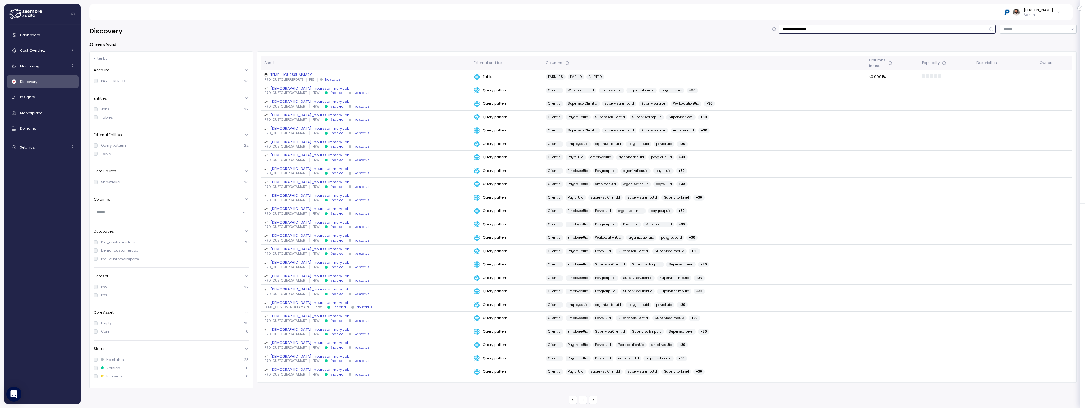
type input "**********"
click at [304, 75] on div "TEMP_HOURSSUMMARY" at bounding box center [366, 74] width 205 height 5
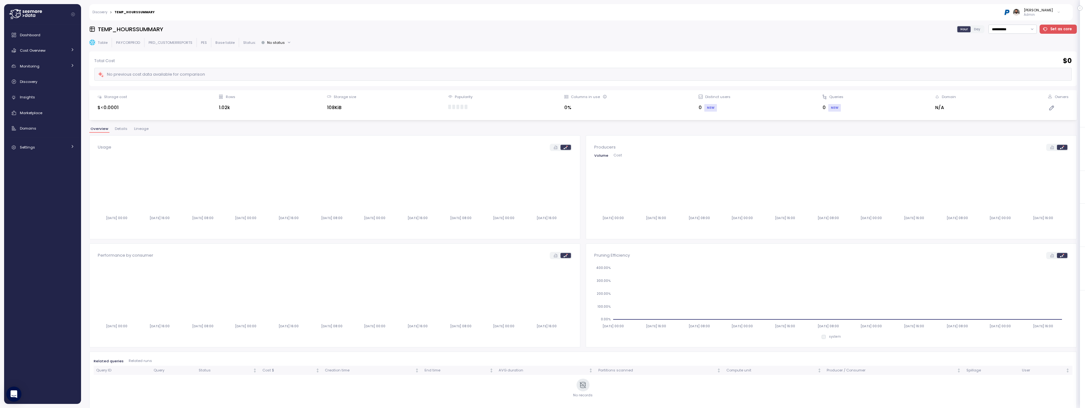
click at [146, 130] on button "Lineage" at bounding box center [141, 129] width 17 height 5
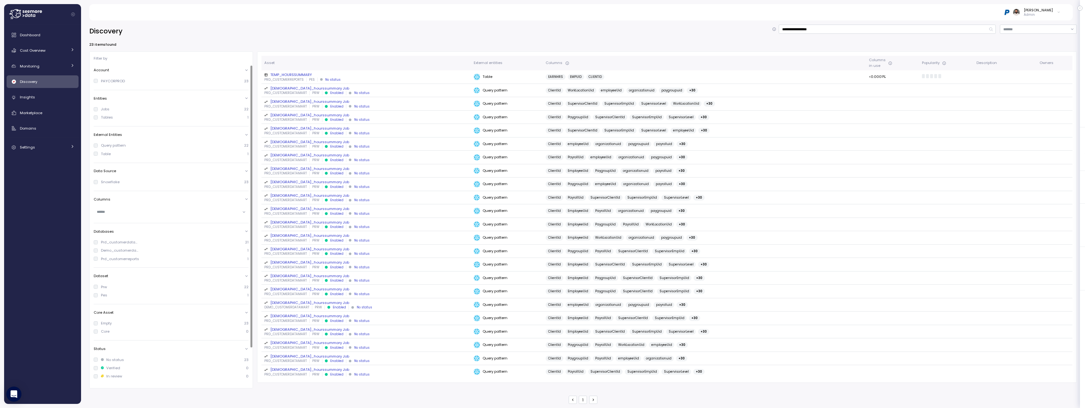
click at [296, 93] on p "PRD_CUSTOMERDATAMART" at bounding box center [285, 93] width 43 height 4
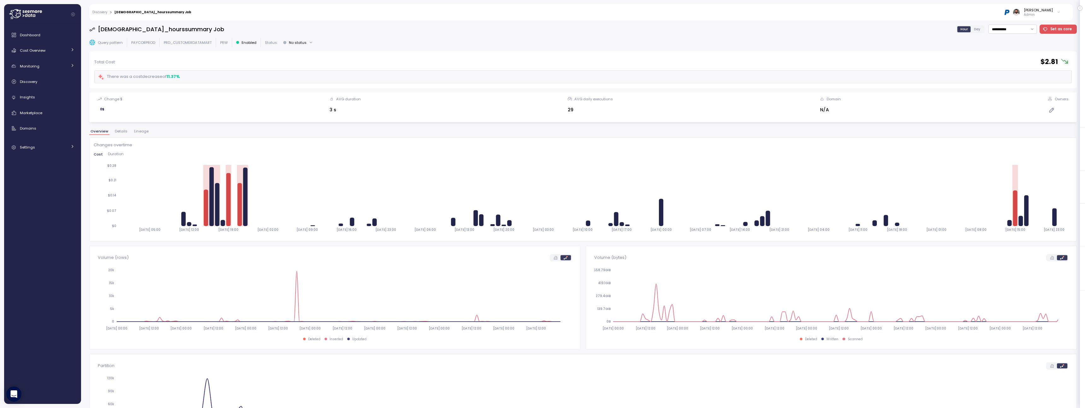
click at [146, 126] on div "**********" at bounding box center [583, 215] width 988 height 380
click at [140, 128] on div "**********" at bounding box center [583, 215] width 988 height 380
click at [140, 130] on span "Lineage" at bounding box center [141, 131] width 15 height 3
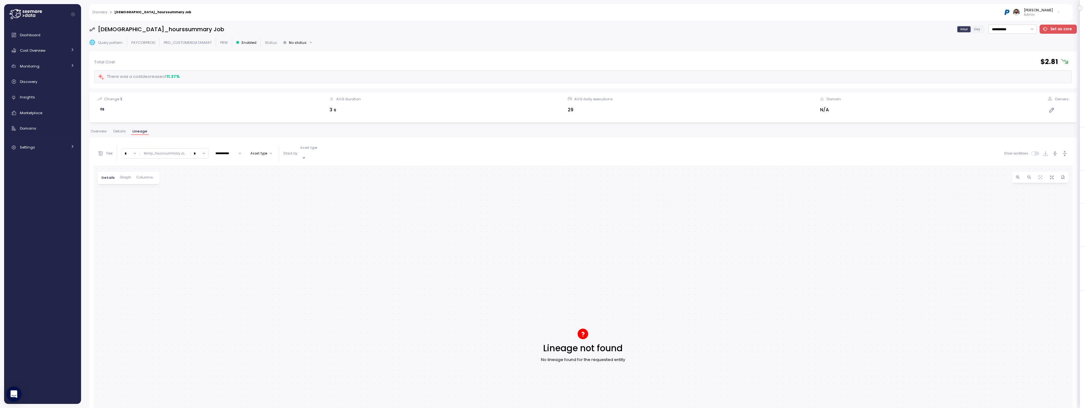
click at [194, 154] on input "*" at bounding box center [200, 153] width 18 height 9
click at [117, 151] on div "**********" at bounding box center [212, 153] width 231 height 15
click at [127, 151] on input "*" at bounding box center [130, 153] width 18 height 9
click at [134, 200] on div "3" at bounding box center [130, 198] width 15 height 9
type input "*"
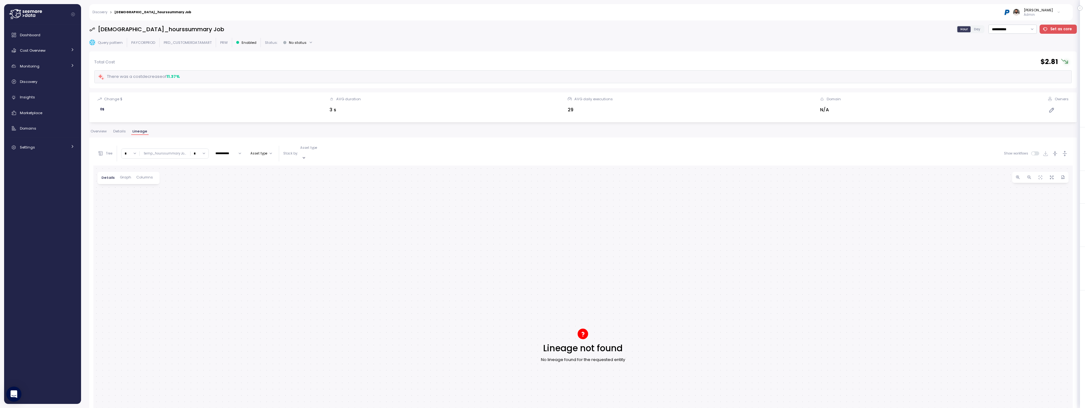
click at [104, 132] on span "Overview" at bounding box center [99, 131] width 16 height 3
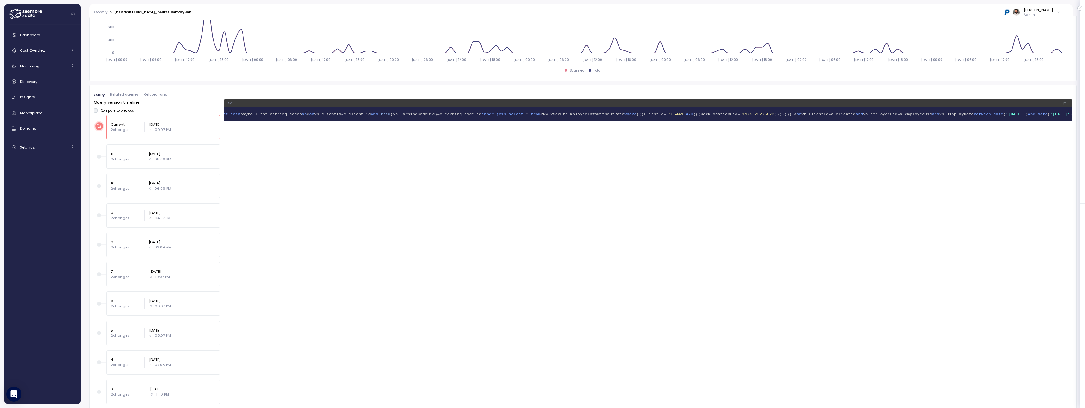
scroll to position [0, 2499]
click at [624, 113] on span "where" at bounding box center [630, 114] width 12 height 5
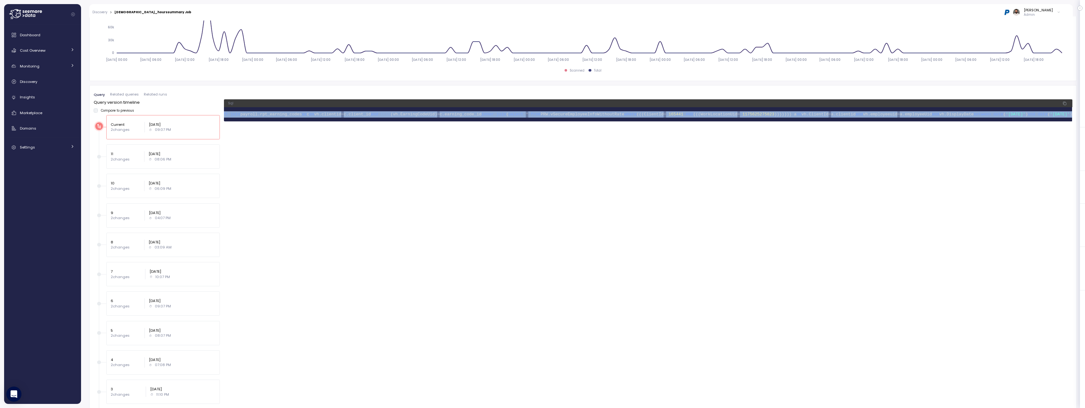
click at [624, 113] on span "where" at bounding box center [630, 114] width 12 height 5
copy body "INSERT into temp_HoursSummary Select vh.ClientId, vh.EmployeeUid, vh.EmployeeNu…"
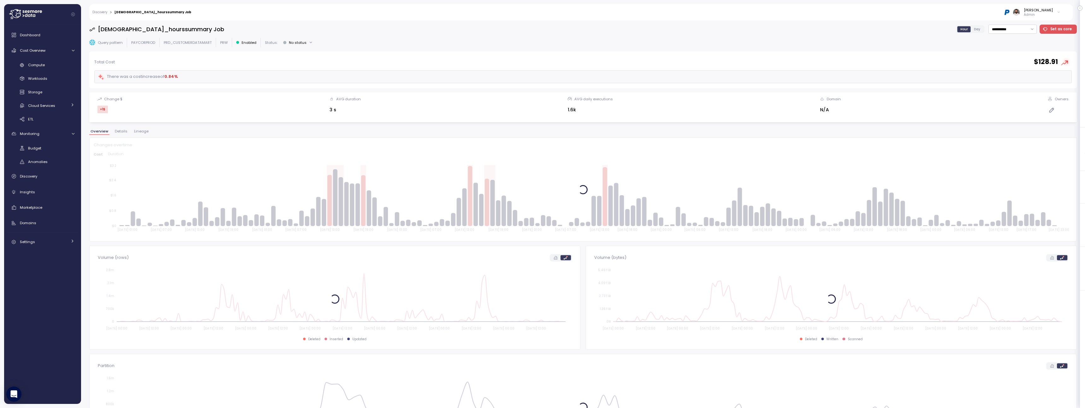
scroll to position [0, 2385]
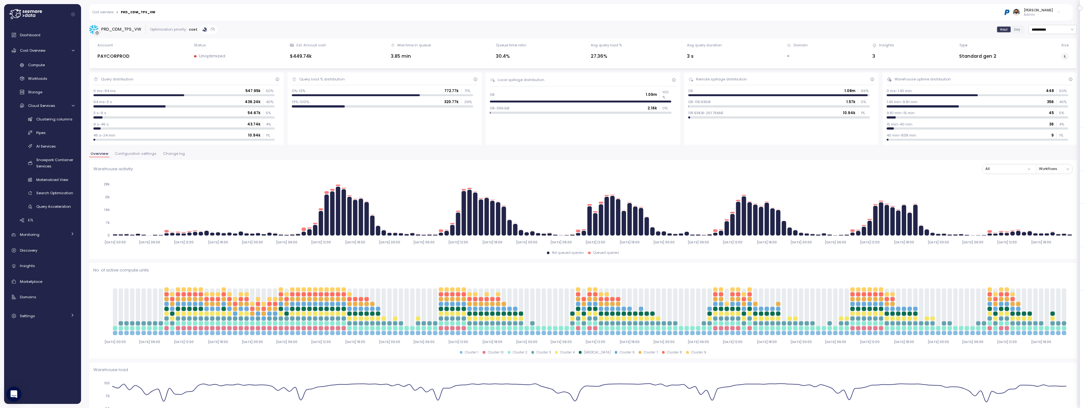
click at [126, 30] on div "PRD_CDM_TPS_VW" at bounding box center [121, 29] width 40 height 6
copy div "PRD_CDM_TPS_VW"
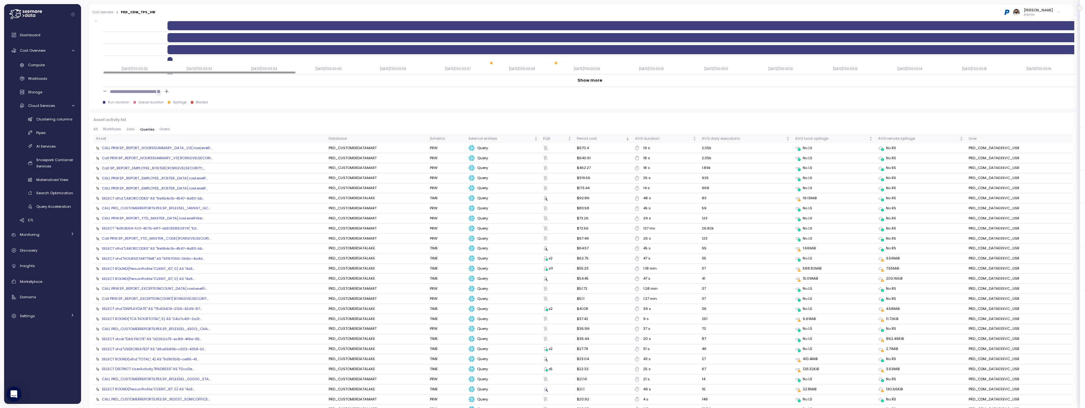
scroll to position [607, 0]
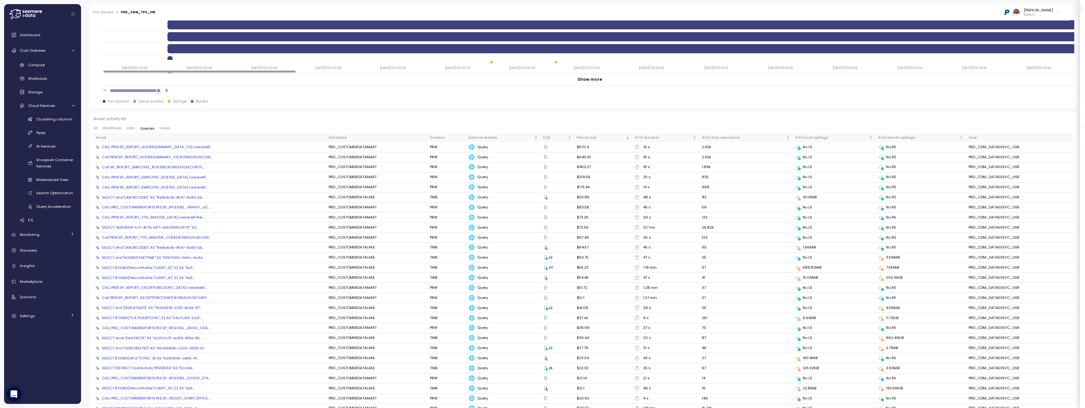
click at [132, 128] on span "Jobs" at bounding box center [130, 128] width 9 height 3
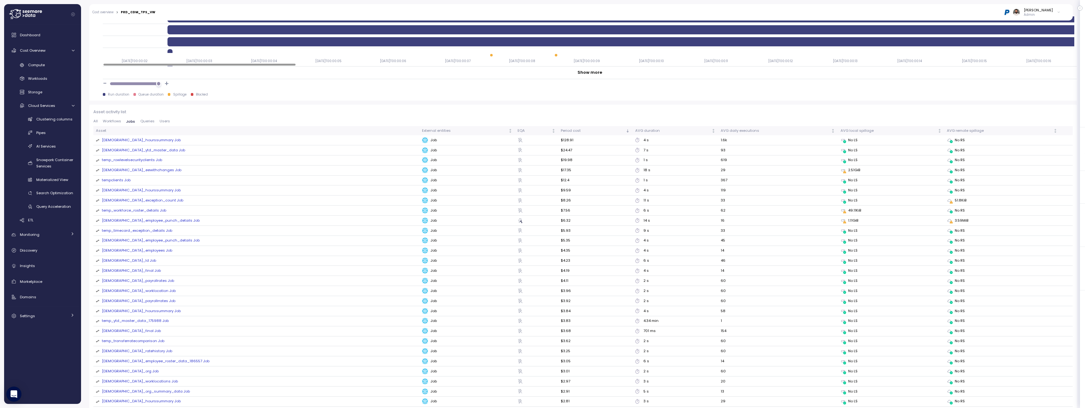
scroll to position [584, 0]
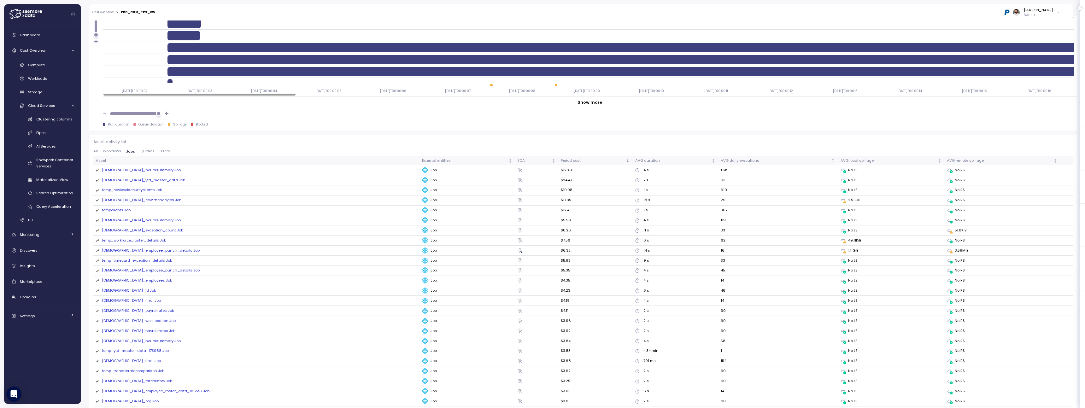
click at [144, 150] on span "Queries" at bounding box center [147, 151] width 14 height 3
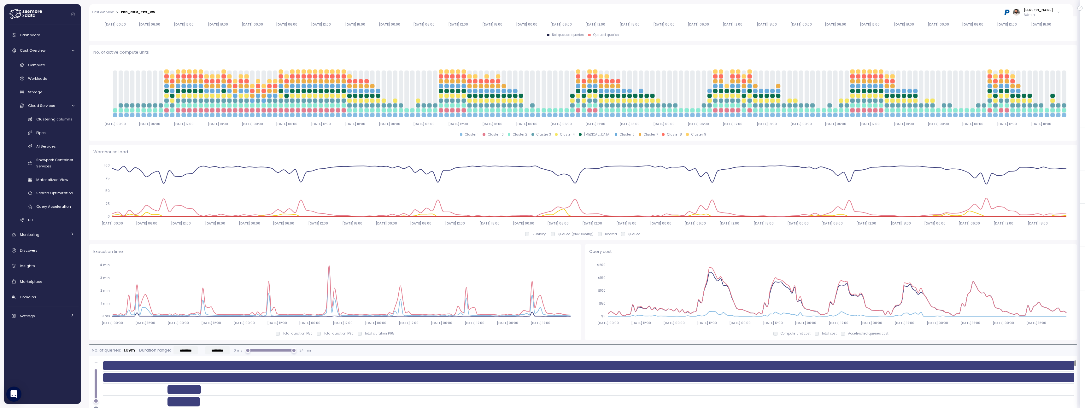
scroll to position [0, 0]
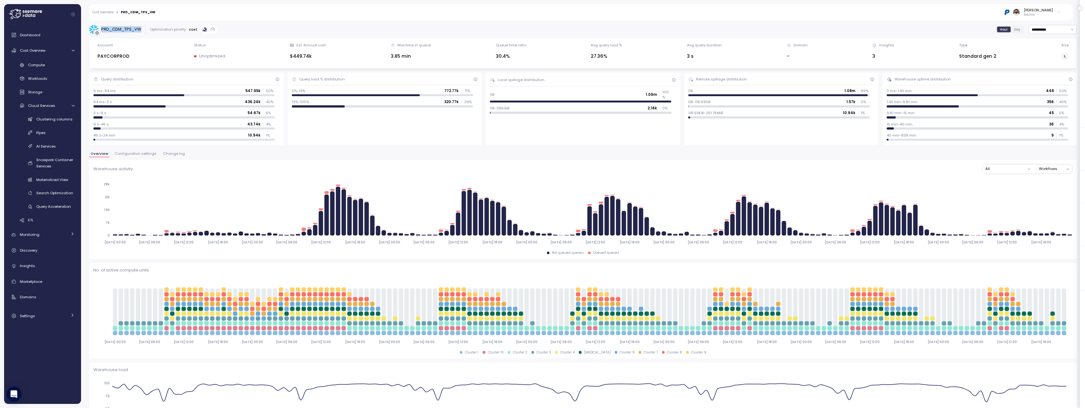
click at [168, 157] on button "Change log" at bounding box center [174, 154] width 24 height 5
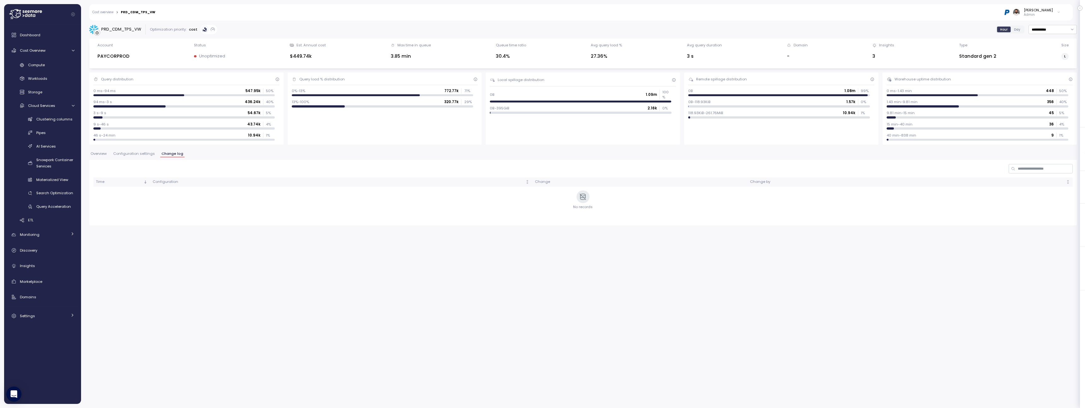
click at [1048, 35] on div "**********" at bounding box center [583, 125] width 988 height 201
click at [1048, 27] on input "**********" at bounding box center [1053, 29] width 48 height 9
click at [1047, 86] on span "Last 6 months" at bounding box center [1045, 86] width 26 height 6
type input "**********"
click at [1055, 32] on input "**********" at bounding box center [1053, 29] width 48 height 9
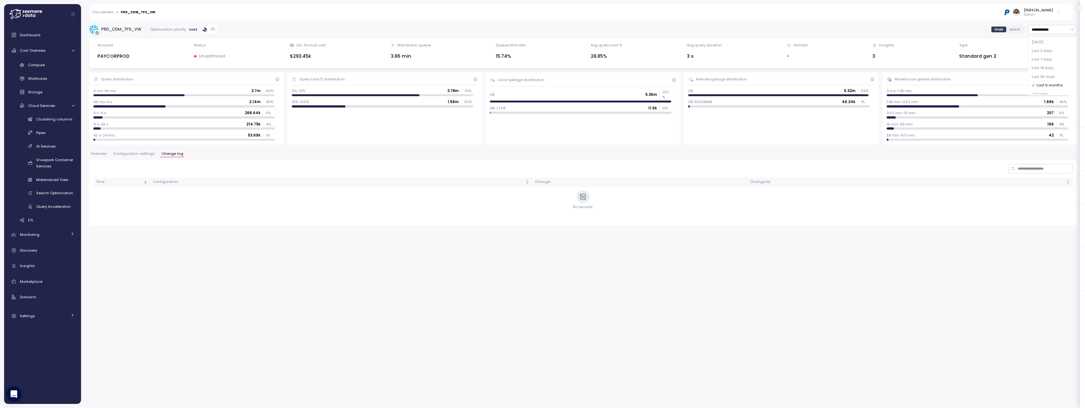
click at [841, 167] on div at bounding box center [583, 168] width 980 height 9
click at [135, 156] on span "Configuration settings" at bounding box center [134, 153] width 42 height 3
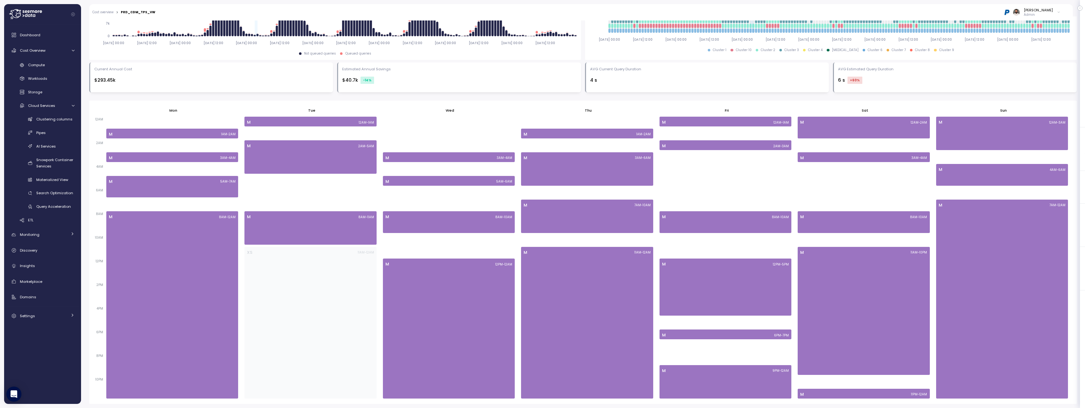
scroll to position [31, 0]
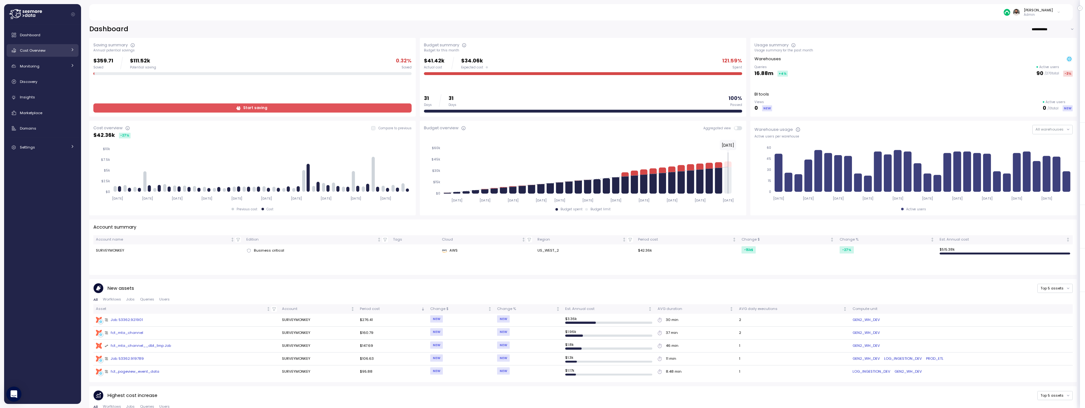
click at [73, 52] on div at bounding box center [72, 50] width 4 height 6
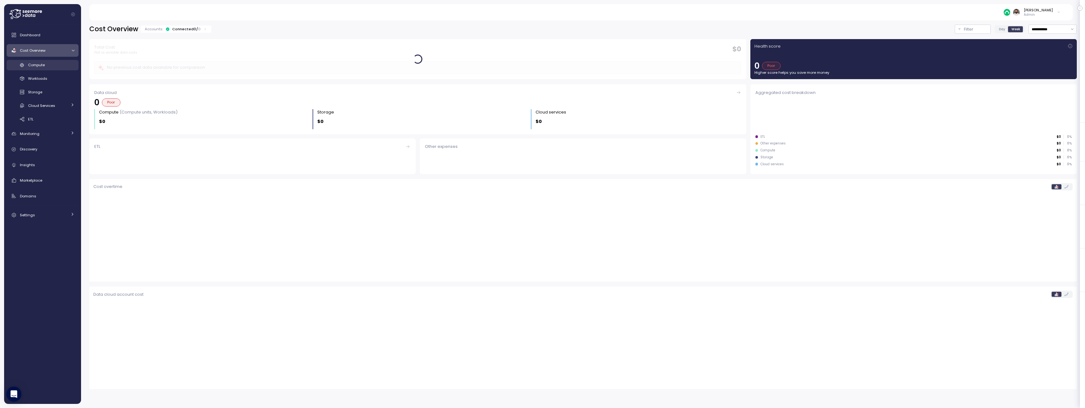
click at [62, 66] on div "Compute" at bounding box center [51, 65] width 46 height 6
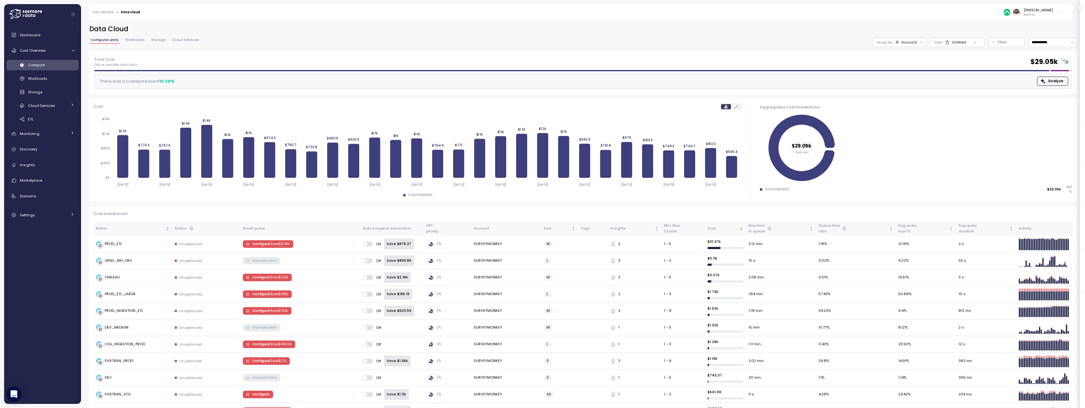
click at [967, 43] on div at bounding box center [975, 42] width 18 height 9
click at [909, 44] on div "Account" at bounding box center [909, 42] width 15 height 5
click at [995, 44] on button "Filter" at bounding box center [1007, 42] width 36 height 9
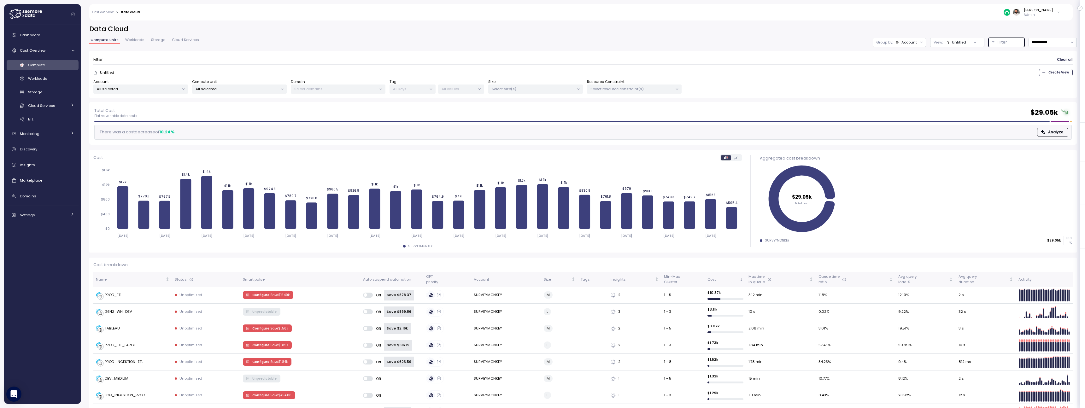
click at [651, 85] on div "Select resource constraint(s)" at bounding box center [634, 89] width 95 height 9
click at [636, 103] on input at bounding box center [633, 103] width 53 height 8
type input "***"
click at [654, 132] on span "only" at bounding box center [654, 134] width 7 height 7
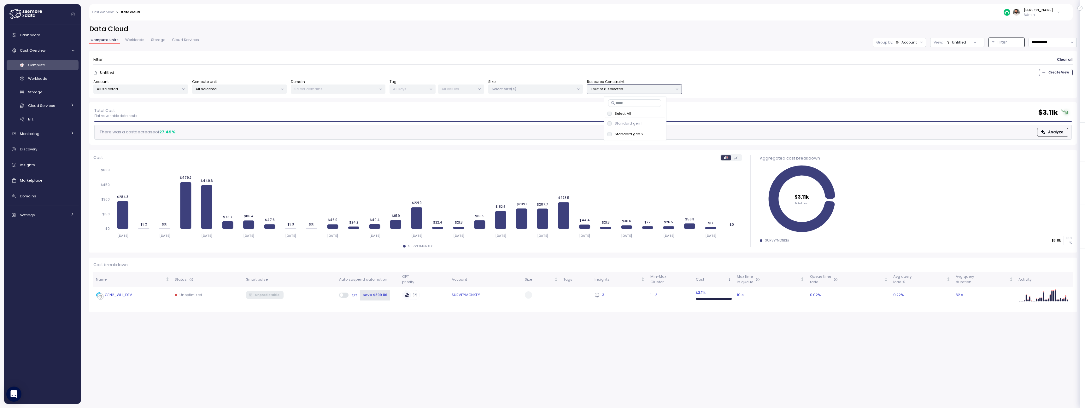
click at [163, 294] on div "GEN2_WH_DEV" at bounding box center [133, 295] width 74 height 6
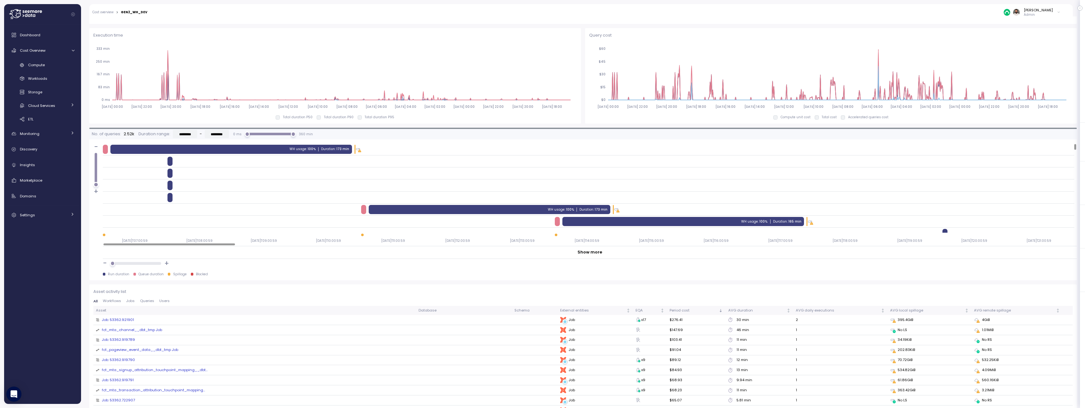
scroll to position [434, 0]
click at [327, 149] on div "Duration : 173 min" at bounding box center [335, 149] width 28 height 4
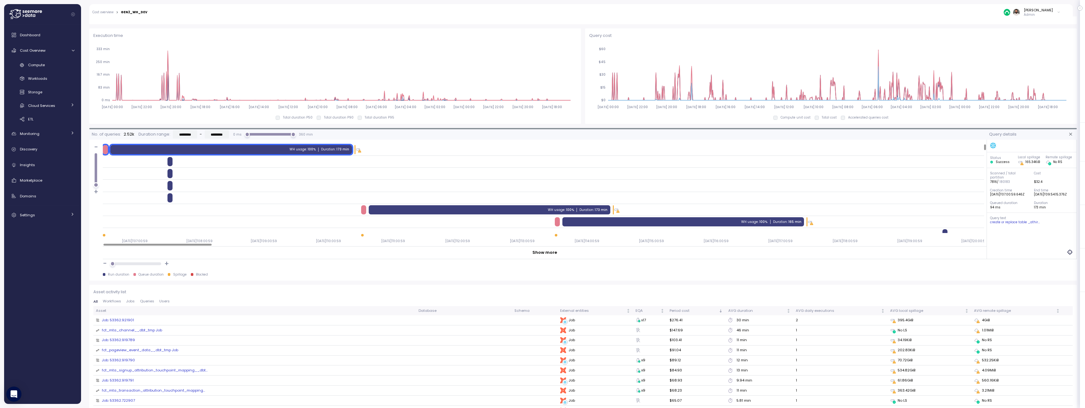
click at [415, 211] on div "WH usage : 100% Duration : 173 min" at bounding box center [489, 209] width 241 height 9
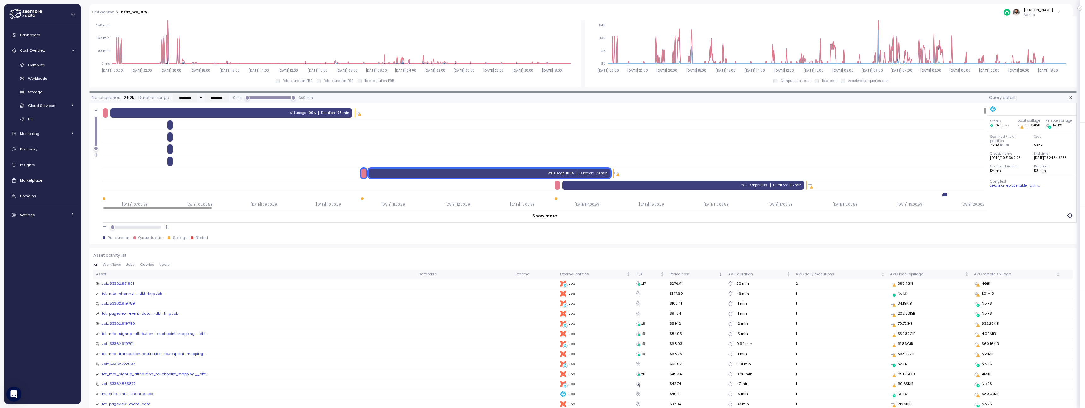
scroll to position [474, 0]
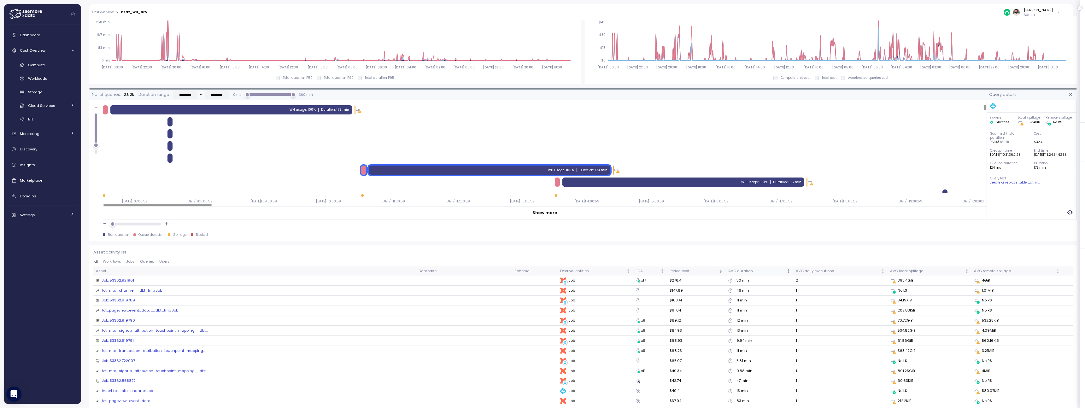
click at [726, 275] on th "AVG duration" at bounding box center [760, 271] width 68 height 9
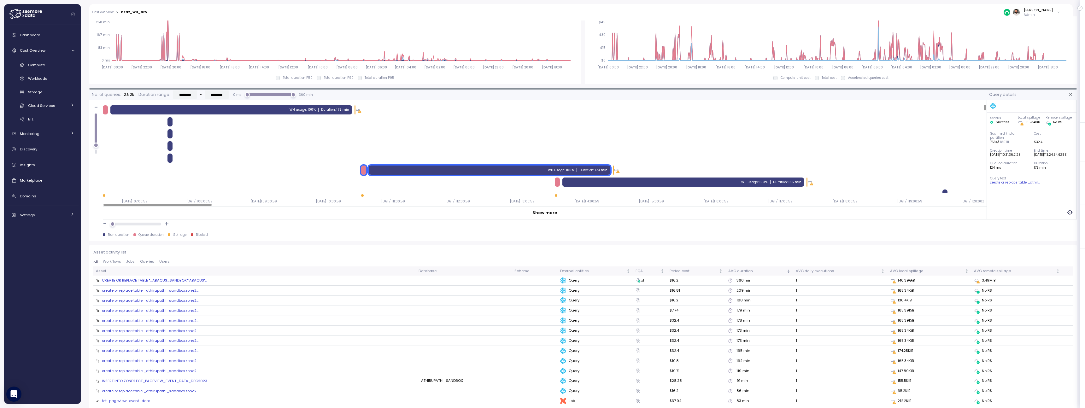
click at [179, 291] on div "create or replace table _athirupathi_sandbox.zone2..." at bounding box center [150, 290] width 97 height 5
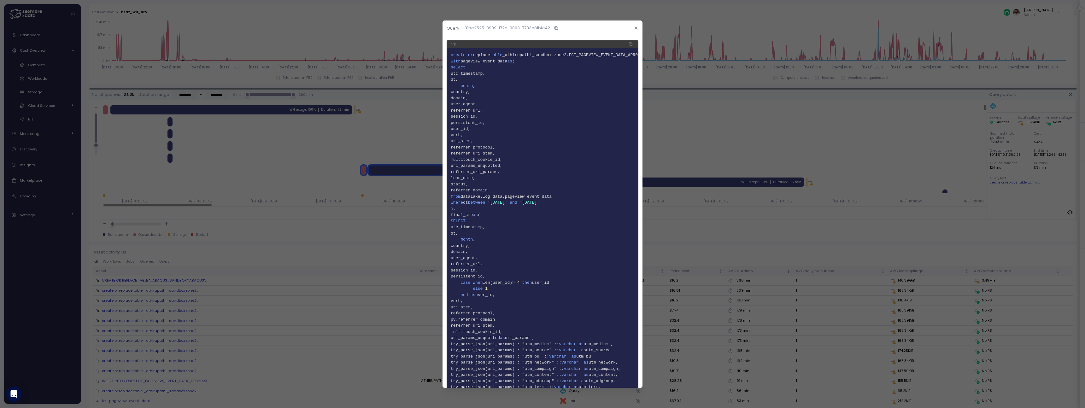
click at [179, 291] on div at bounding box center [542, 204] width 1085 height 408
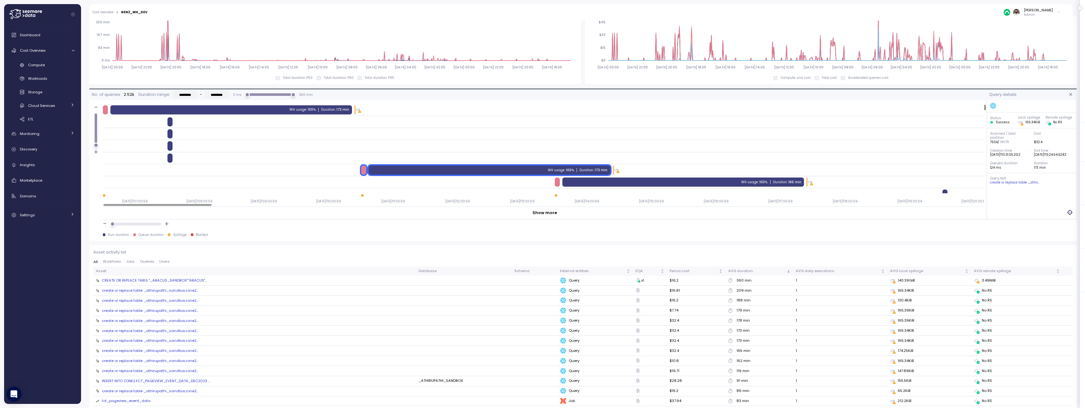
click at [130, 262] on span "Jobs" at bounding box center [130, 261] width 9 height 3
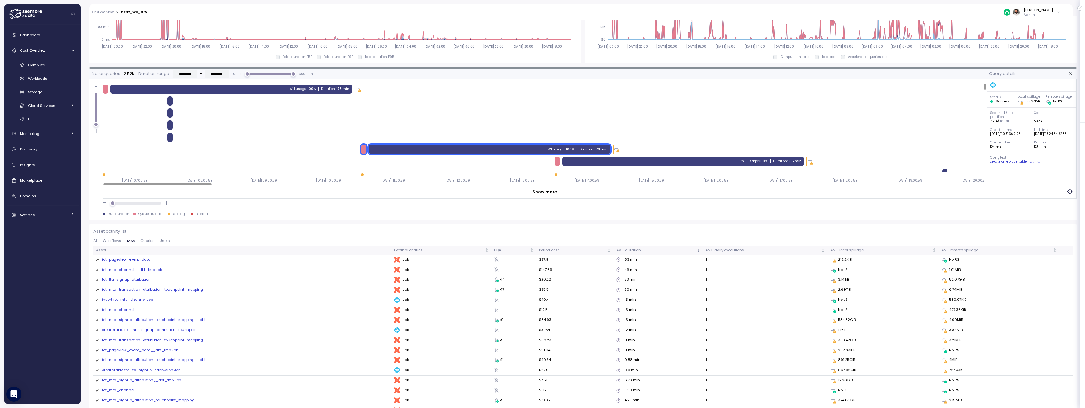
scroll to position [496, 0]
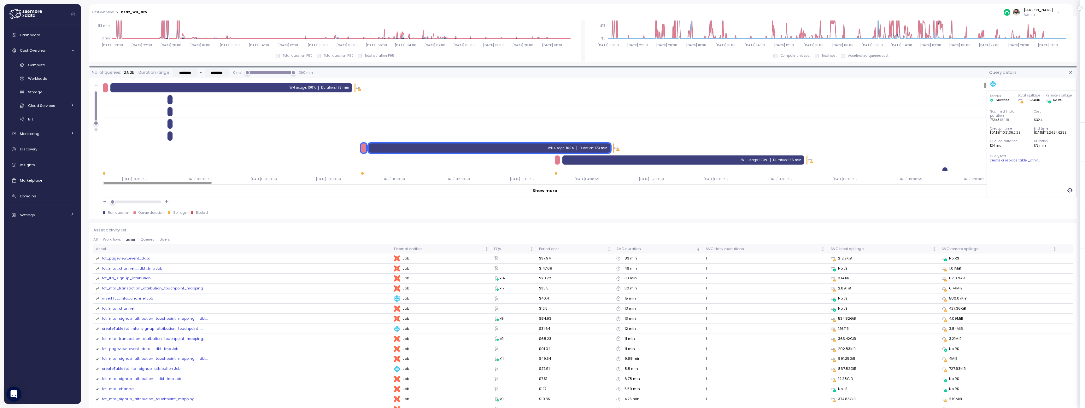
click at [148, 240] on span "Queries" at bounding box center [147, 239] width 14 height 3
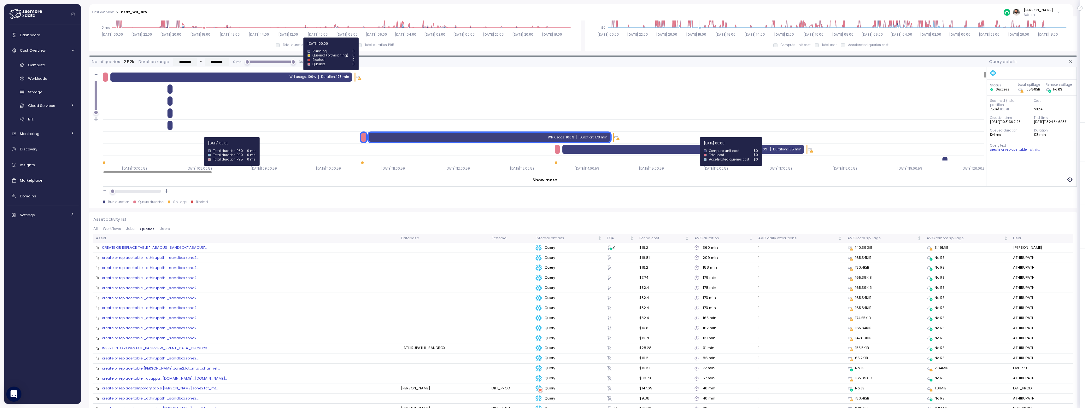
scroll to position [511, 0]
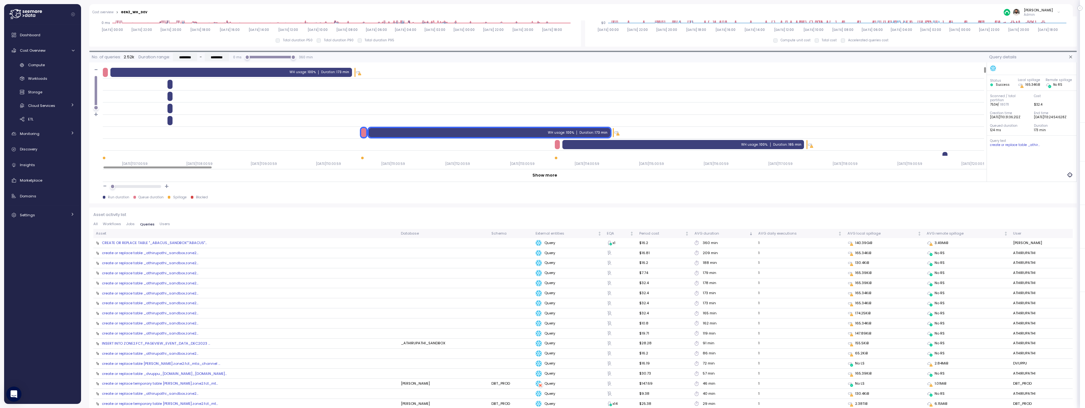
click at [171, 255] on div "create or replace table _athirupathi_sandbox.zone2..." at bounding box center [150, 252] width 97 height 5
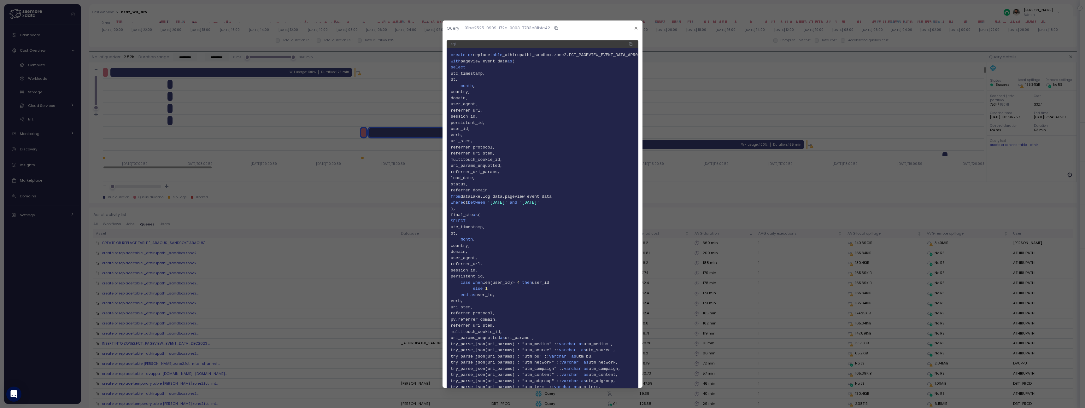
click at [783, 191] on div at bounding box center [542, 204] width 1085 height 408
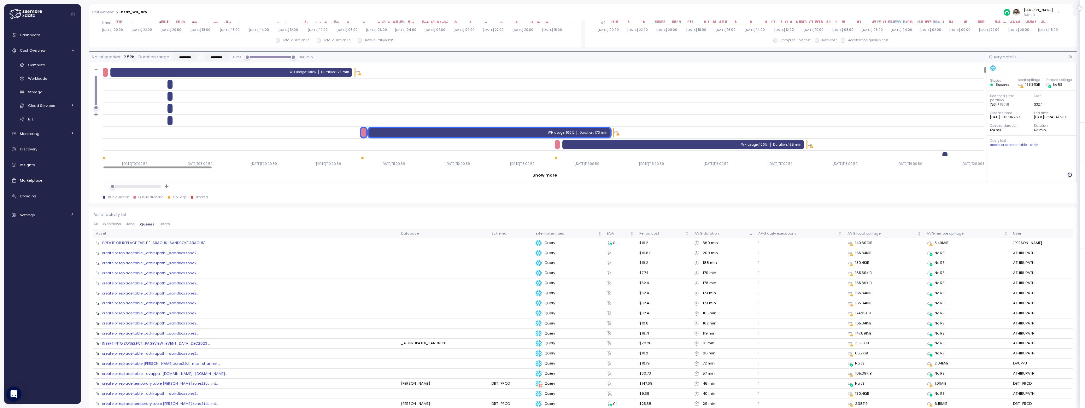
drag, startPoint x: 669, startPoint y: 258, endPoint x: 727, endPoint y: 262, distance: 58.1
click at [727, 261] on td "188 min" at bounding box center [724, 263] width 64 height 10
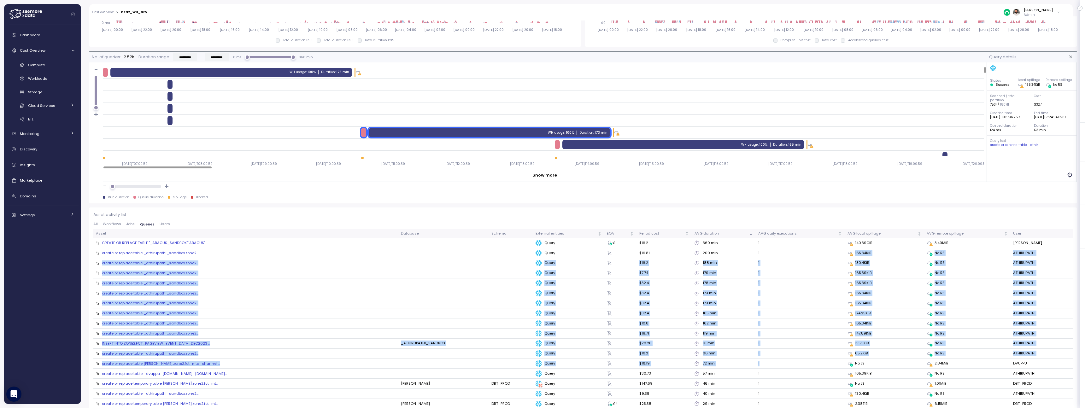
drag, startPoint x: 738, startPoint y: 255, endPoint x: 743, endPoint y: 363, distance: 109.0
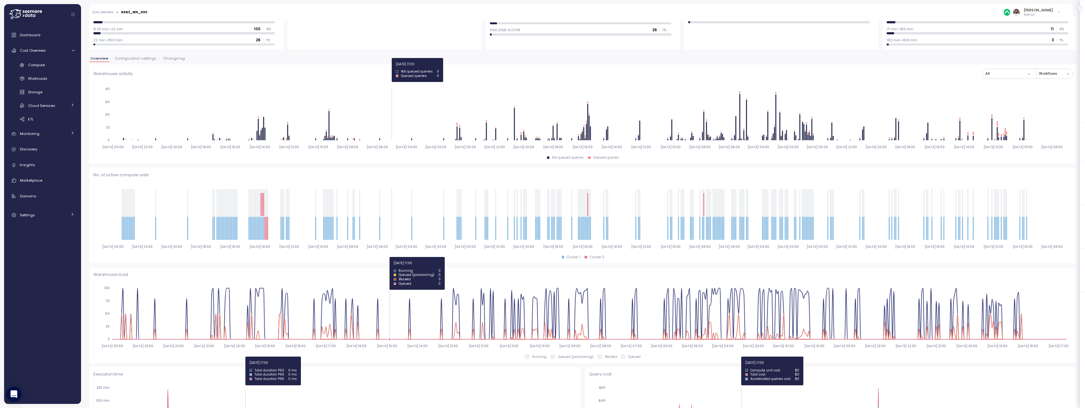
scroll to position [0, 0]
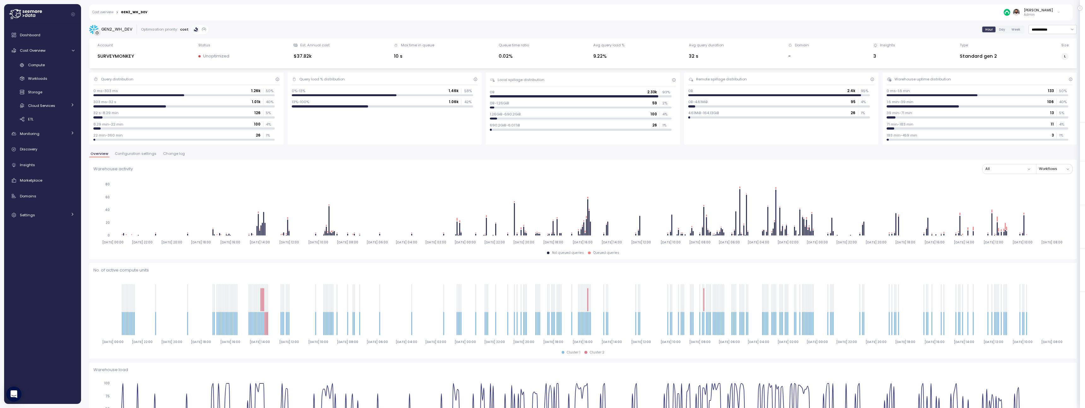
click at [127, 155] on span "Configuration settings" at bounding box center [136, 153] width 42 height 3
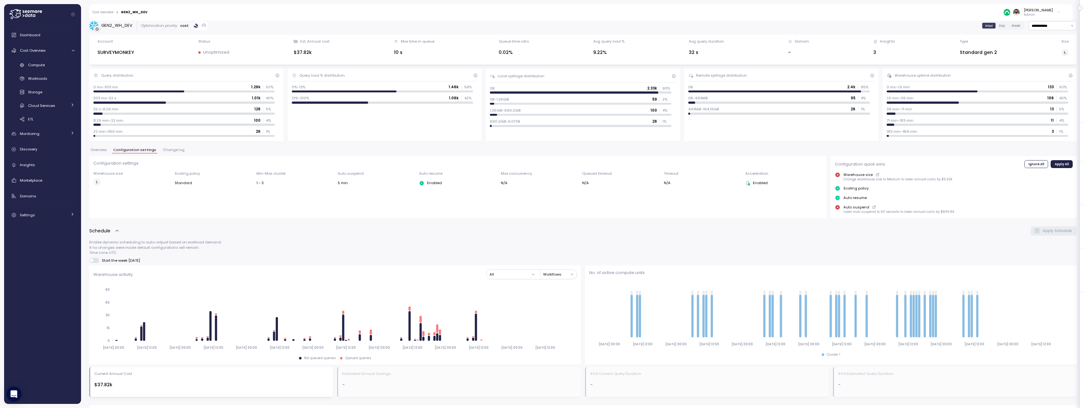
scroll to position [4, 0]
click at [170, 150] on span "Change log" at bounding box center [174, 149] width 22 height 3
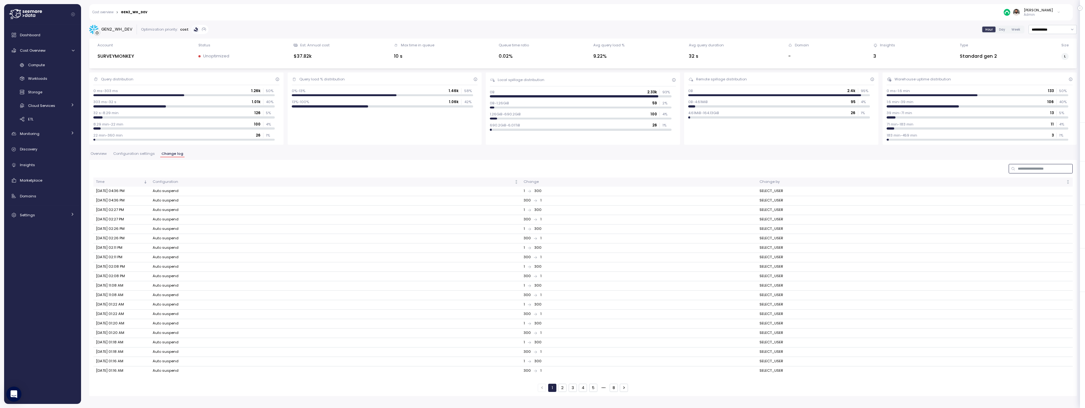
click at [1033, 166] on input at bounding box center [1041, 168] width 64 height 9
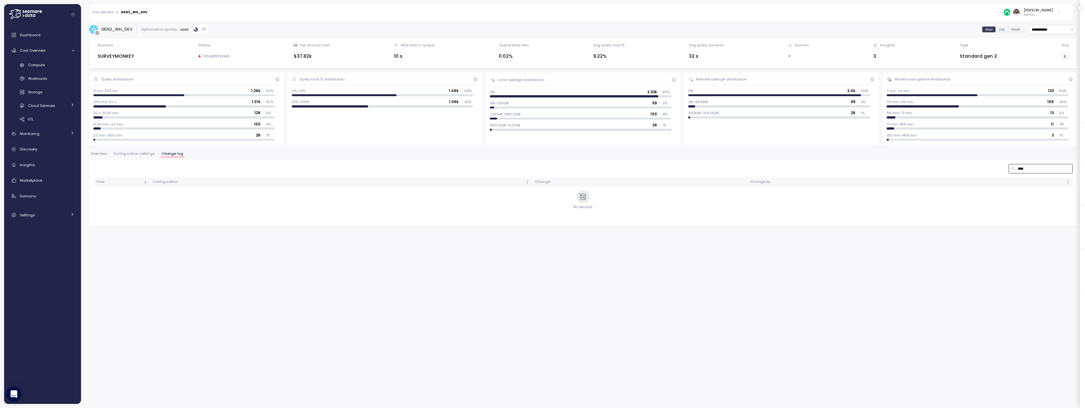
type input "****"
click at [1064, 28] on input "**********" at bounding box center [1053, 29] width 48 height 9
click at [1052, 84] on span "Last 6 months" at bounding box center [1045, 86] width 26 height 6
type input "**********"
click at [1038, 167] on input "****" at bounding box center [1041, 168] width 64 height 9
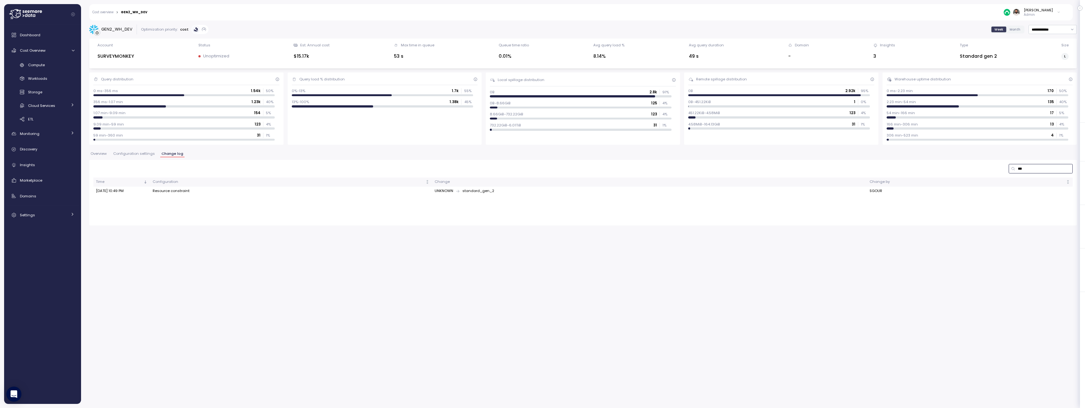
type input "***"
click at [92, 156] on span "Overview" at bounding box center [99, 153] width 16 height 3
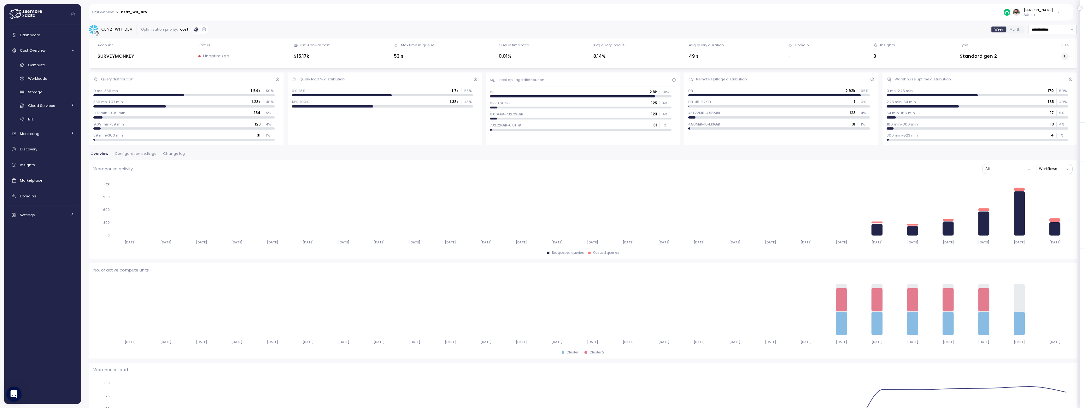
click at [1054, 38] on div "Account SURVEYMONKEY Status Unoptimized Est. Annual cost $15.17k Max time in qu…" at bounding box center [583, 53] width 988 height 30
click at [1054, 27] on input "**********" at bounding box center [1053, 29] width 48 height 9
click at [1048, 78] on span "Last 30 days" at bounding box center [1043, 77] width 23 height 6
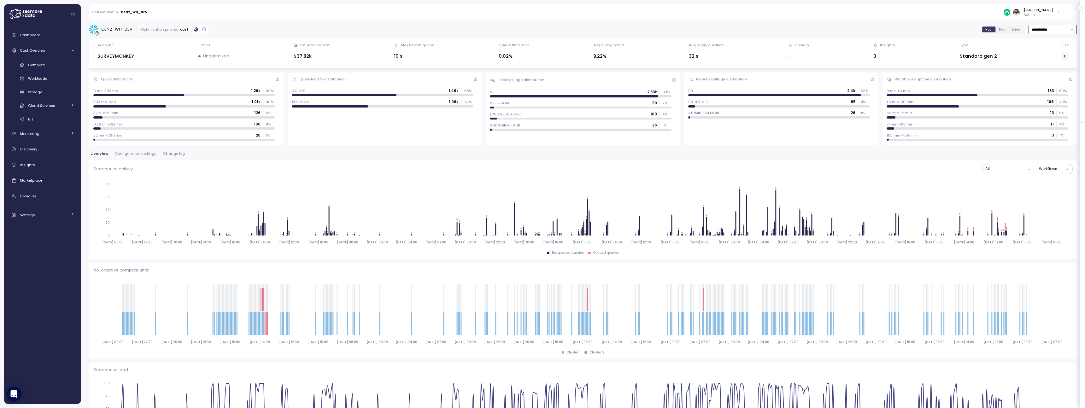
click at [1051, 31] on input "**********" at bounding box center [1053, 29] width 48 height 9
click at [1049, 83] on span "Last 6 months" at bounding box center [1045, 86] width 26 height 6
type input "**********"
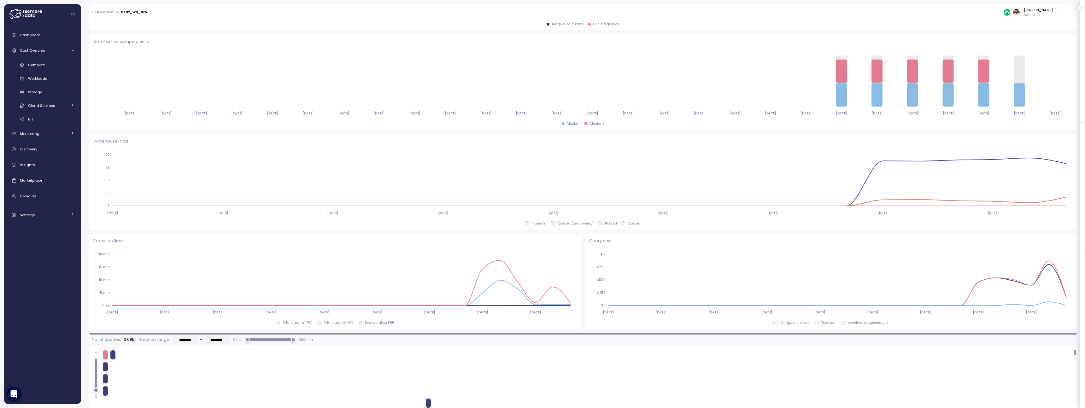
scroll to position [245, 0]
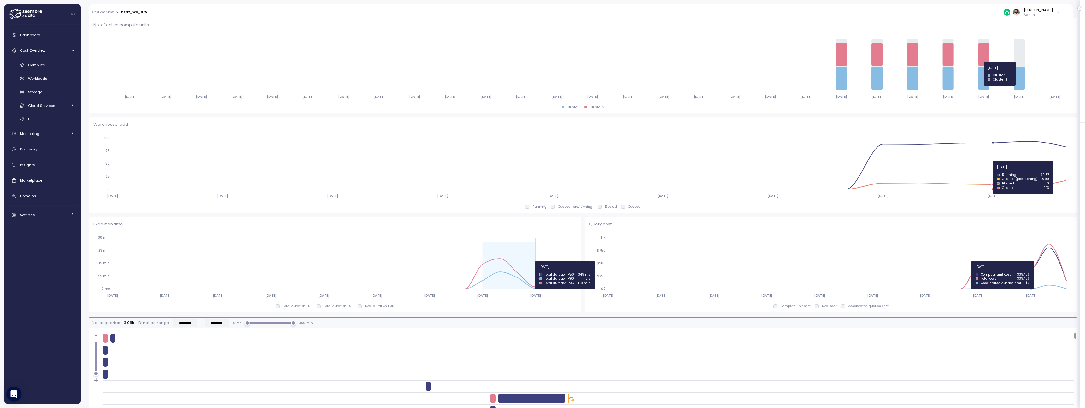
drag, startPoint x: 483, startPoint y: 260, endPoint x: 529, endPoint y: 261, distance: 46.4
click at [529, 261] on icon "2025-02-24 2025-03-17 2025-04-07 2025-04-28 2025-05-19 2025-06-09 2025-06-30 20…" at bounding box center [335, 267] width 484 height 70
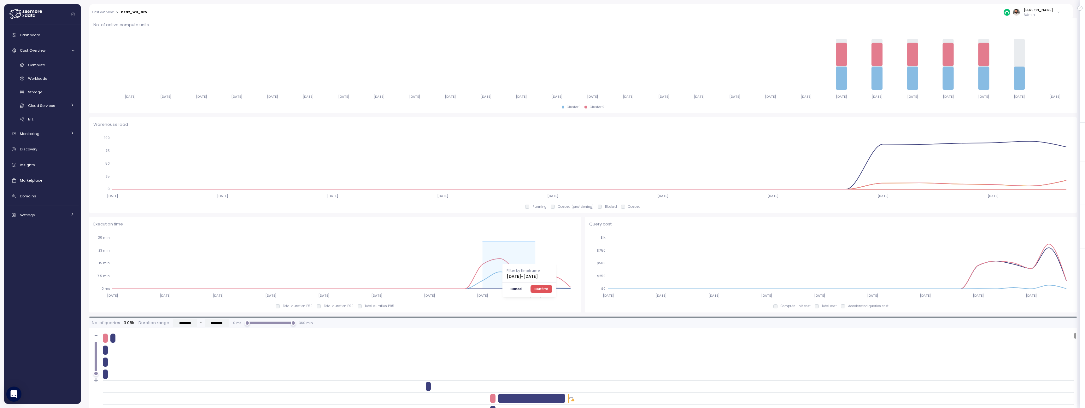
click at [548, 291] on span "Confirm" at bounding box center [541, 289] width 14 height 7
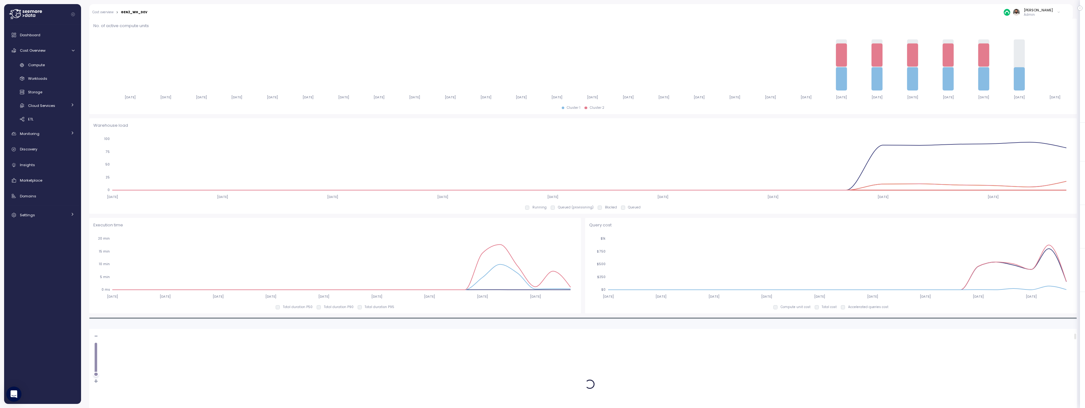
scroll to position [246, 0]
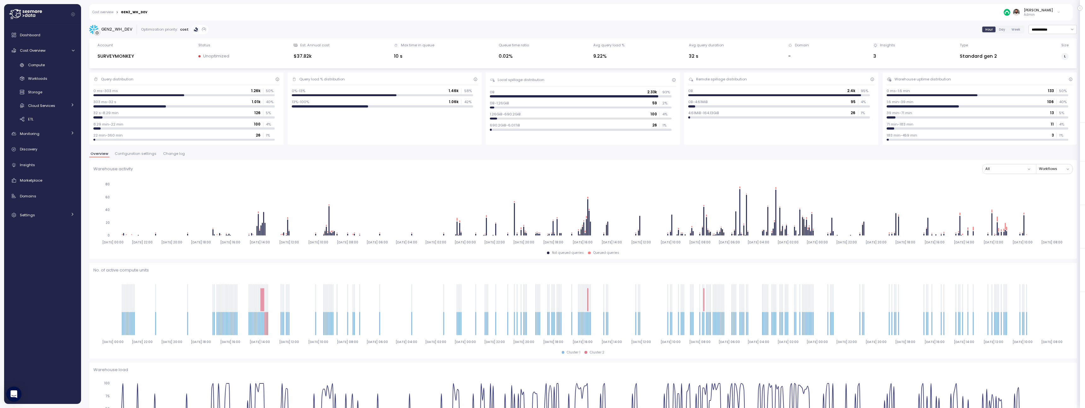
click at [151, 153] on span "Configuration settings" at bounding box center [136, 153] width 42 height 3
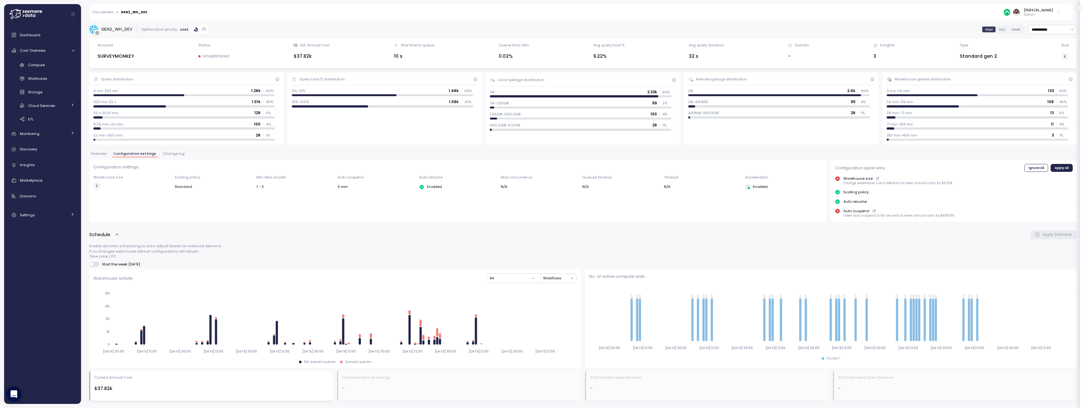
click at [1056, 16] on div "Guy Biecher Admin" at bounding box center [1032, 12] width 57 height 9
click at [1040, 72] on div "Copy account id" at bounding box center [1034, 72] width 44 height 6
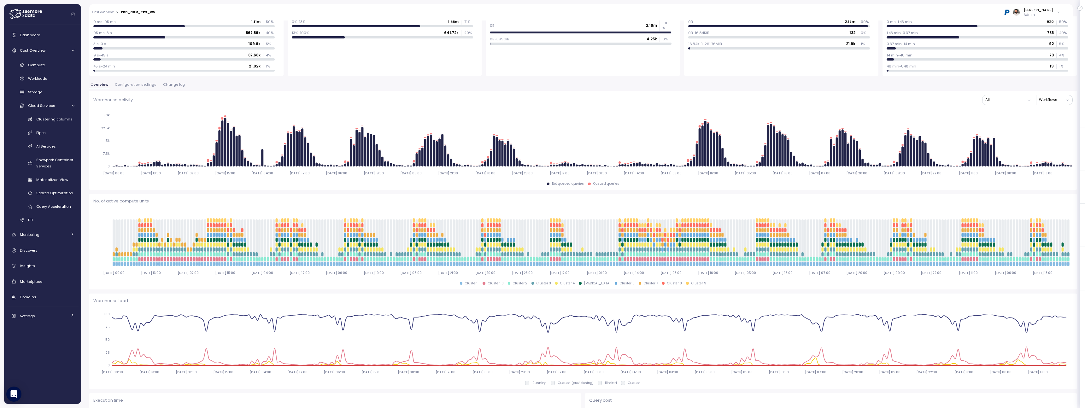
scroll to position [68, 0]
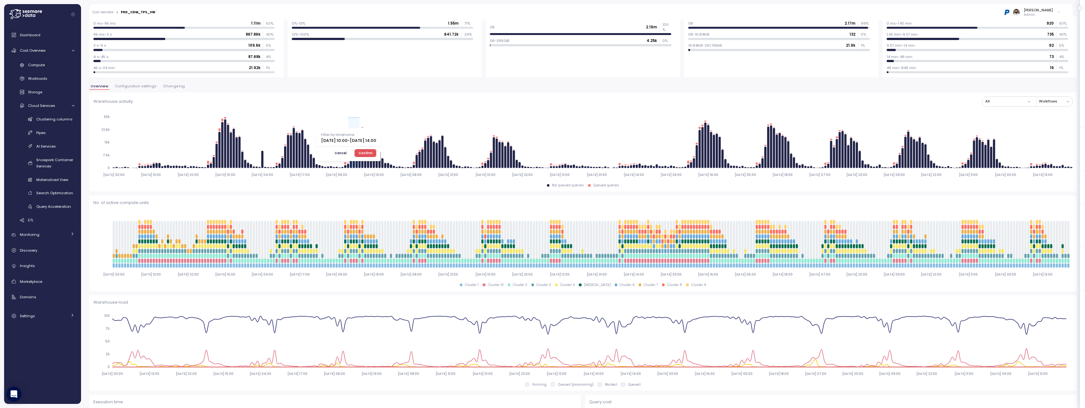
click at [347, 152] on span "Cancel" at bounding box center [341, 153] width 12 height 7
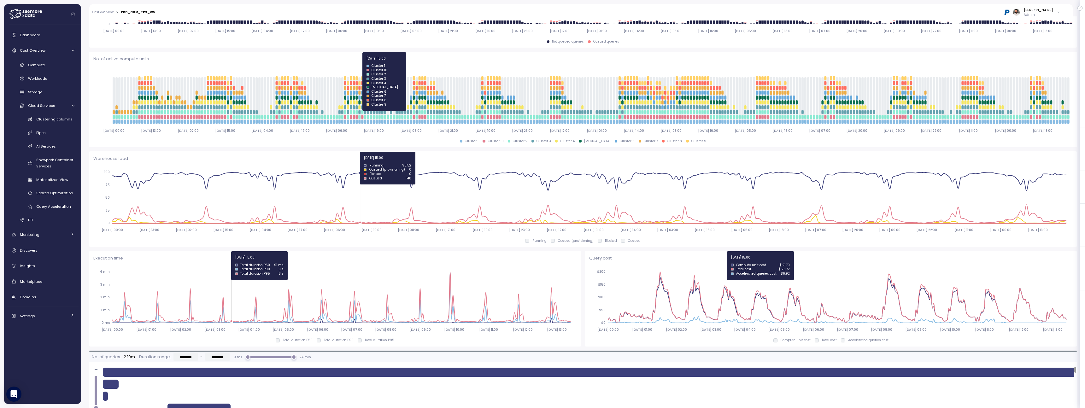
scroll to position [91, 0]
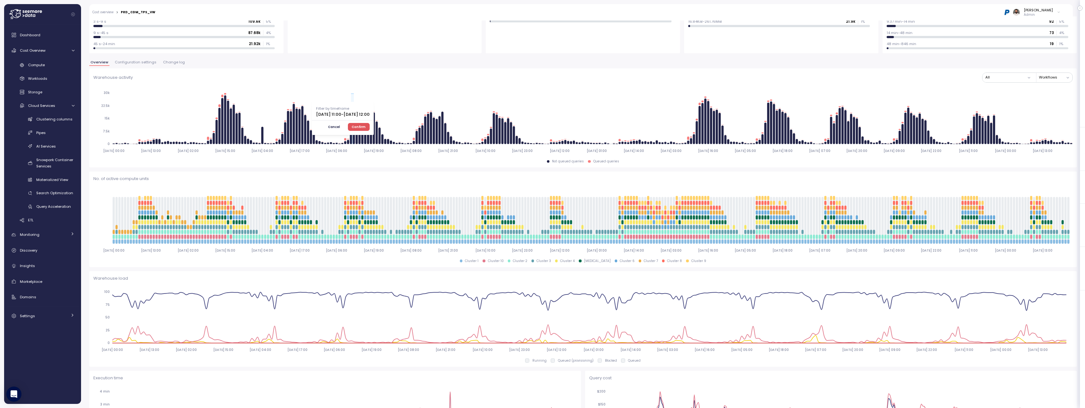
click at [366, 129] on span "Confirm" at bounding box center [359, 126] width 14 height 7
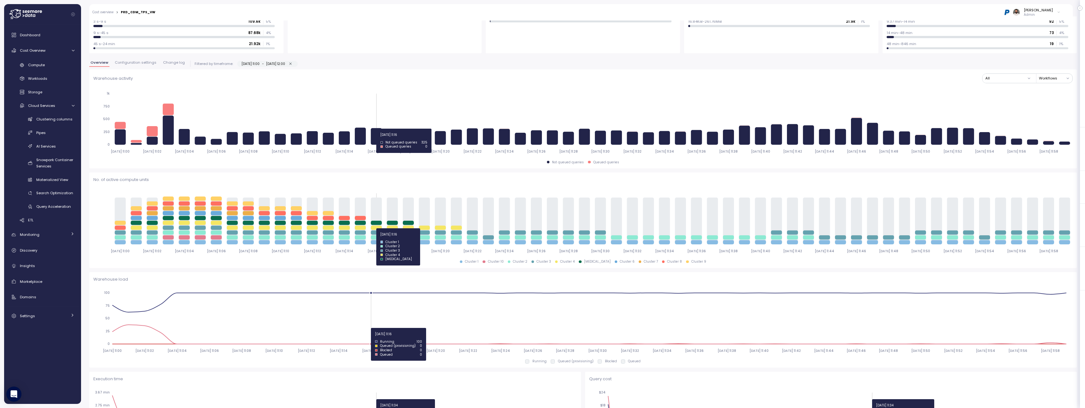
type input "*********"
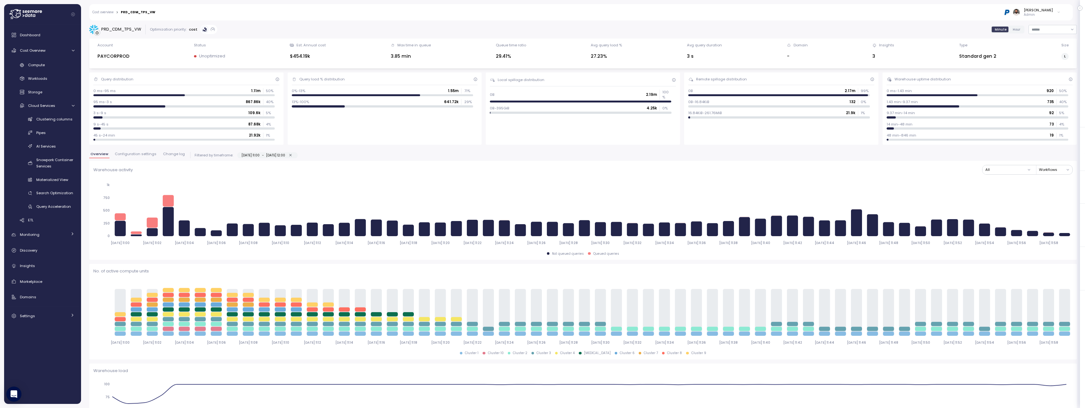
click at [172, 156] on span "Change log" at bounding box center [174, 153] width 22 height 3
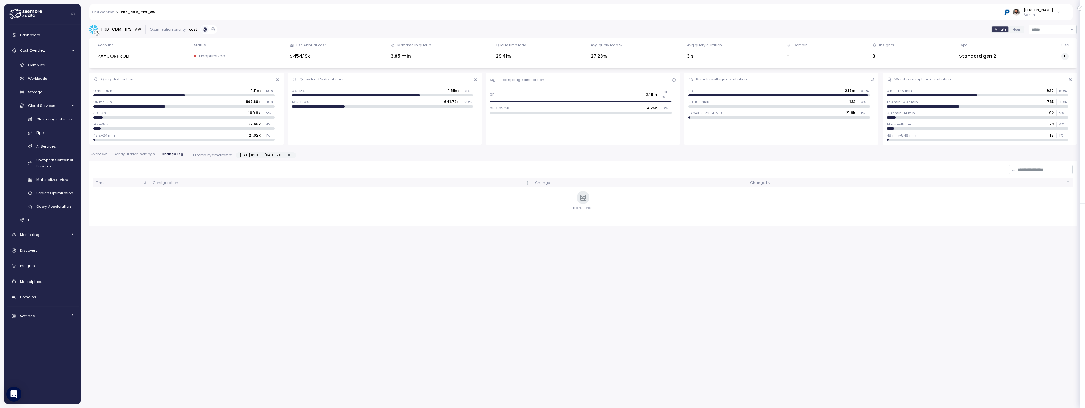
click at [135, 157] on button "Configuration settings" at bounding box center [134, 155] width 44 height 6
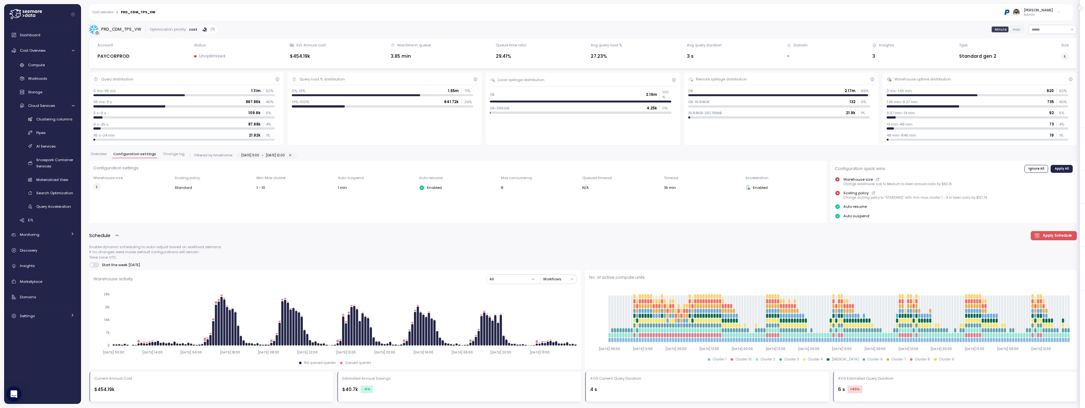
click at [127, 30] on div "PRD_CDM_TPS_VW" at bounding box center [121, 29] width 40 height 6
copy div "PRD_CDM_TPS_VW"
click at [52, 76] on div "Workloads" at bounding box center [51, 78] width 46 height 6
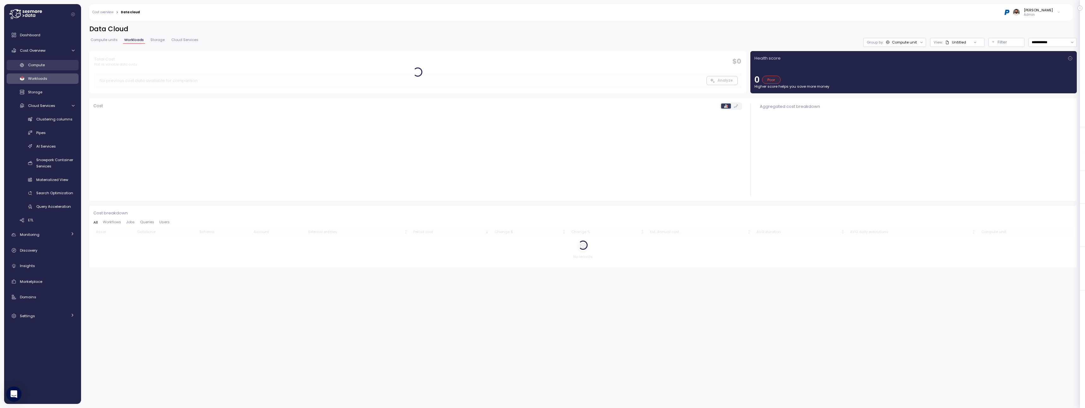
click at [48, 67] on div "Compute" at bounding box center [51, 65] width 46 height 6
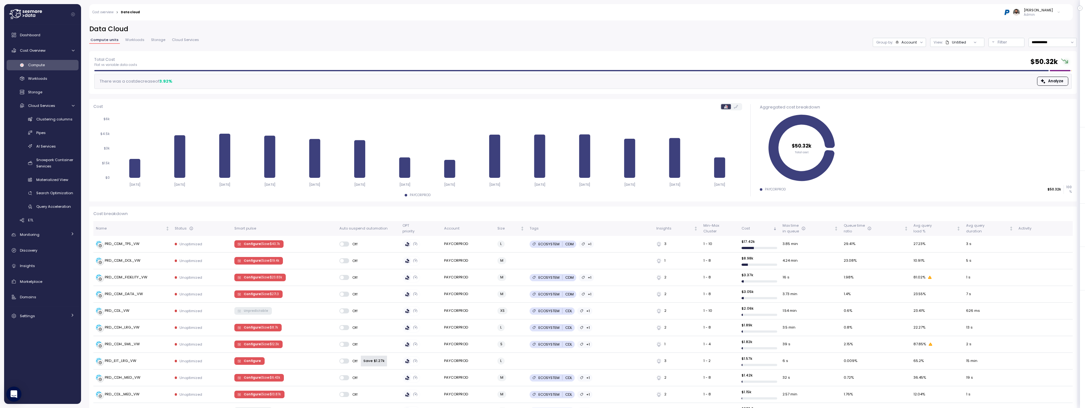
click at [1001, 49] on div "**********" at bounding box center [583, 38] width 988 height 26
click at [1001, 44] on p "Filter" at bounding box center [1002, 42] width 9 height 6
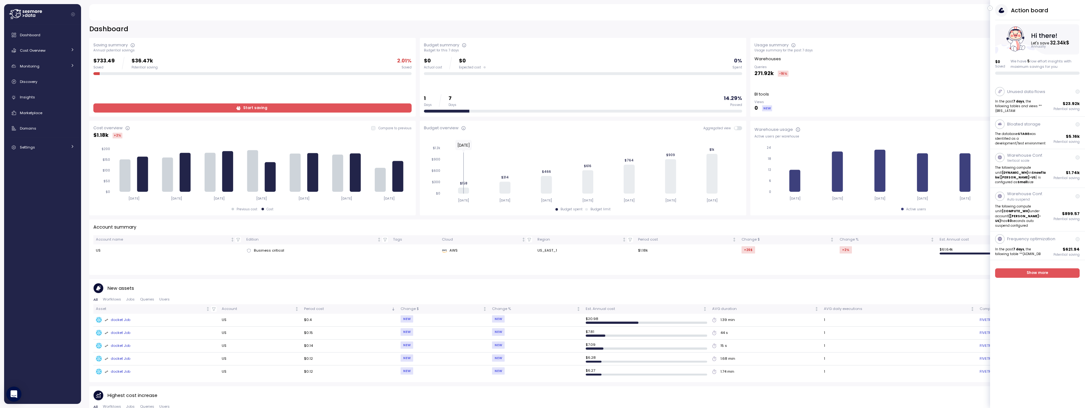
click at [991, 9] on icon "button" at bounding box center [990, 8] width 3 height 8
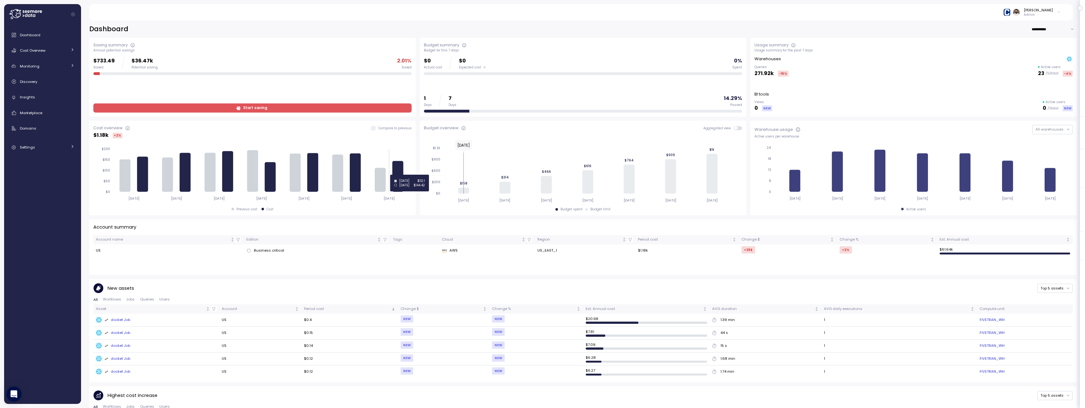
click at [398, 175] on icon at bounding box center [398, 176] width 11 height 31
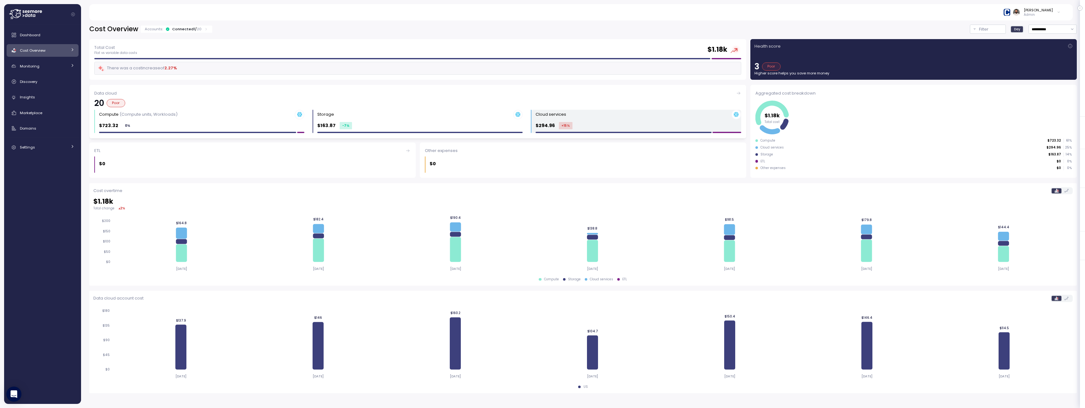
click at [547, 124] on p "$294.96" at bounding box center [545, 125] width 19 height 7
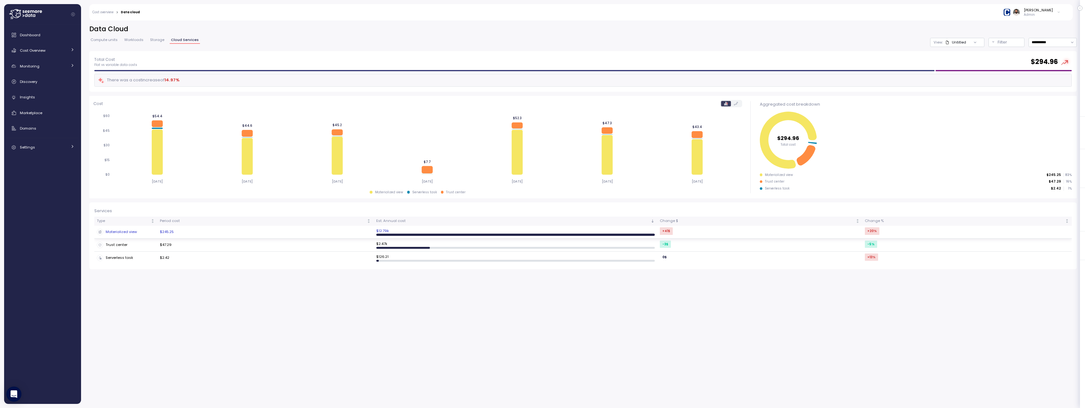
click at [338, 233] on td "$245.25" at bounding box center [265, 232] width 216 height 13
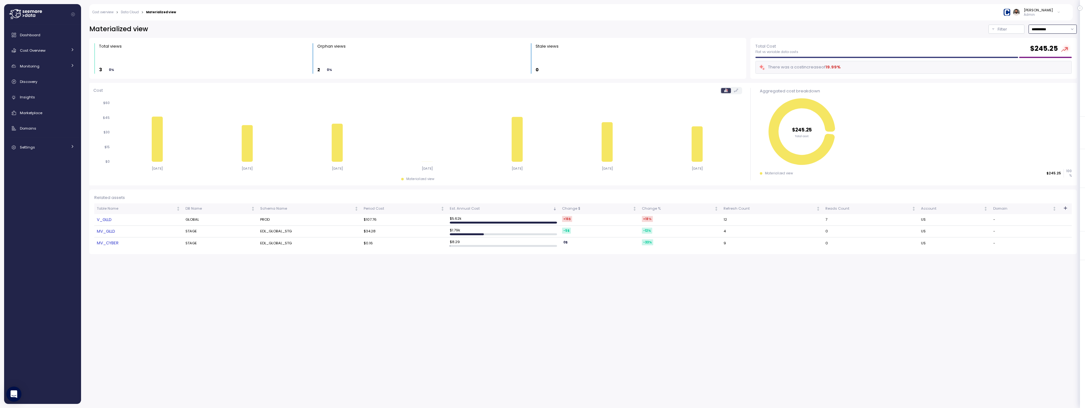
click at [1051, 31] on input "**********" at bounding box center [1053, 29] width 48 height 9
click at [1046, 77] on span "Last 30 days" at bounding box center [1043, 77] width 23 height 6
type input "**********"
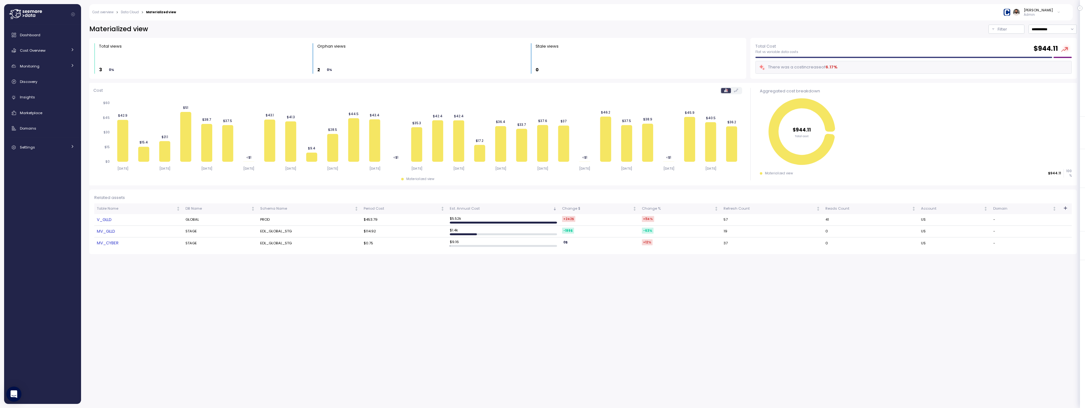
click at [45, 57] on div "Dashboard Cost Overview Compute Workloads Storage Cloud Services Clustering col…" at bounding box center [43, 91] width 72 height 125
click at [45, 49] on div "Cost Overview" at bounding box center [43, 50] width 47 height 6
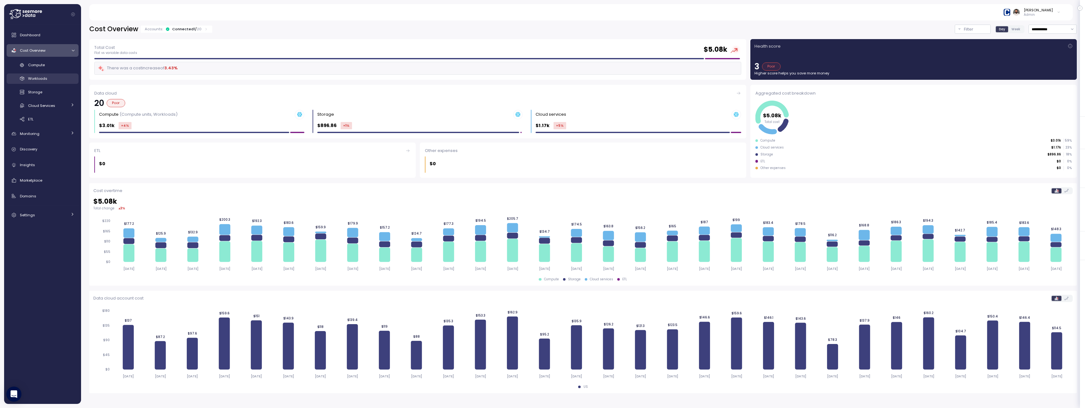
click at [53, 74] on link "Workloads" at bounding box center [43, 79] width 72 height 10
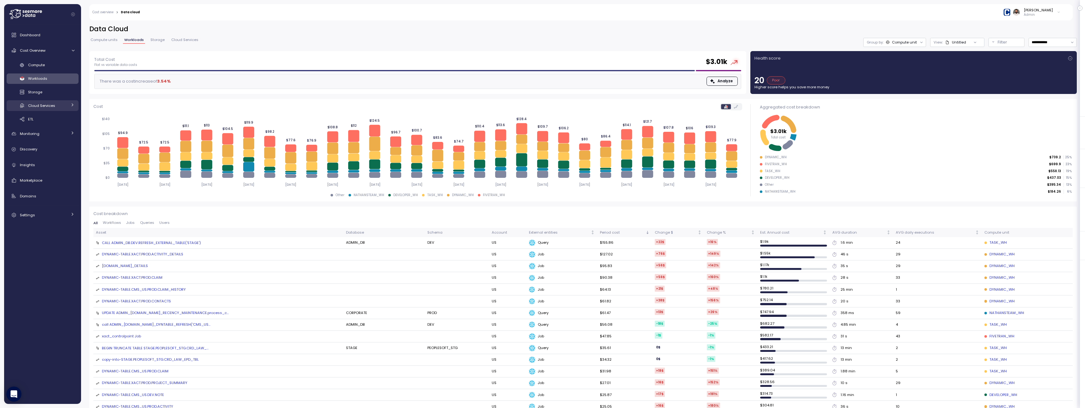
click at [64, 106] on div "Cloud Services" at bounding box center [47, 106] width 39 height 6
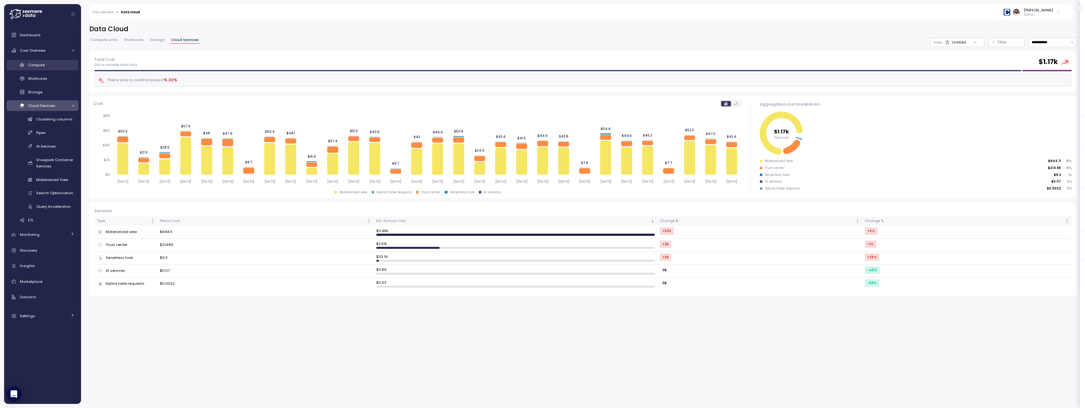
click at [54, 67] on div "Compute" at bounding box center [51, 65] width 46 height 6
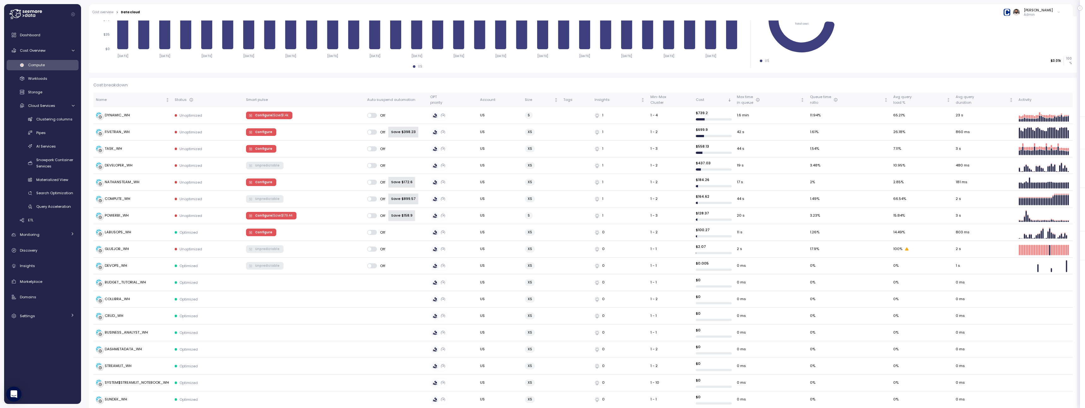
scroll to position [127, 0]
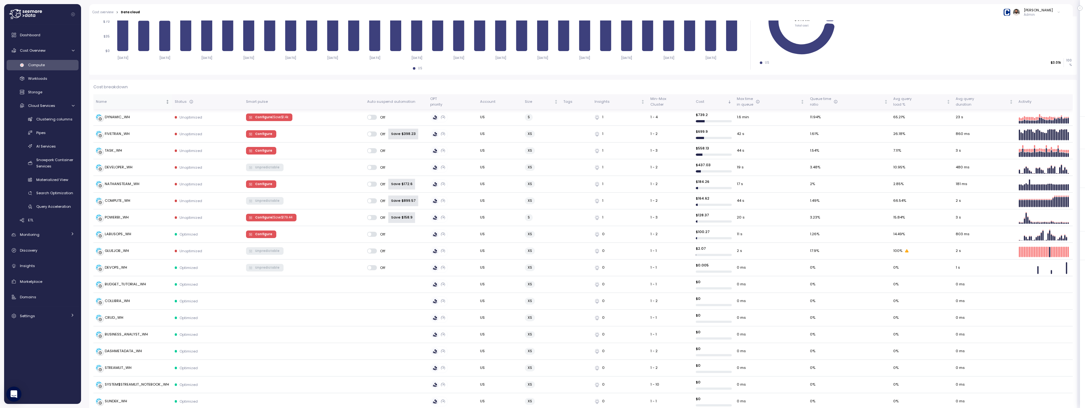
click at [142, 104] on th "Name" at bounding box center [132, 101] width 79 height 15
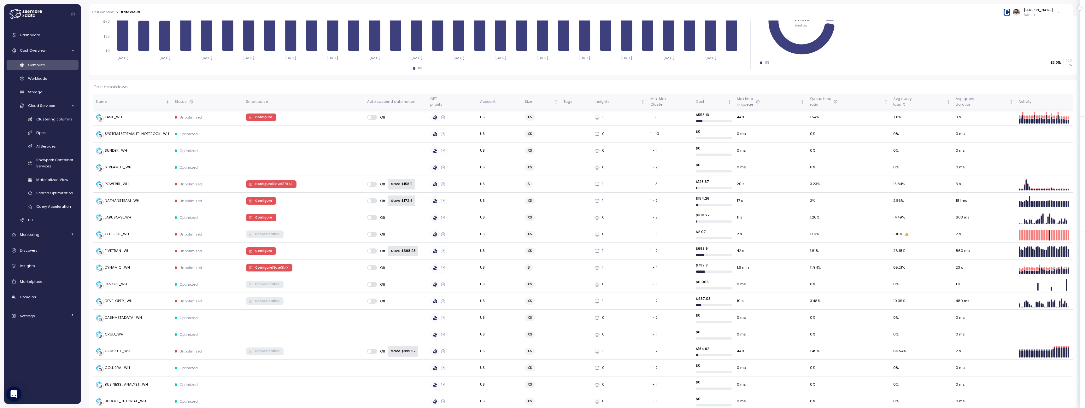
click at [150, 104] on th "Name" at bounding box center [132, 101] width 79 height 15
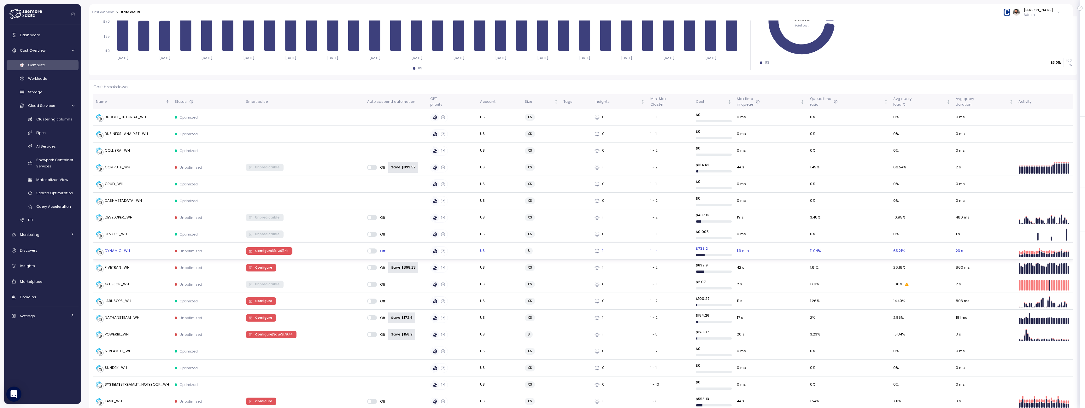
click at [154, 254] on div "DYNAMIC_WH" at bounding box center [133, 251] width 74 height 6
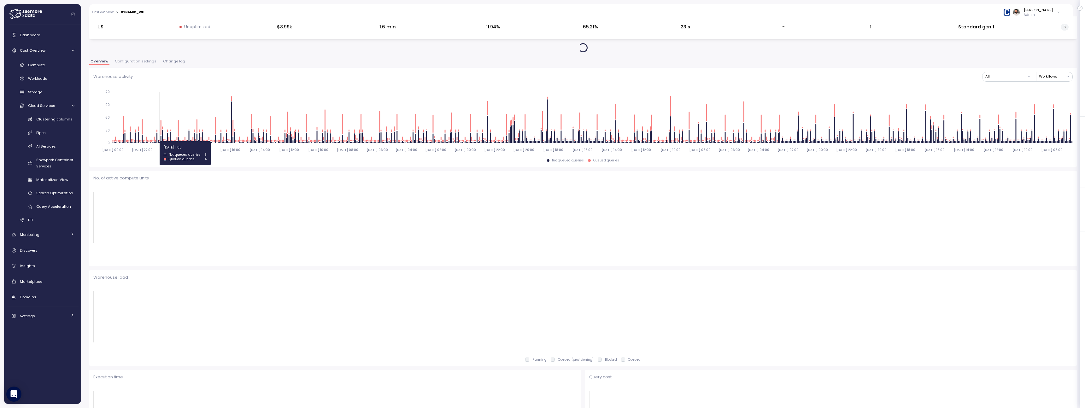
scroll to position [34, 0]
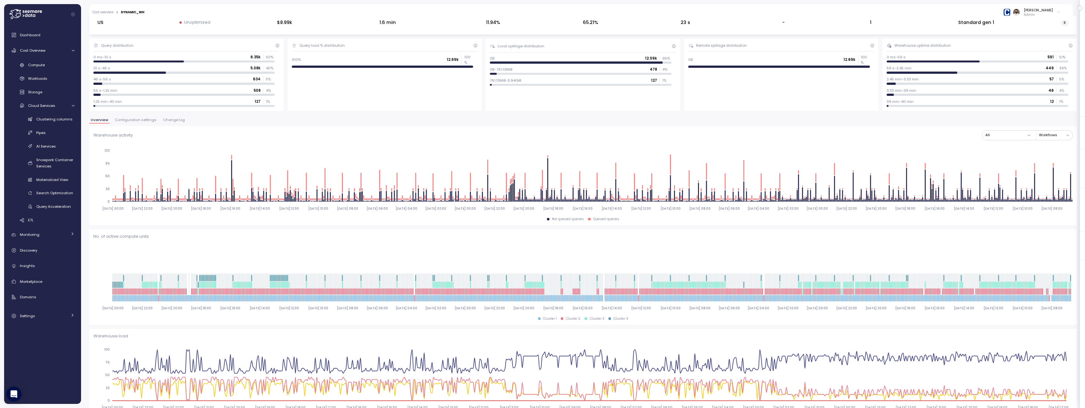
click at [170, 121] on span "Change log" at bounding box center [174, 119] width 22 height 3
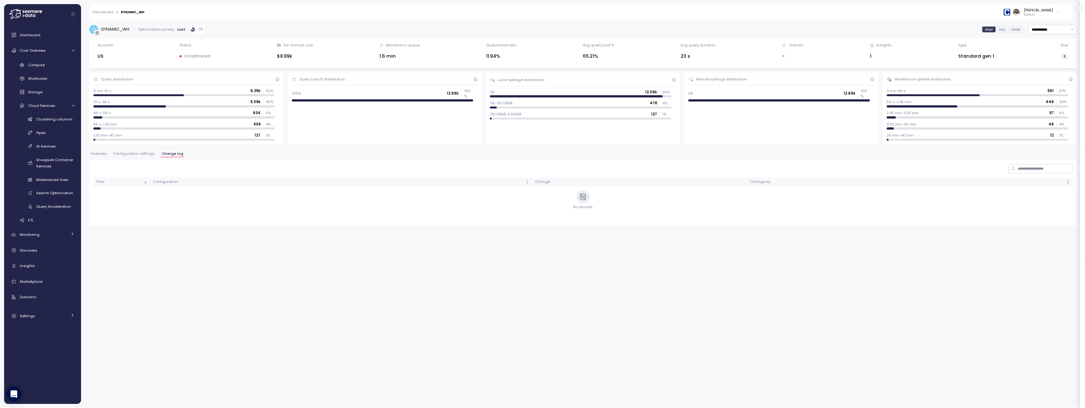
click at [130, 159] on div "Overview Configuration settings Change log" at bounding box center [583, 156] width 988 height 8
click at [132, 152] on span "Configuration settings" at bounding box center [134, 153] width 42 height 3
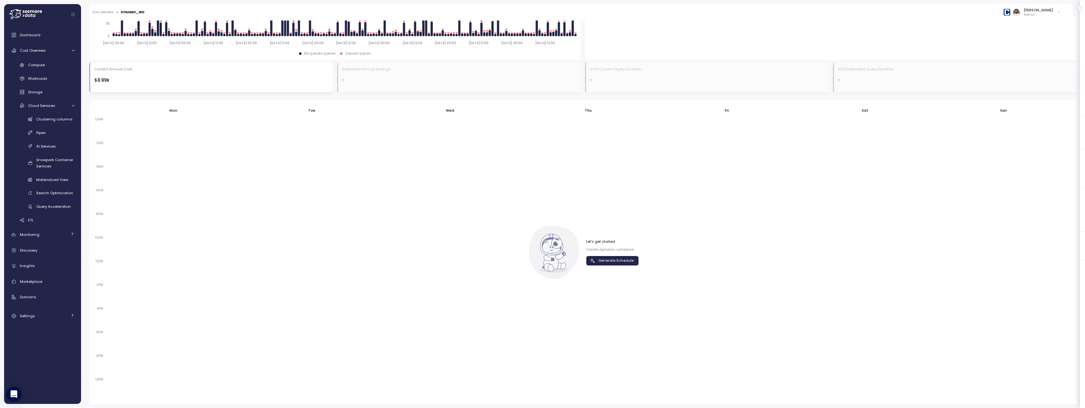
scroll to position [297, 0]
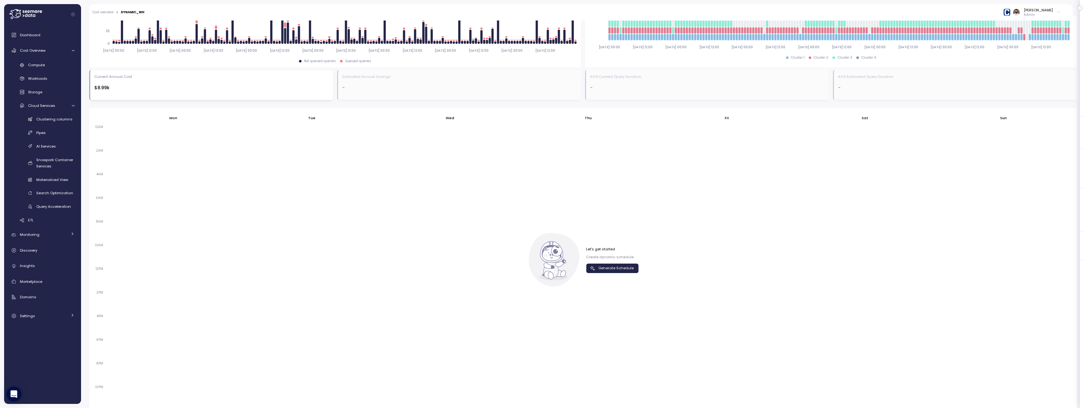
click at [595, 268] on icon "button" at bounding box center [593, 268] width 6 height 6
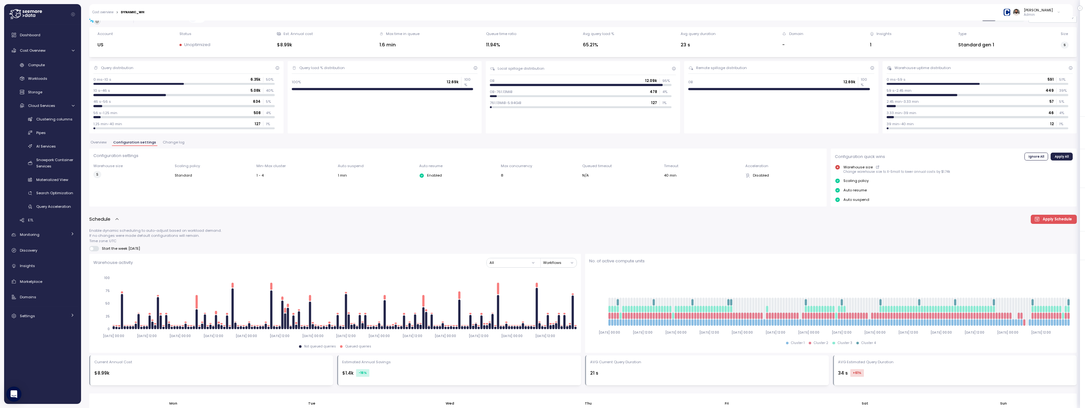
scroll to position [0, 0]
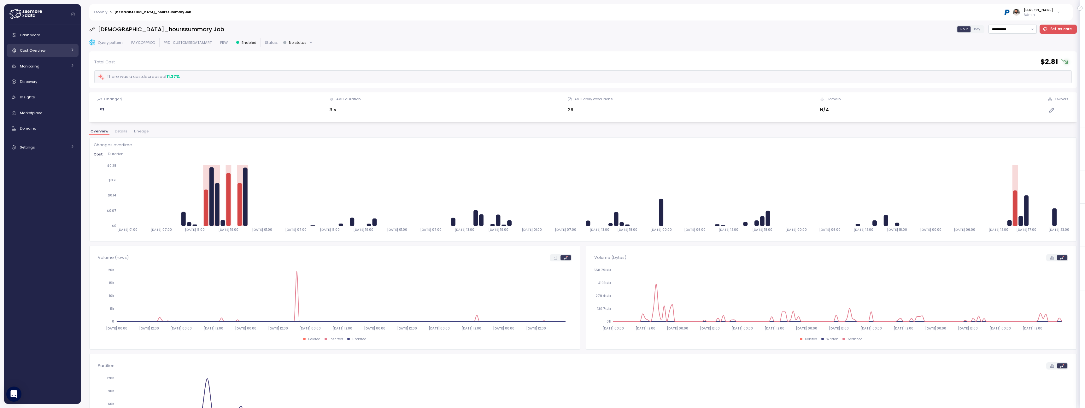
click at [65, 50] on div "Cost Overview" at bounding box center [43, 50] width 47 height 6
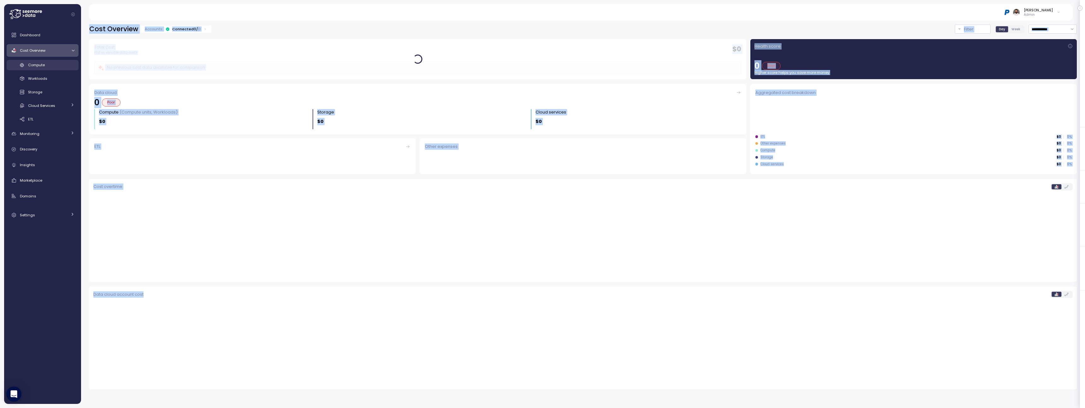
click at [63, 63] on div "Compute" at bounding box center [51, 65] width 46 height 6
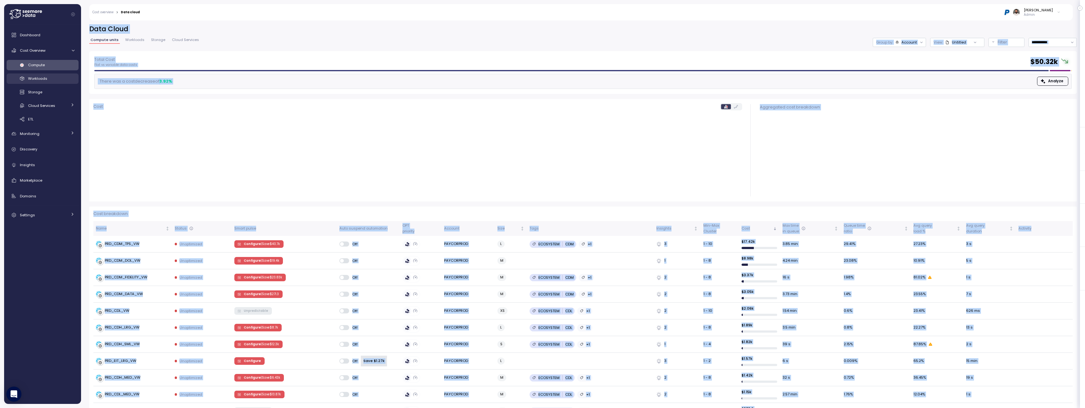
click at [55, 76] on div "Workloads" at bounding box center [51, 78] width 46 height 6
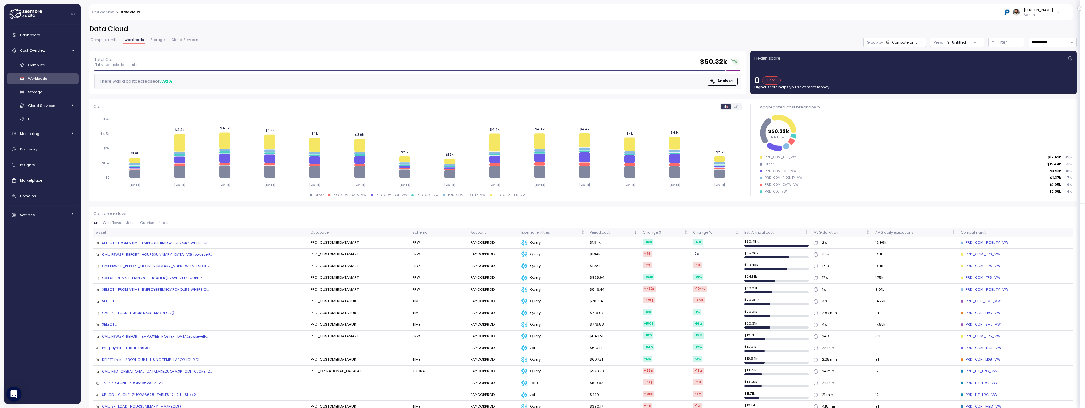
click at [185, 249] on td "CALL PRW.SP_REPORT_HOURSSUMMARY_DATA_V3(:rowLevelF..." at bounding box center [200, 255] width 215 height 12
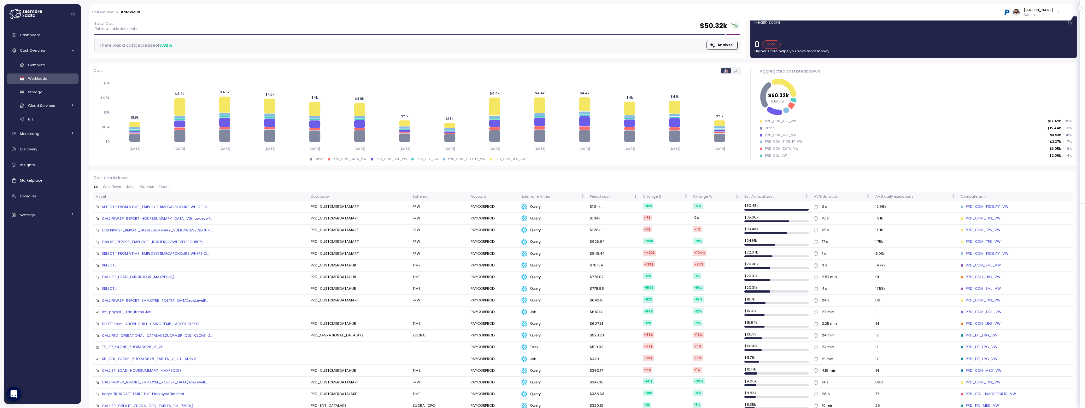
scroll to position [37, 0]
click at [990, 208] on div "PRD_CDM_FIDELITY_VW" at bounding box center [985, 206] width 48 height 6
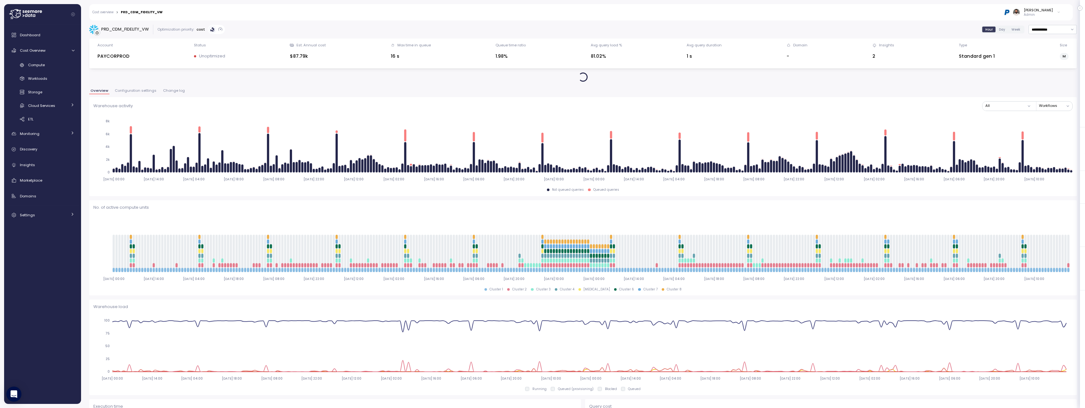
scroll to position [23, 0]
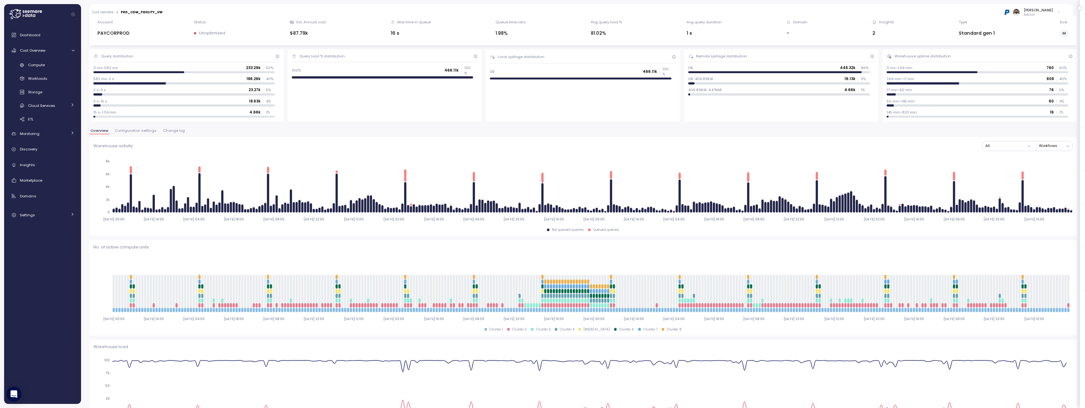
click at [125, 133] on button "Configuration settings" at bounding box center [136, 131] width 44 height 5
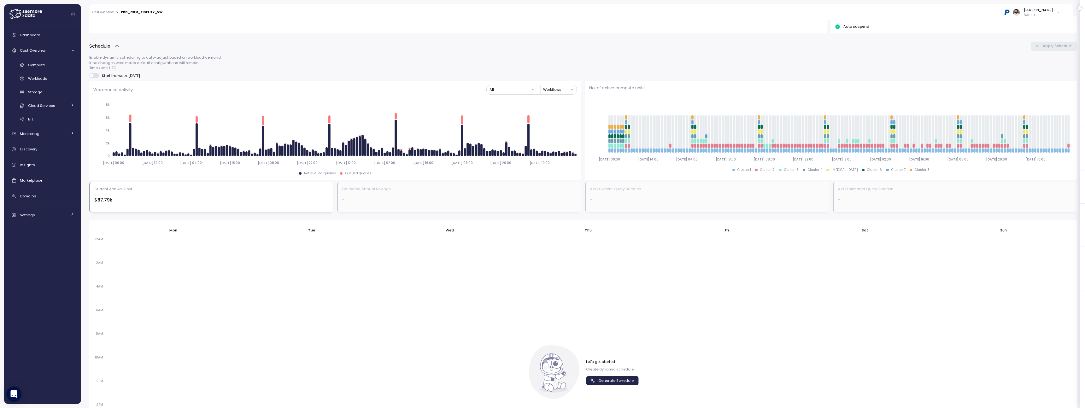
scroll to position [187, 0]
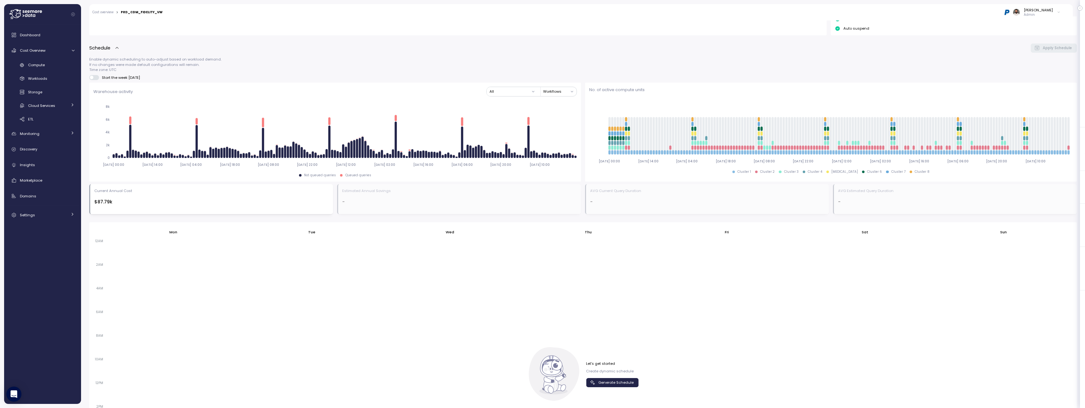
click at [625, 387] on div "Let's get started Create dynamic schedule Generate Schedule" at bounding box center [582, 374] width 111 height 54
click at [623, 382] on span "Generate Schedule" at bounding box center [615, 383] width 35 height 9
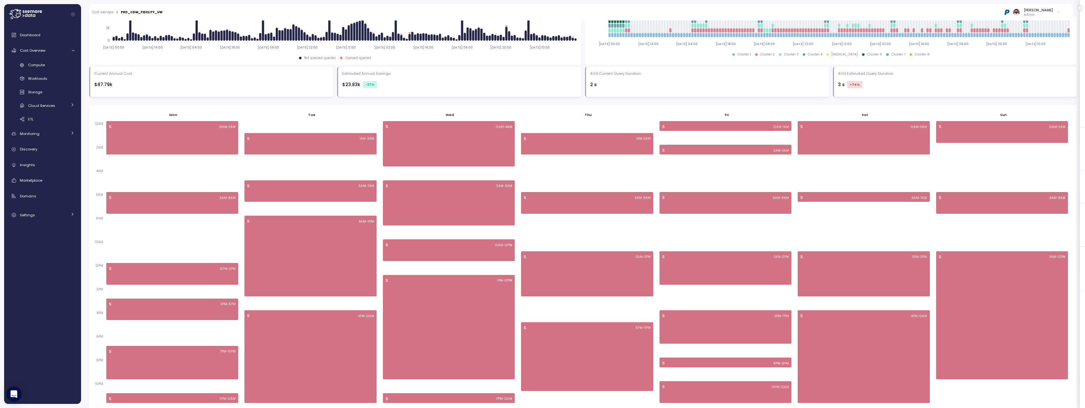
scroll to position [265, 0]
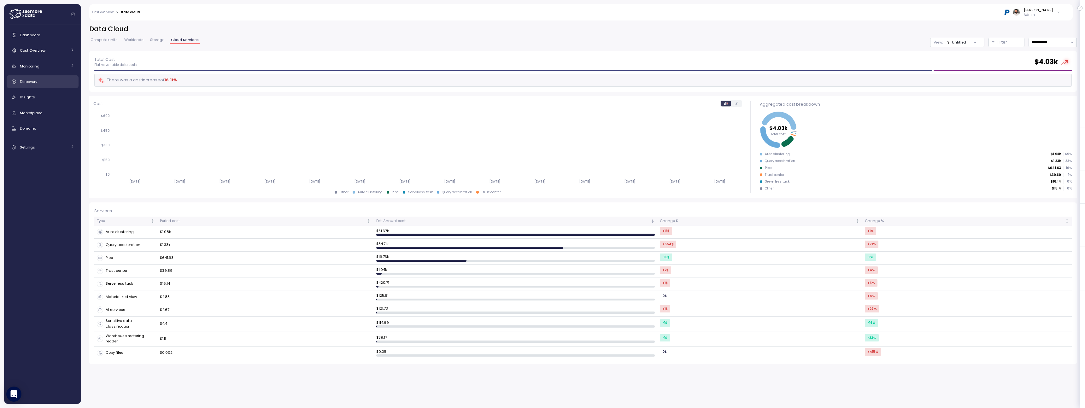
click at [44, 82] on div "Discovery" at bounding box center [47, 82] width 55 height 6
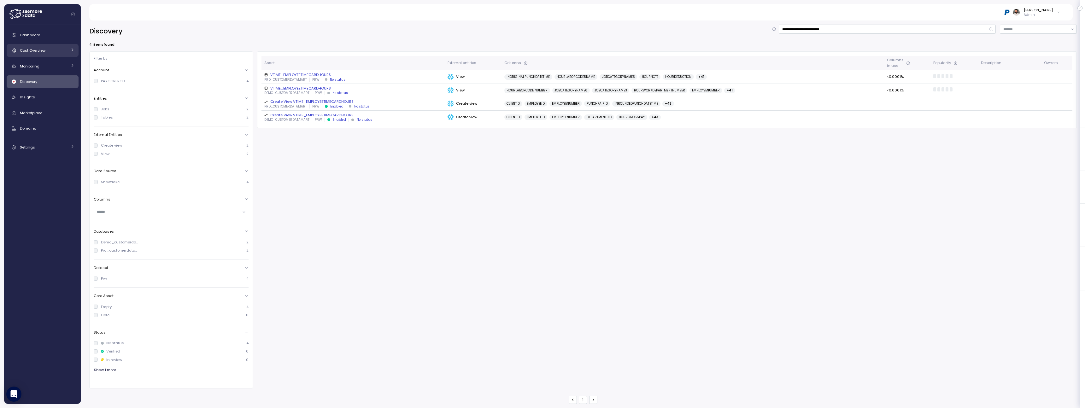
click at [58, 54] on link "Cost Overview" at bounding box center [43, 50] width 72 height 13
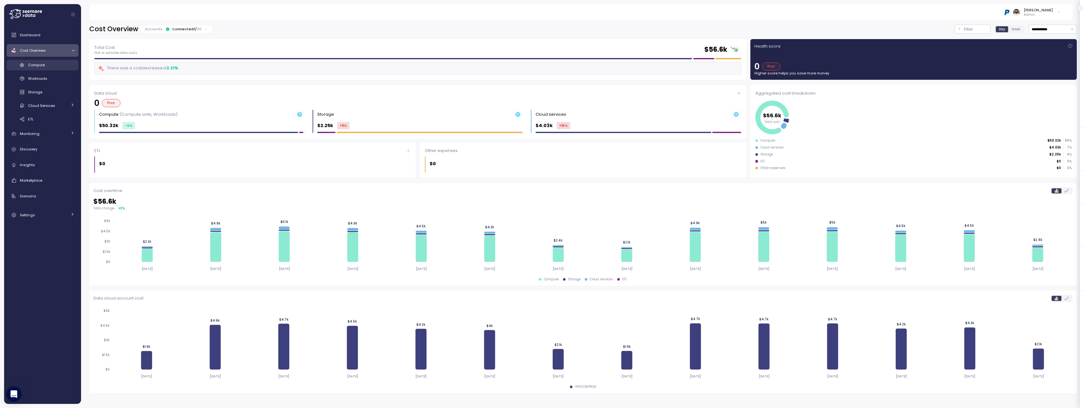
click at [38, 67] on span "Compute" at bounding box center [36, 64] width 17 height 5
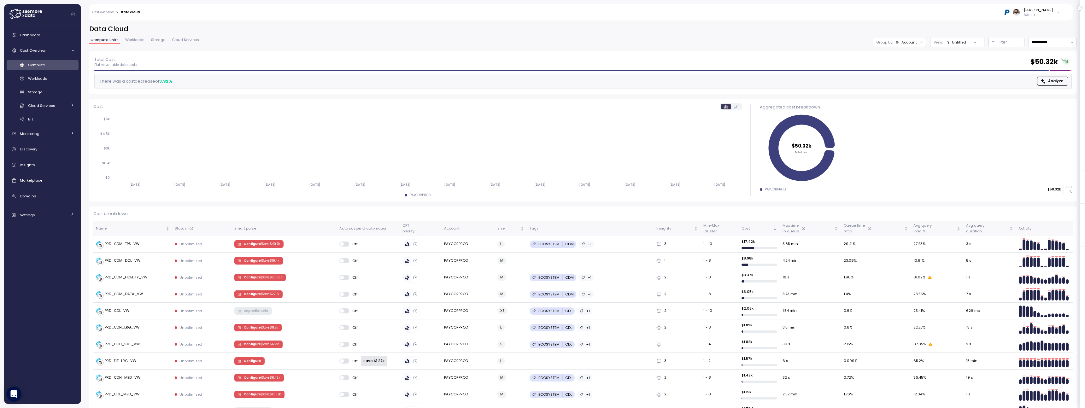
click at [905, 39] on div "Group by: Account" at bounding box center [899, 42] width 53 height 9
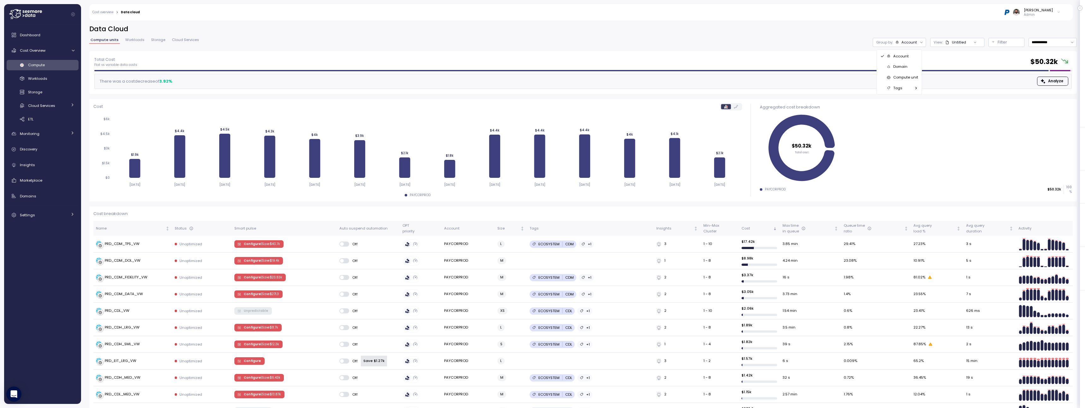
click at [902, 76] on p "Compute unit" at bounding box center [905, 77] width 25 height 5
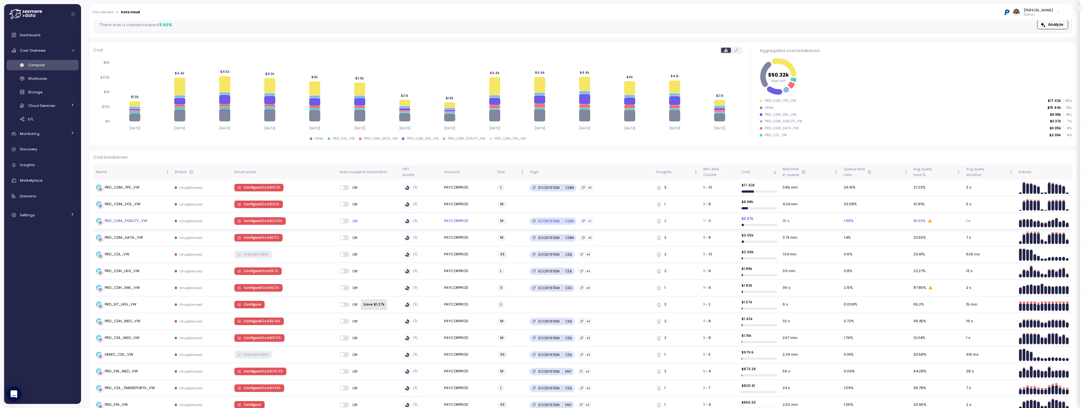
scroll to position [57, 0]
click at [147, 238] on div "PRD_CDM_DATA_VW" at bounding box center [133, 237] width 74 height 6
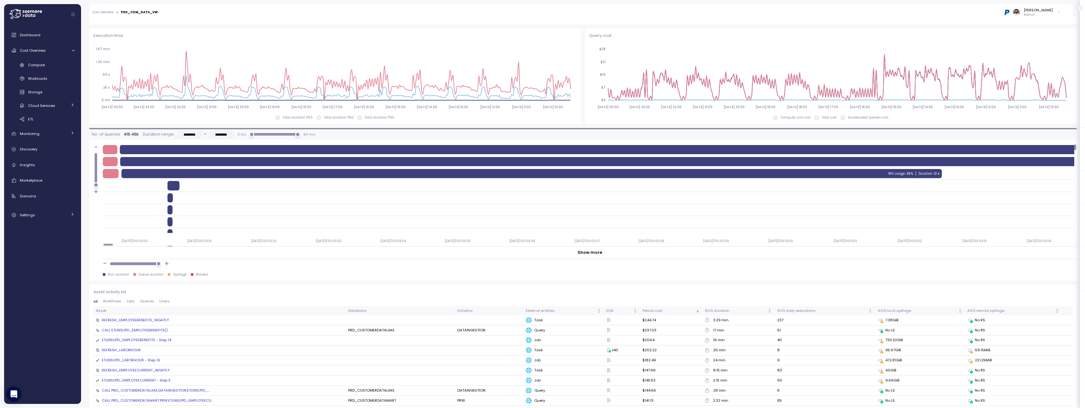
scroll to position [503, 0]
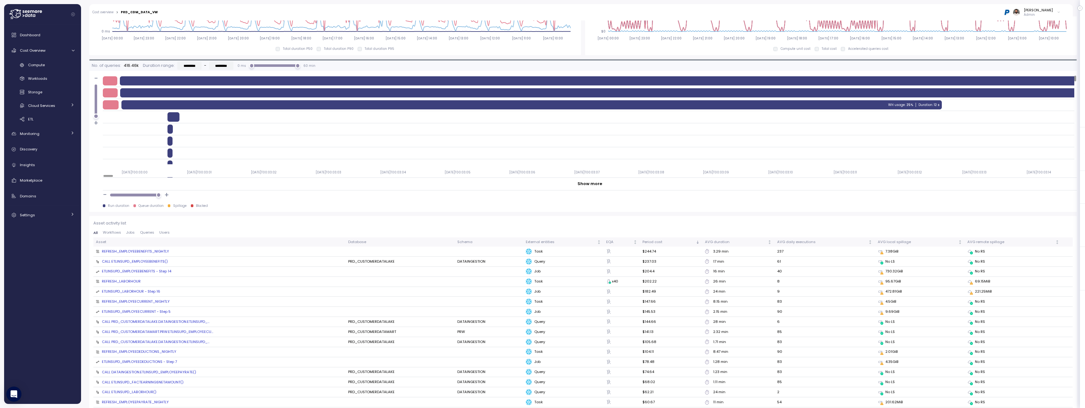
click at [114, 233] on span "Workflows" at bounding box center [112, 232] width 18 height 3
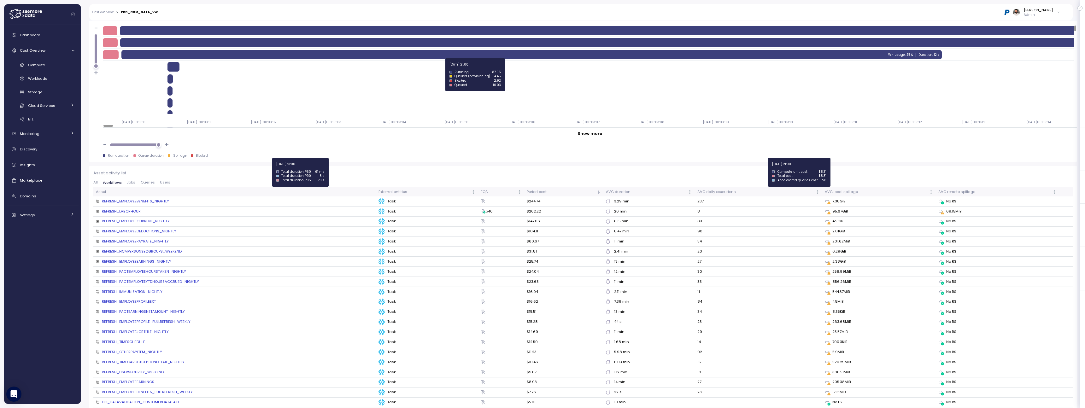
scroll to position [554, 0]
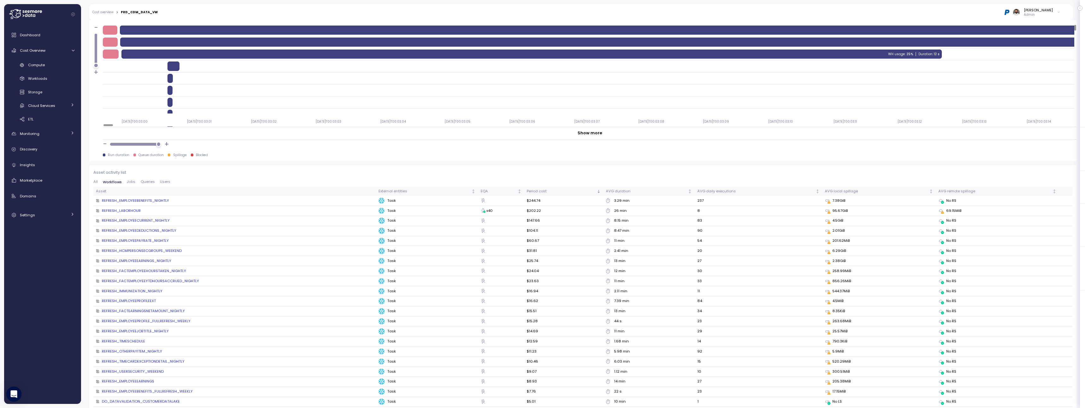
click at [129, 200] on div "REFRESH_EMPLOYEEBENEFITS_NIGHTLY" at bounding box center [135, 201] width 67 height 6
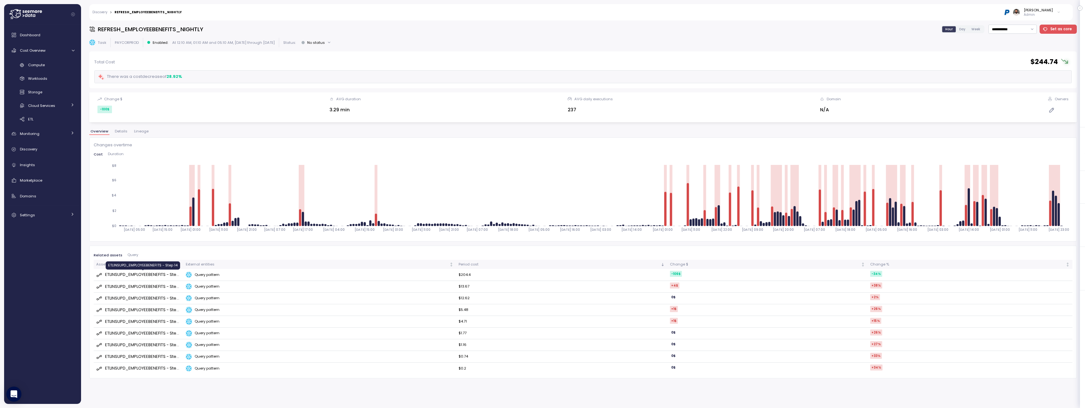
click at [136, 274] on div "ETLINSUPD_EMPLOYEEBENEFITS - Step 14" at bounding box center [143, 275] width 76 height 6
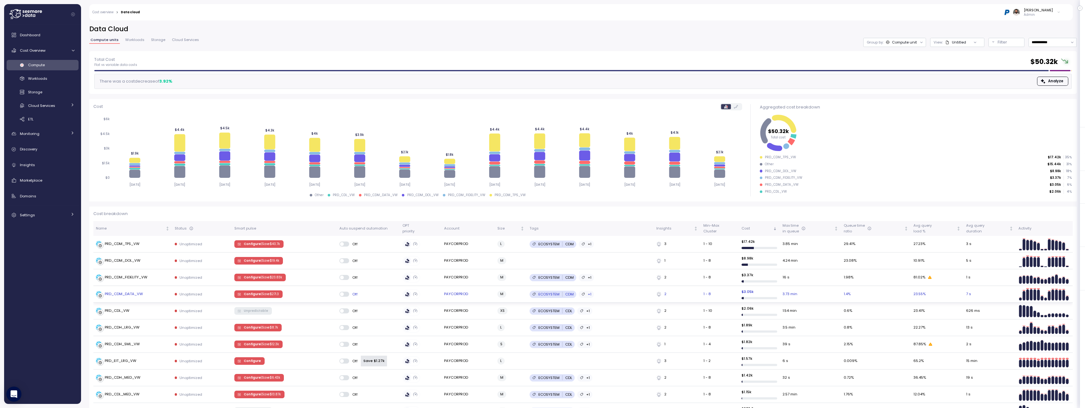
click at [161, 294] on div "PRD_CDM_DATA_VW" at bounding box center [133, 294] width 74 height 6
click at [138, 281] on td "PRD_CDM_FIDELITY_VW" at bounding box center [132, 277] width 79 height 17
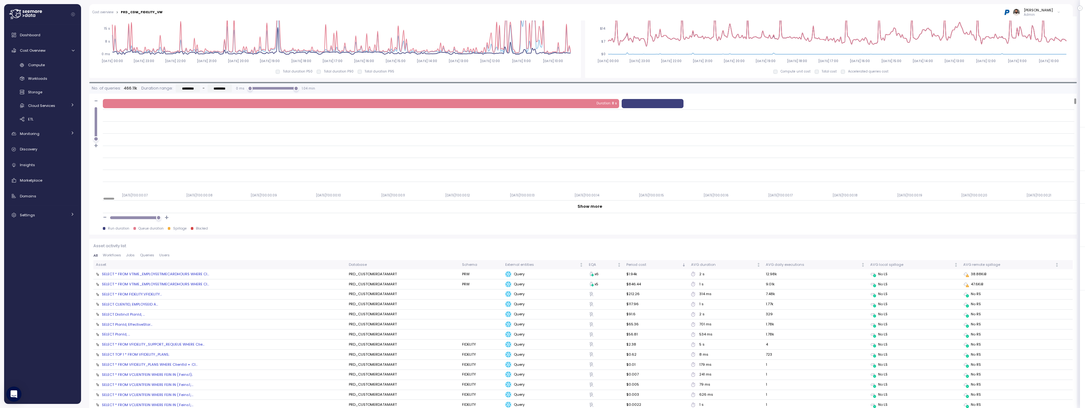
scroll to position [500, 0]
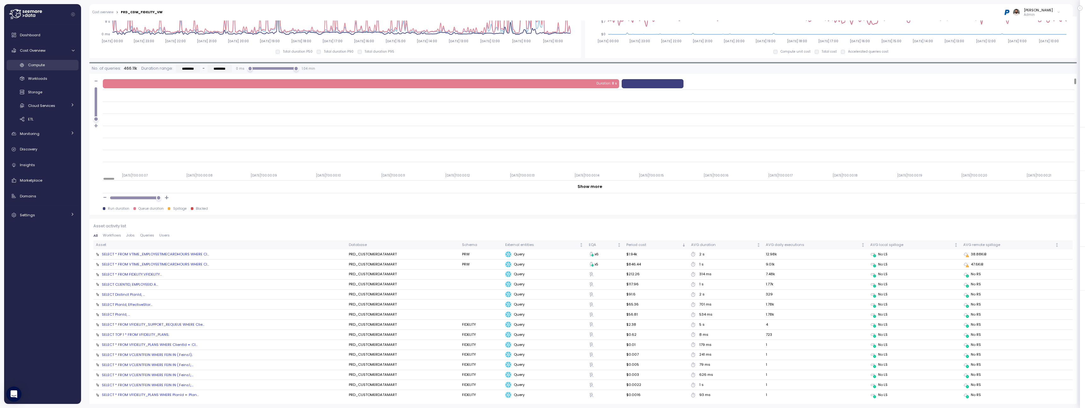
click at [52, 67] on div "Compute" at bounding box center [51, 65] width 46 height 6
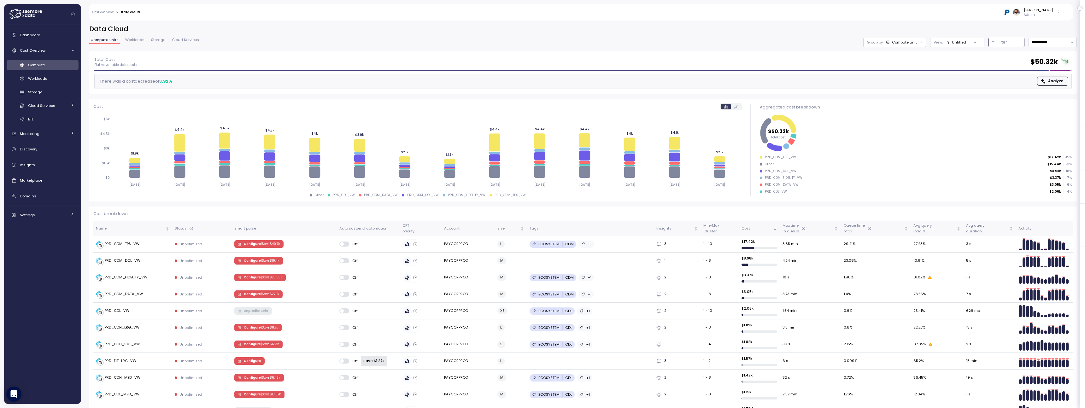
click at [999, 39] on p "Filter" at bounding box center [1002, 42] width 9 height 6
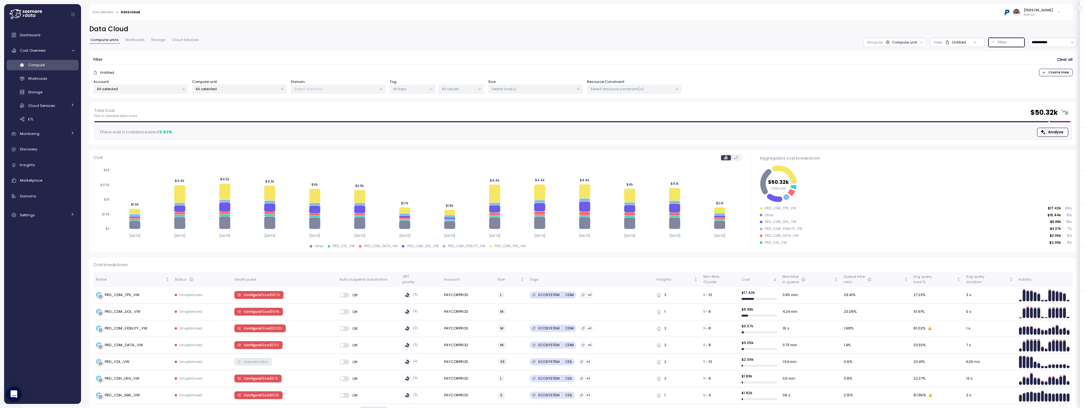
click at [263, 90] on p "All selected" at bounding box center [237, 88] width 82 height 5
click at [259, 105] on input at bounding box center [239, 103] width 91 height 8
type input "*****"
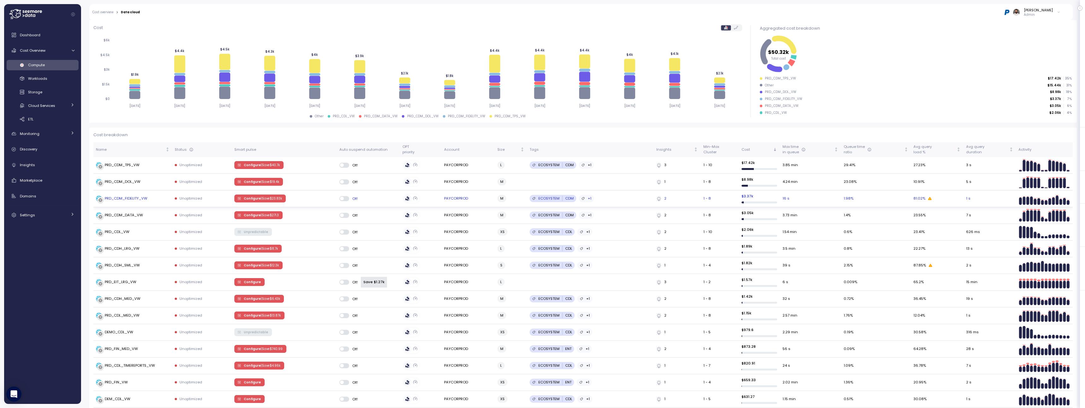
scroll to position [130, 0]
click at [150, 287] on td "PRD_EIT_LRG_VW" at bounding box center [132, 282] width 79 height 17
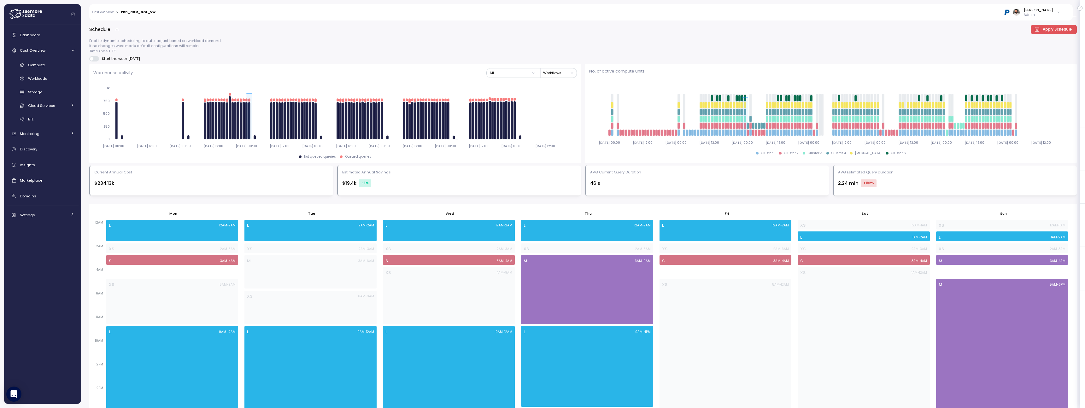
scroll to position [154, 0]
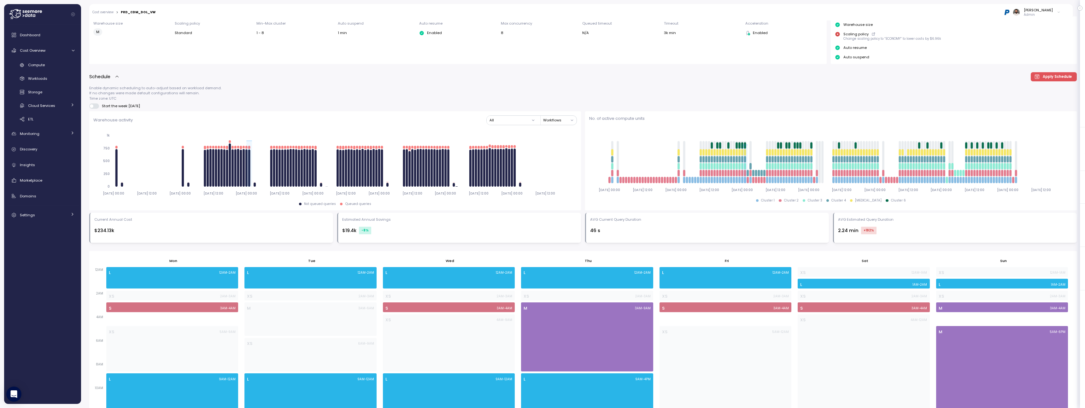
click at [97, 107] on span at bounding box center [96, 105] width 6 height 5
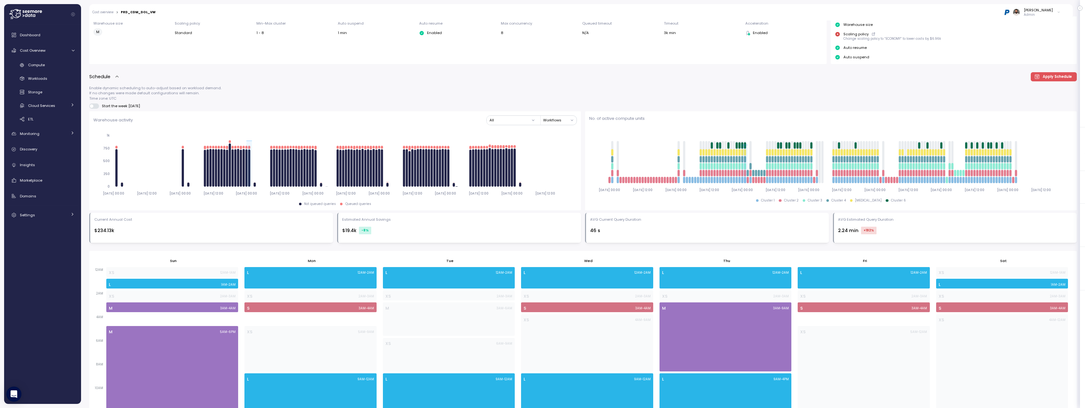
click at [93, 107] on span at bounding box center [91, 105] width 3 height 3
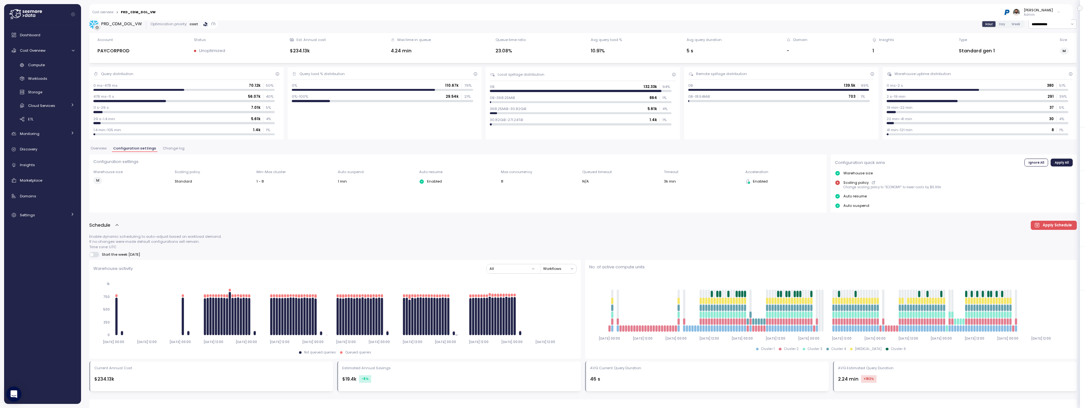
scroll to position [0, 0]
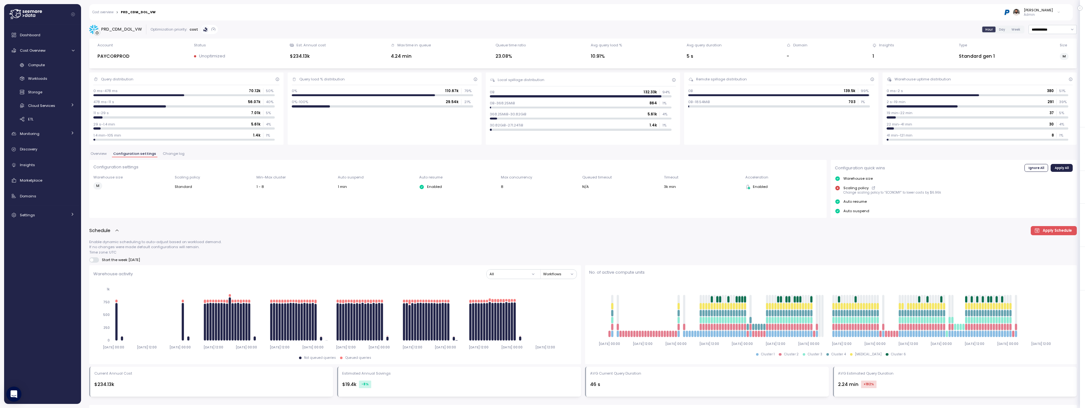
click at [169, 155] on span "Change log" at bounding box center [174, 153] width 22 height 3
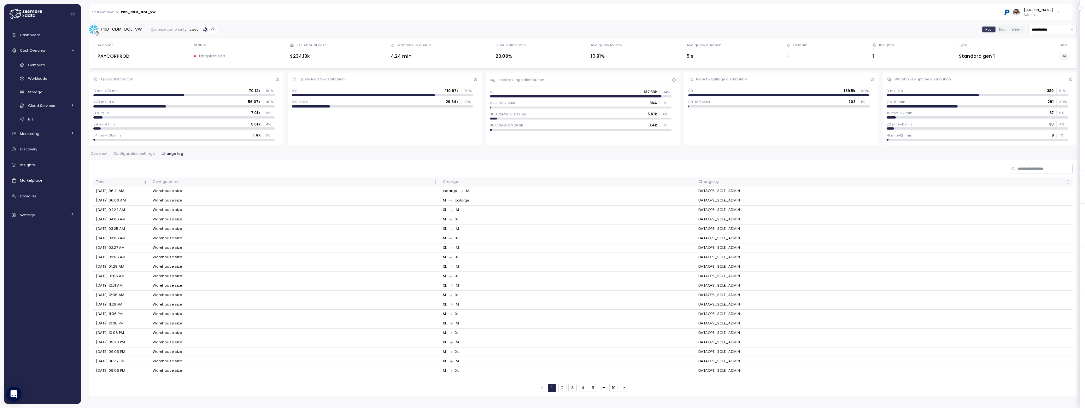
click at [561, 388] on button "2" at bounding box center [562, 388] width 8 height 8
click at [720, 216] on td "DATAOPS_SOLE_ADMIN" at bounding box center [884, 219] width 377 height 9
copy td "DATAOPS_SOLE_ADMIN"
click at [552, 390] on button "1" at bounding box center [552, 388] width 8 height 8
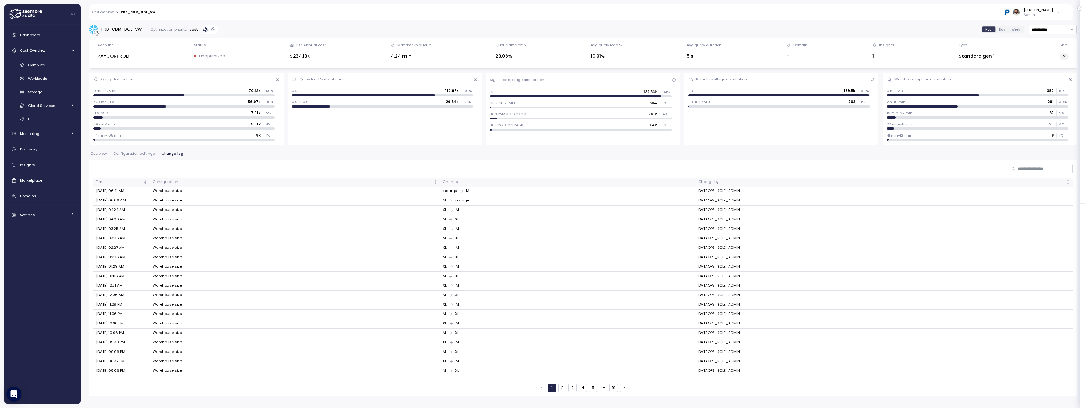
click at [725, 239] on td "DATAOPS_SOLE_ADMIN" at bounding box center [884, 238] width 377 height 9
copy td "DATAOPS_SOLE_ADMIN"
click at [47, 74] on link "Workloads" at bounding box center [43, 79] width 72 height 10
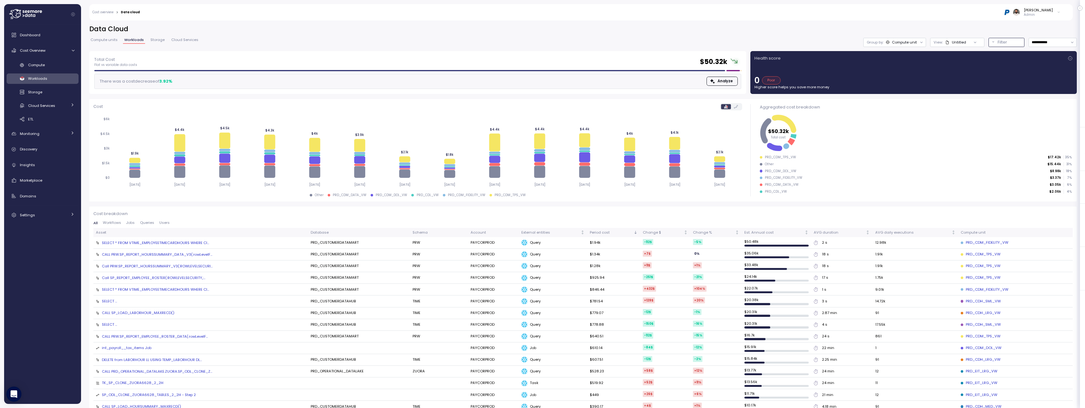
click at [1003, 45] on button "Filter" at bounding box center [1007, 42] width 36 height 9
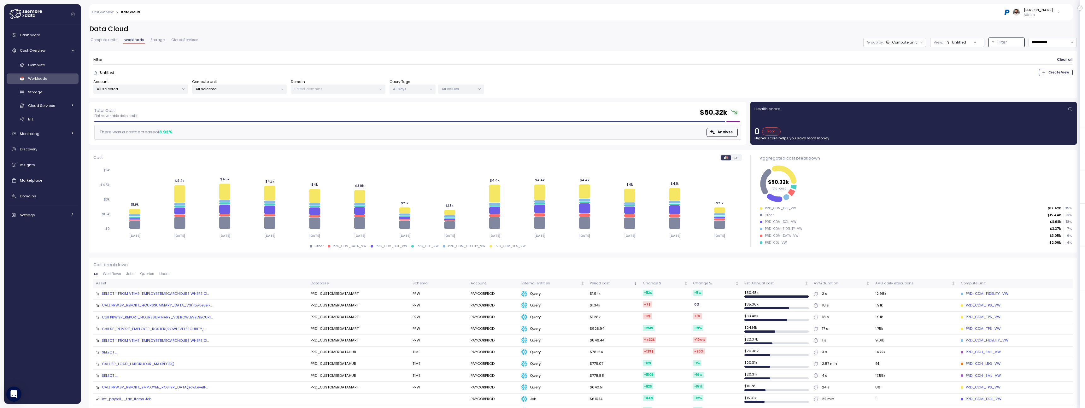
click at [162, 276] on span "Users" at bounding box center [164, 273] width 10 height 3
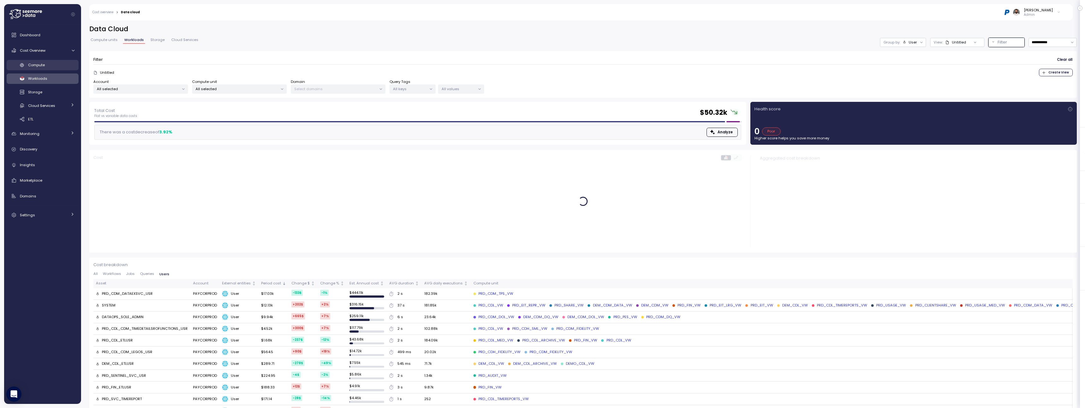
click at [67, 68] on link "Compute" at bounding box center [43, 65] width 72 height 10
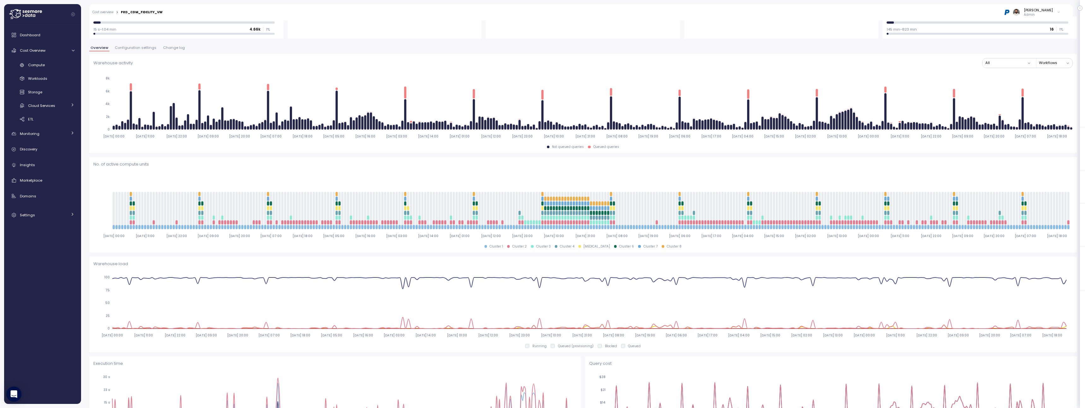
scroll to position [104, 0]
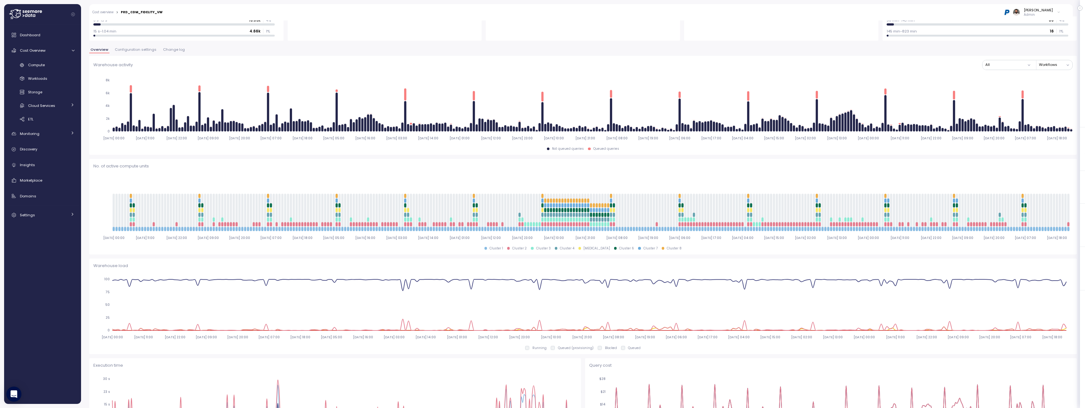
click at [133, 49] on span "Configuration settings" at bounding box center [136, 49] width 42 height 3
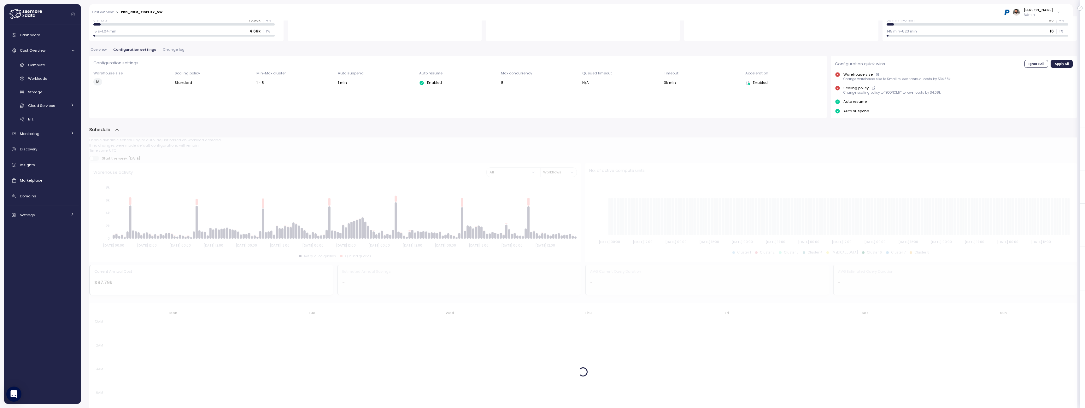
click at [173, 53] on button "Change log" at bounding box center [174, 50] width 24 height 5
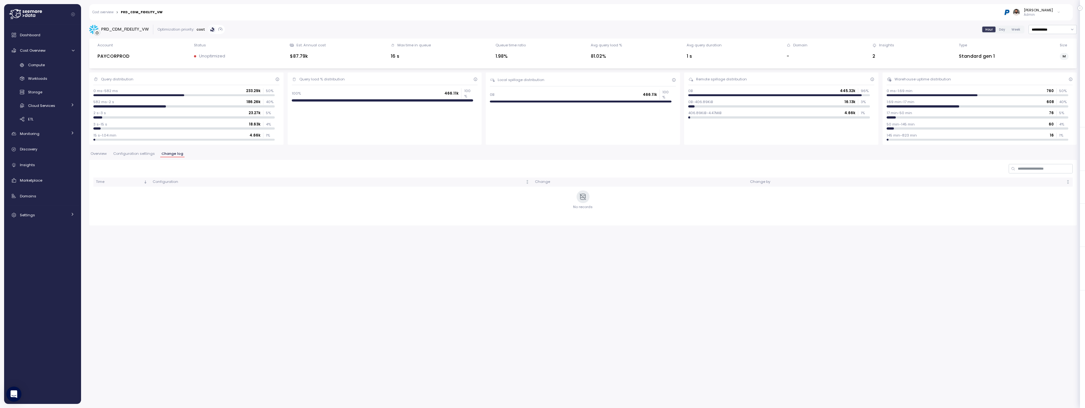
click at [101, 152] on span "Overview" at bounding box center [99, 153] width 16 height 3
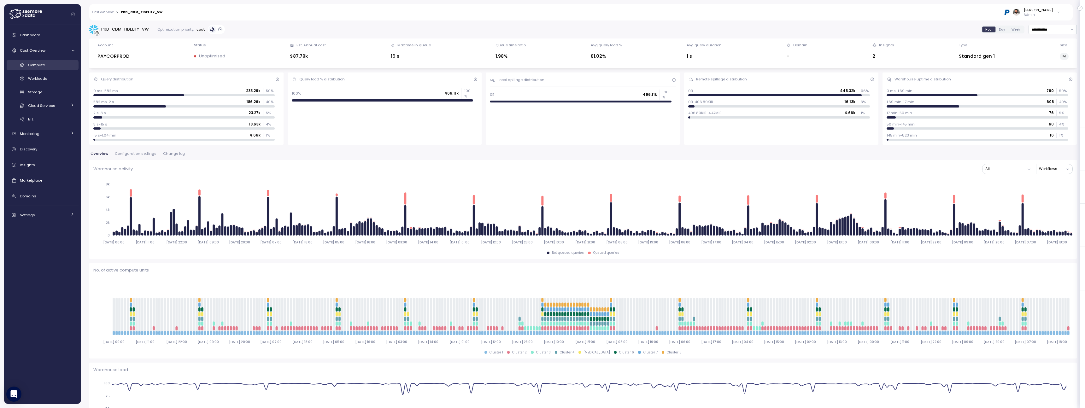
click at [46, 68] on link "Compute" at bounding box center [43, 65] width 72 height 10
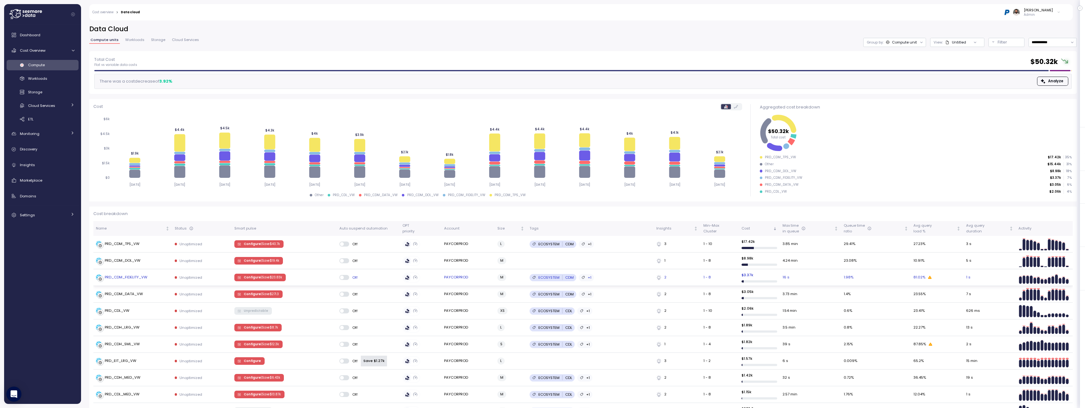
click at [159, 276] on div "PRD_CDM_FIDELITY_VW" at bounding box center [133, 277] width 74 height 6
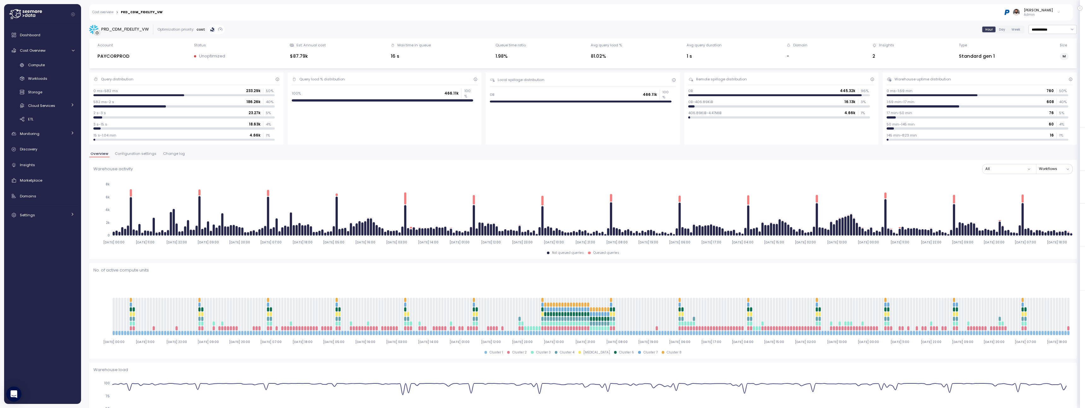
click at [167, 154] on span "Change log" at bounding box center [174, 153] width 22 height 3
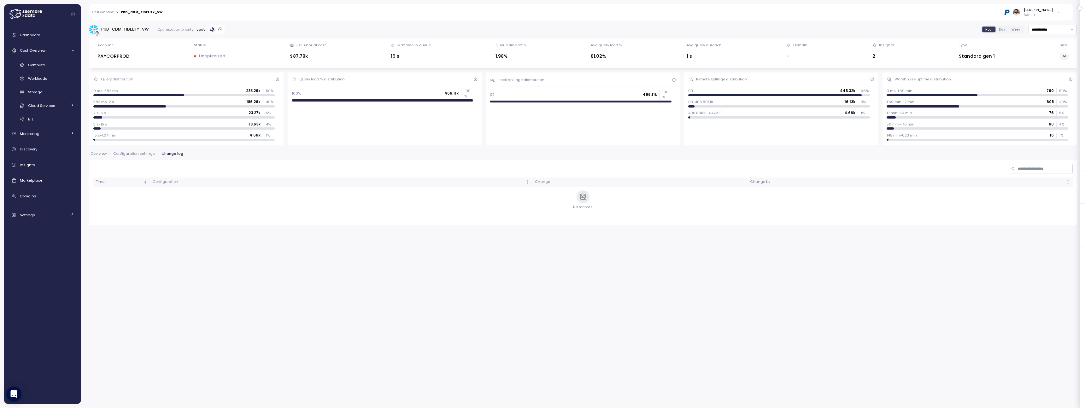
click at [110, 13] on link "Cost overview" at bounding box center [102, 12] width 21 height 3
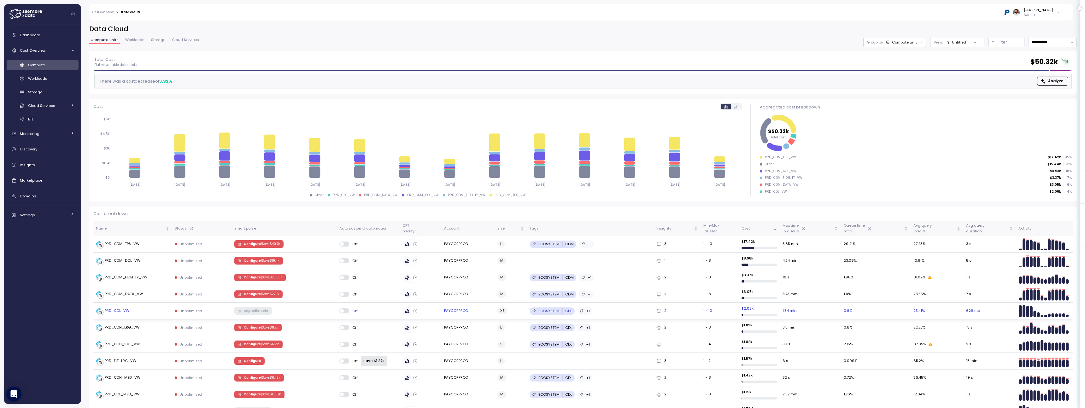
click at [146, 311] on div "PRD_CDL_VW" at bounding box center [133, 311] width 74 height 6
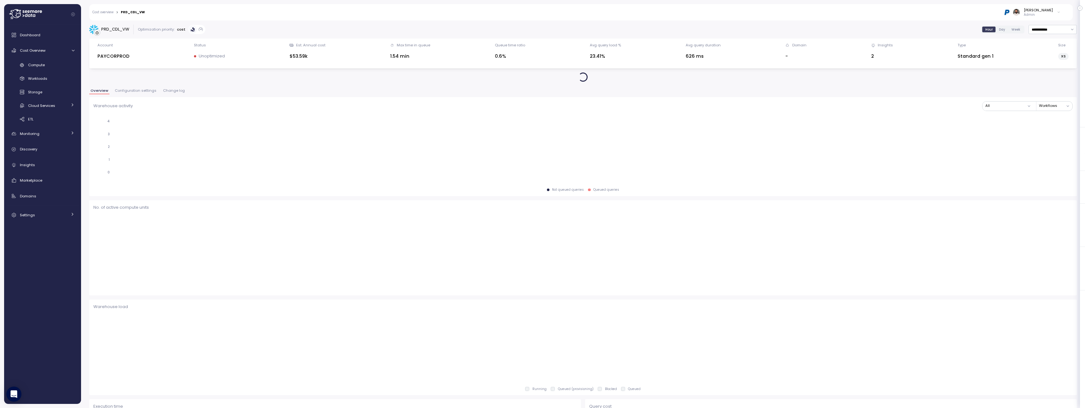
click at [171, 90] on span "Change log" at bounding box center [174, 90] width 22 height 3
click at [111, 16] on div "Cost overview > PRD_CDL_VW Guy Biecher Admin" at bounding box center [576, 12] width 975 height 16
click at [109, 14] on link "Cost overview" at bounding box center [102, 12] width 21 height 3
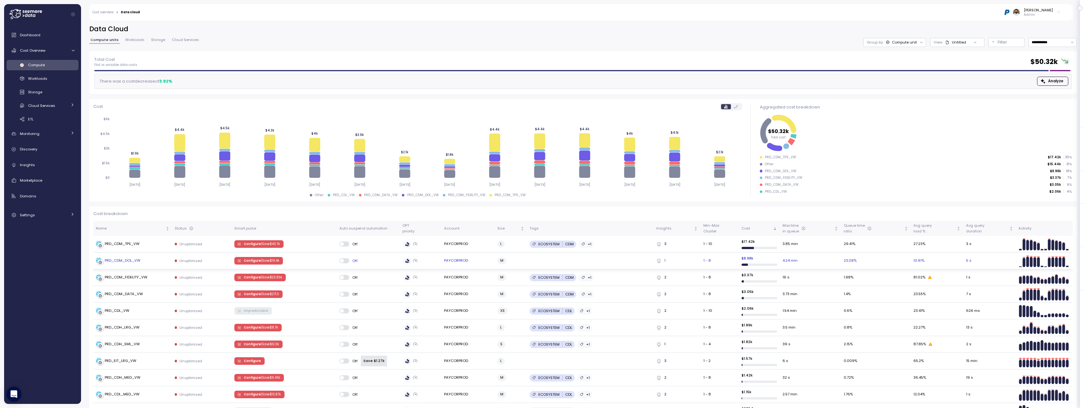
click at [151, 259] on div "PRD_CDM_DOL_VW" at bounding box center [133, 261] width 74 height 6
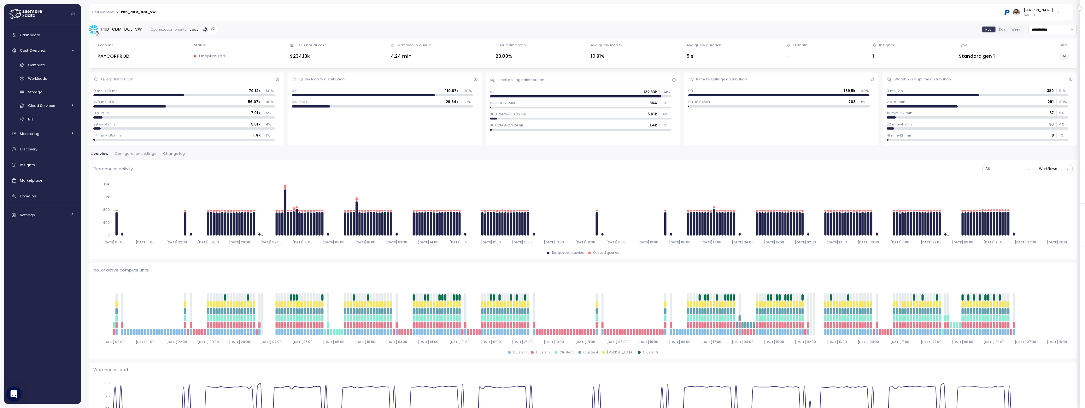
click at [166, 155] on span "Change log" at bounding box center [174, 153] width 22 height 3
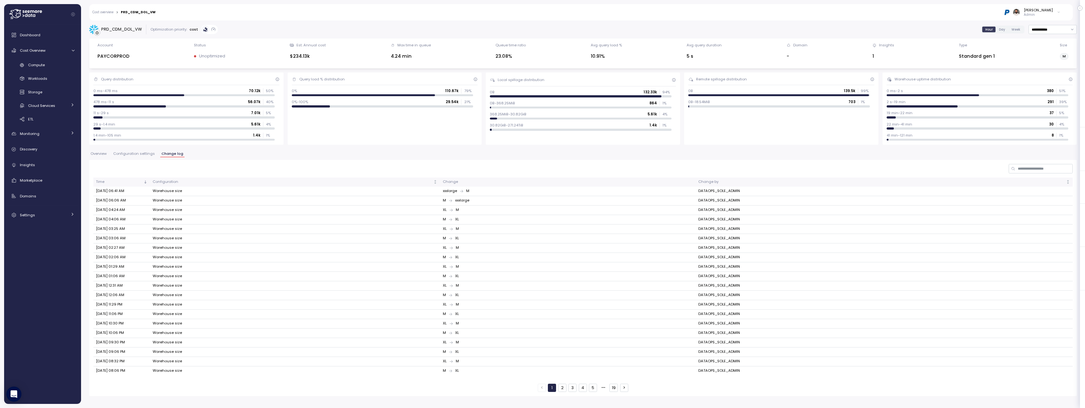
click at [131, 29] on div "PRD_CDM_DOL_VW" at bounding box center [121, 29] width 41 height 6
click at [1025, 167] on input at bounding box center [1041, 168] width 64 height 9
type input "***"
drag, startPoint x: 438, startPoint y: 200, endPoint x: 464, endPoint y: 200, distance: 26.8
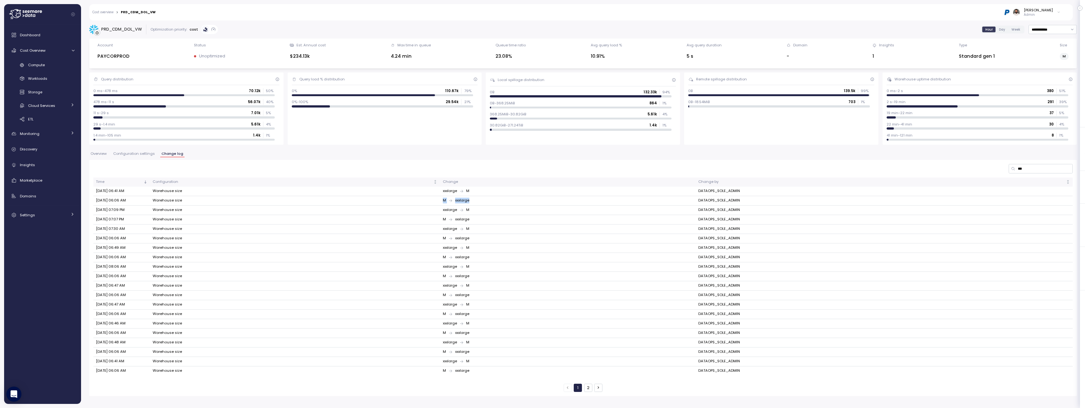
click at [464, 200] on td "M xxxlarge" at bounding box center [568, 200] width 256 height 9
click at [103, 156] on span "Overview" at bounding box center [99, 153] width 16 height 3
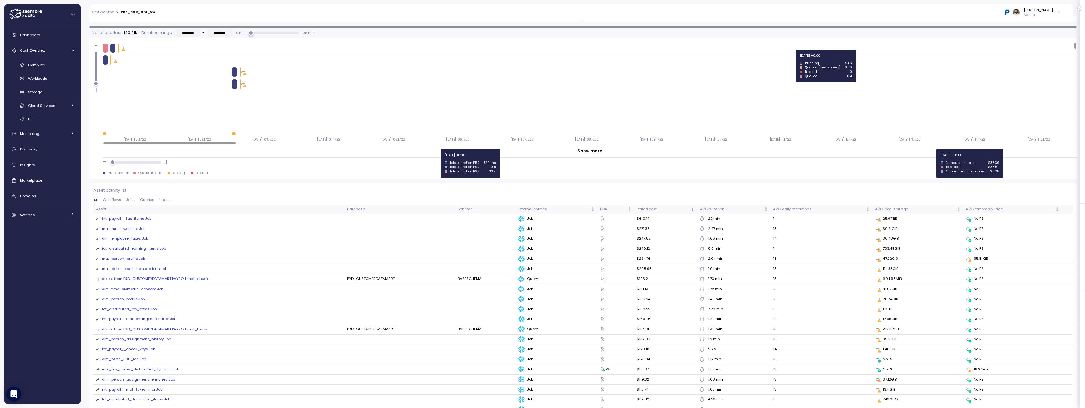
scroll to position [601, 0]
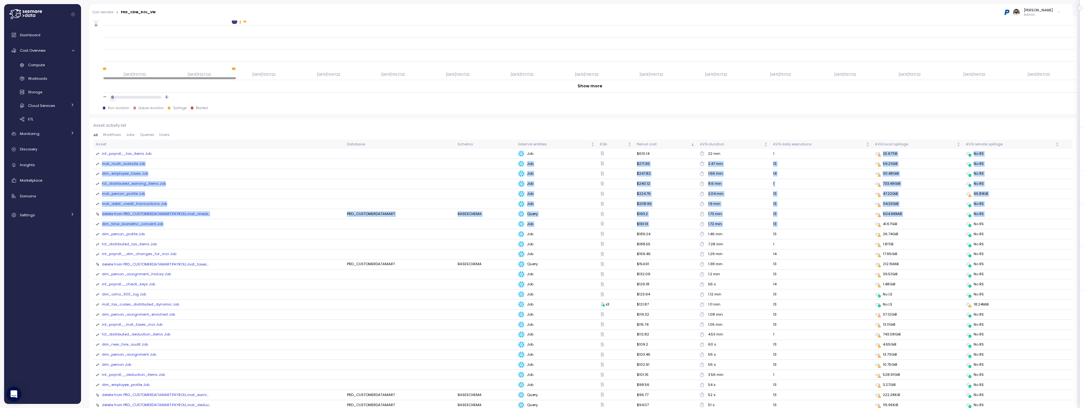
drag, startPoint x: 880, startPoint y: 153, endPoint x: 882, endPoint y: 223, distance: 69.8
click at [882, 223] on tbody "int_payroll__tax_items Job Job $610.14 22 min 1 25.97TiB No RS mat_multi_worksi…" at bounding box center [583, 400] width 980 height 503
click at [144, 155] on div "int_payroll__tax_items Job" at bounding box center [127, 154] width 50 height 6
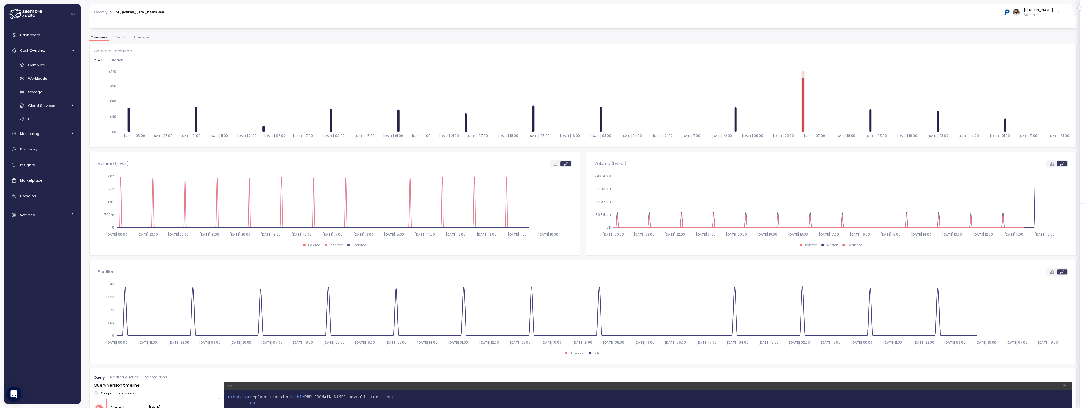
scroll to position [68, 0]
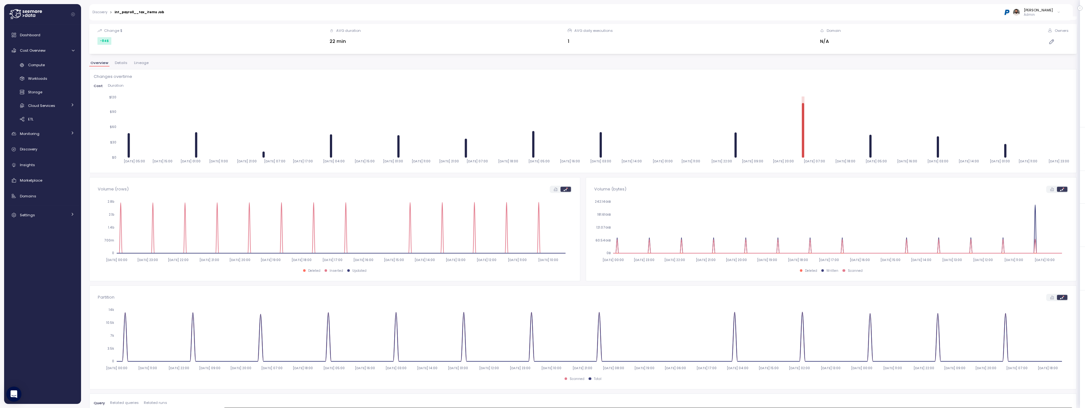
click at [119, 63] on span "Details" at bounding box center [121, 62] width 13 height 3
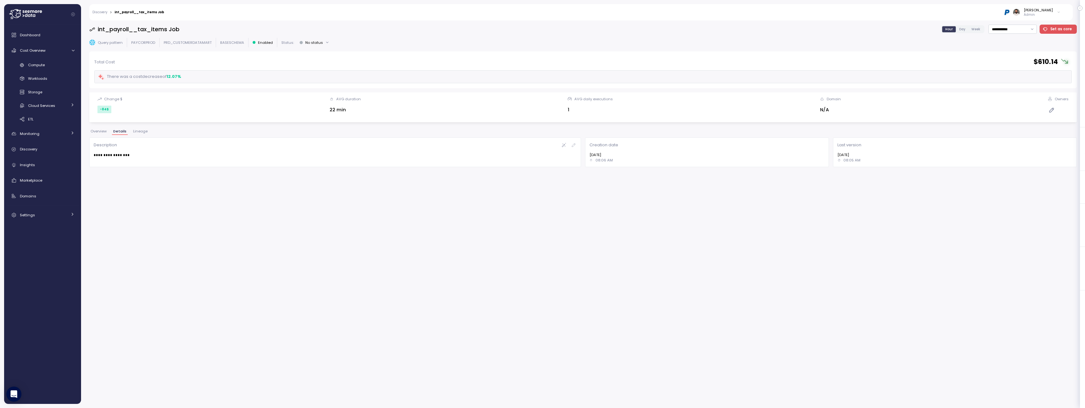
click at [141, 131] on span "Lineage" at bounding box center [140, 131] width 15 height 3
click at [101, 131] on span "Overview" at bounding box center [99, 131] width 16 height 3
click at [137, 132] on span "Lineage" at bounding box center [141, 131] width 15 height 3
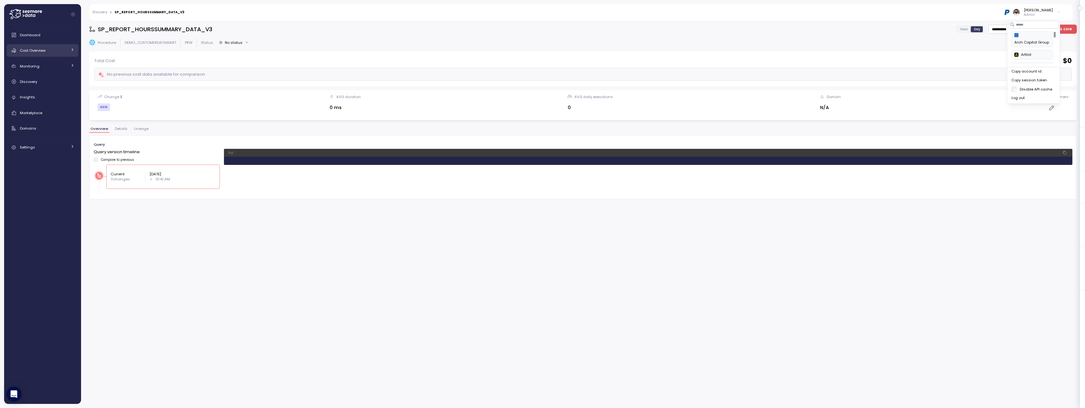
click at [58, 53] on div "Cost Overview" at bounding box center [43, 50] width 47 height 6
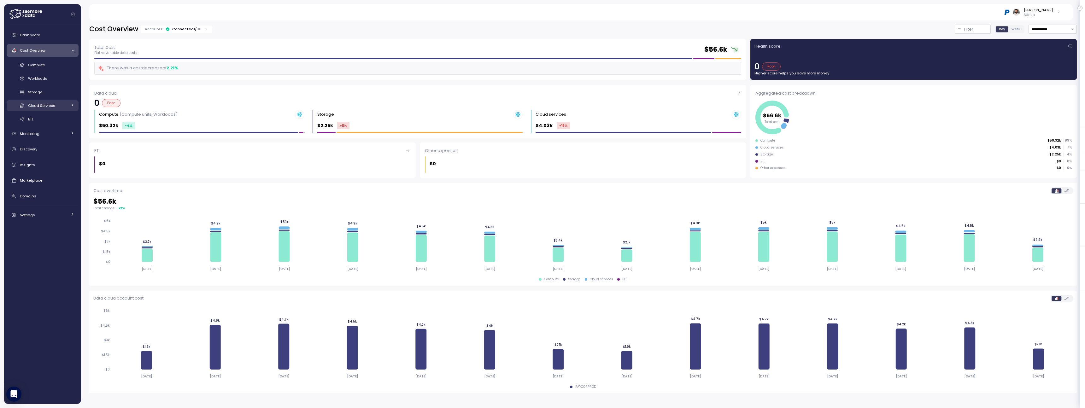
click at [71, 104] on icon at bounding box center [72, 105] width 4 height 4
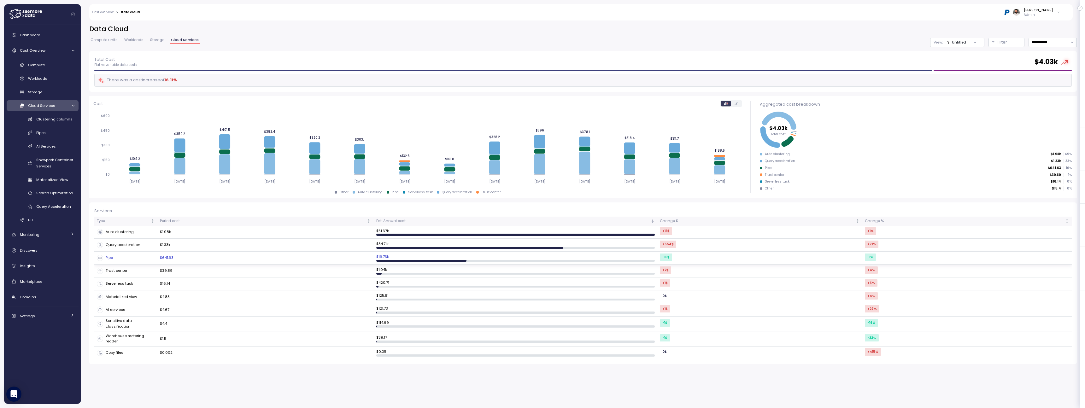
click at [124, 254] on td "Pipe" at bounding box center [125, 258] width 63 height 13
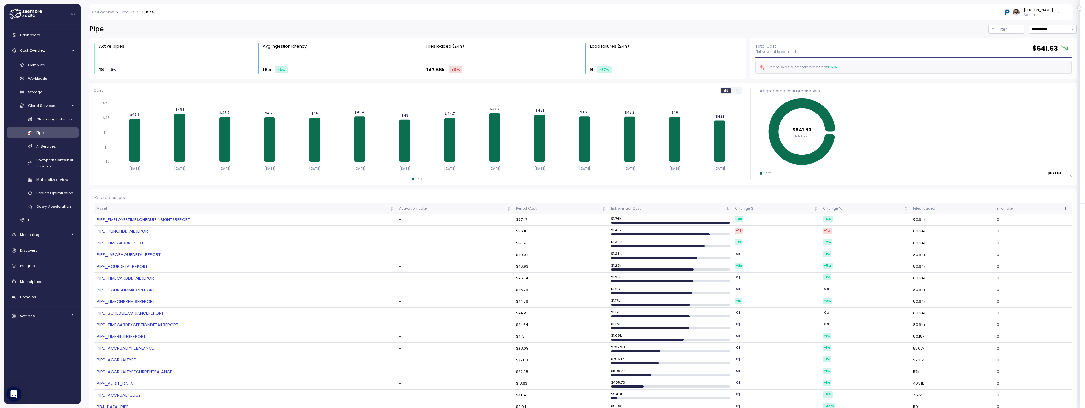
click at [166, 223] on td "PIPE_EMPLOYEETIMESCHEDULEINSIGHTSREPORT" at bounding box center [245, 220] width 302 height 12
click at [166, 220] on link "PIPE_EMPLOYEETIMESCHEDULEINSIGHTSREPORT" at bounding box center [245, 220] width 297 height 6
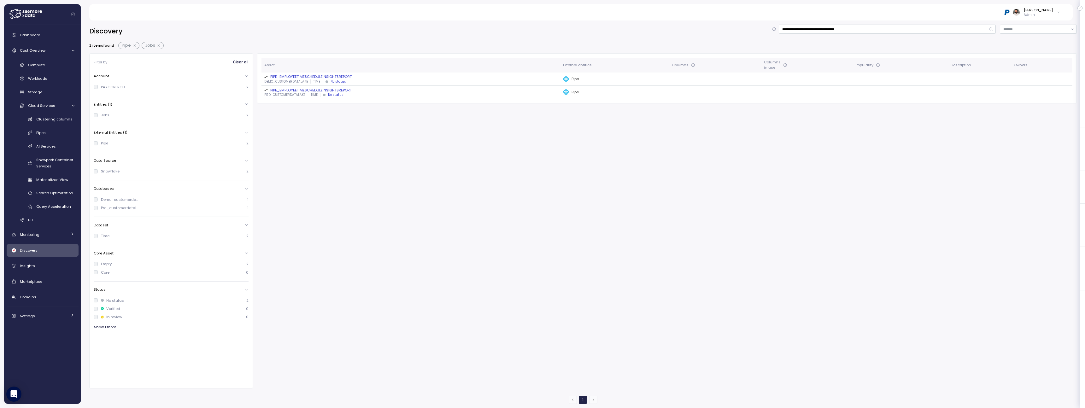
click at [328, 78] on div "PIPE_EMPLOYEETIMESCHEDULEINSIGHTSREPORT" at bounding box center [411, 76] width 294 height 5
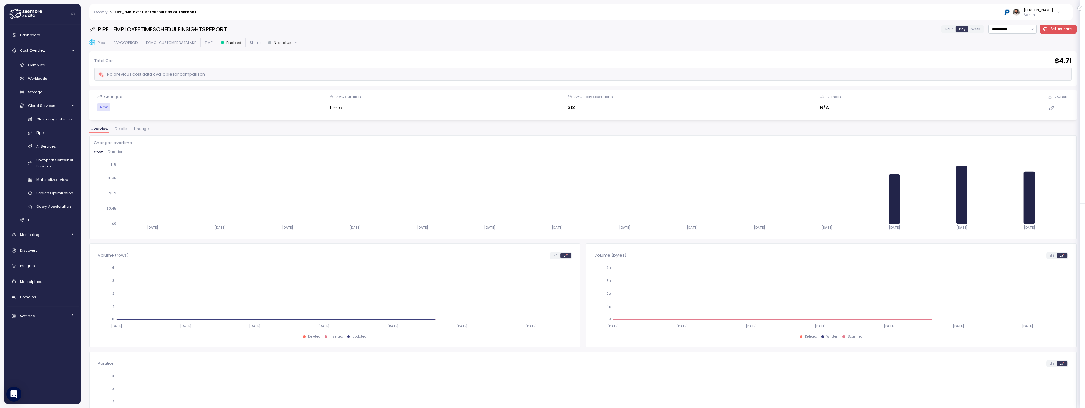
click at [142, 129] on span "Lineage" at bounding box center [141, 128] width 15 height 3
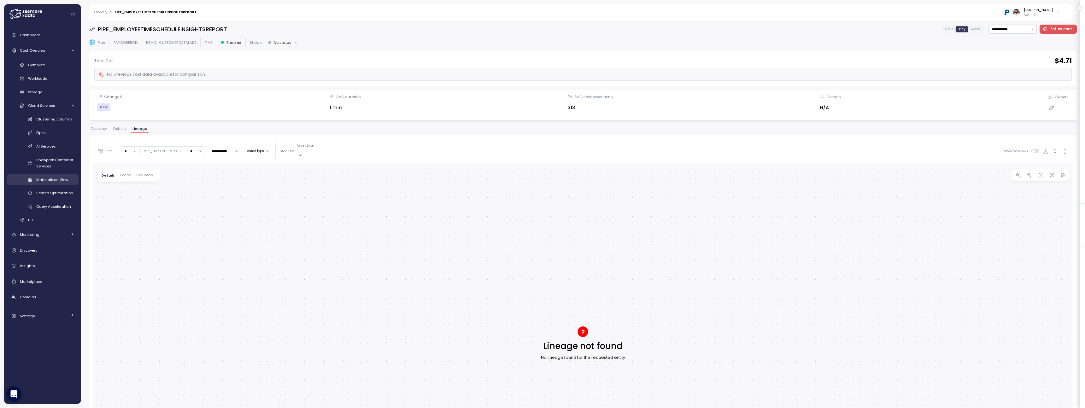
click at [67, 179] on span "Materialized View" at bounding box center [52, 179] width 32 height 5
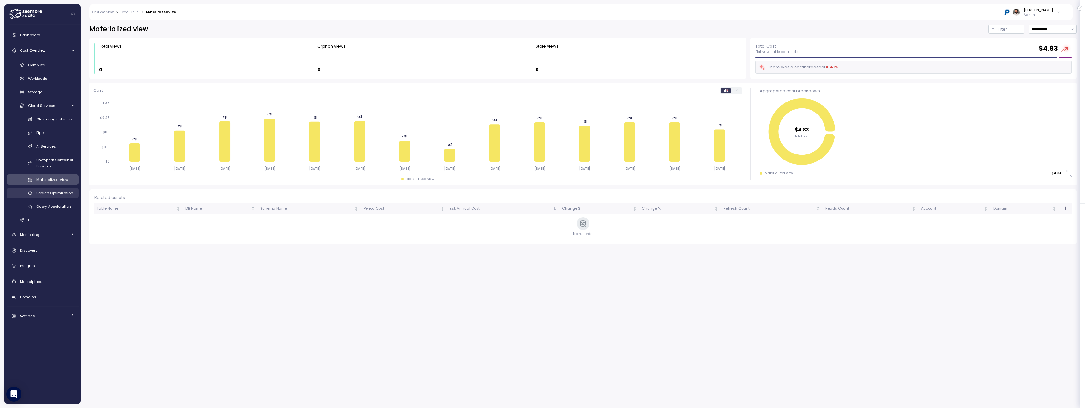
click at [65, 196] on div "Search Optimization" at bounding box center [55, 193] width 38 height 6
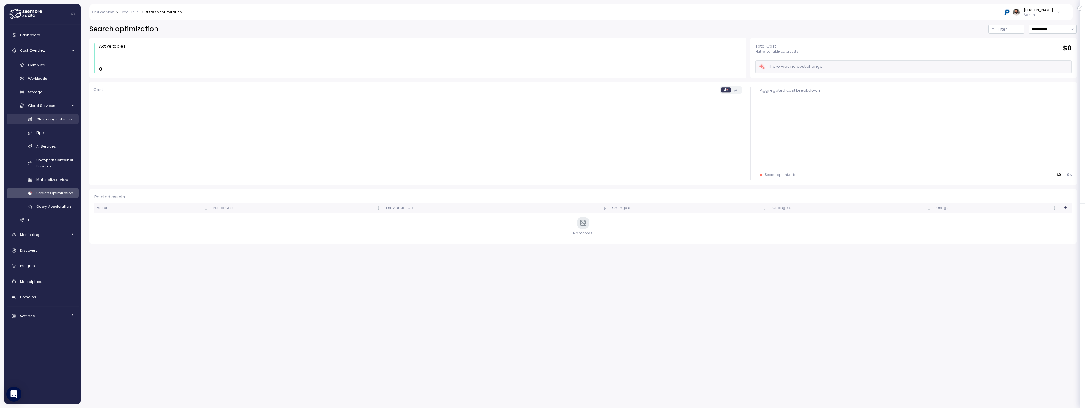
click at [60, 122] on div "Clustering columns" at bounding box center [55, 119] width 38 height 6
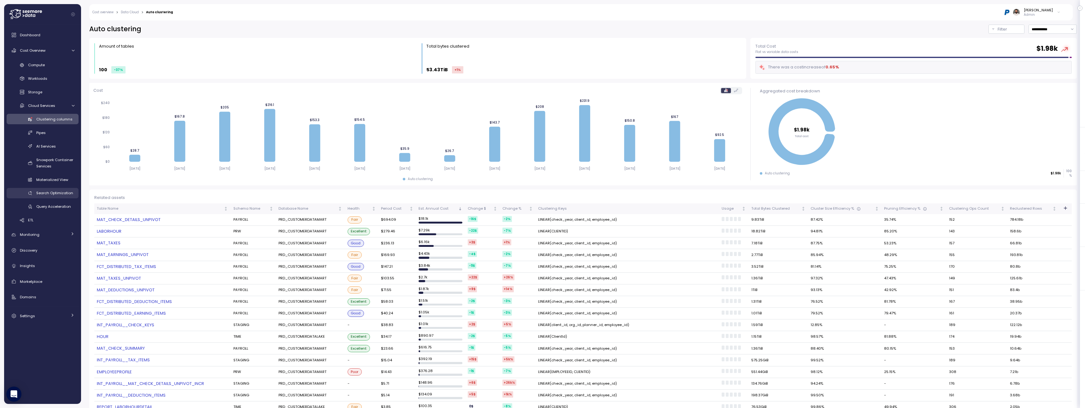
click at [64, 196] on div "Search Optimization" at bounding box center [55, 193] width 38 height 6
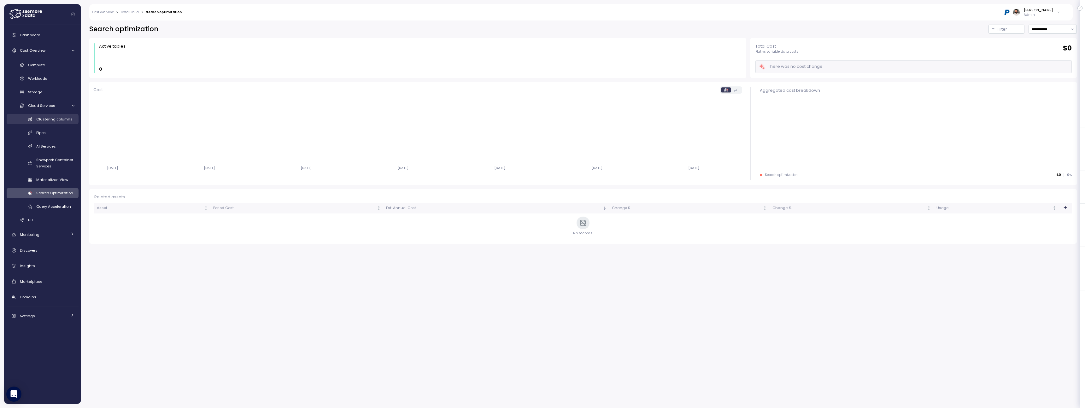
click at [56, 121] on span "Clustering columns" at bounding box center [54, 119] width 36 height 5
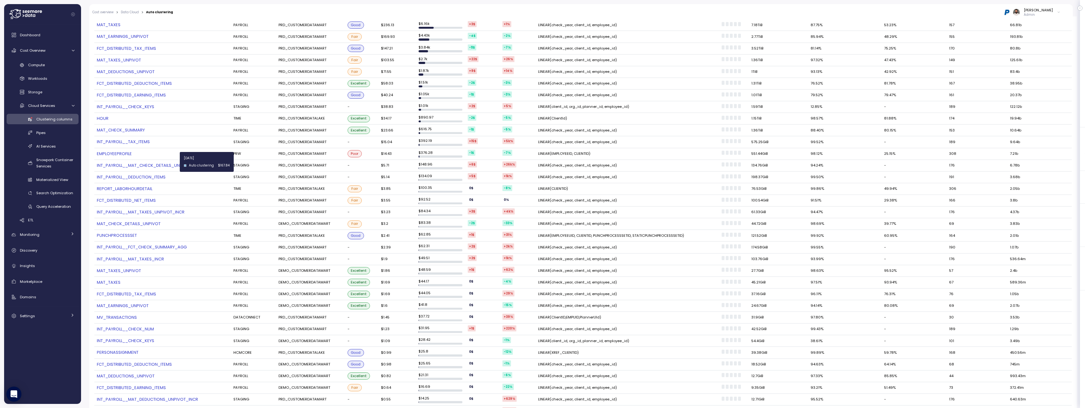
scroll to position [246, 0]
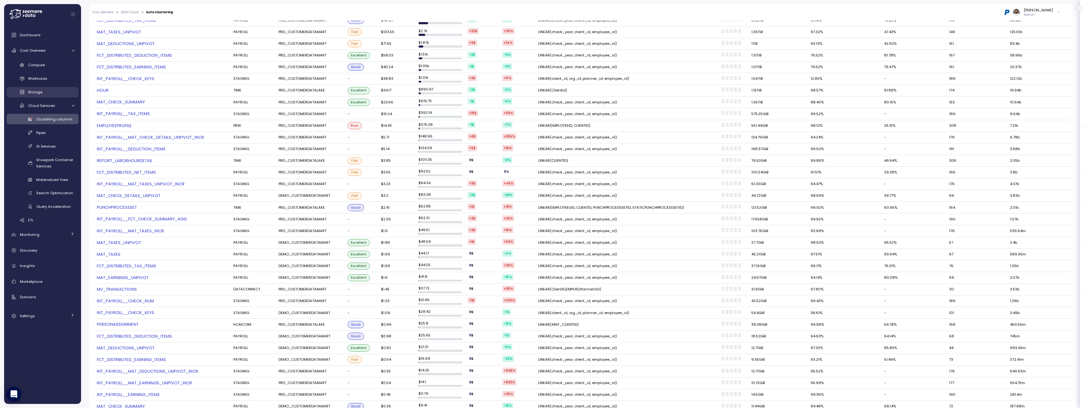
click at [55, 91] on div "Storage" at bounding box center [51, 92] width 46 height 6
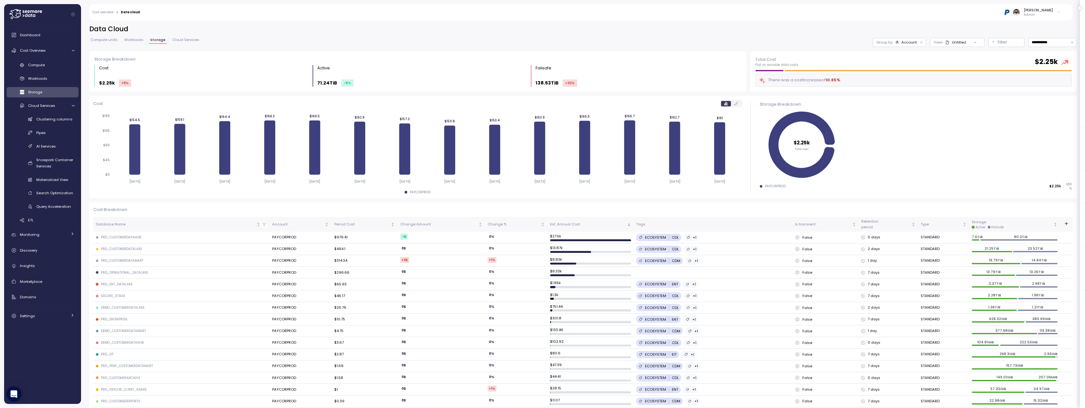
click at [115, 235] on td "PRD_CUSTOMERDATAHUB" at bounding box center [181, 238] width 176 height 12
click at [40, 52] on span "Cost Overview" at bounding box center [33, 50] width 26 height 5
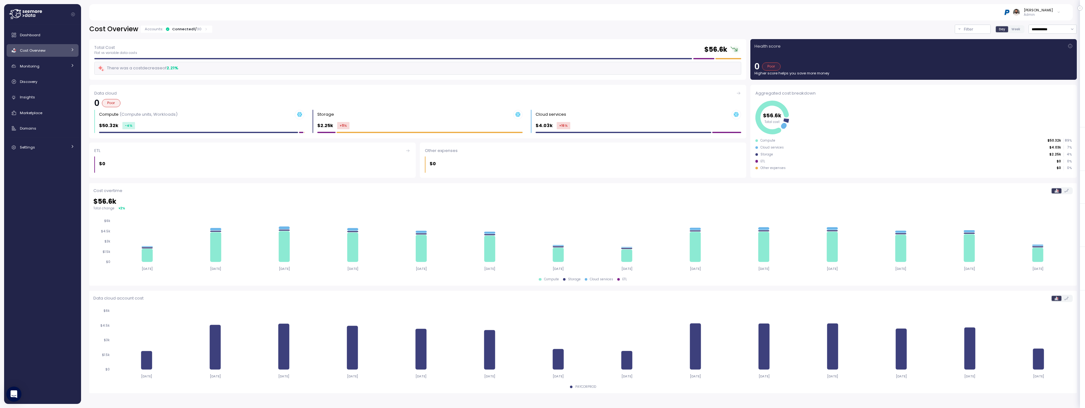
click at [40, 51] on span "Cost Overview" at bounding box center [33, 50] width 26 height 5
click at [40, 57] on div "Dashboard Cost Overview Compute Workloads Storage Cloud Services Clustering col…" at bounding box center [43, 176] width 72 height 294
click at [40, 69] on link "Compute" at bounding box center [43, 65] width 72 height 10
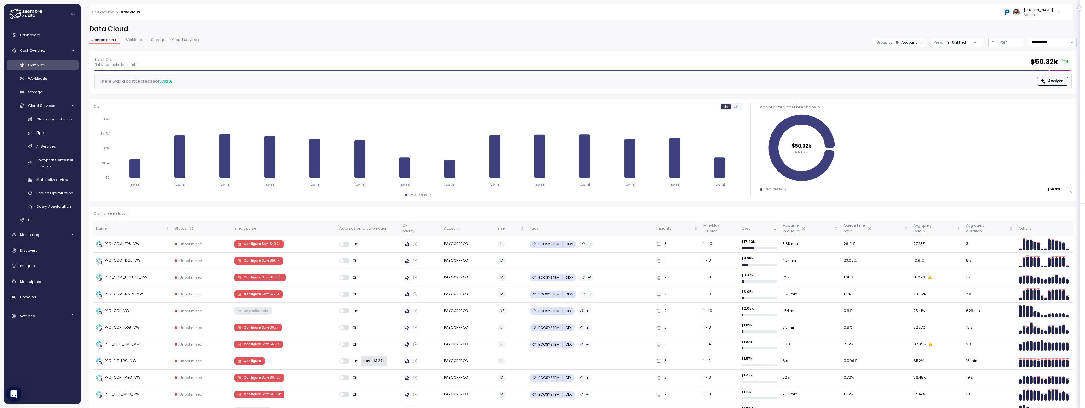
click at [54, 57] on div "Dashboard Cost Overview Compute Workloads Storage Cloud Services Clustering col…" at bounding box center [43, 176] width 72 height 294
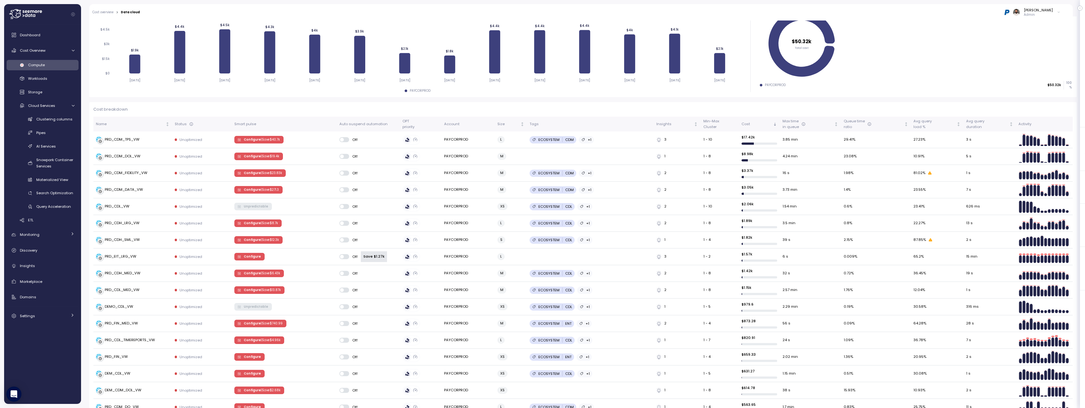
scroll to position [105, 0]
click at [219, 241] on div "Unoptimized" at bounding box center [202, 239] width 55 height 5
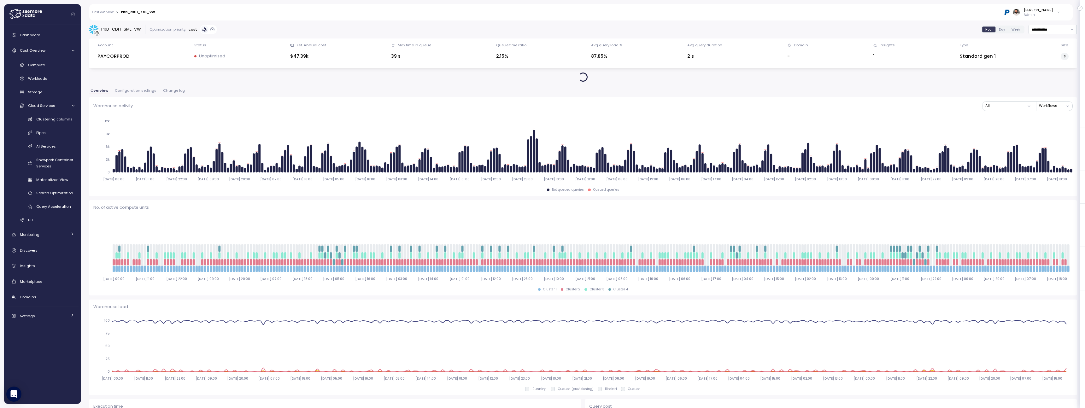
click at [143, 92] on span "Configuration settings" at bounding box center [136, 90] width 42 height 3
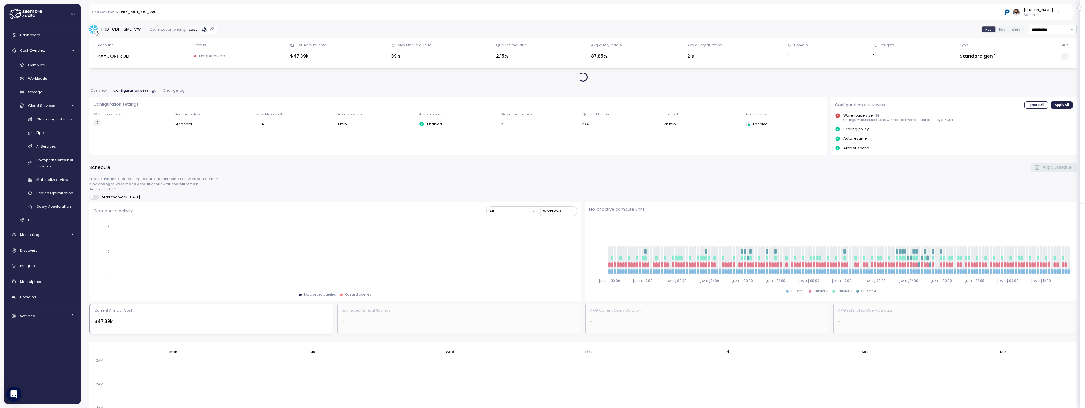
scroll to position [241, 0]
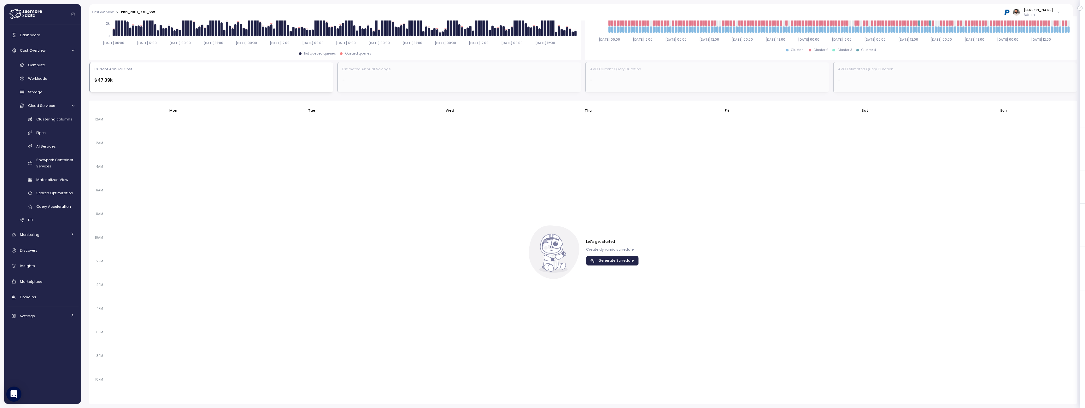
click at [622, 264] on span "Generate Schedule" at bounding box center [615, 260] width 35 height 9
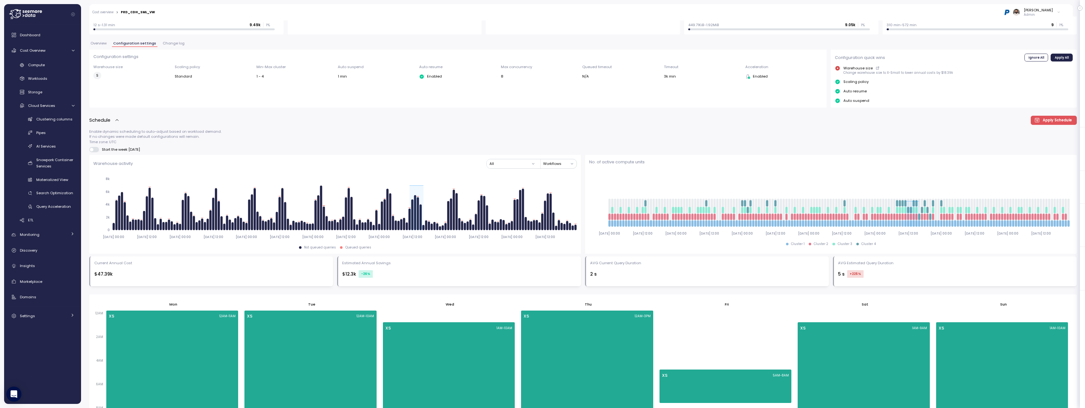
scroll to position [0, 0]
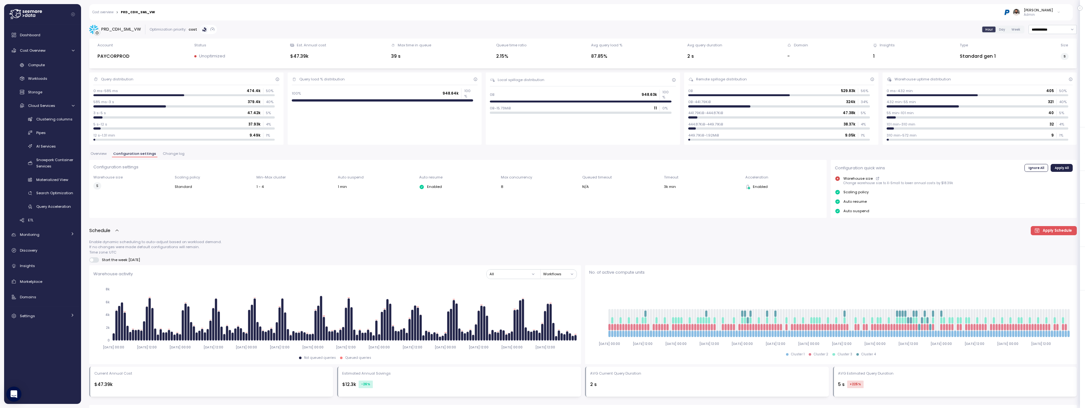
click at [114, 13] on div "Cost overview > PRD_CDH_SML_VW" at bounding box center [123, 12] width 62 height 4
click at [109, 13] on link "Cost overview" at bounding box center [102, 12] width 21 height 3
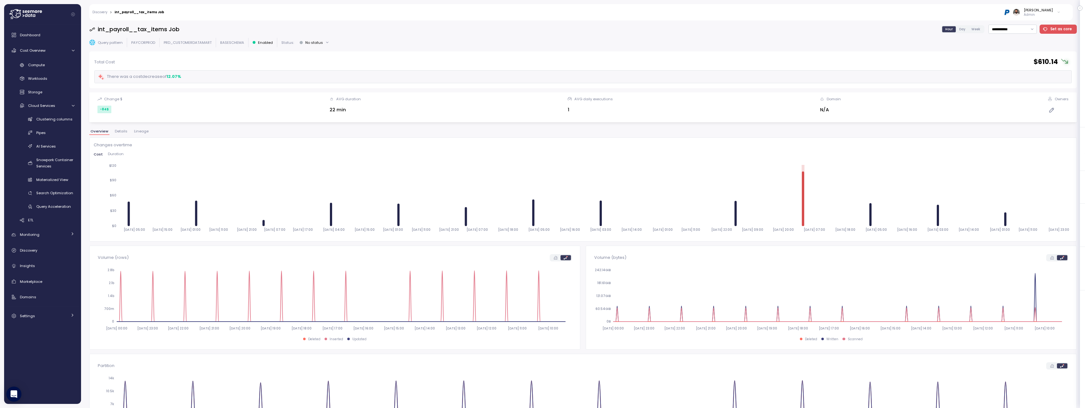
scroll to position [35, 0]
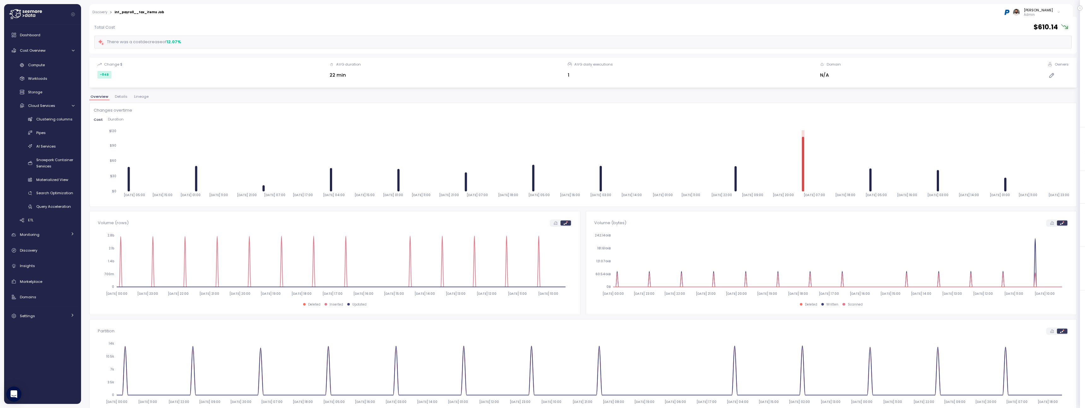
click at [120, 116] on div "Changes overtime Cost Duration [DATE] 05:00 [DATE] 15:00 [DATE] 01:00 [DATE] 11…" at bounding box center [583, 154] width 979 height 95
click at [119, 118] on span "Duration" at bounding box center [116, 119] width 16 height 3
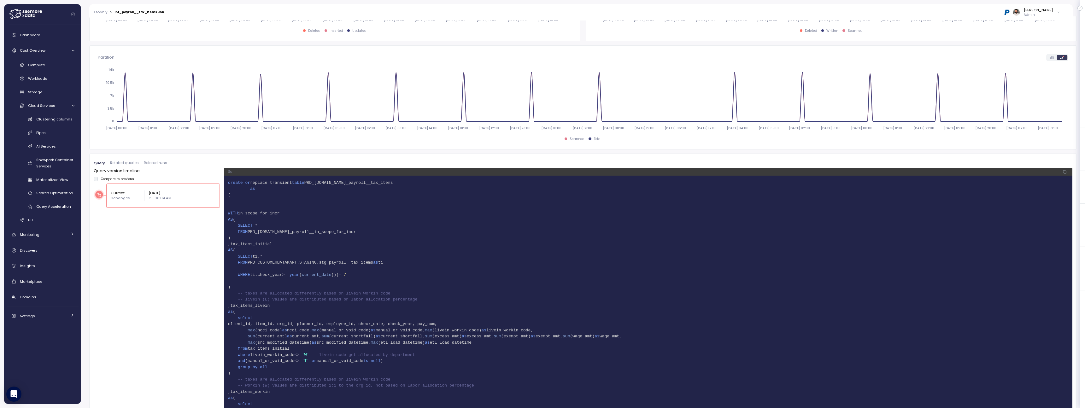
click at [130, 162] on span "Related queries" at bounding box center [124, 162] width 29 height 3
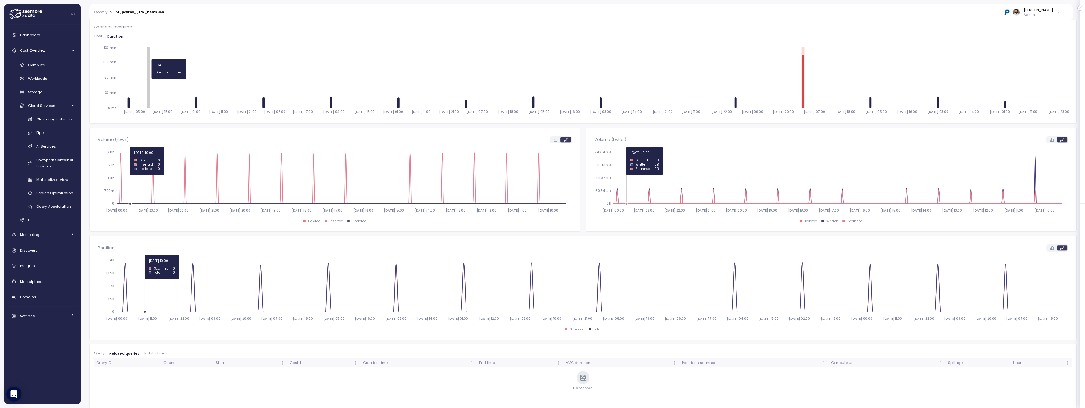
scroll to position [204, 0]
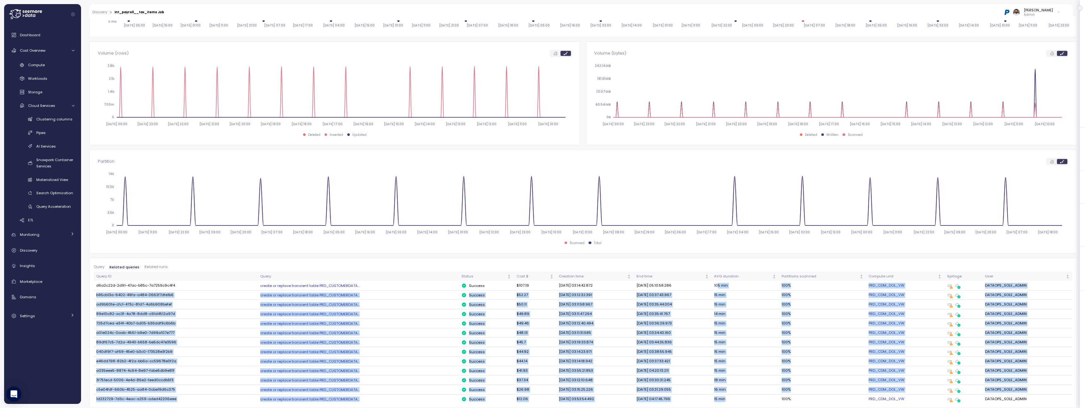
drag, startPoint x: 732, startPoint y: 287, endPoint x: 733, endPoint y: 402, distance: 114.8
click at [733, 403] on tbody "d6a2c22d-2d91-47ac-b85c-7a7259c9c4f4 create or replace transient table PRD_CUST…" at bounding box center [583, 342] width 979 height 123
click at [733, 402] on td "15 min" at bounding box center [746, 399] width 68 height 9
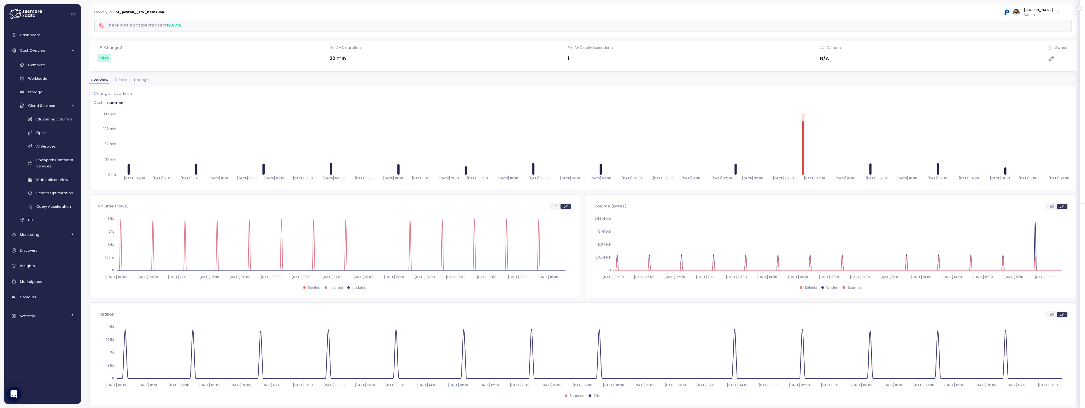
scroll to position [0, 0]
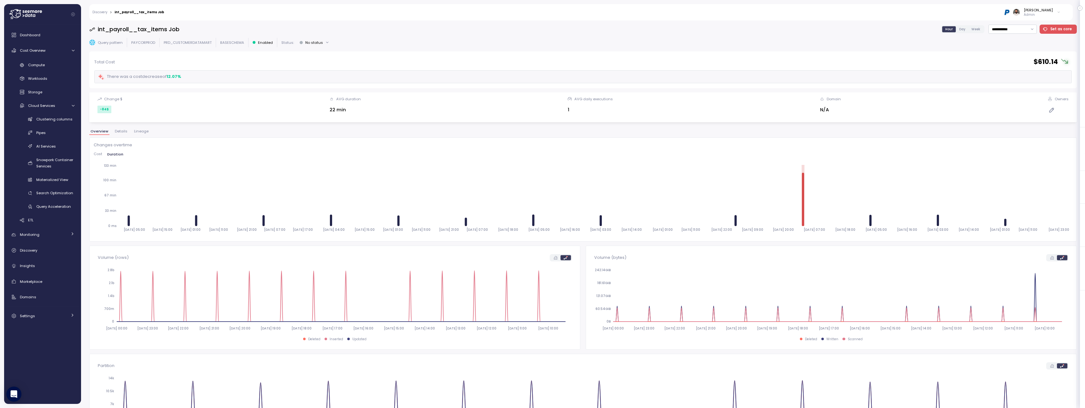
click at [59, 70] on div "Compute Workloads Storage Cloud Services Clustering columns Pipes AI Services S…" at bounding box center [43, 143] width 72 height 166
click at [57, 65] on div "Compute" at bounding box center [51, 65] width 46 height 6
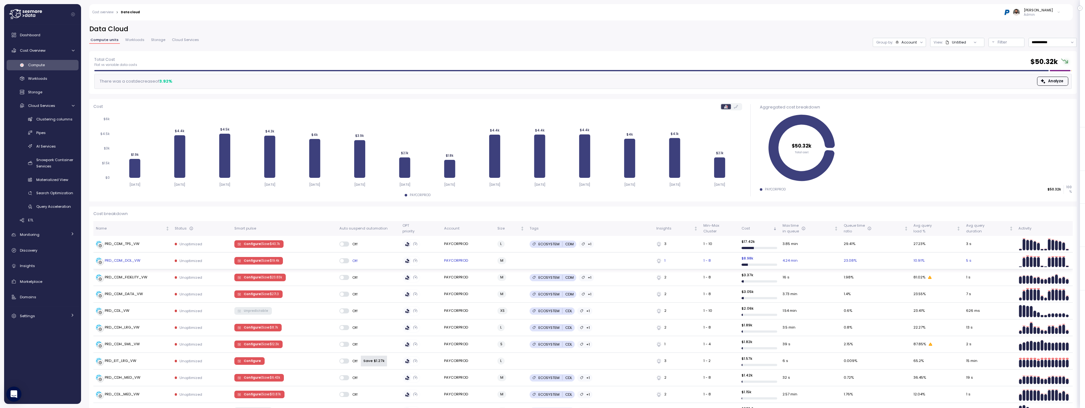
click at [149, 263] on div "PRD_CDM_DOL_VW" at bounding box center [133, 261] width 74 height 6
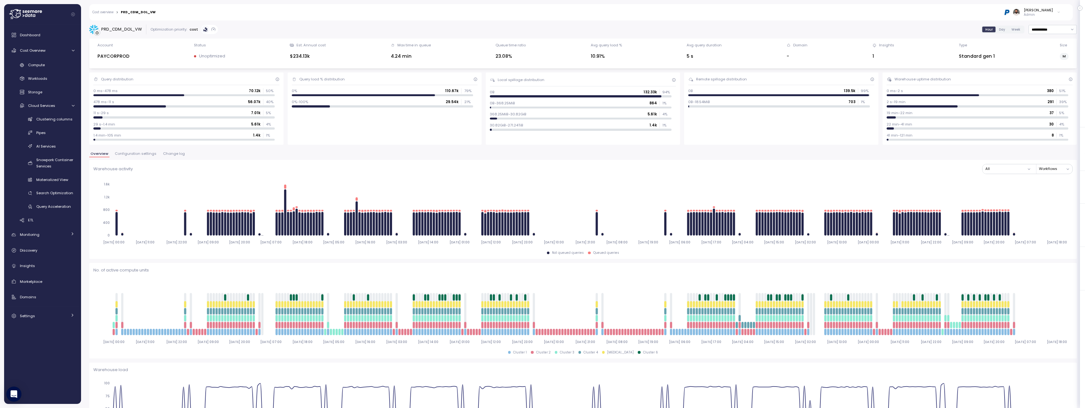
click at [142, 152] on span "Configuration settings" at bounding box center [136, 153] width 42 height 3
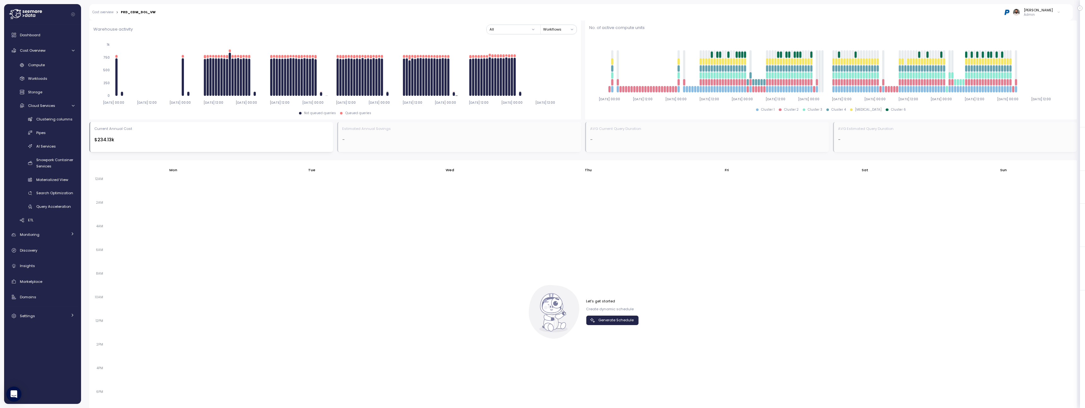
scroll to position [304, 0]
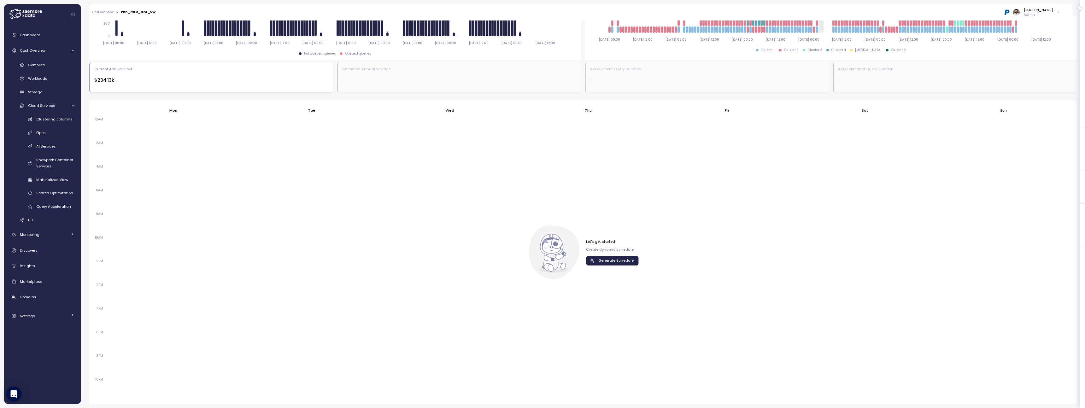
click at [623, 259] on span "Generate Schedule" at bounding box center [615, 260] width 35 height 9
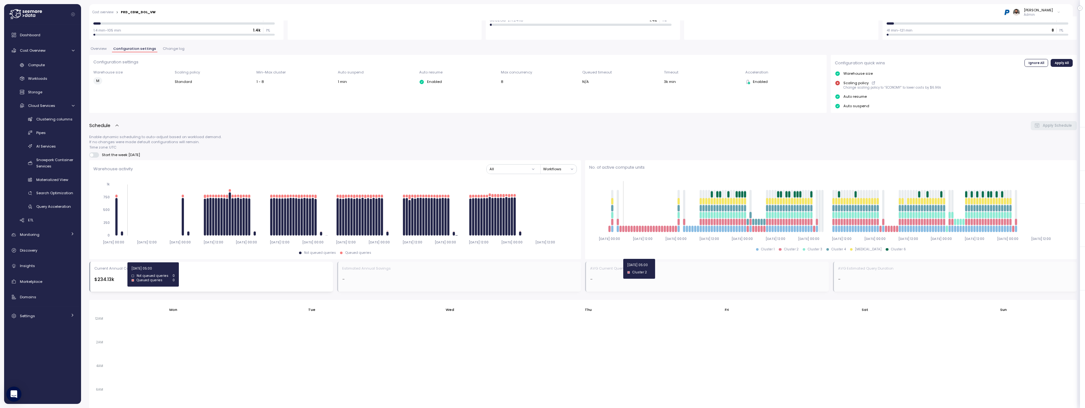
scroll to position [66, 0]
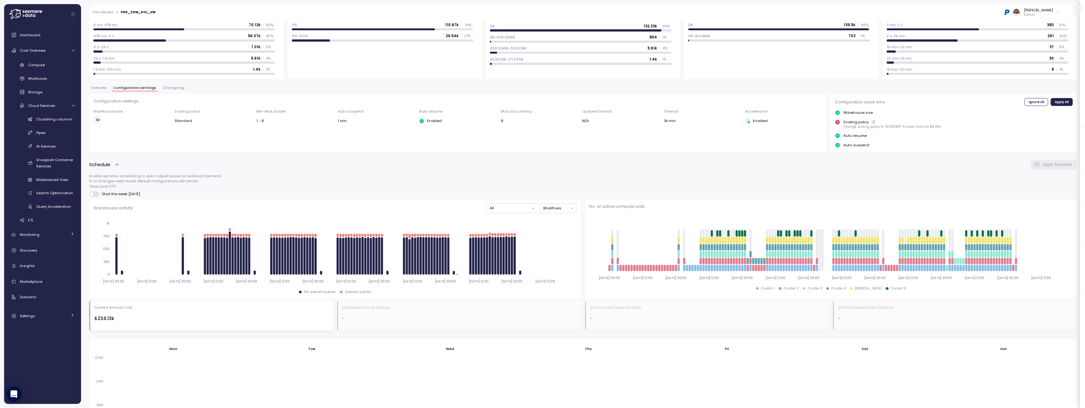
click at [172, 90] on span "Change log" at bounding box center [174, 87] width 22 height 3
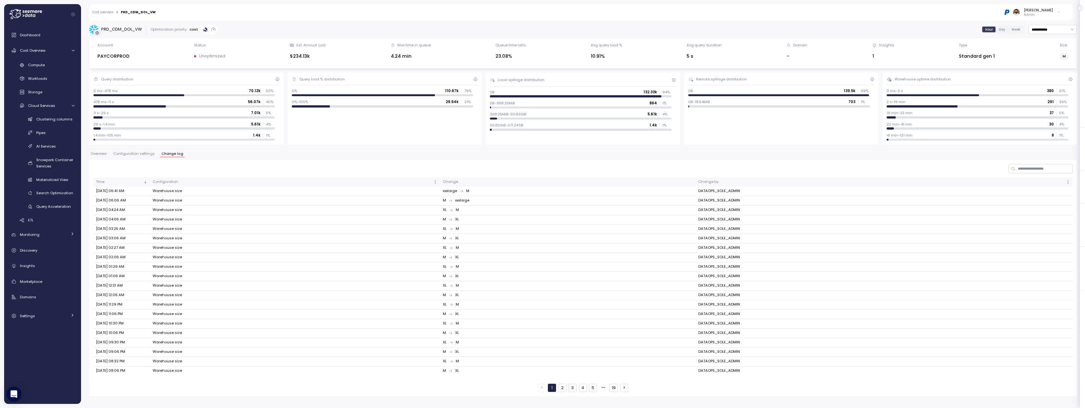
click at [148, 155] on span "Configuration settings" at bounding box center [134, 153] width 42 height 3
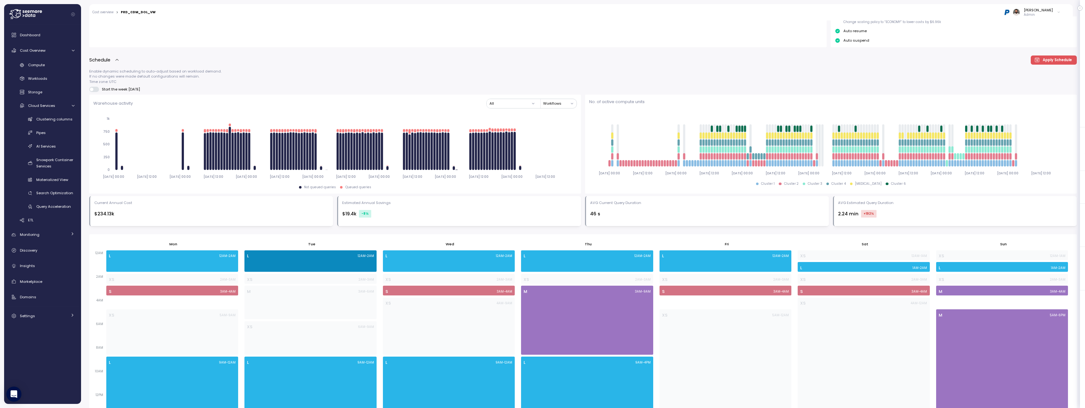
scroll to position [153, 0]
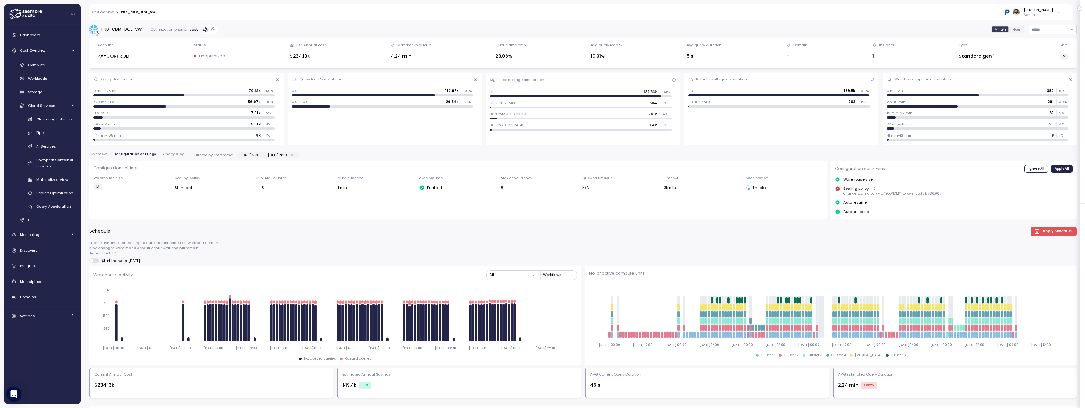
click at [125, 30] on div "PRD_CDM_DOL_VW" at bounding box center [121, 29] width 41 height 6
copy div "PRD_CDM_DOL_VW"
click at [103, 154] on span "Overview" at bounding box center [99, 153] width 16 height 3
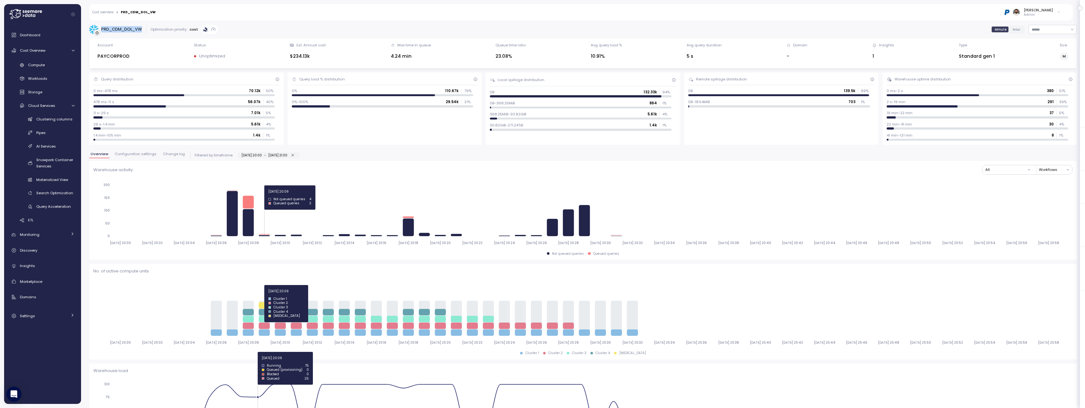
scroll to position [53, 0]
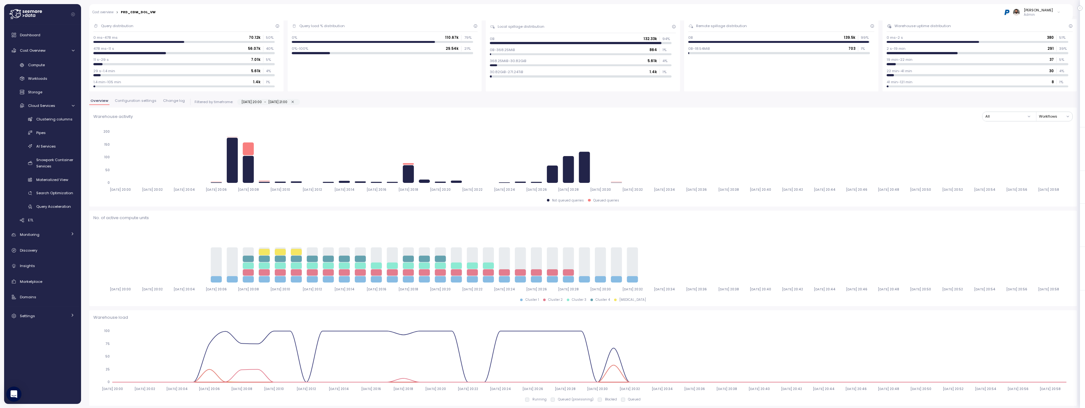
click at [295, 101] on icon "button" at bounding box center [293, 102] width 4 height 4
type input "**********"
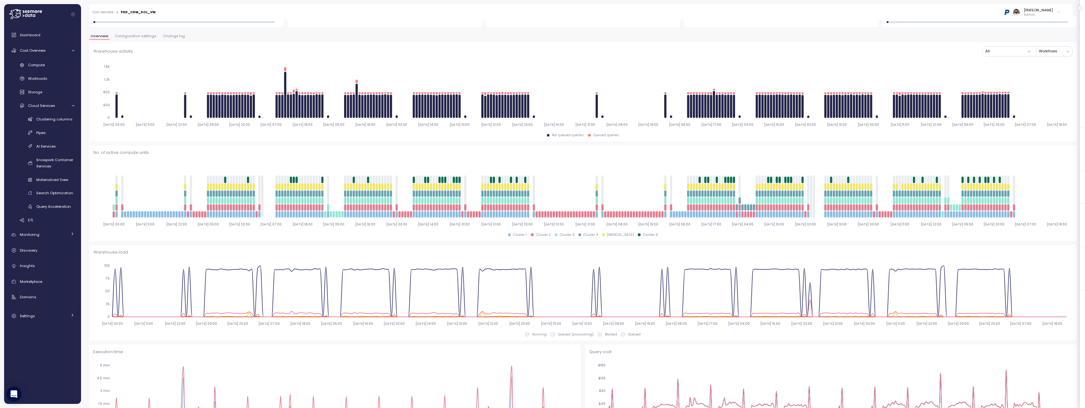
scroll to position [45, 0]
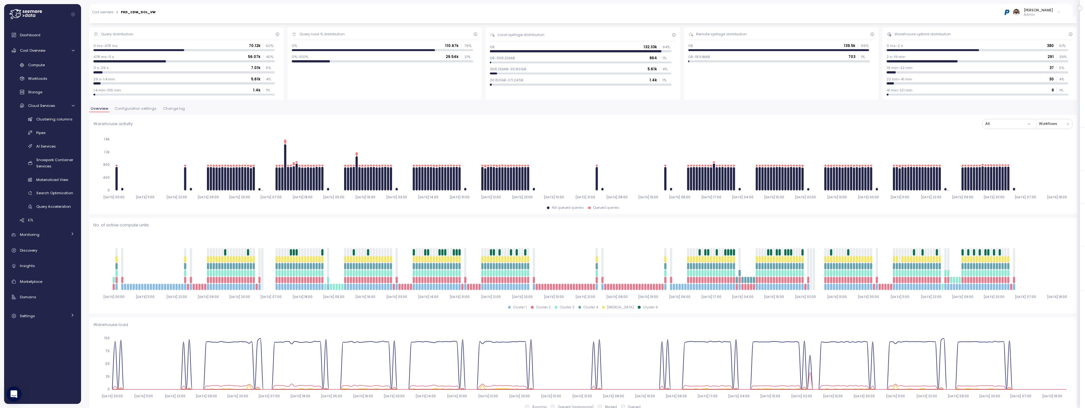
click at [147, 110] on span "Configuration settings" at bounding box center [136, 108] width 42 height 3
